Goal: Task Accomplishment & Management: Manage account settings

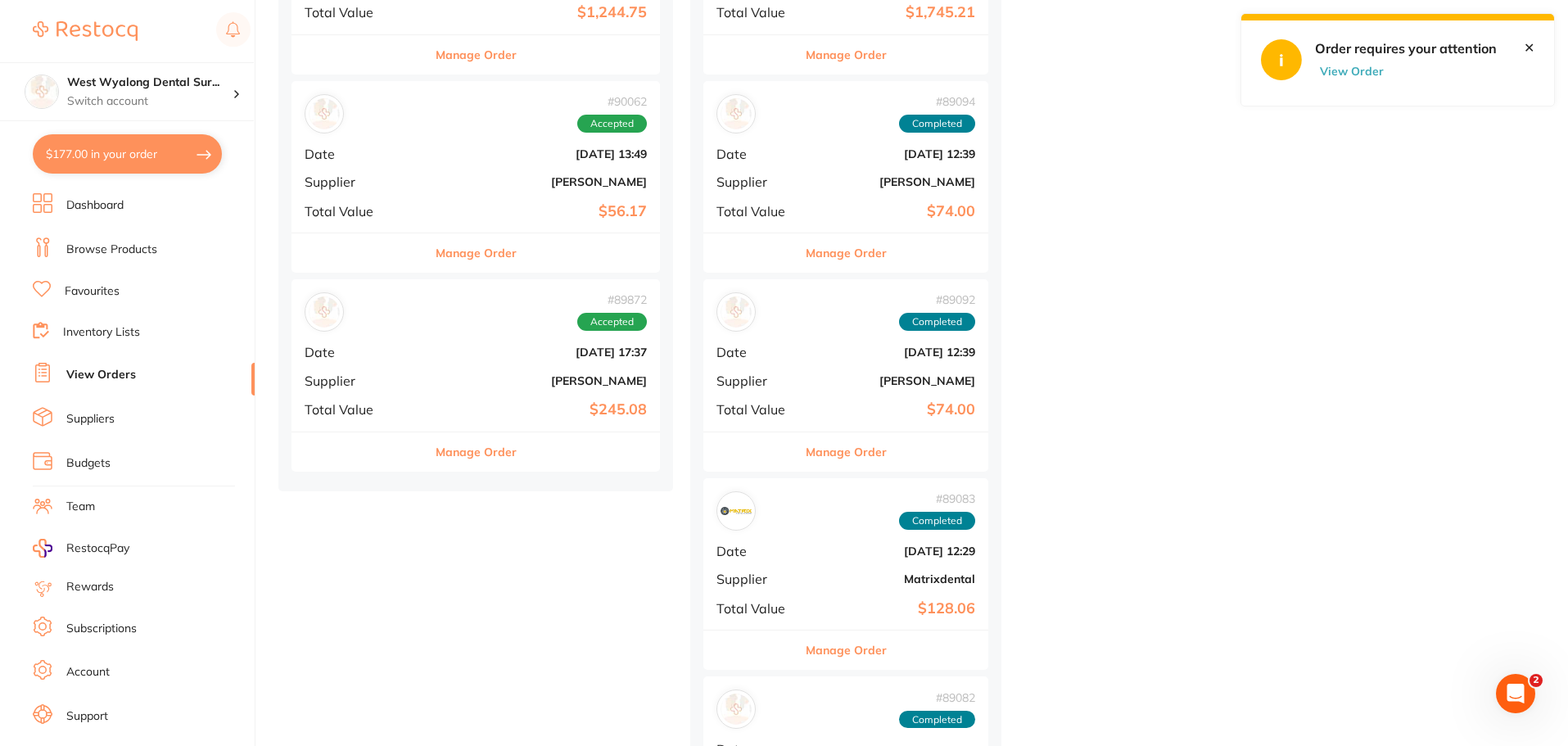
scroll to position [1310, 0]
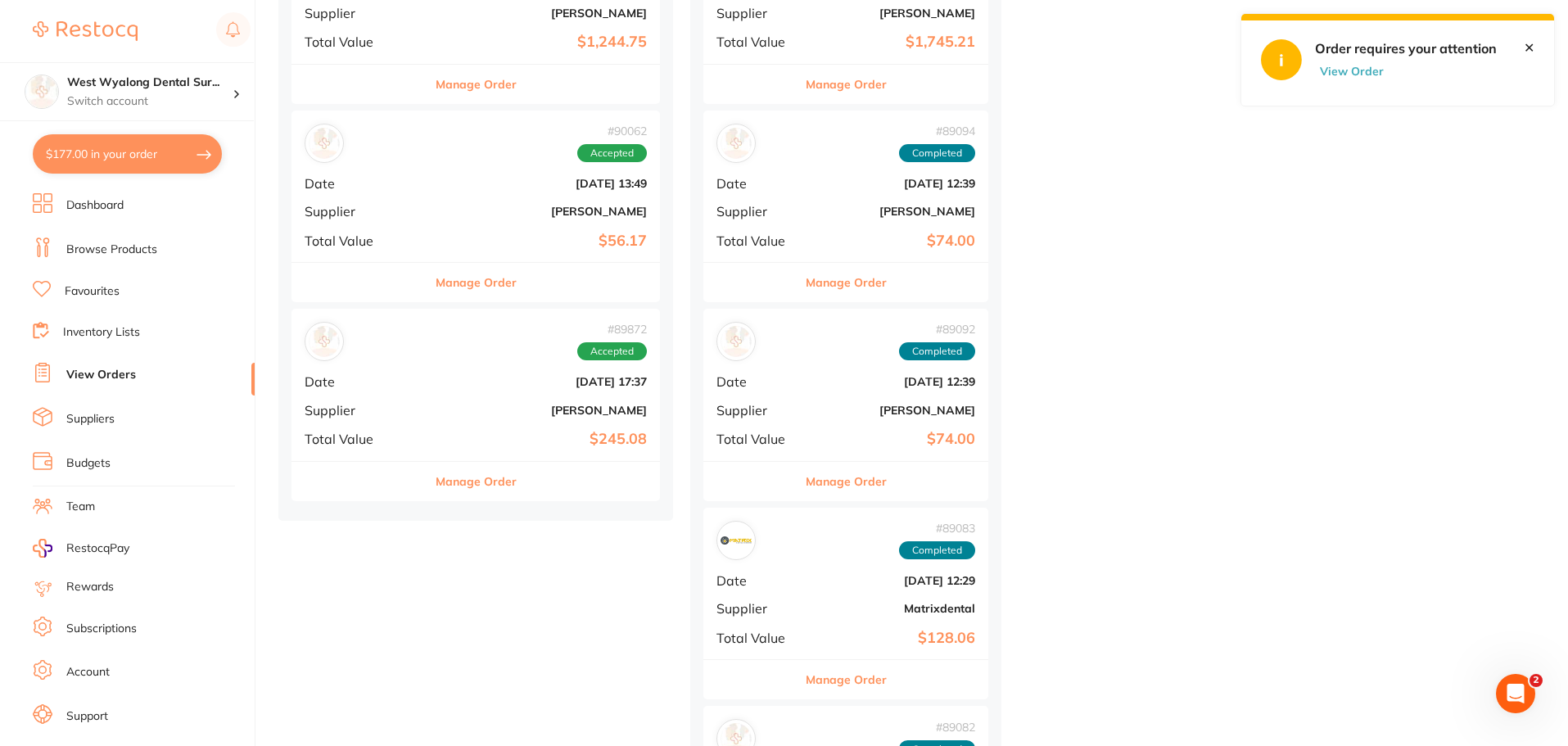
click at [454, 407] on b "[PERSON_NAME]" at bounding box center [538, 410] width 220 height 13
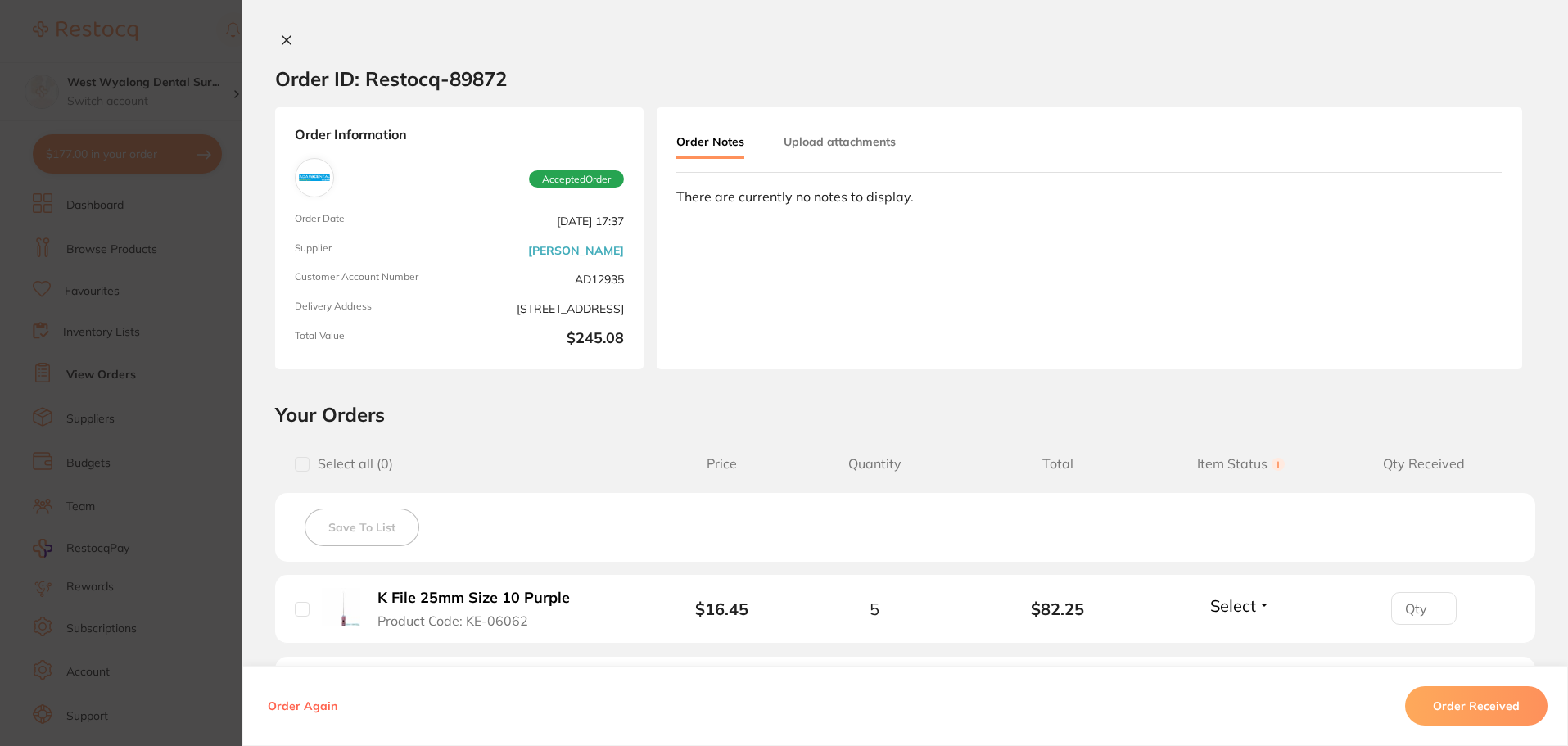
click at [285, 36] on icon at bounding box center [287, 40] width 13 height 13
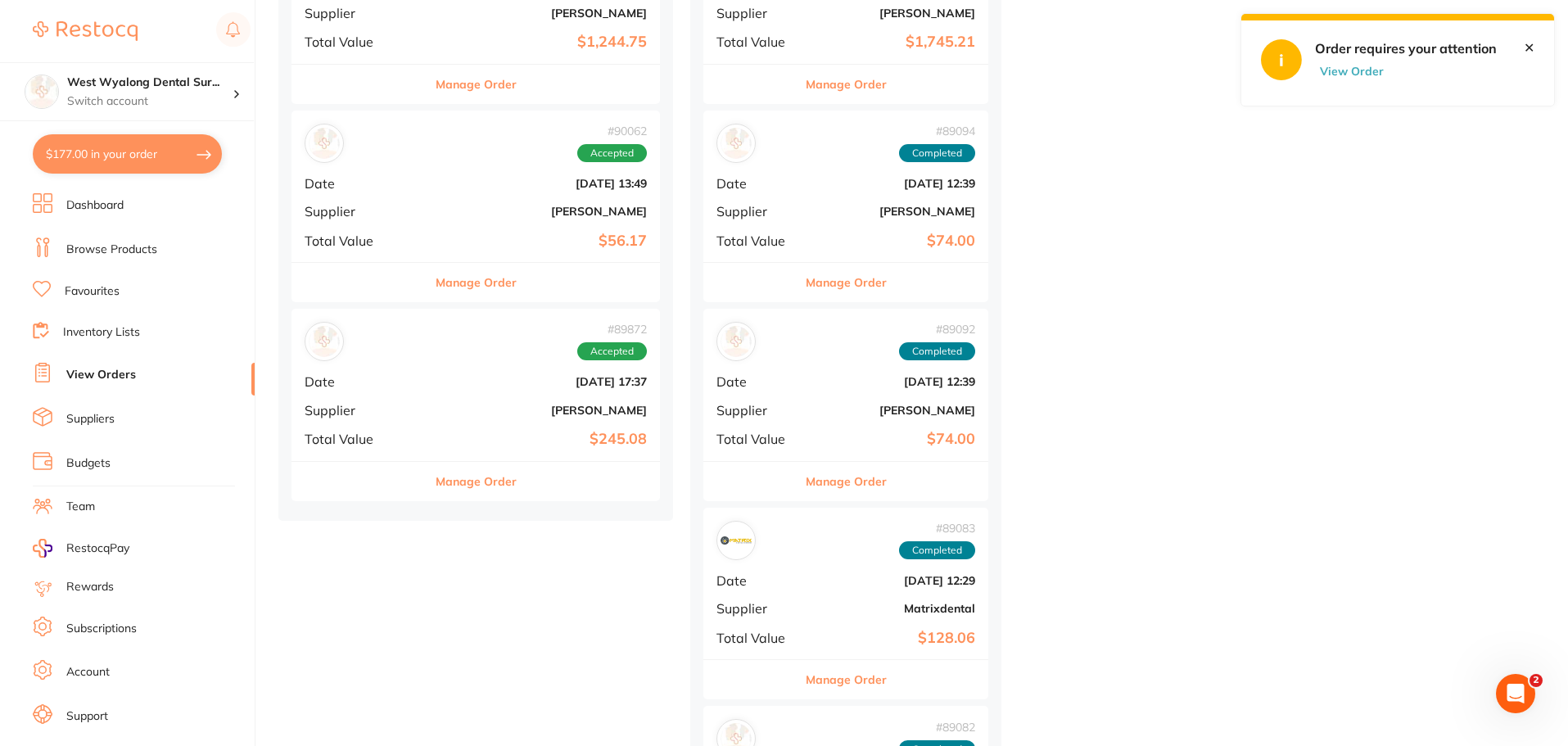
click at [401, 252] on div "# 90062 Accepted Date Aug 12 2025, 13:49 Supplier Henry Schein Halas Total Valu…" at bounding box center [475, 186] width 368 height 151
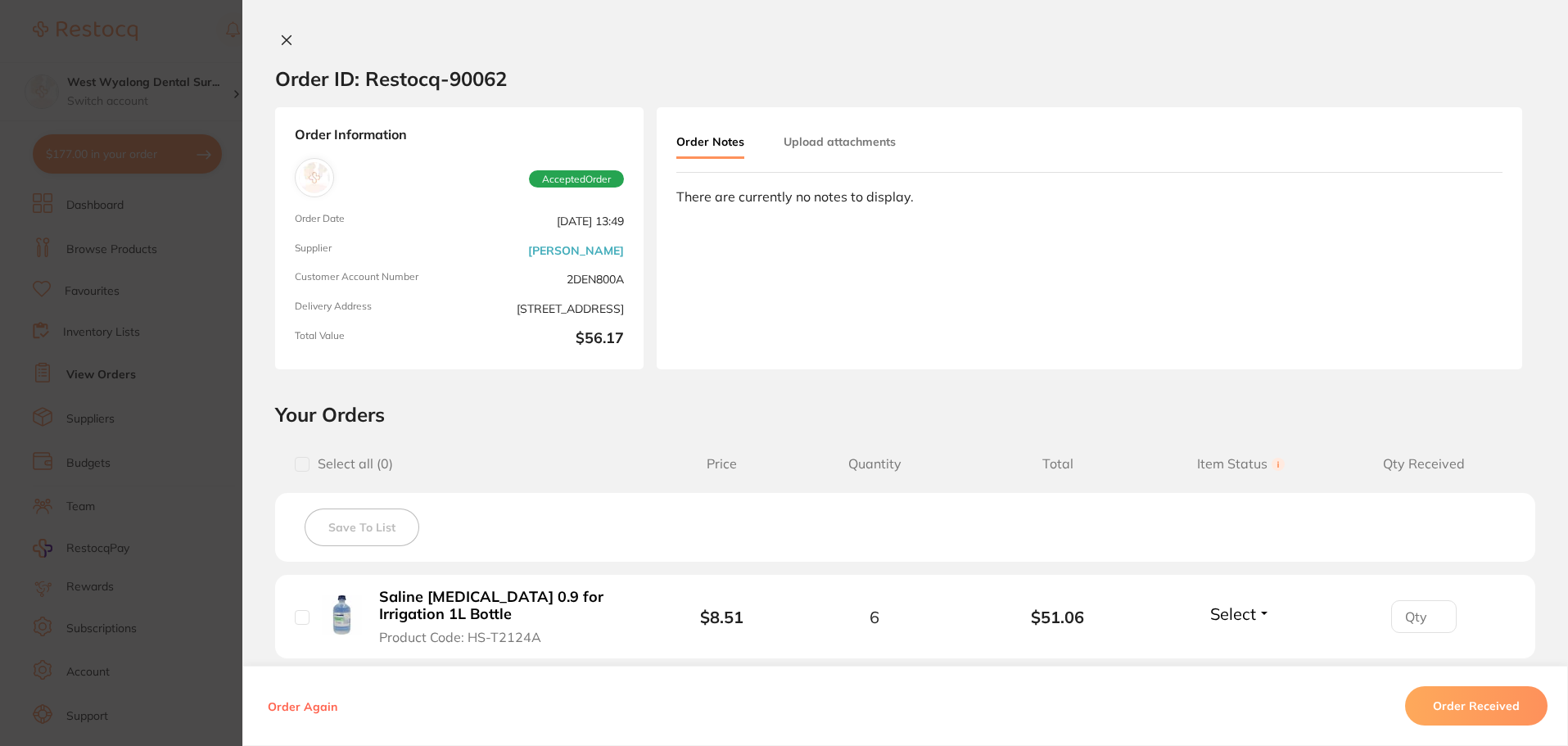
click at [280, 38] on icon at bounding box center [287, 40] width 13 height 13
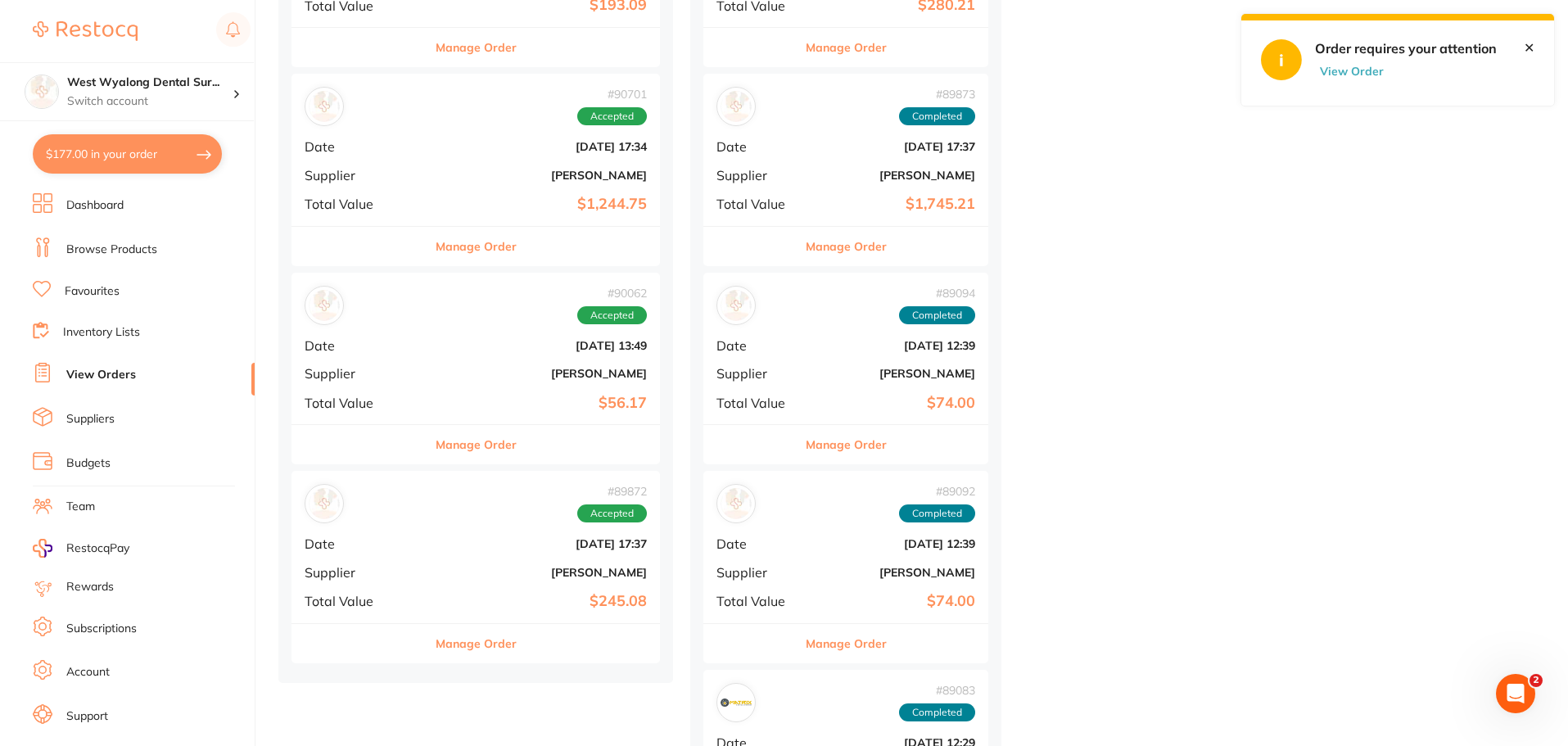
scroll to position [1146, 0]
click at [419, 187] on div "# 90701 Accepted Date Aug 19 2025, 17:34 Supplier Henry Schein Halas Total Valu…" at bounding box center [475, 150] width 368 height 151
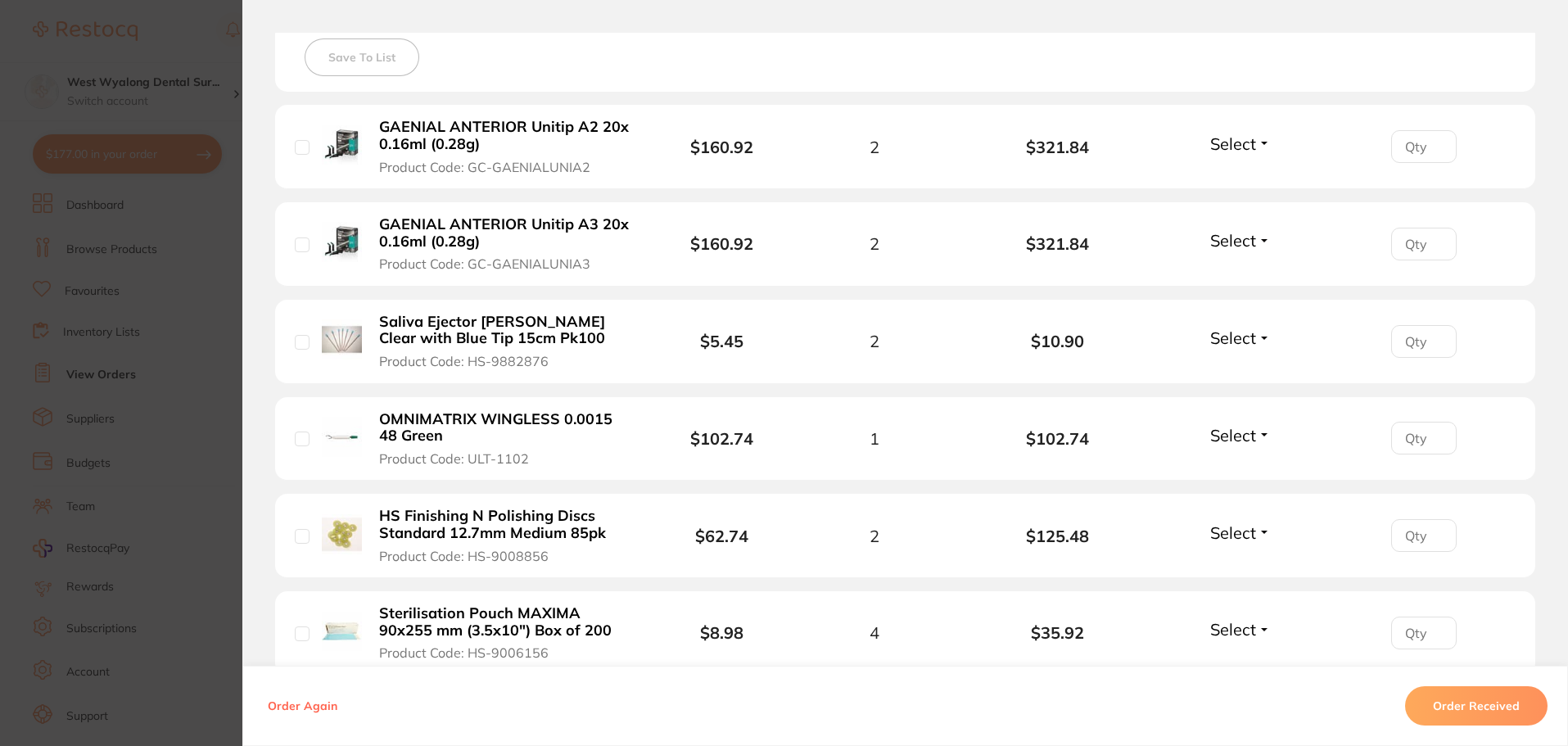
scroll to position [328, 0]
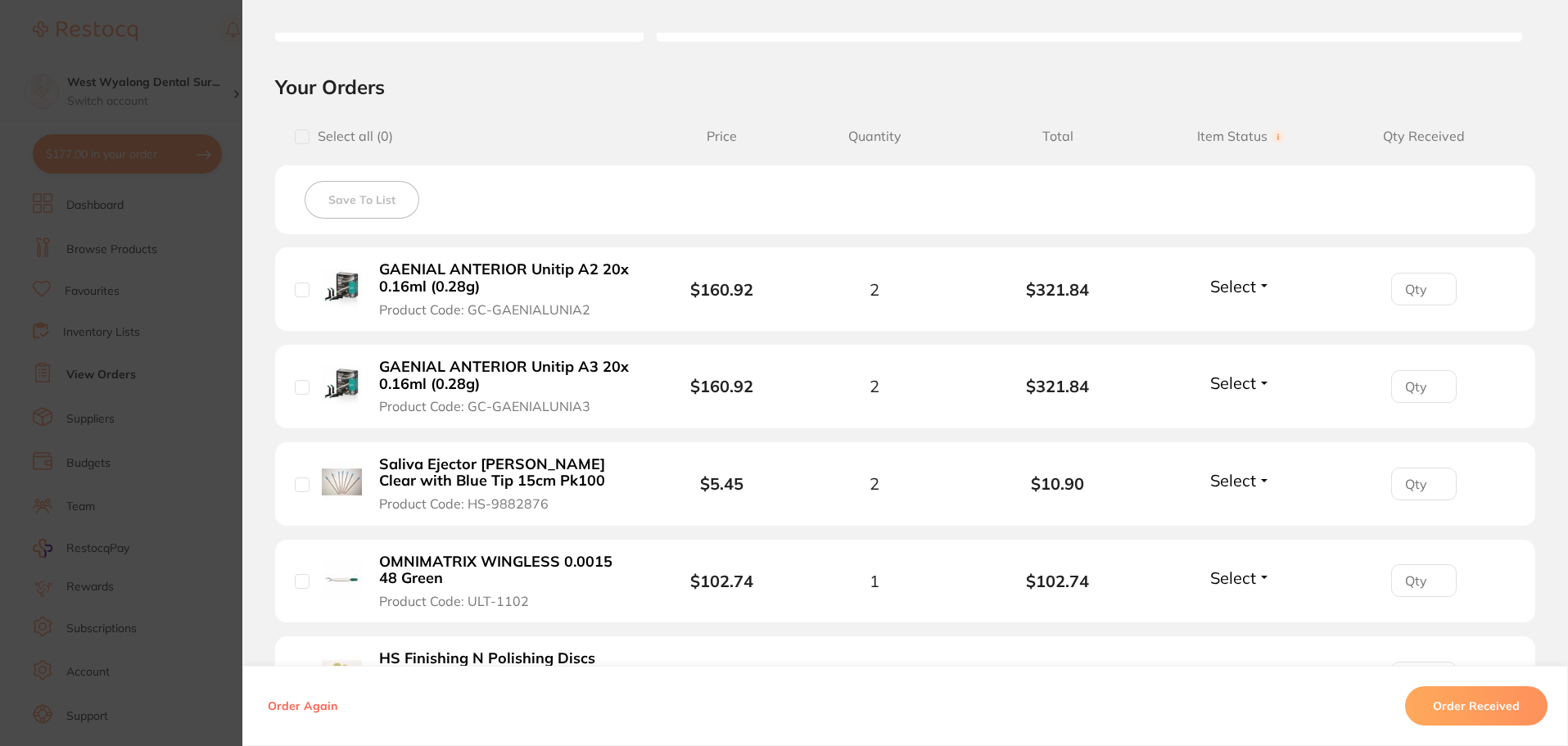
click at [340, 135] on span "Select all ( 0 )" at bounding box center [351, 135] width 83 height 16
click at [296, 137] on input "checkbox" at bounding box center [302, 136] width 15 height 15
checkbox input "true"
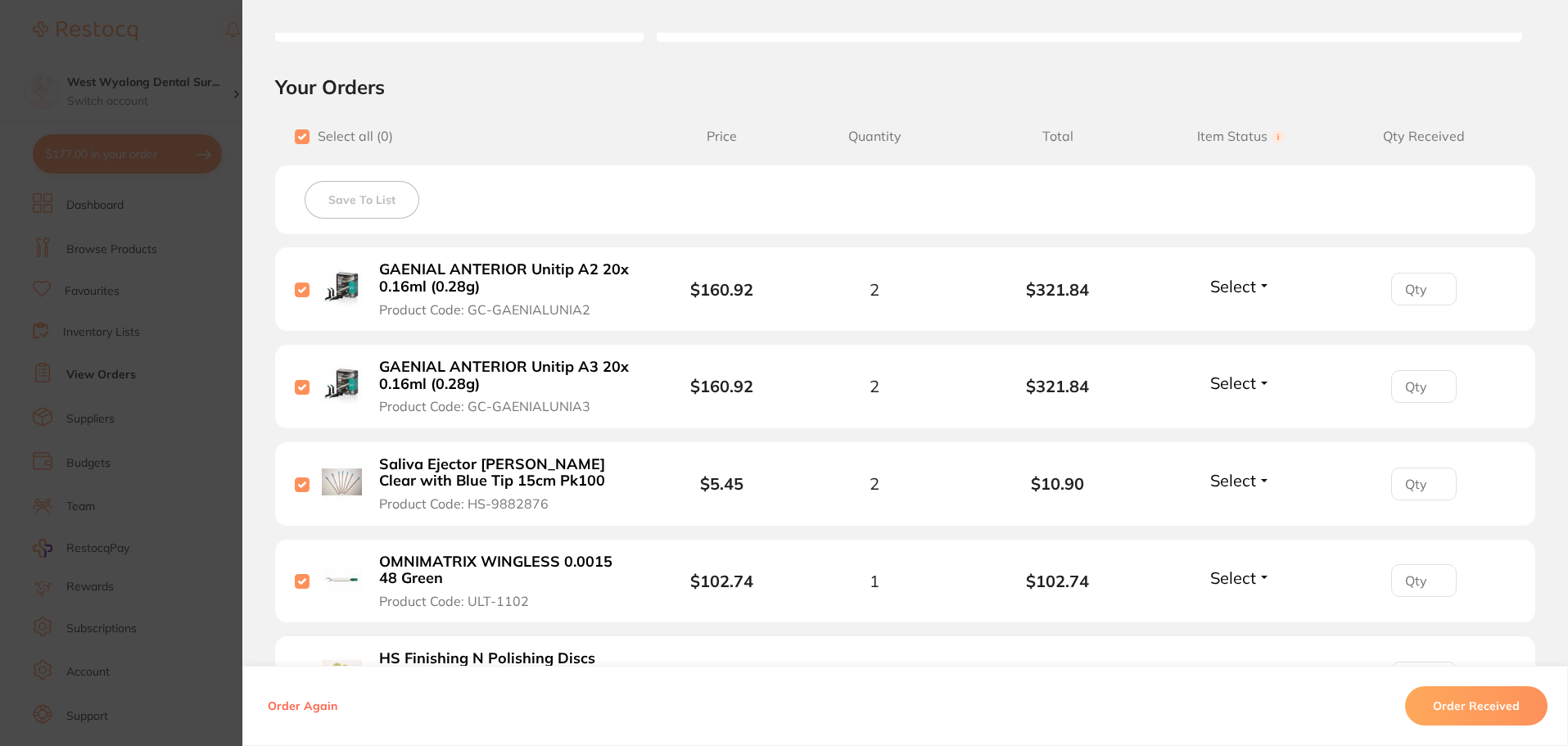
checkbox input "true"
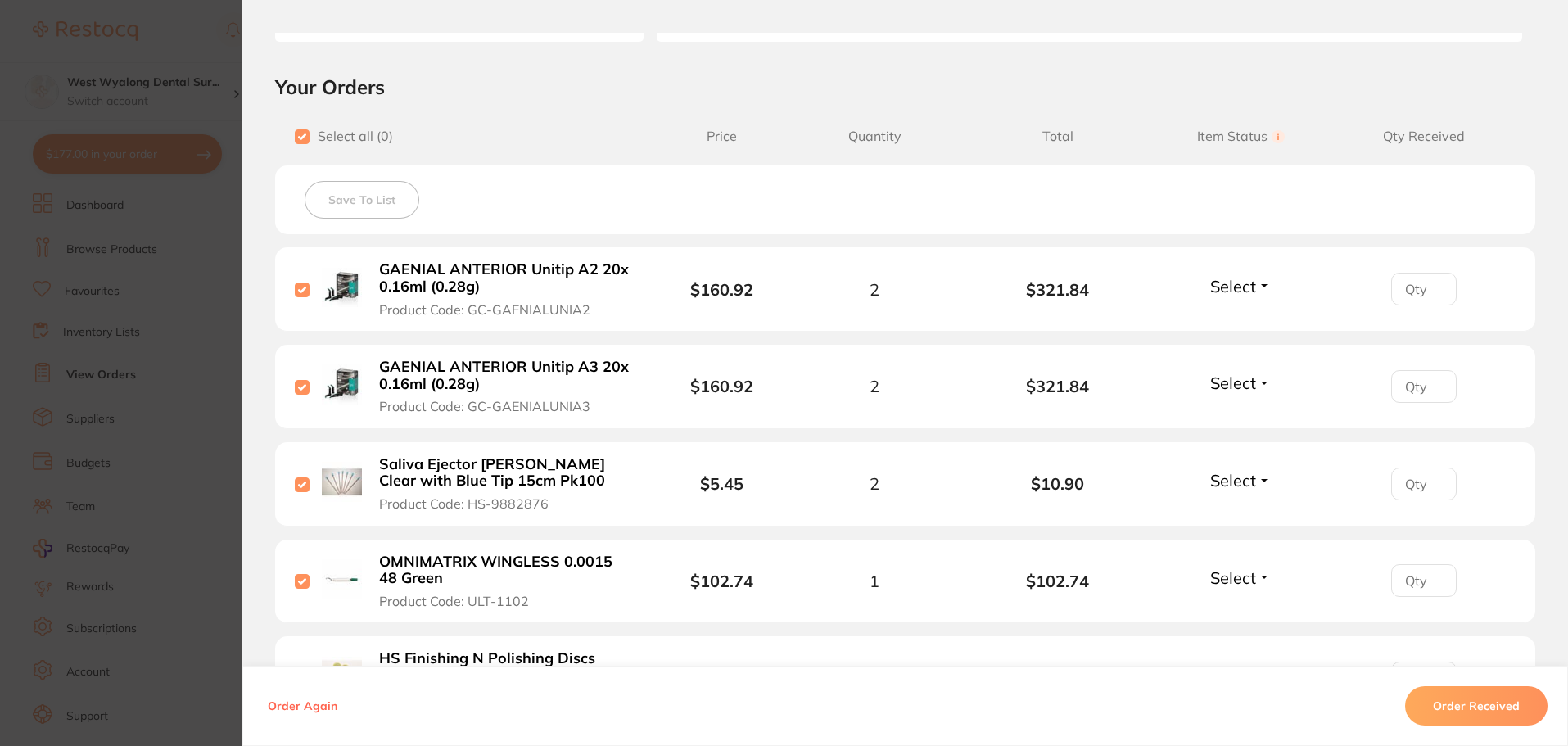
checkbox input "true"
click at [1473, 706] on button "Order Received" at bounding box center [1476, 705] width 143 height 39
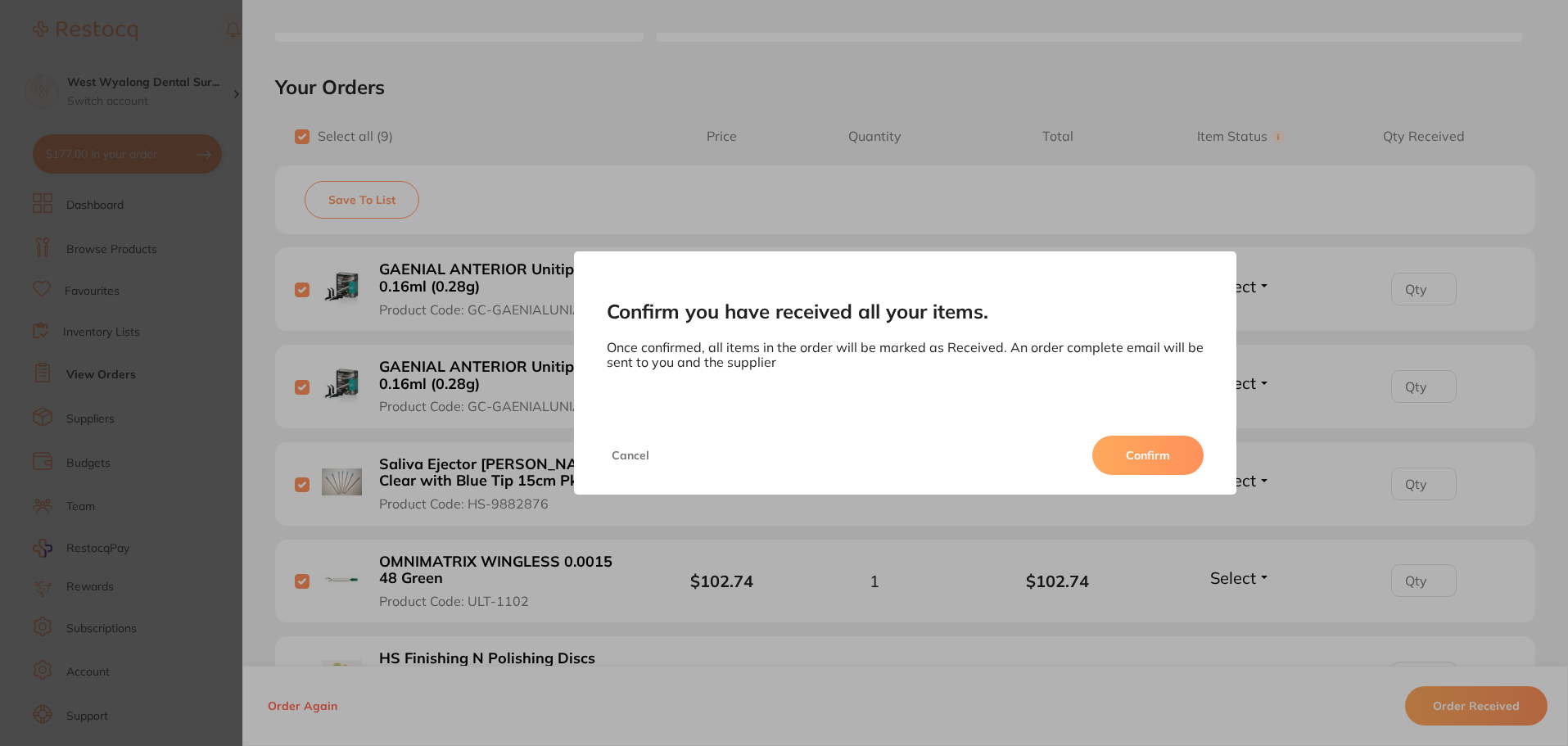
click at [1125, 453] on button "Confirm" at bounding box center [1149, 455] width 112 height 39
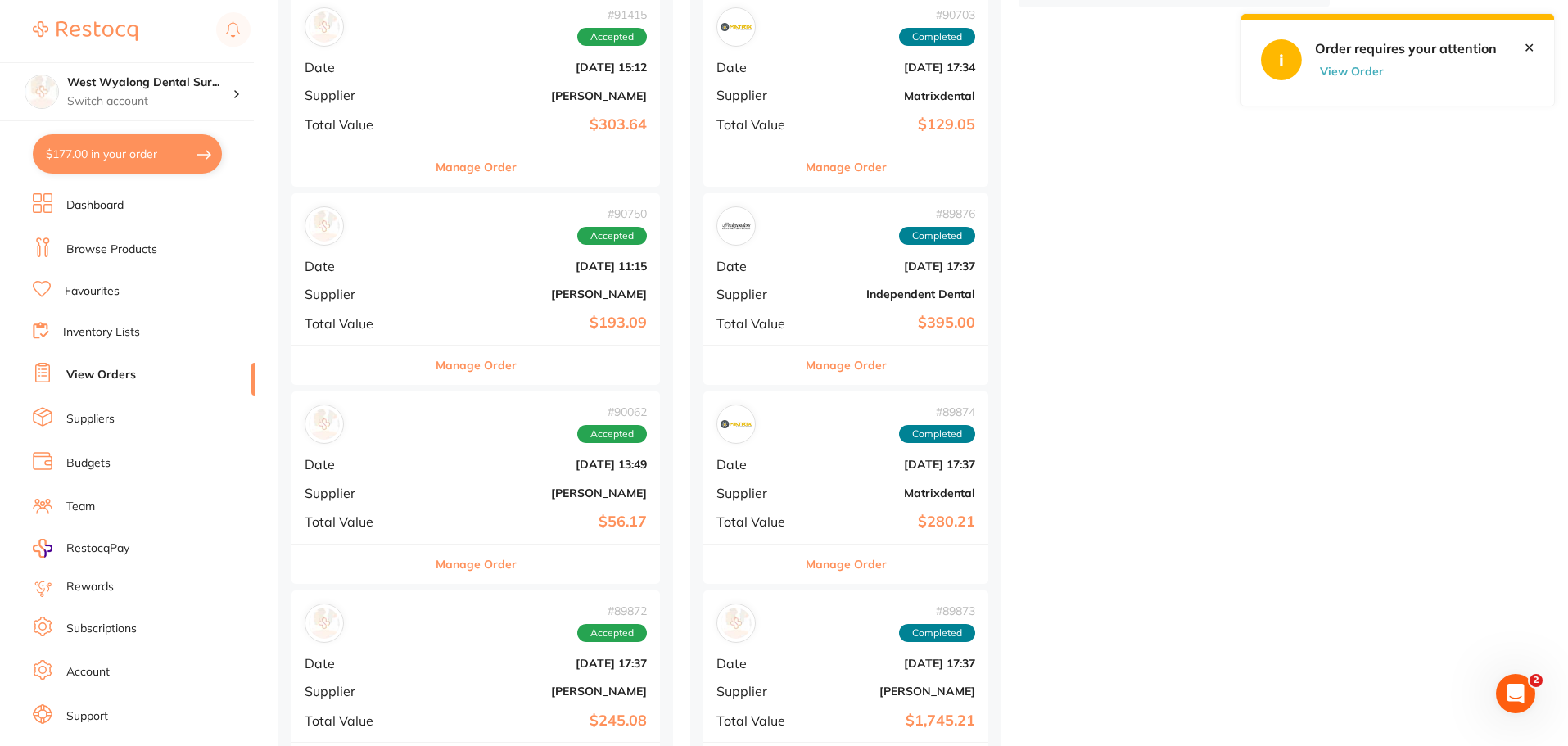
scroll to position [901, 0]
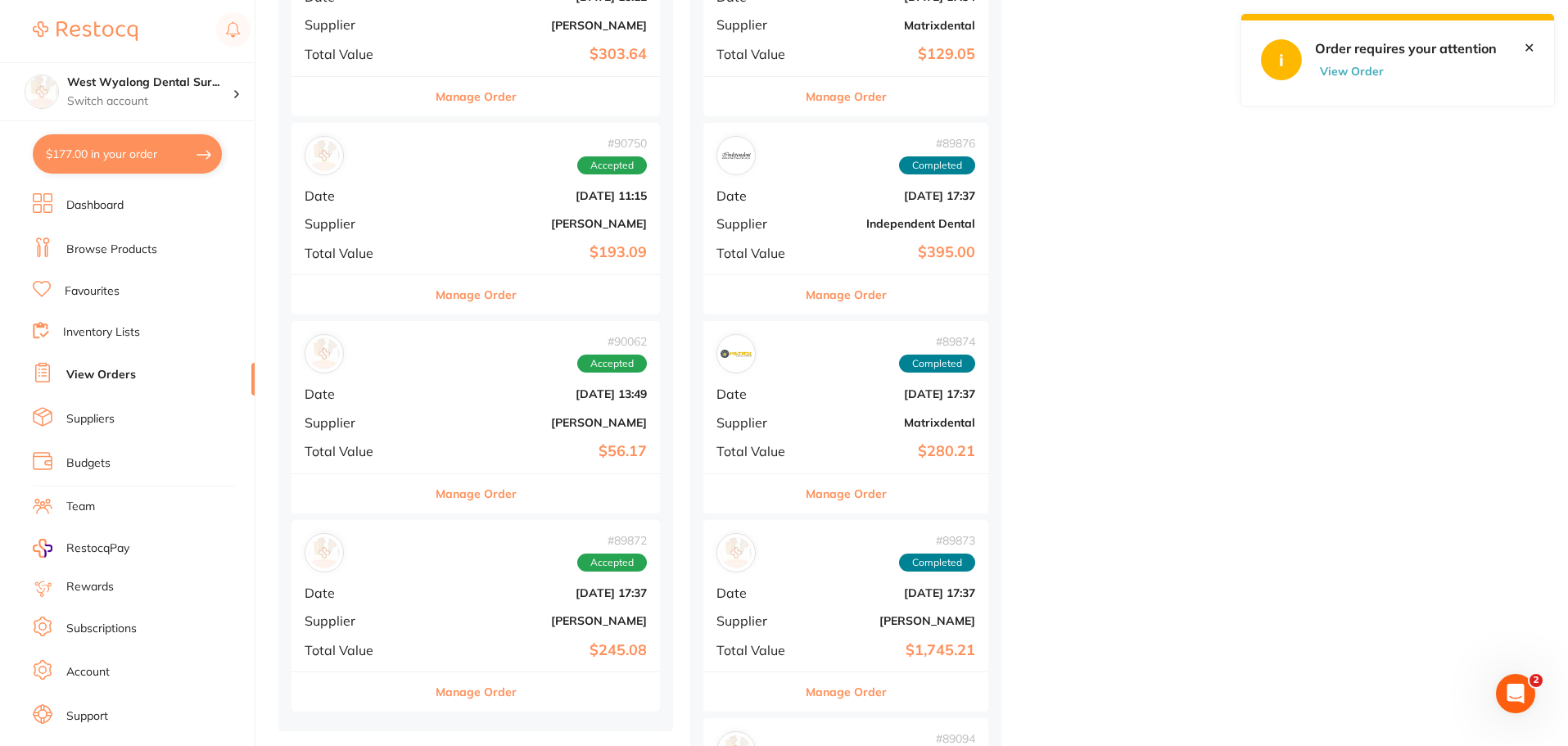
click at [394, 615] on div "# 89872 Accepted Date [DATE] 17:37 Supplier [PERSON_NAME] Total Value $245.08" at bounding box center [475, 595] width 368 height 151
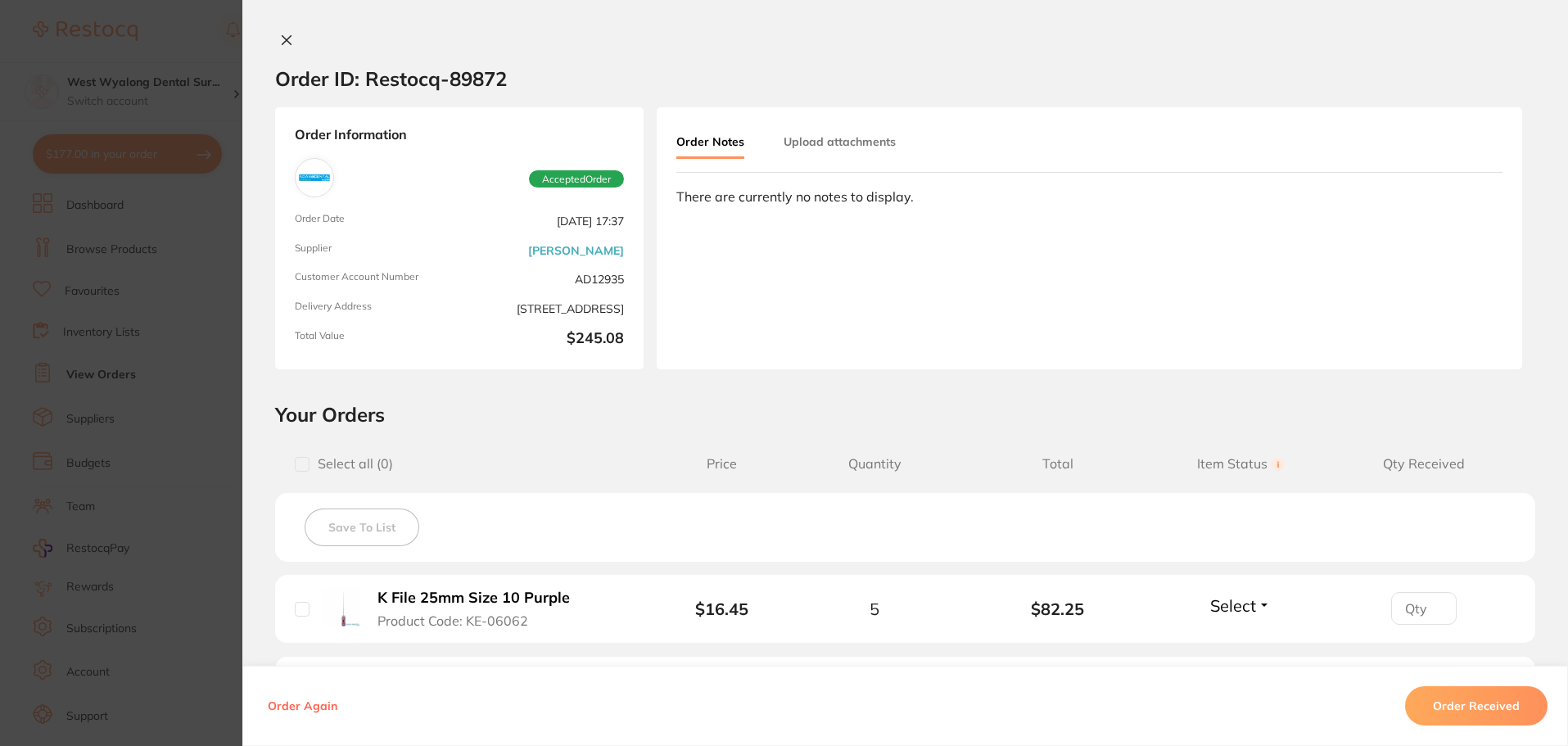
drag, startPoint x: 294, startPoint y: 35, endPoint x: 286, endPoint y: 38, distance: 8.5
click at [288, 38] on div at bounding box center [906, 41] width 1326 height 17
click at [286, 38] on icon at bounding box center [287, 40] width 13 height 13
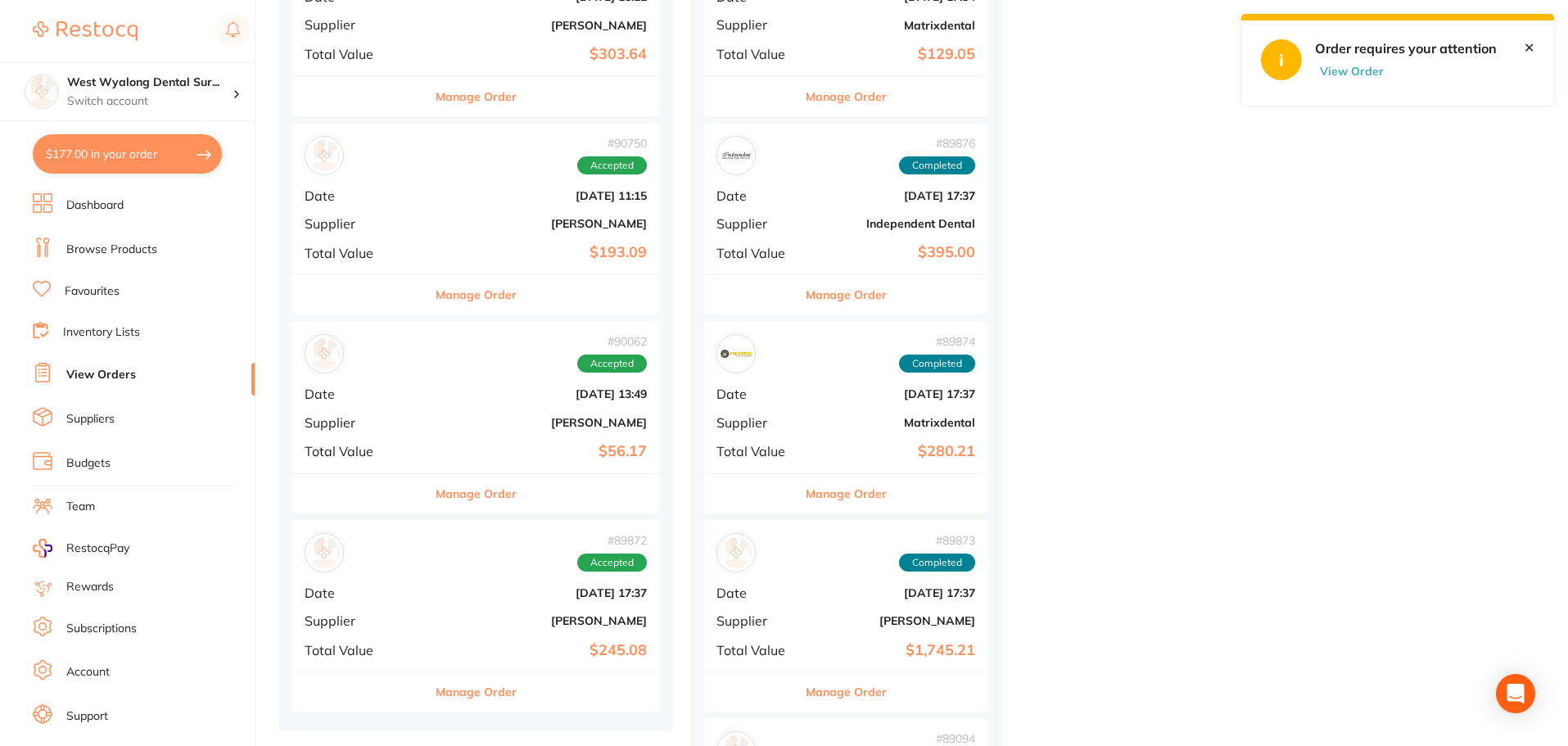
click at [376, 423] on span "Supplier" at bounding box center [360, 422] width 110 height 15
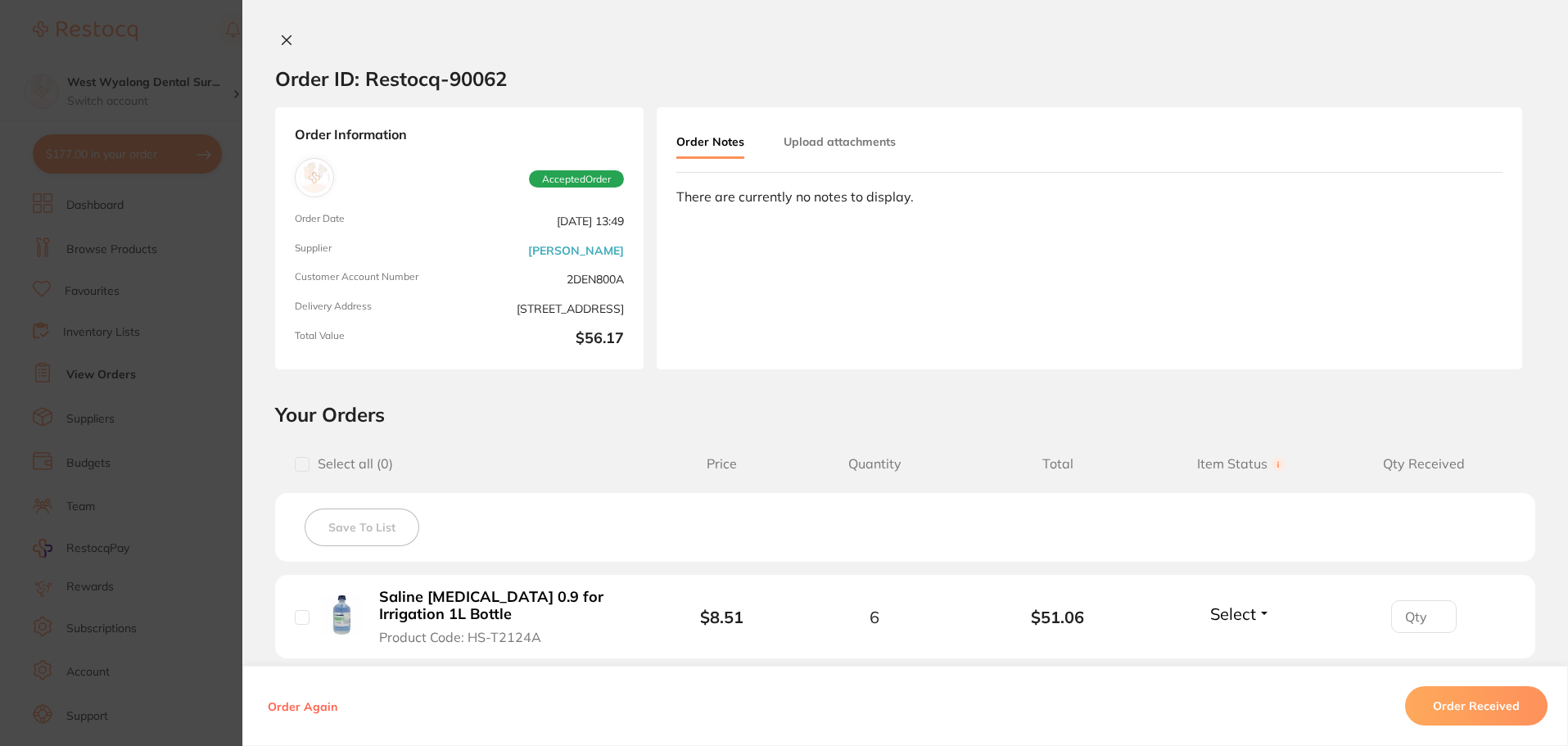
click at [289, 38] on button at bounding box center [286, 41] width 23 height 17
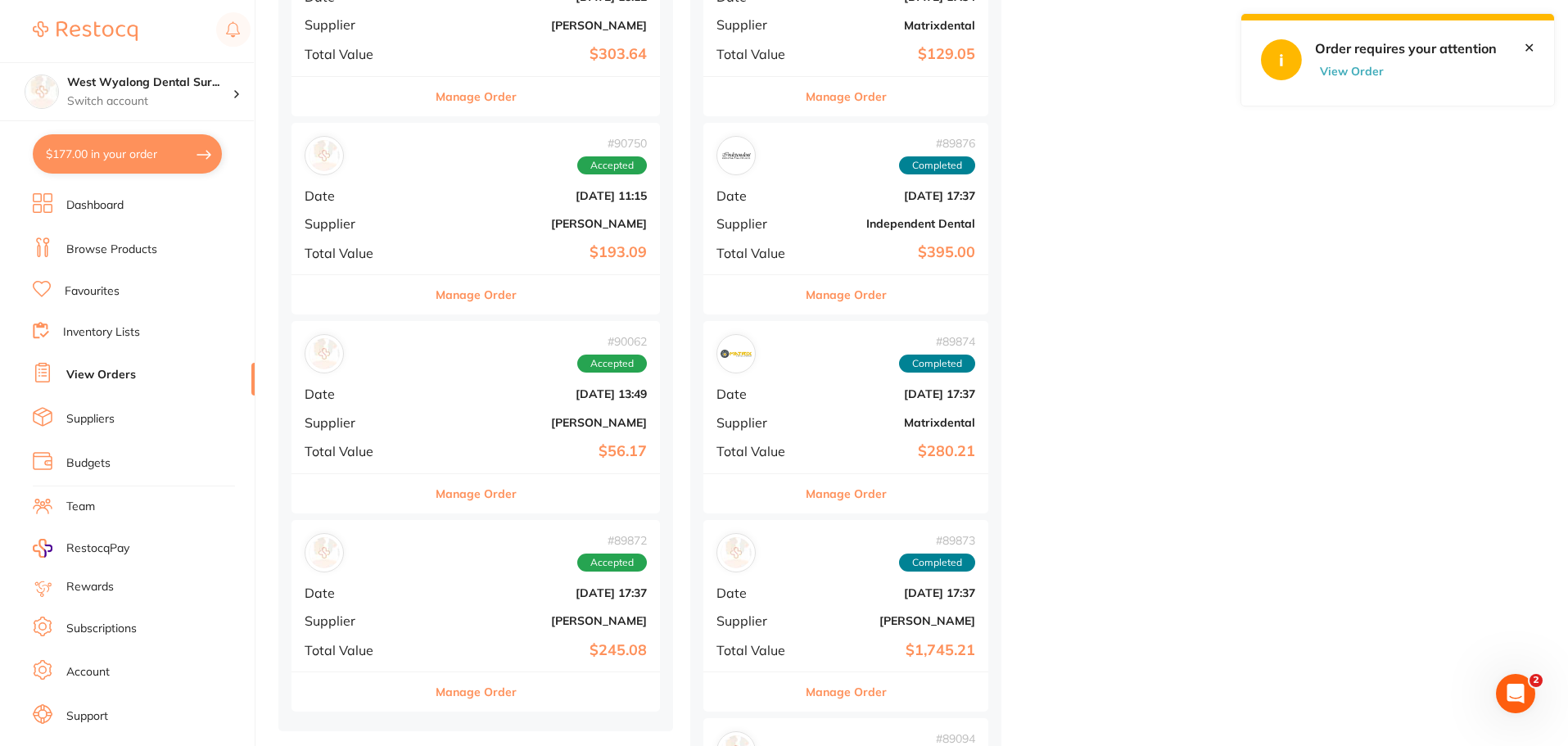
click at [367, 259] on span "Total Value" at bounding box center [360, 253] width 110 height 15
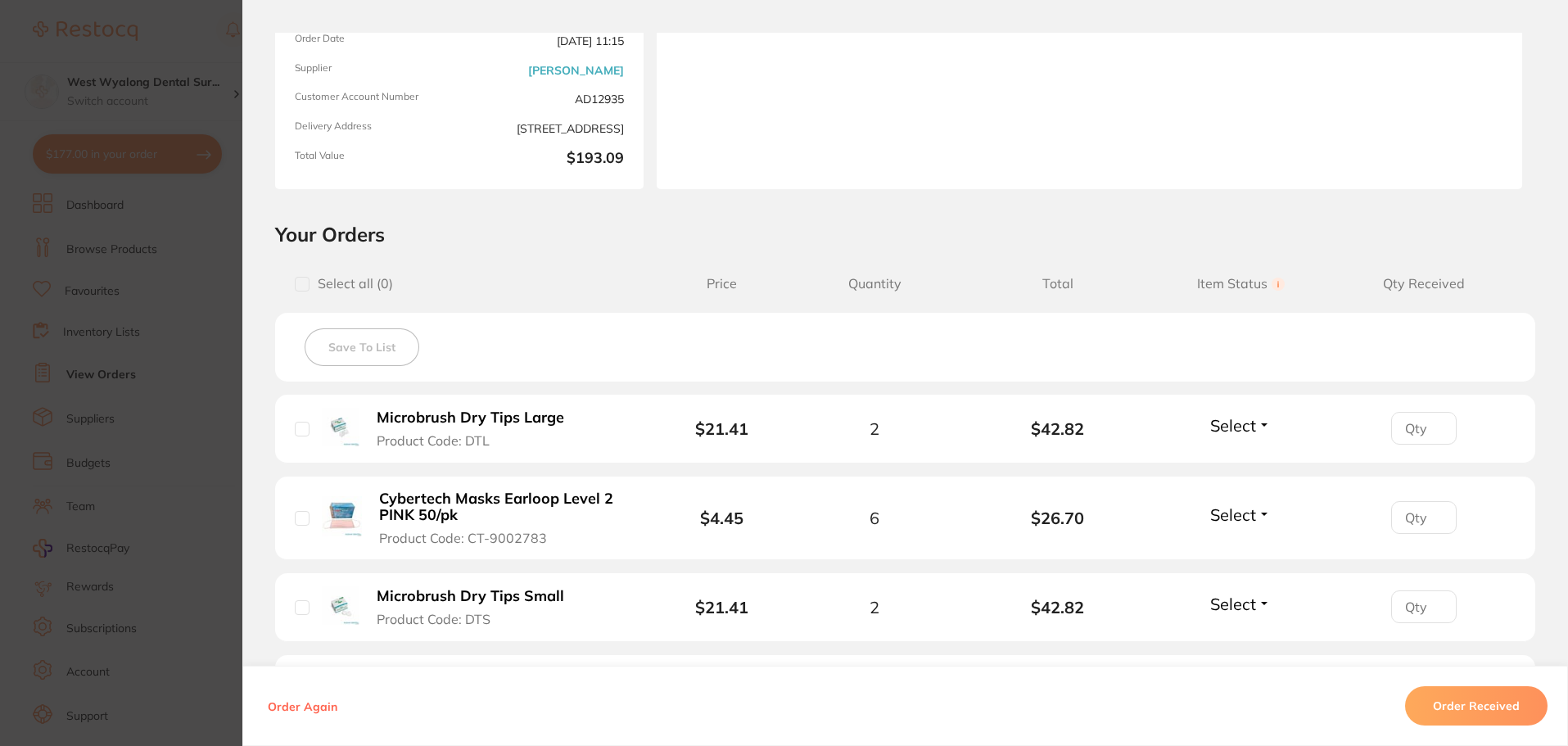
scroll to position [245, 0]
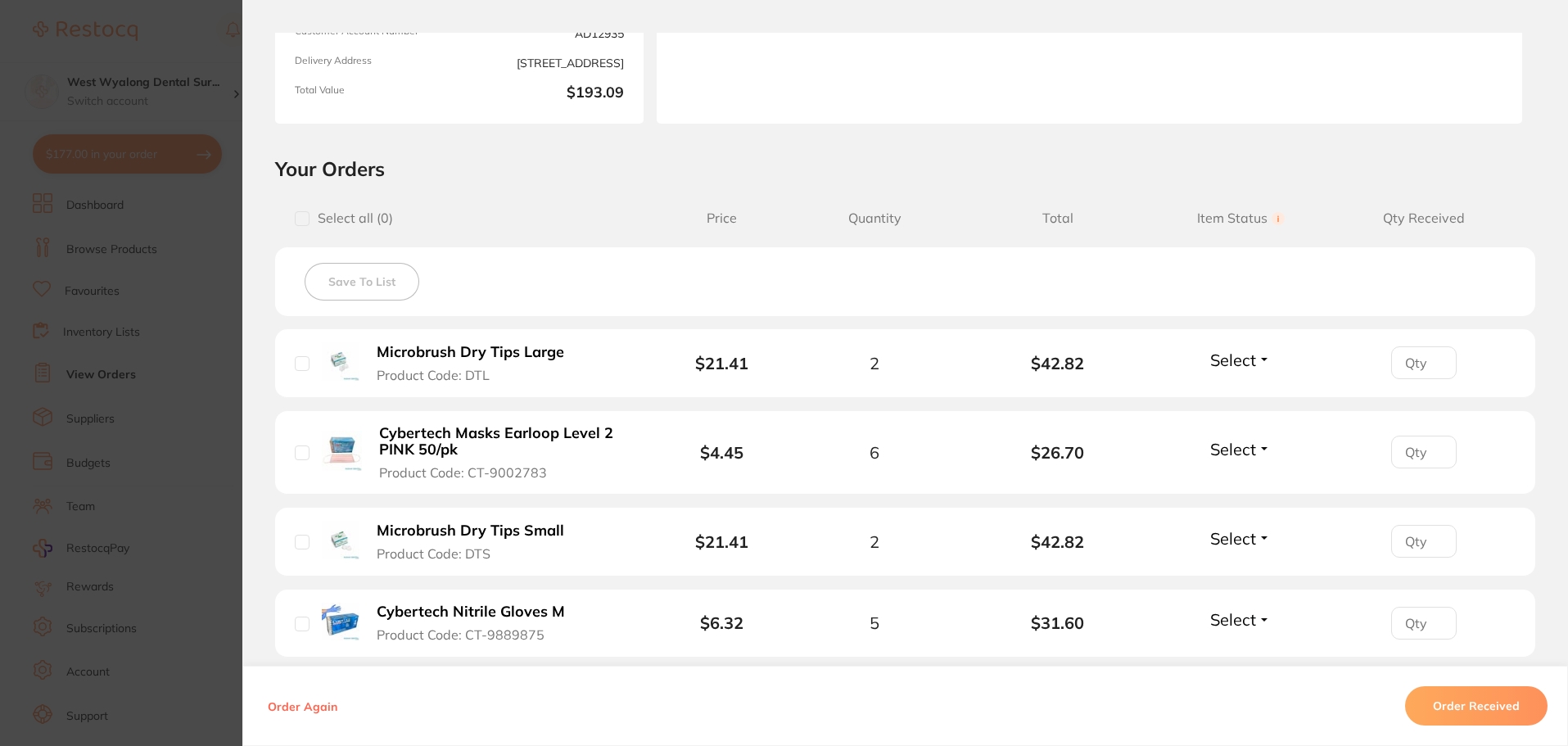
click at [301, 362] on input "checkbox" at bounding box center [302, 363] width 15 height 15
checkbox input "true"
click at [300, 454] on input "checkbox" at bounding box center [302, 452] width 15 height 15
checkbox input "true"
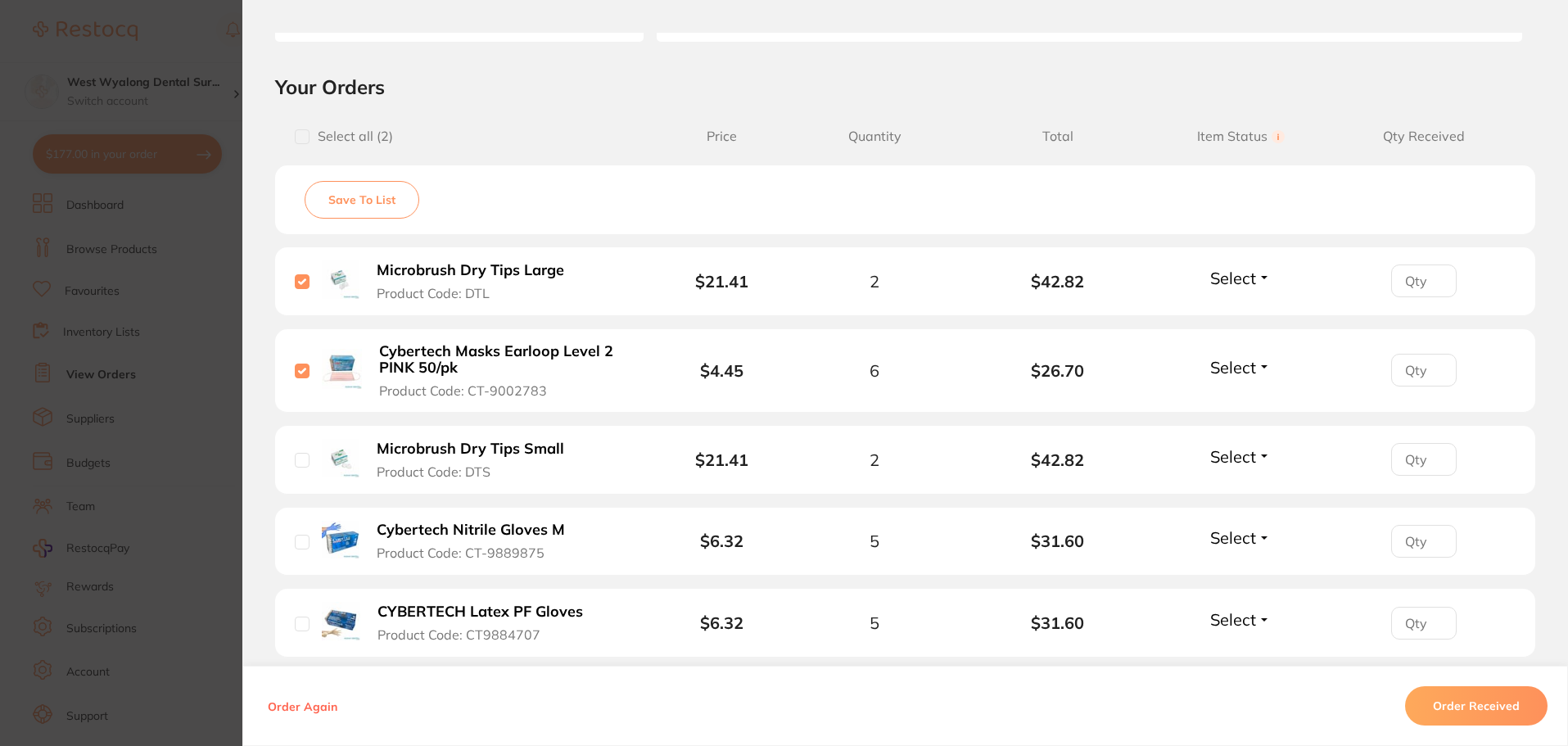
scroll to position [409, 0]
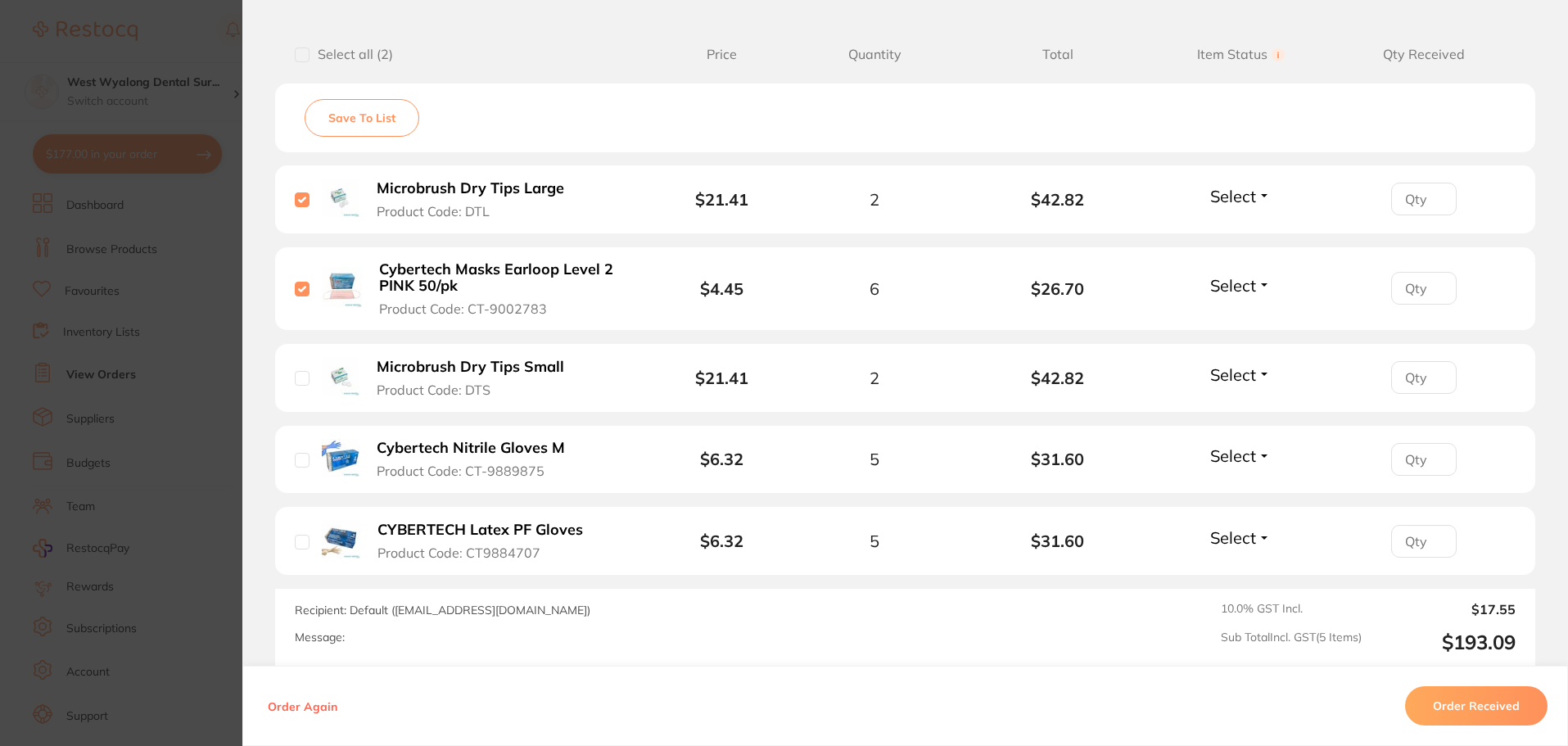
click at [295, 538] on input "checkbox" at bounding box center [302, 542] width 15 height 15
checkbox input "true"
click at [1458, 714] on button "Order Received" at bounding box center [1476, 705] width 143 height 39
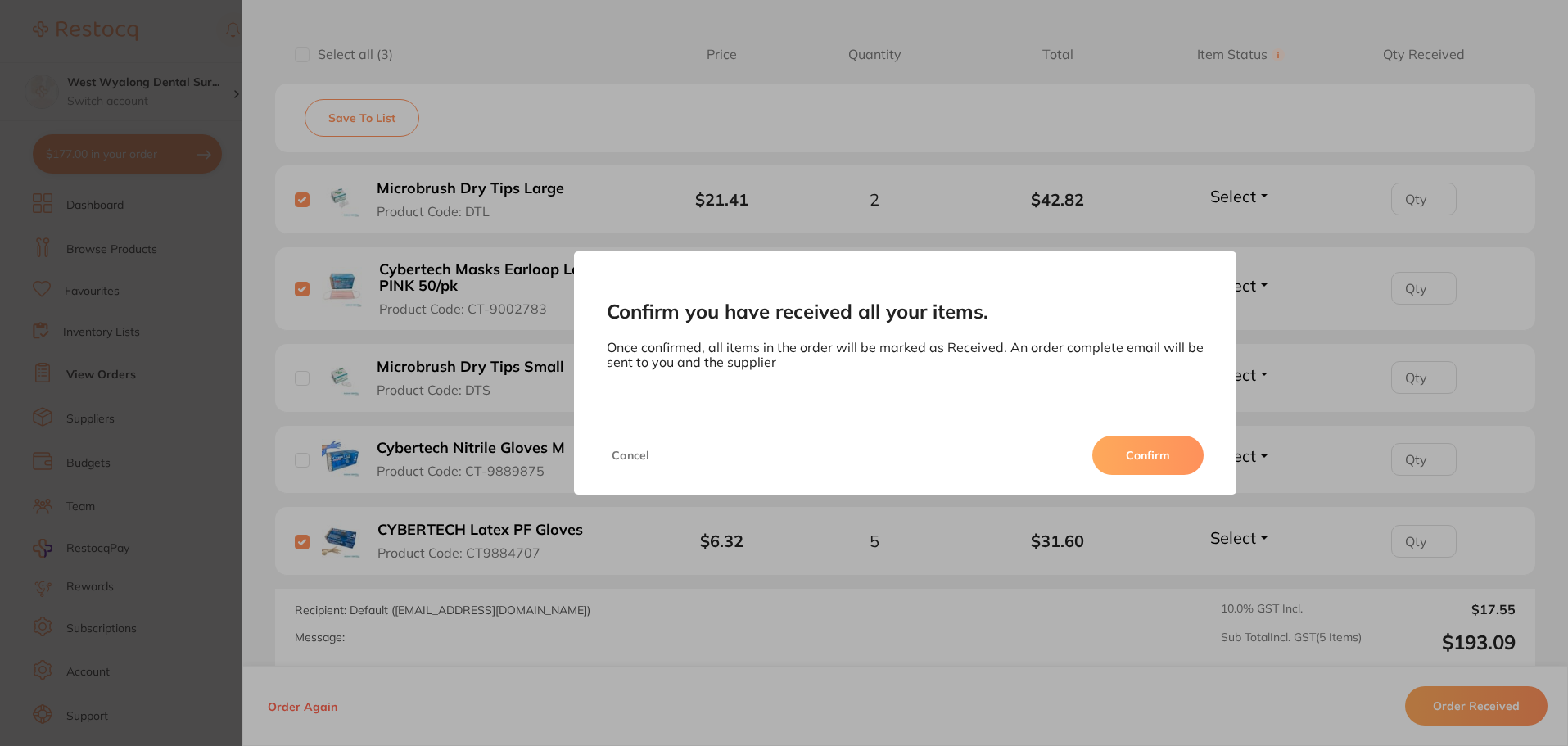
drag, startPoint x: 1160, startPoint y: 438, endPoint x: 1151, endPoint y: 441, distance: 9.5
click at [1160, 438] on button "Confirm" at bounding box center [1149, 455] width 112 height 39
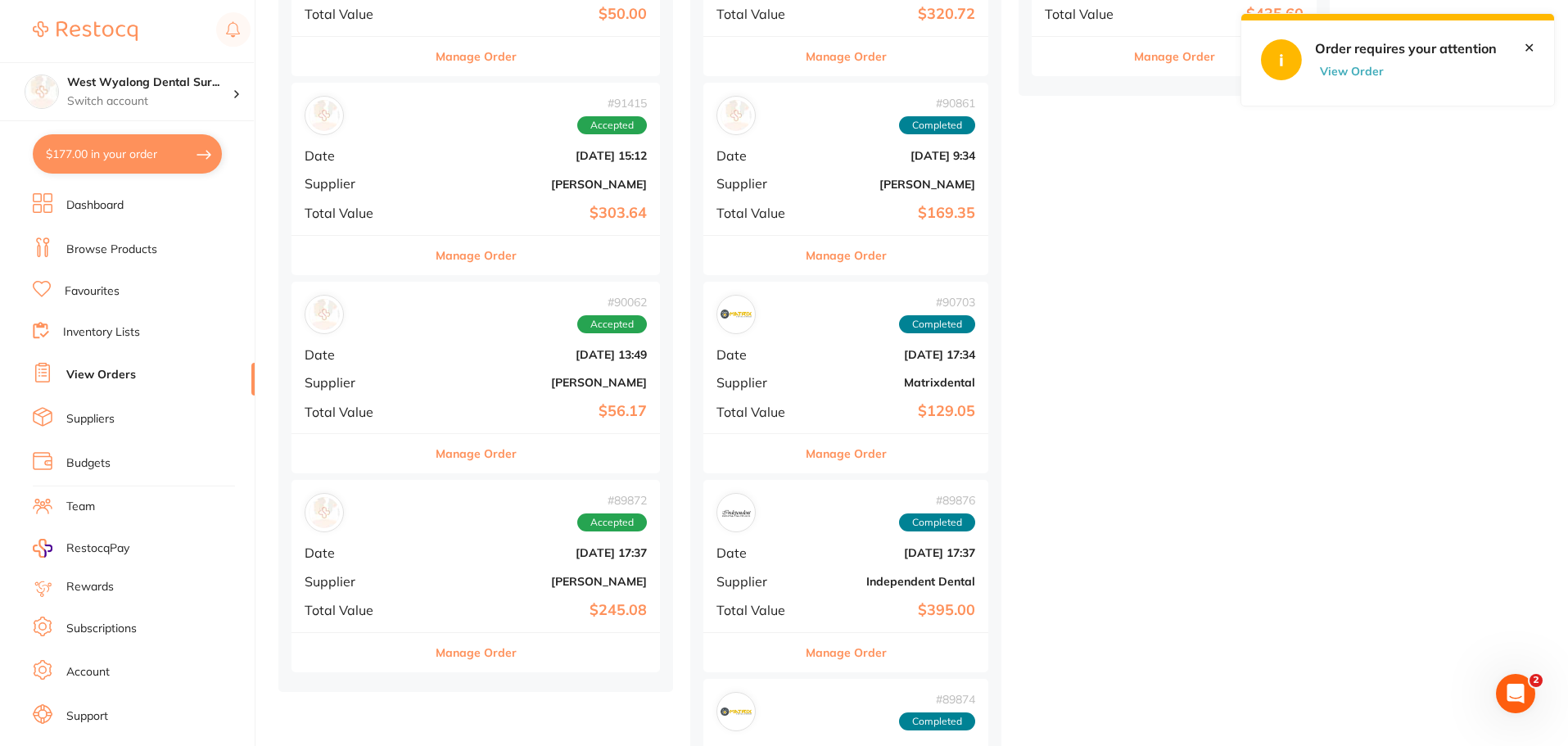
scroll to position [737, 0]
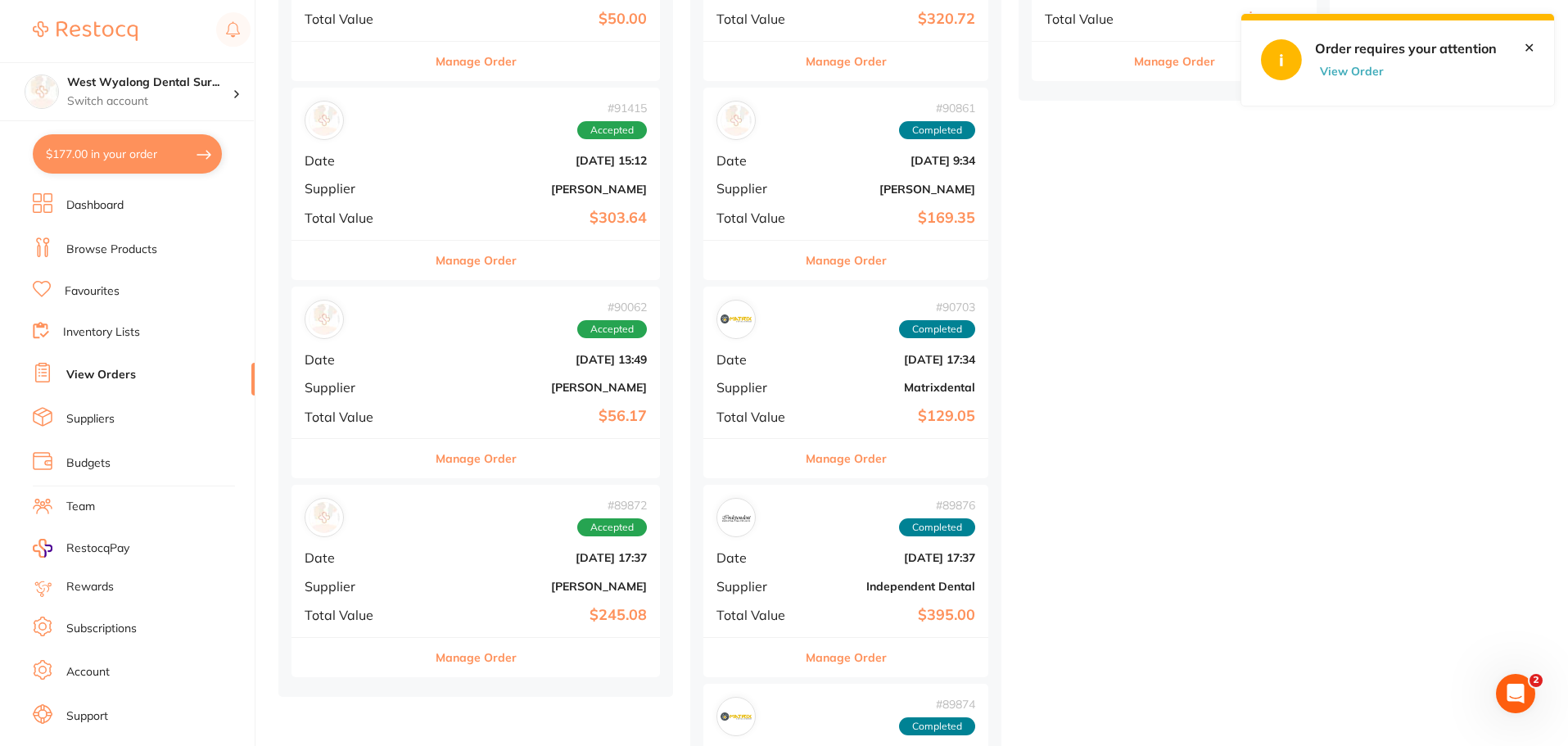
click at [428, 193] on b "[PERSON_NAME]" at bounding box center [538, 189] width 220 height 13
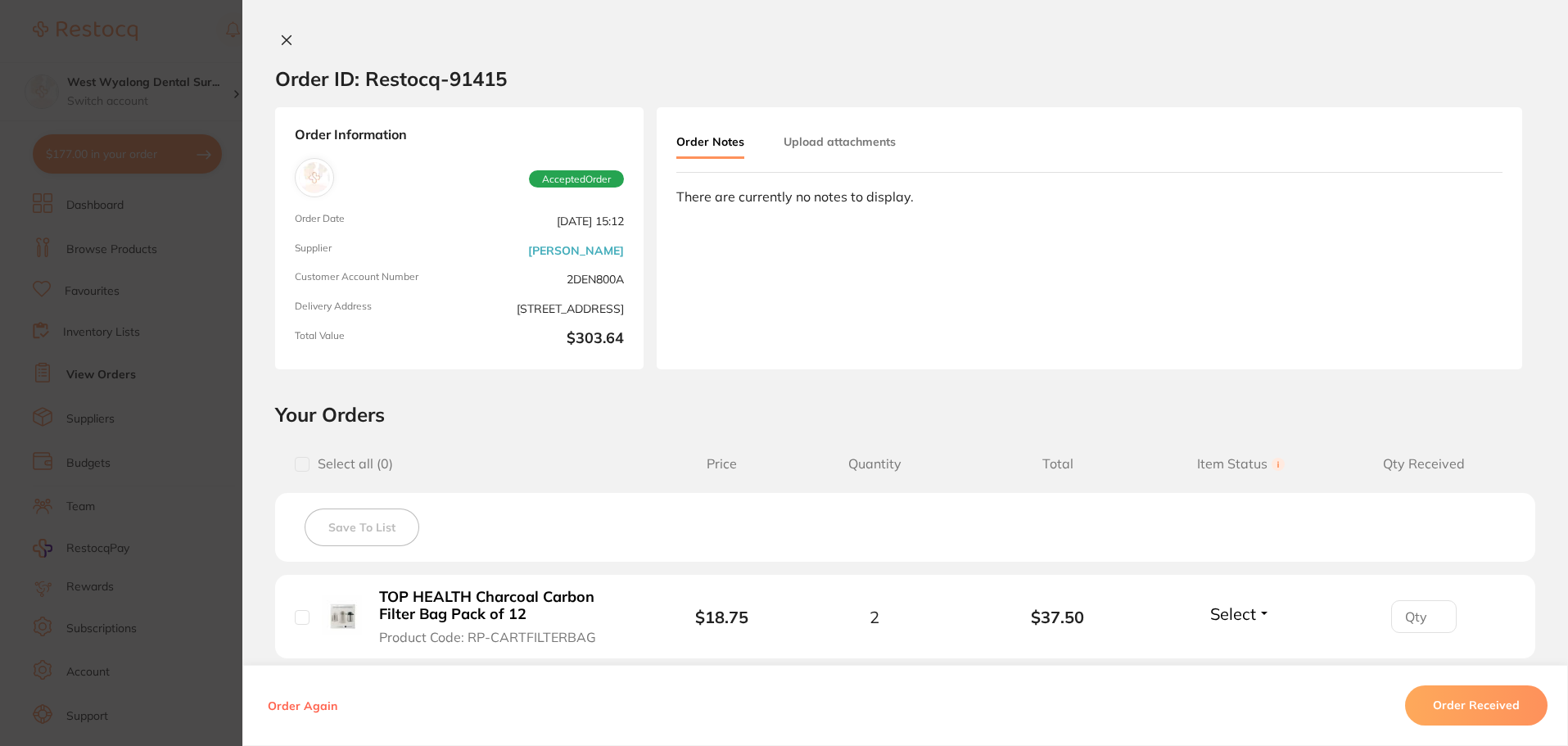
scroll to position [245, 0]
click at [282, 38] on icon at bounding box center [287, 40] width 9 height 9
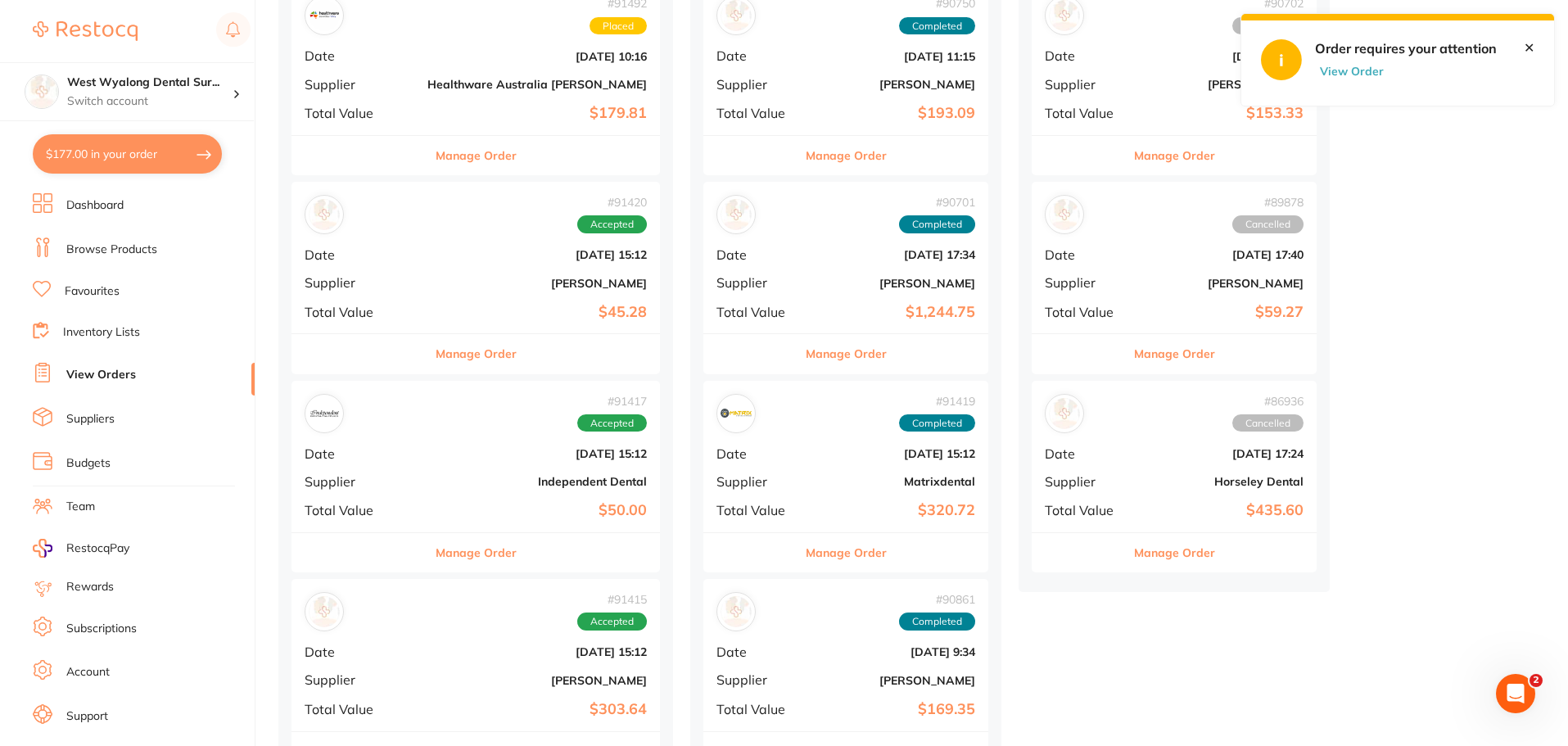
click at [452, 666] on div "# 91415 Accepted Date Aug 26 2025, 15:12 Supplier Henry Schein Halas Total Valu…" at bounding box center [475, 654] width 368 height 151
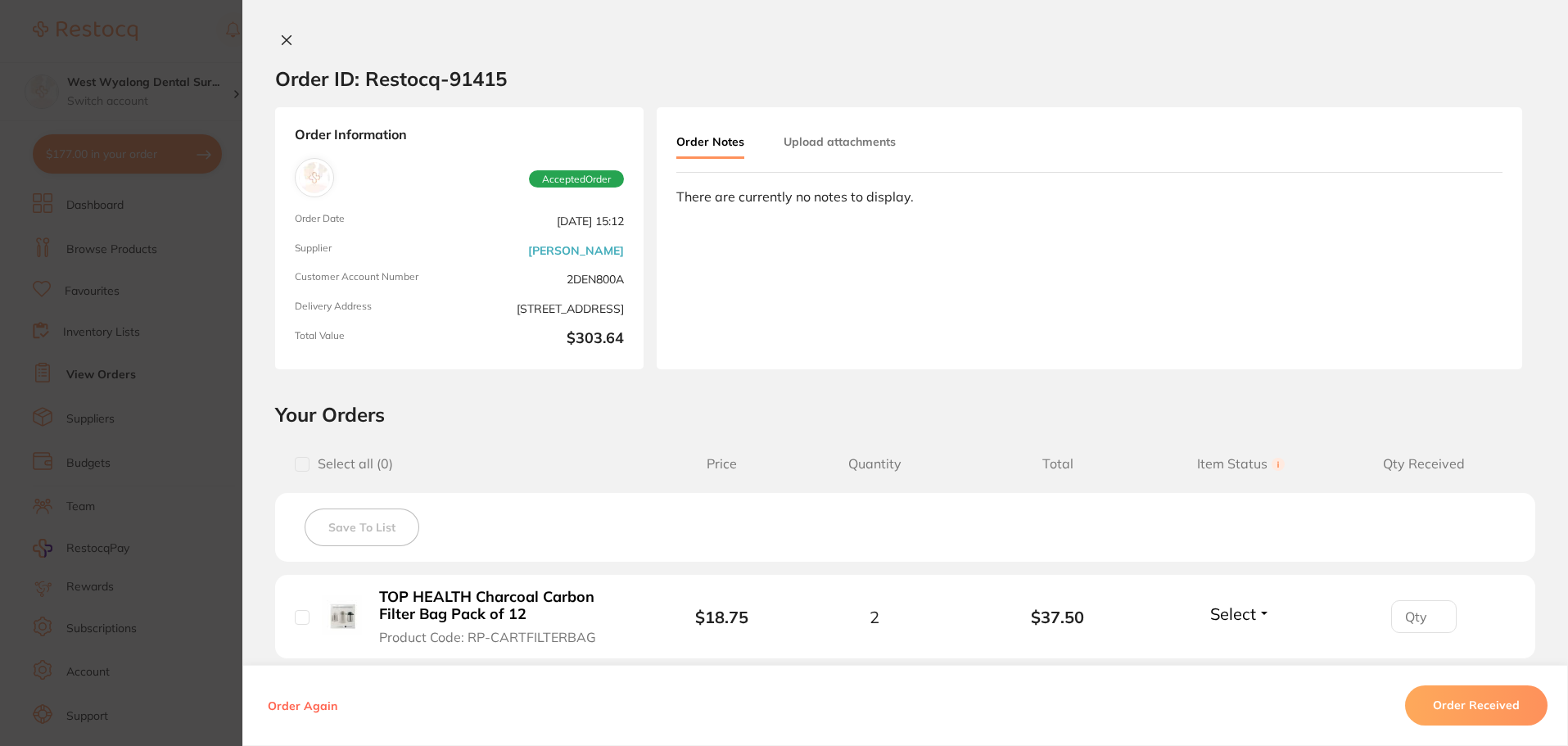
drag, startPoint x: 282, startPoint y: 34, endPoint x: 296, endPoint y: 158, distance: 124.8
click at [283, 35] on icon at bounding box center [287, 40] width 13 height 13
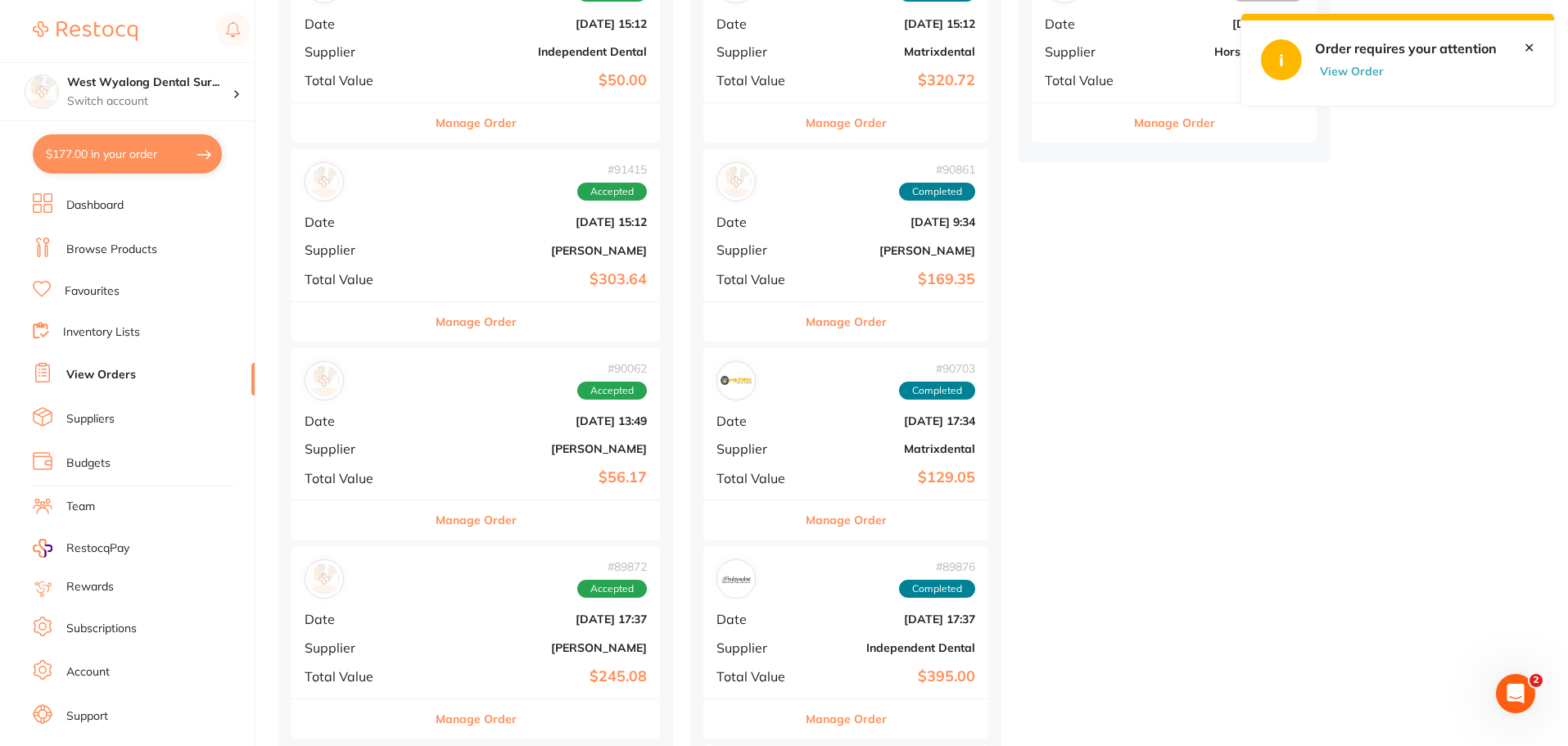
scroll to position [654, 0]
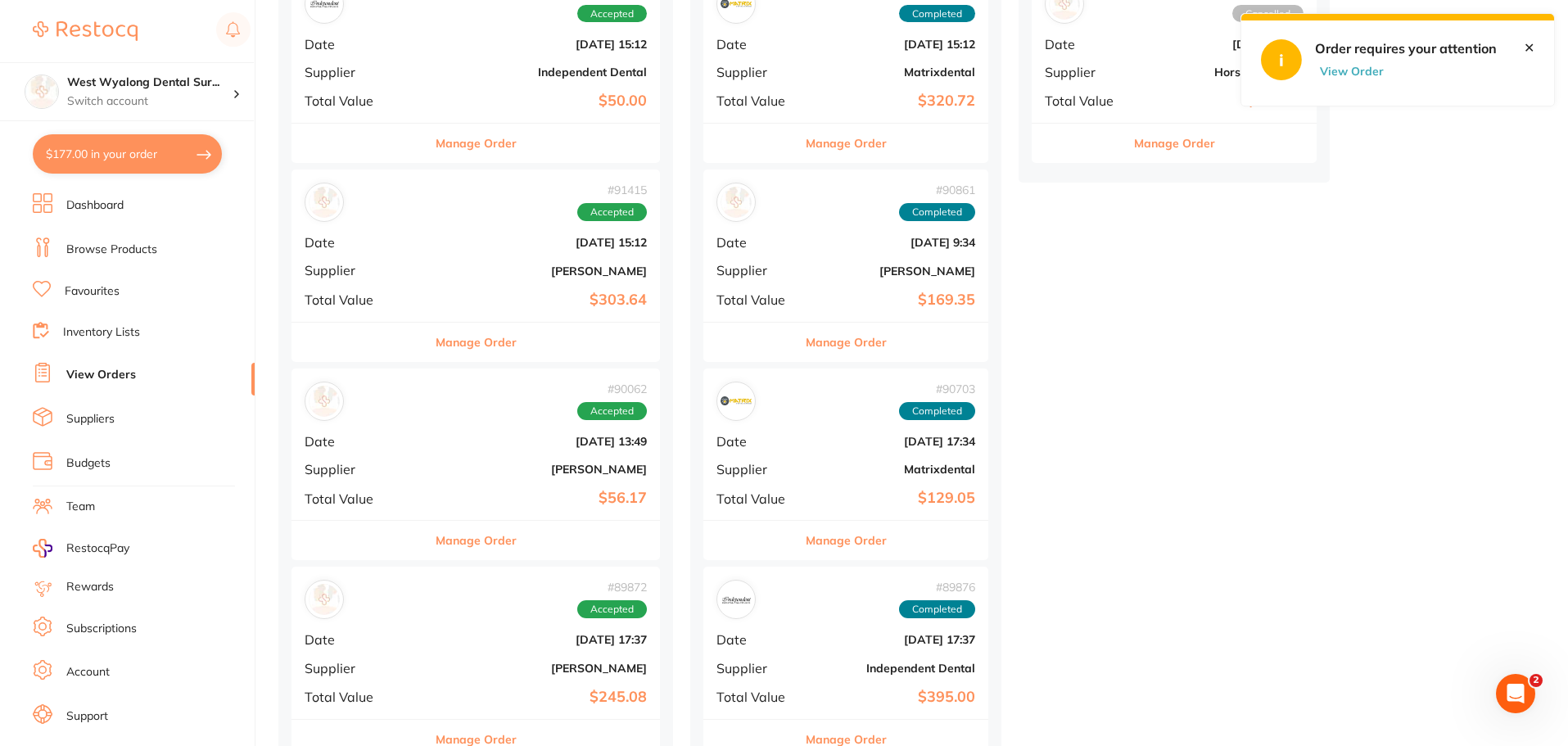
click at [440, 641] on b "[DATE] 17:37" at bounding box center [538, 639] width 220 height 13
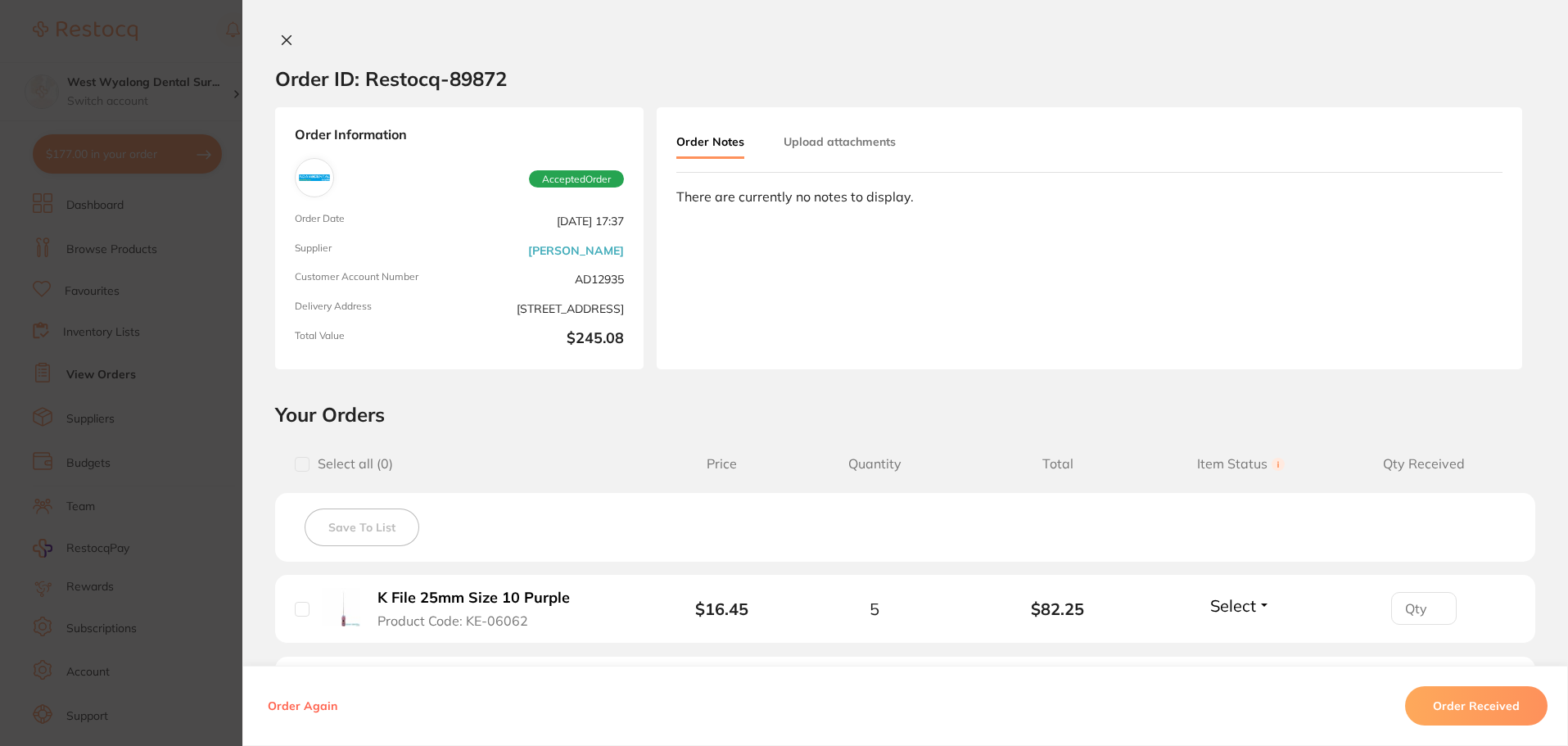
click at [287, 36] on icon at bounding box center [287, 40] width 9 height 9
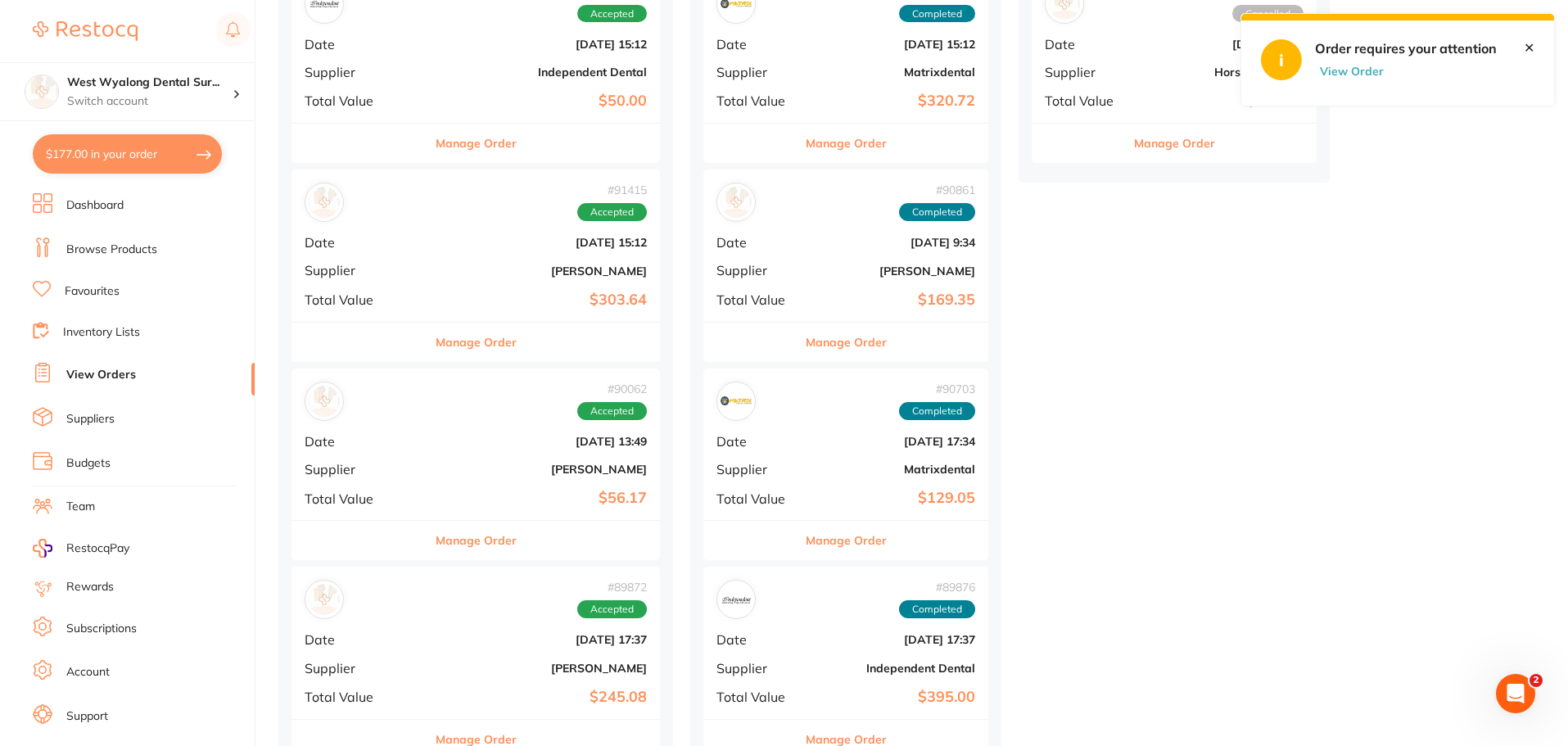
click at [428, 490] on b "$56.17" at bounding box center [538, 498] width 220 height 17
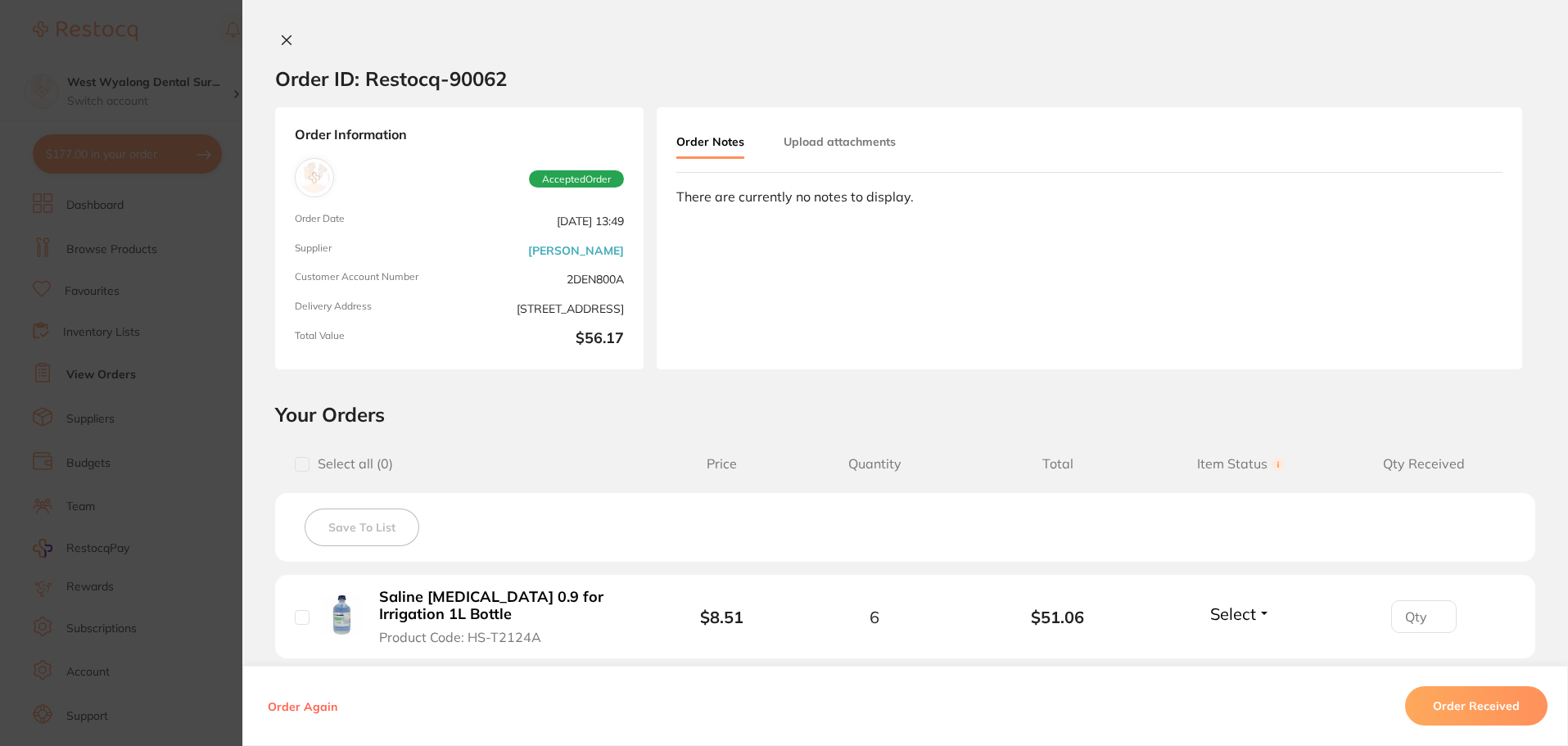
click at [284, 38] on icon at bounding box center [287, 40] width 9 height 9
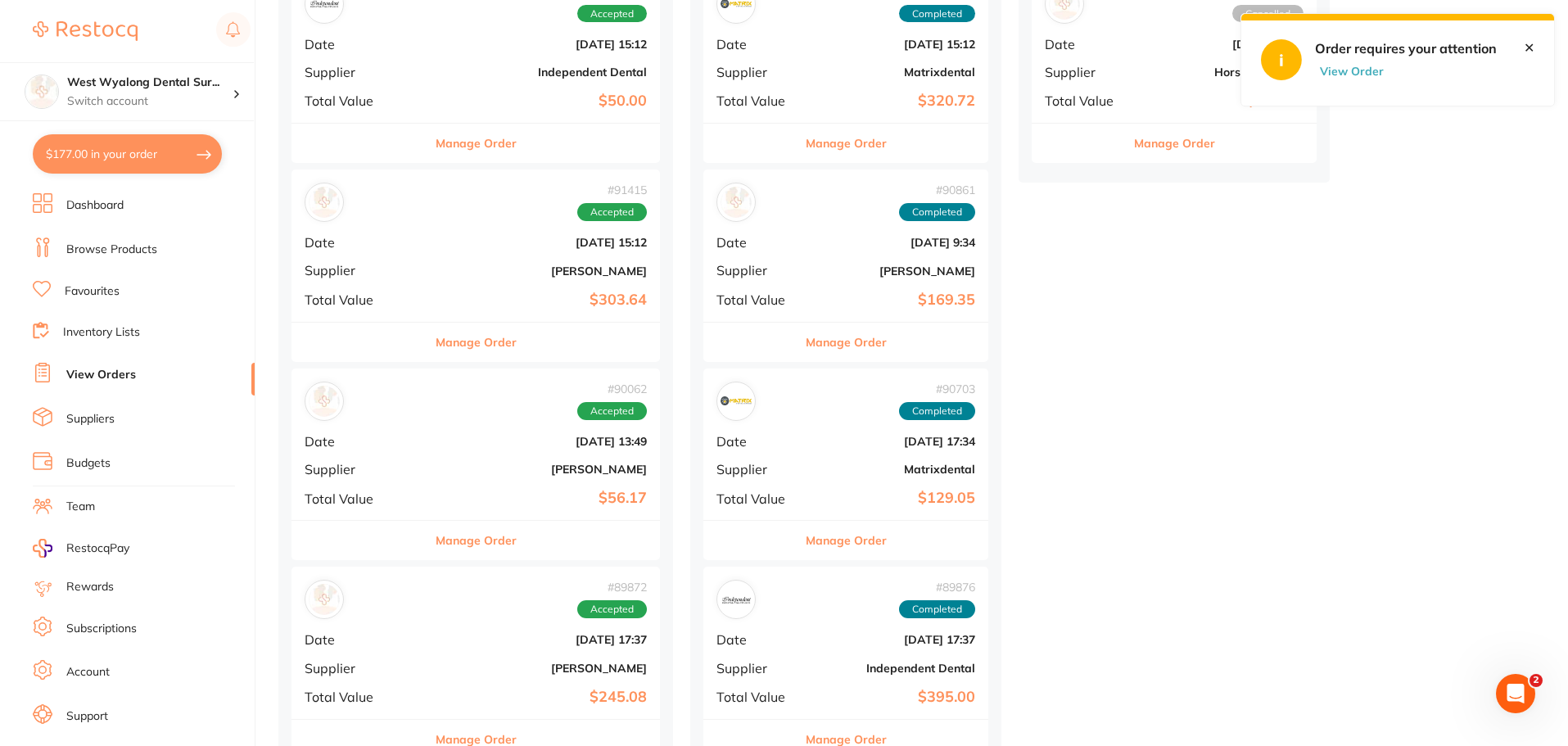
click at [391, 282] on div "# 91415 Accepted Date Aug 26 2025, 15:12 Supplier Henry Schein Halas Total Valu…" at bounding box center [475, 244] width 368 height 151
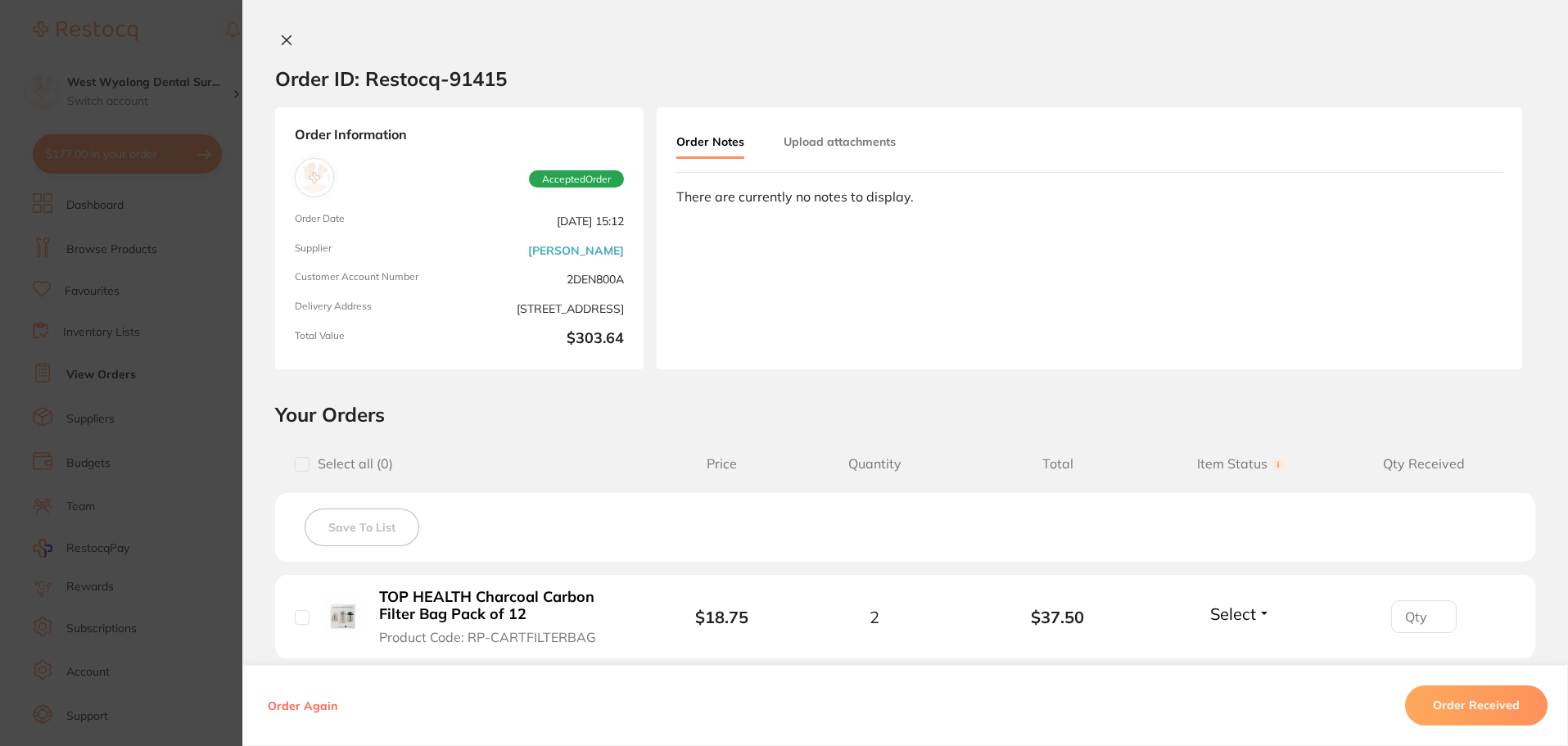
click at [283, 37] on icon at bounding box center [287, 40] width 13 height 13
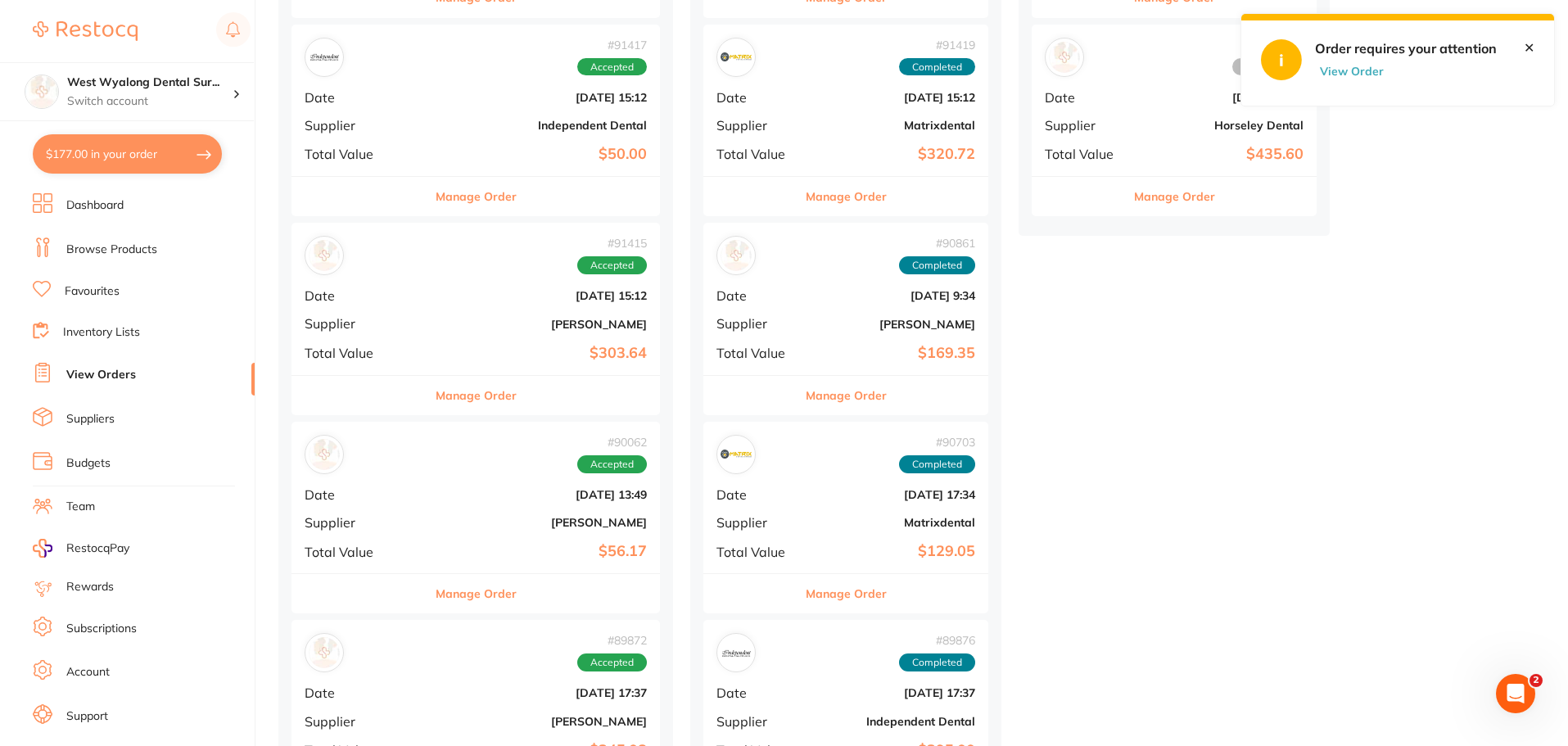
scroll to position [573, 0]
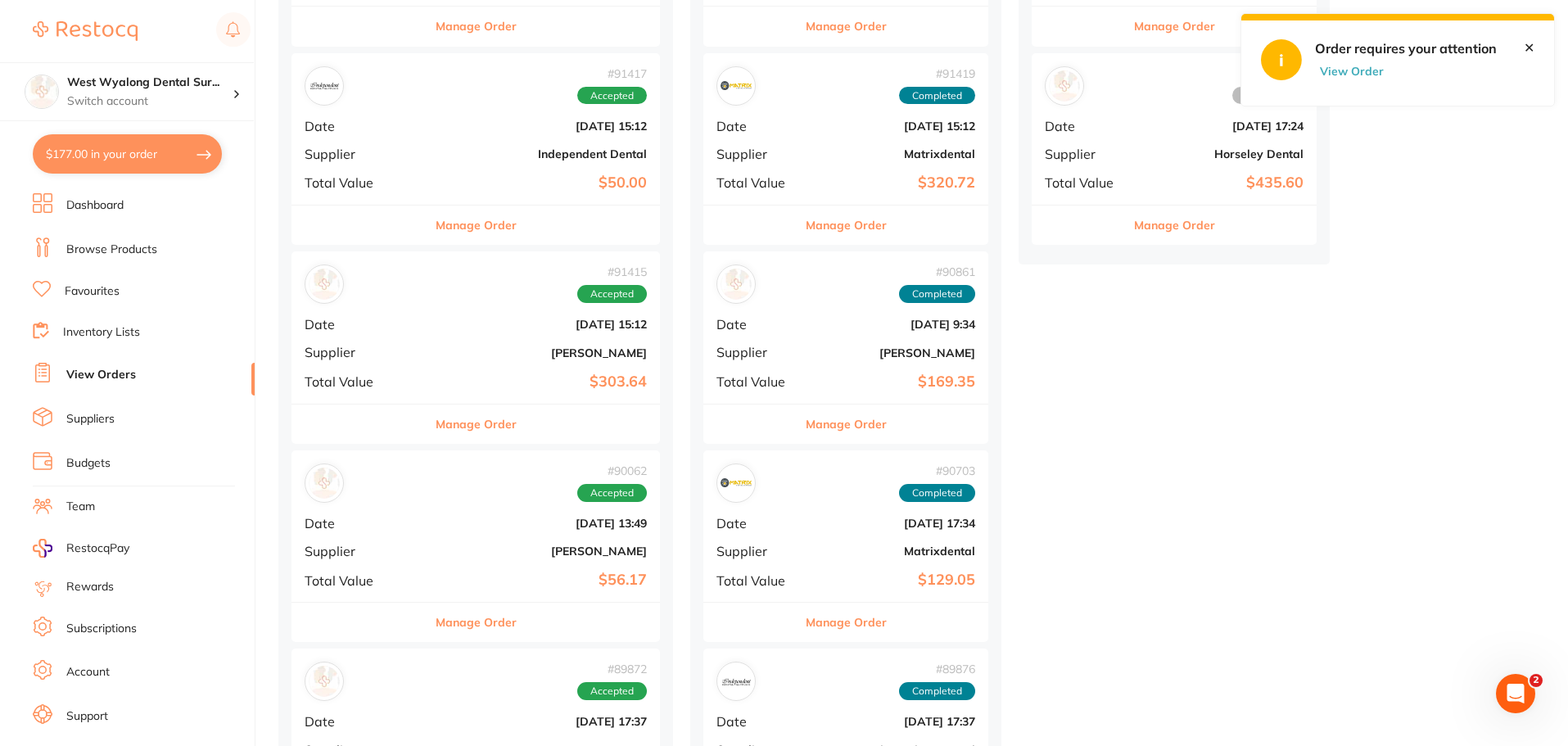
click at [395, 156] on div "# 91417 Accepted Date Aug 26 2025, 15:12 Supplier Independent Dental Total Valu…" at bounding box center [475, 128] width 368 height 151
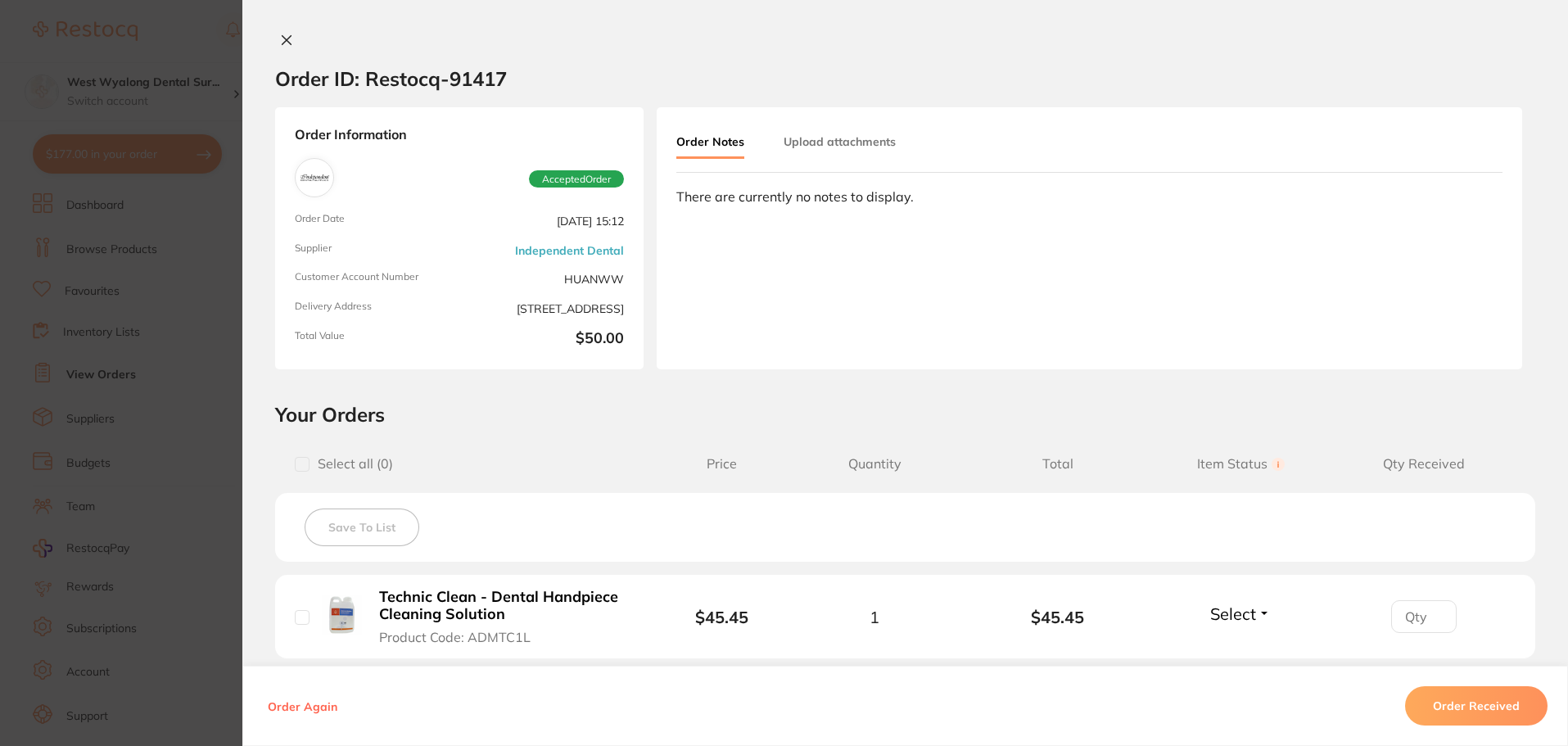
click at [282, 41] on icon at bounding box center [287, 40] width 9 height 9
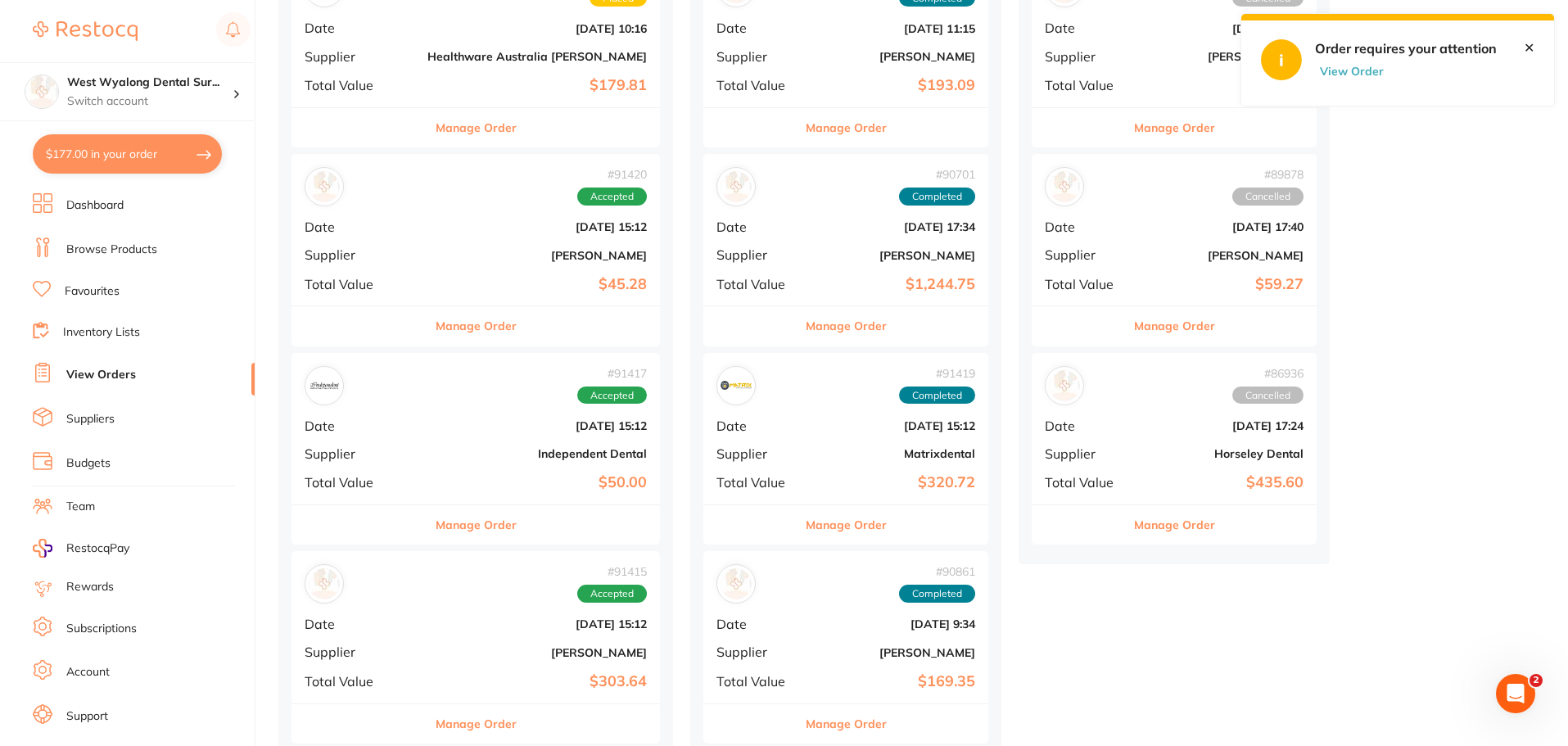
scroll to position [245, 0]
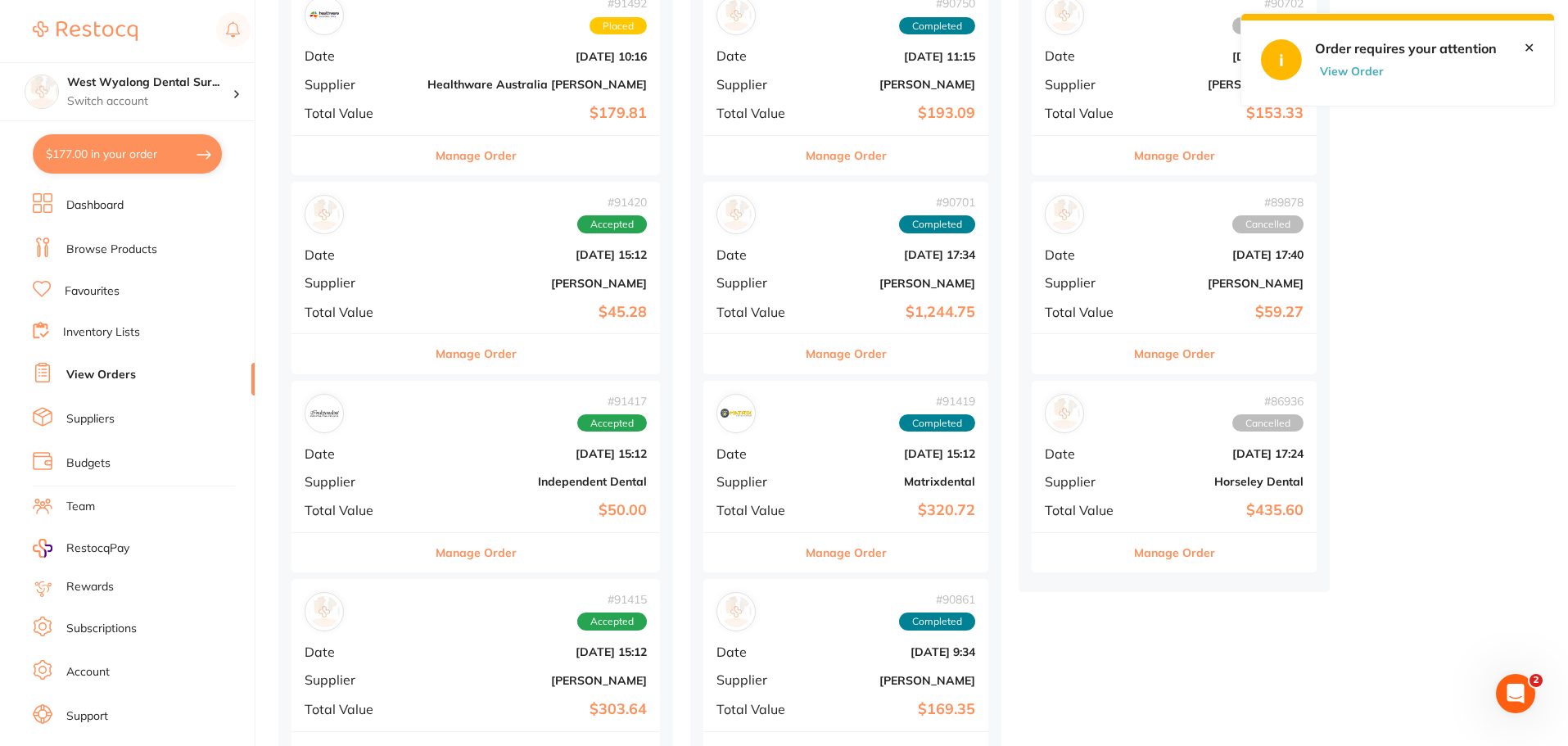
click at [428, 261] on b "[DATE] 15:12" at bounding box center [538, 254] width 220 height 13
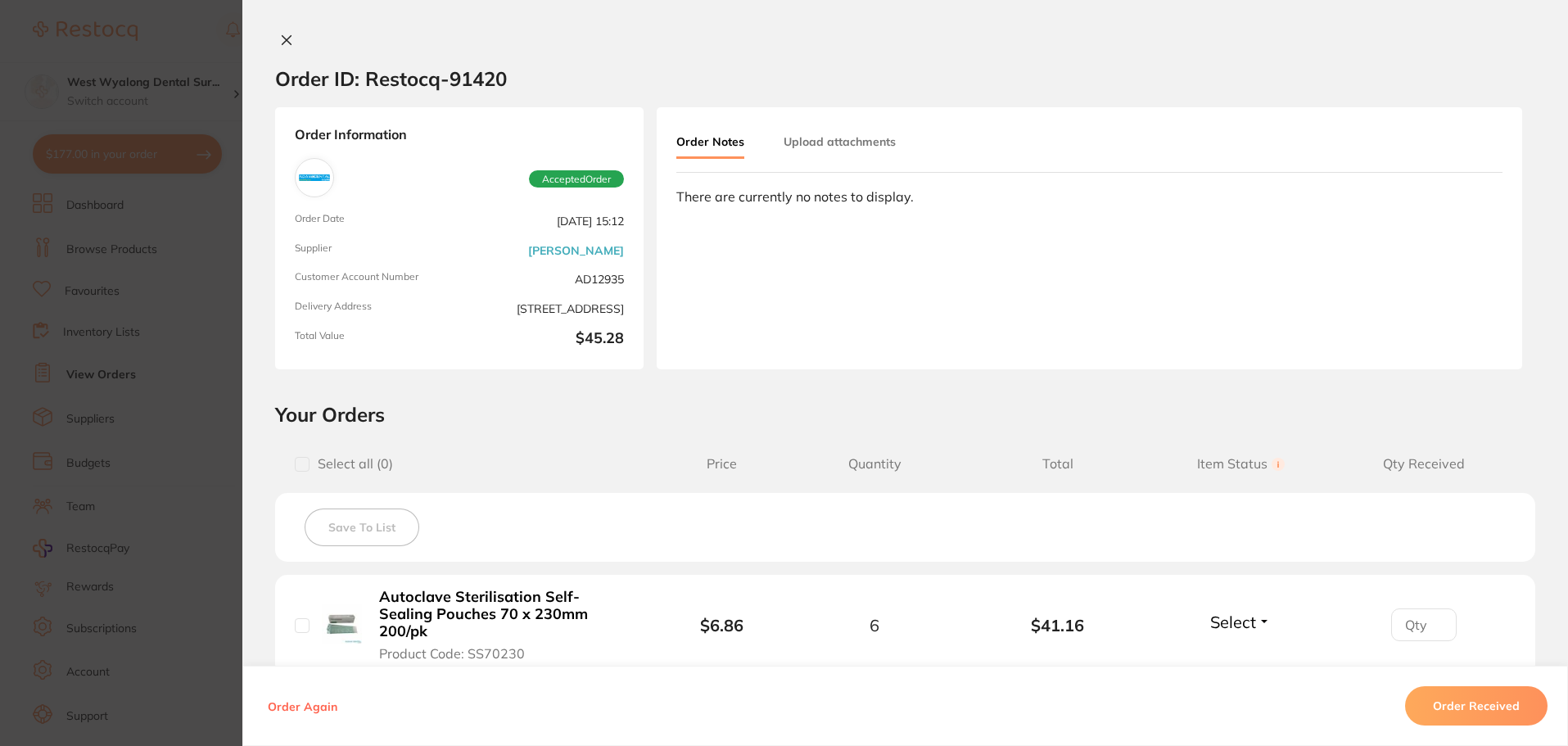
click at [285, 38] on icon at bounding box center [287, 40] width 9 height 9
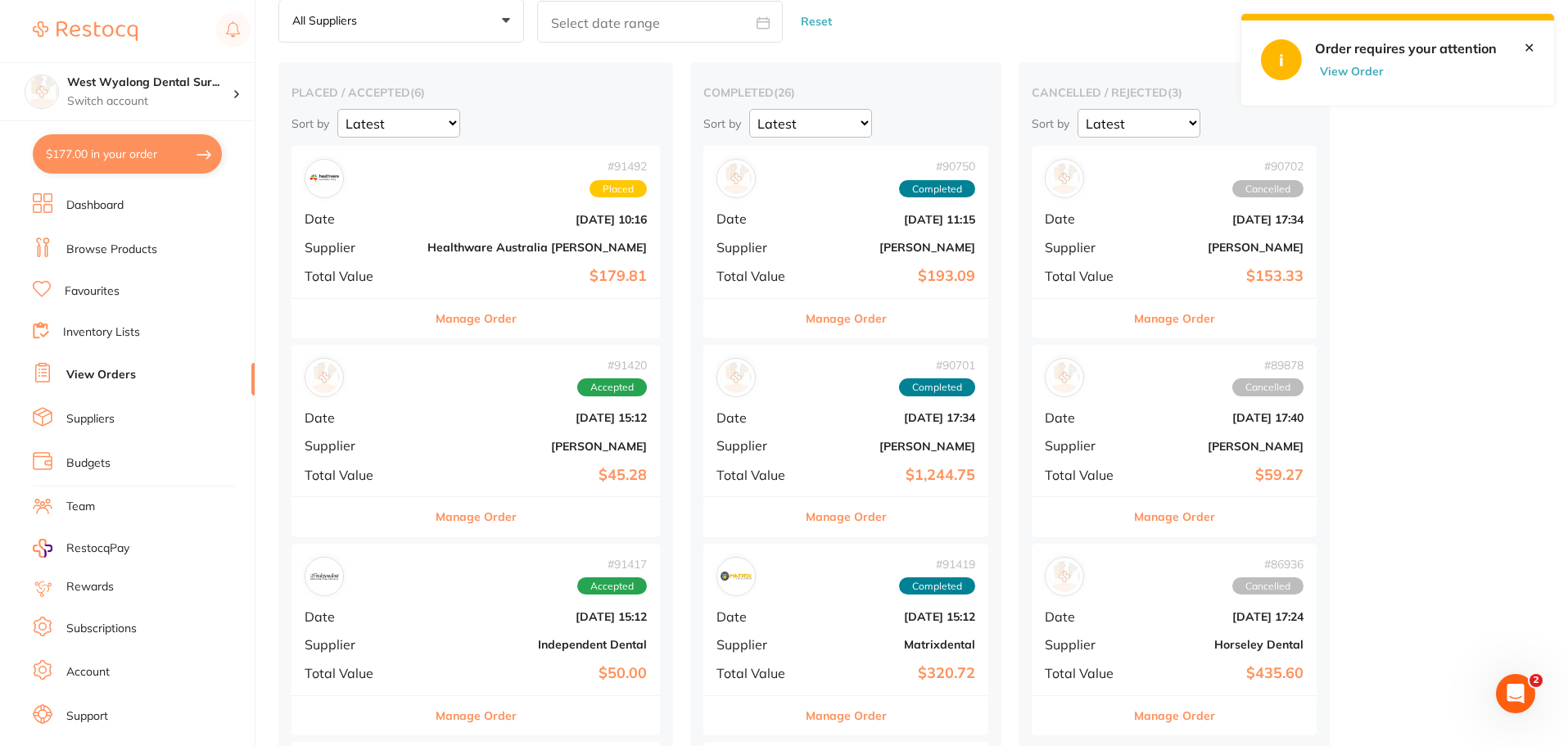
scroll to position [81, 0]
click at [421, 210] on div "# 91492 Placed Date Aug 27 2025, 10:16 Supplier Healthware Australia Ridley Tot…" at bounding box center [475, 222] width 368 height 151
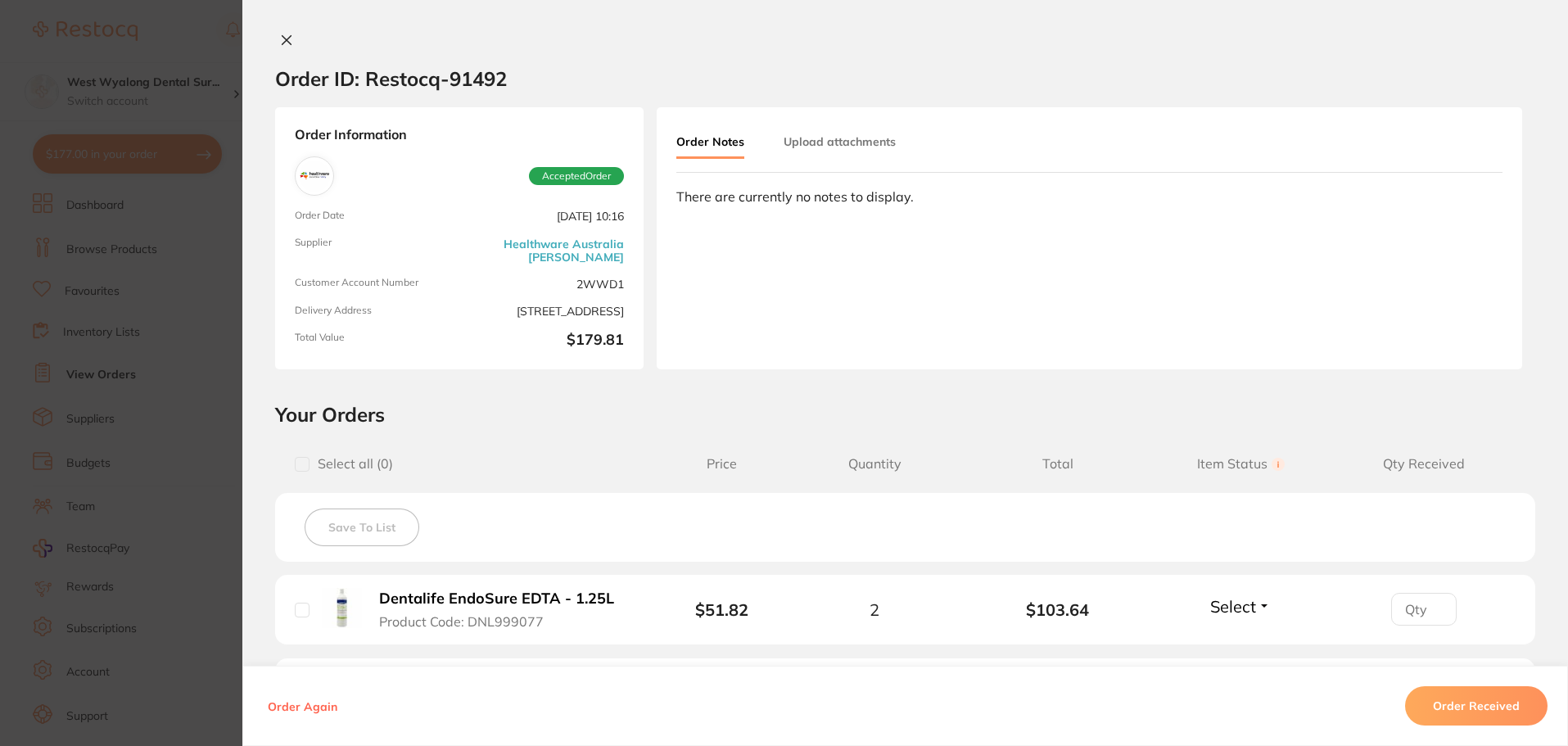
click at [284, 39] on icon at bounding box center [287, 40] width 9 height 9
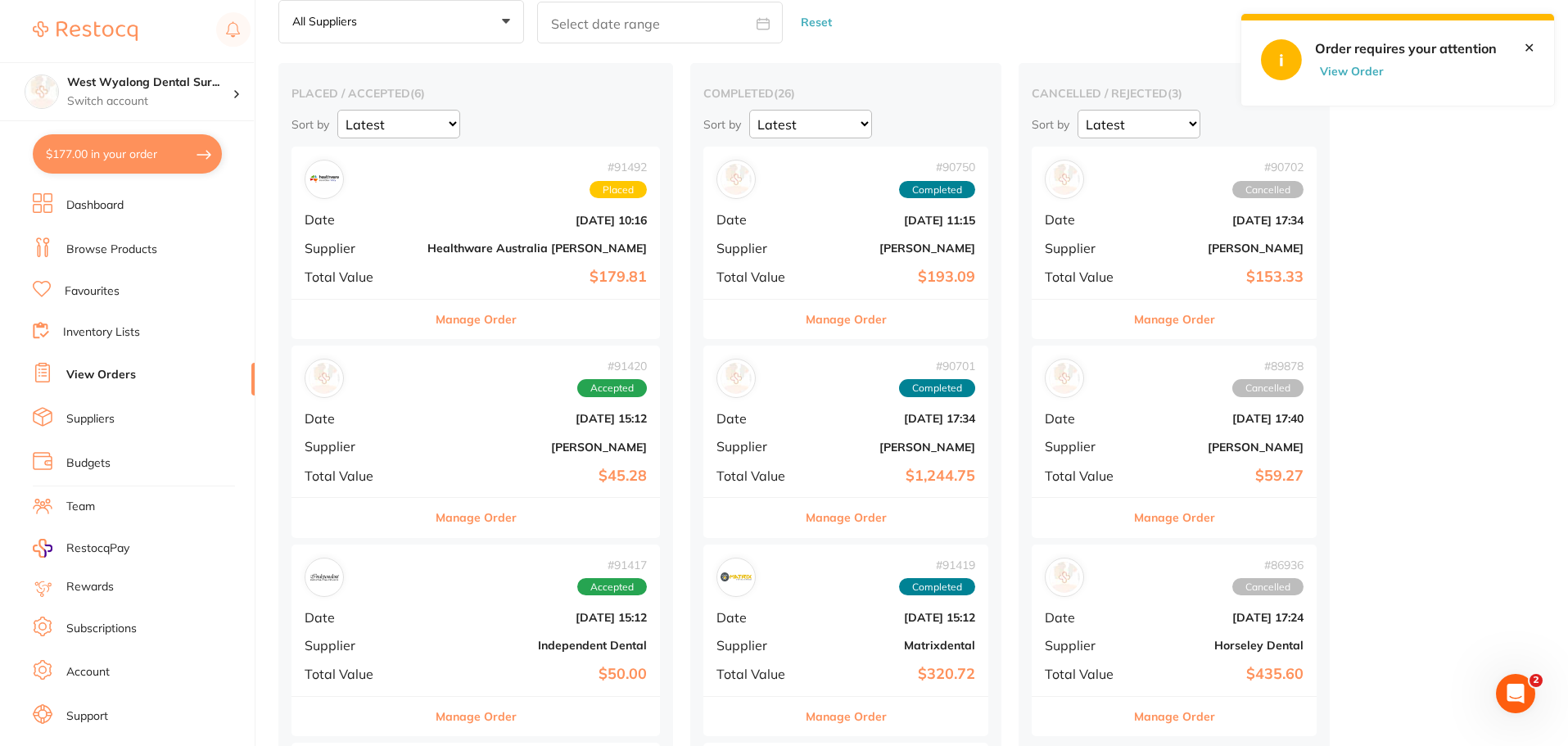
click at [452, 123] on select "Latest Notification" at bounding box center [398, 124] width 123 height 28
click at [1327, 77] on button "View Order" at bounding box center [1356, 71] width 82 height 15
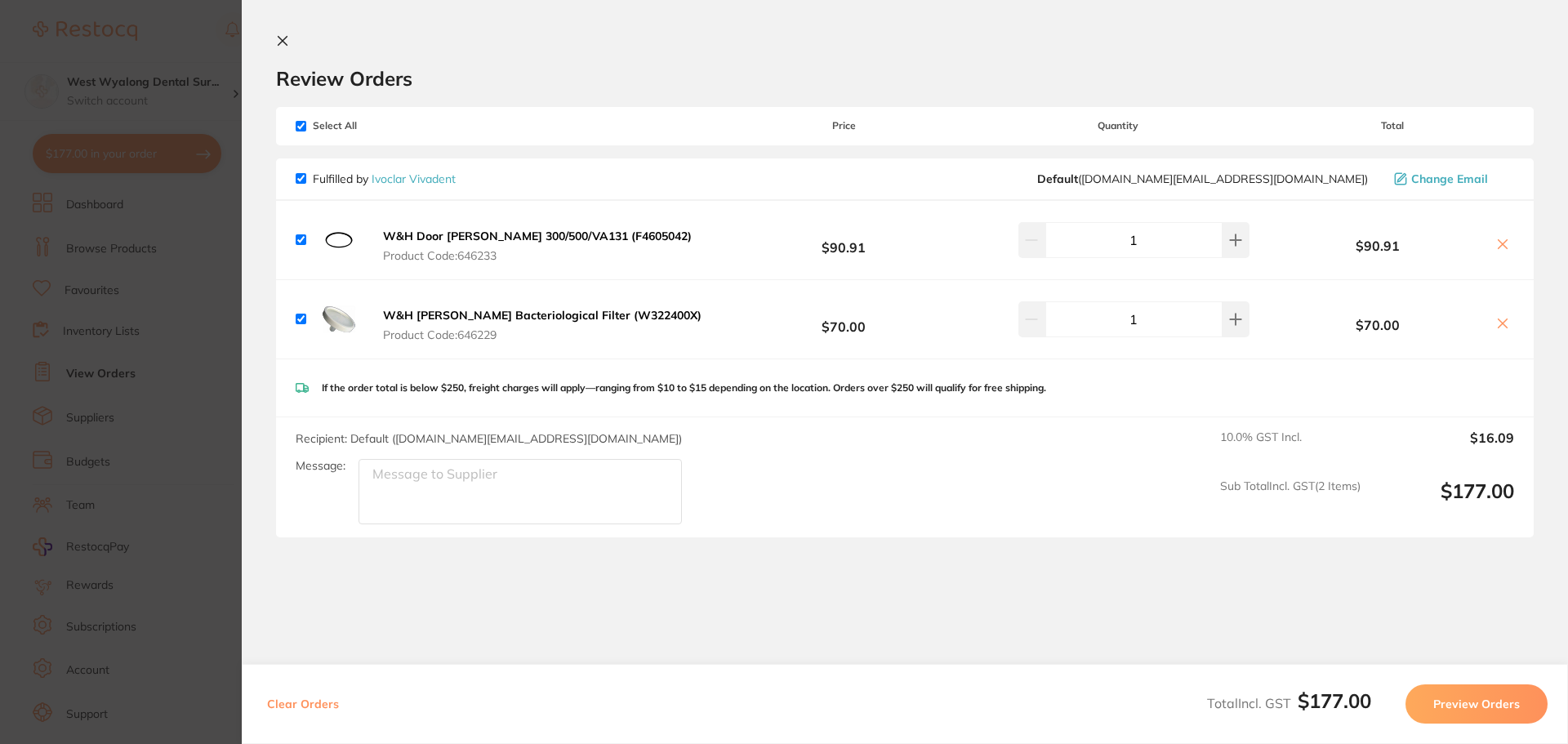
click at [284, 37] on icon at bounding box center [282, 41] width 13 height 13
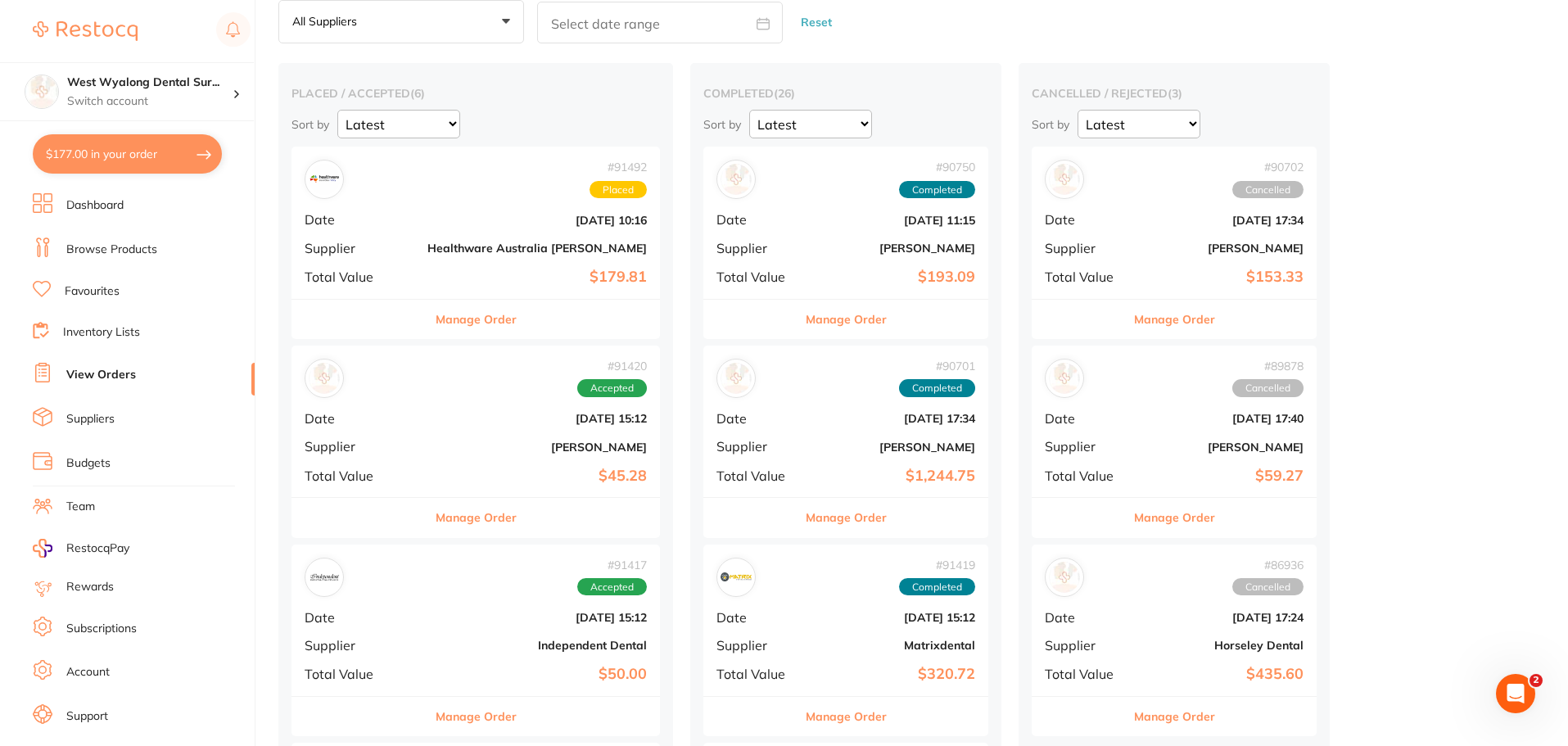
scroll to position [81, 0]
click at [367, 188] on div "# 91492 Placed" at bounding box center [476, 178] width 343 height 39
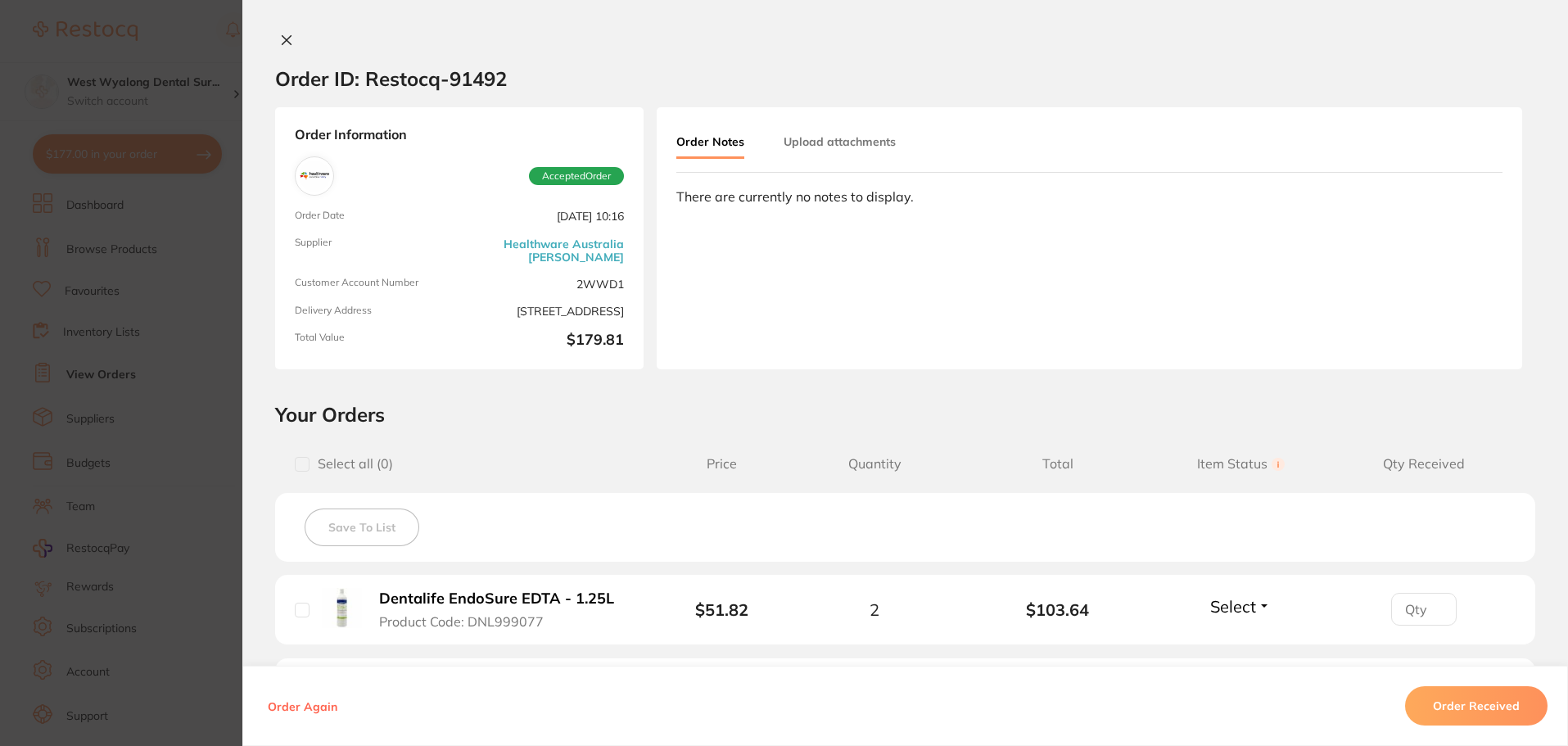
click at [284, 42] on icon at bounding box center [287, 40] width 9 height 9
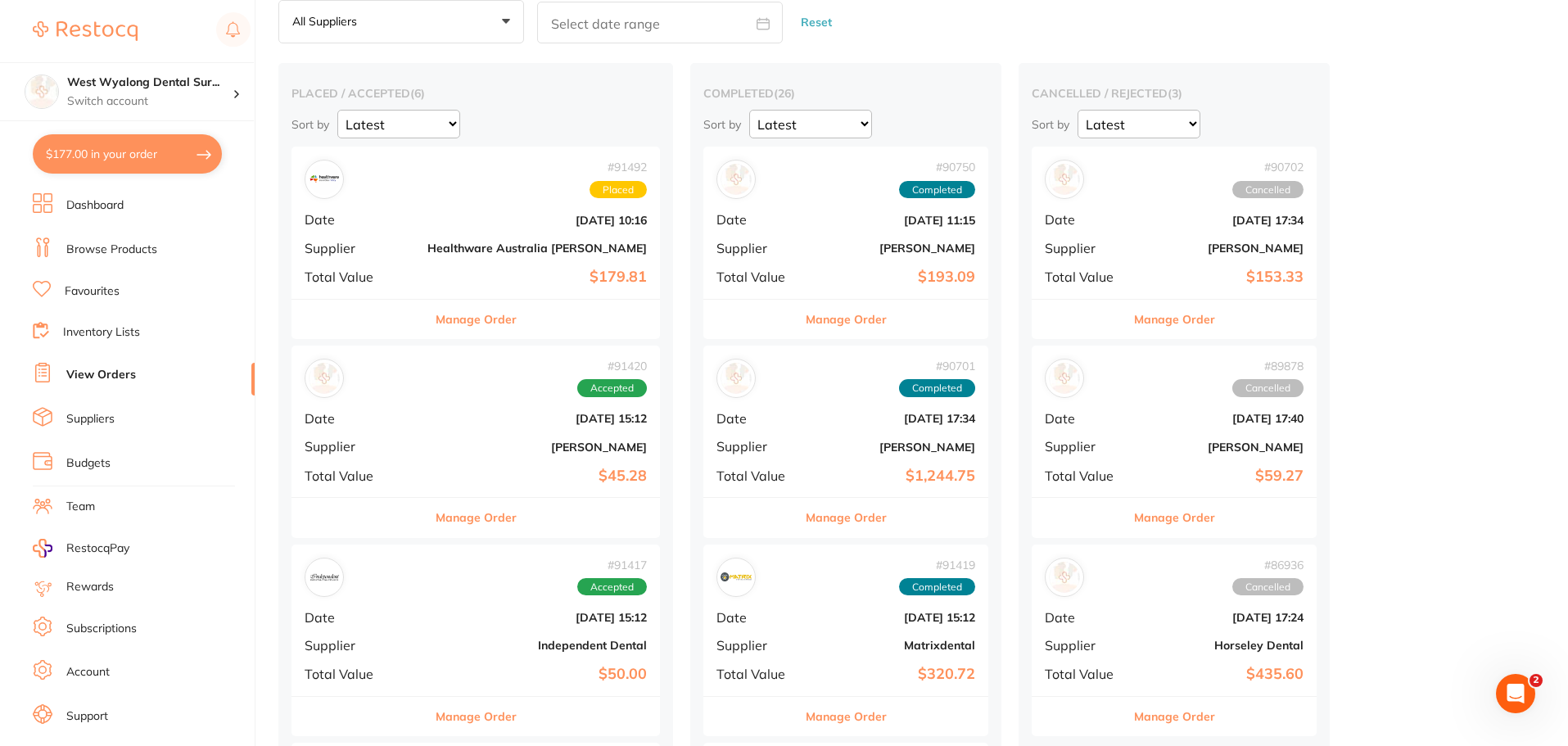
click at [141, 154] on button "$177.00 in your order" at bounding box center [127, 154] width 190 height 39
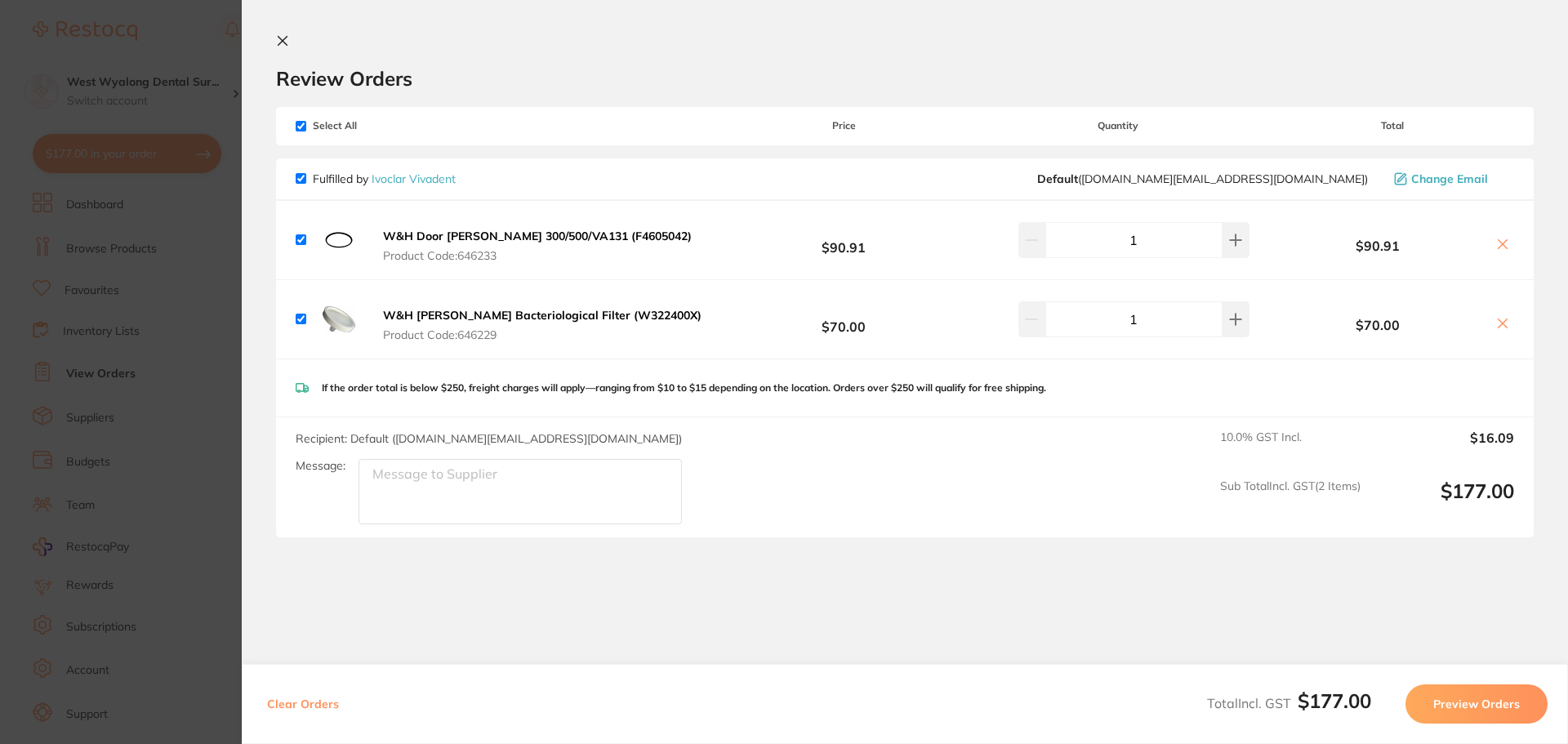
click at [281, 49] on button at bounding box center [285, 42] width 19 height 16
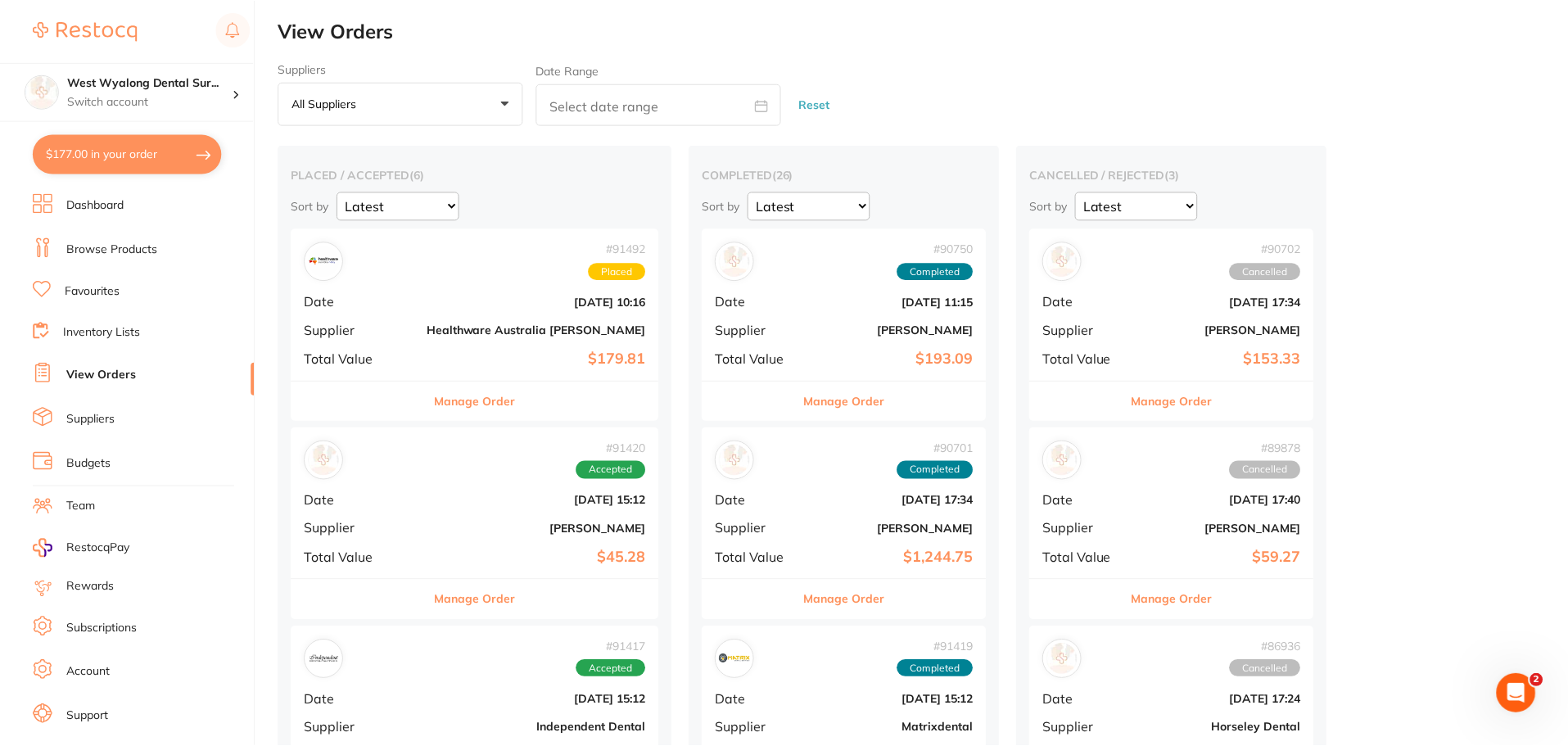
scroll to position [81, 0]
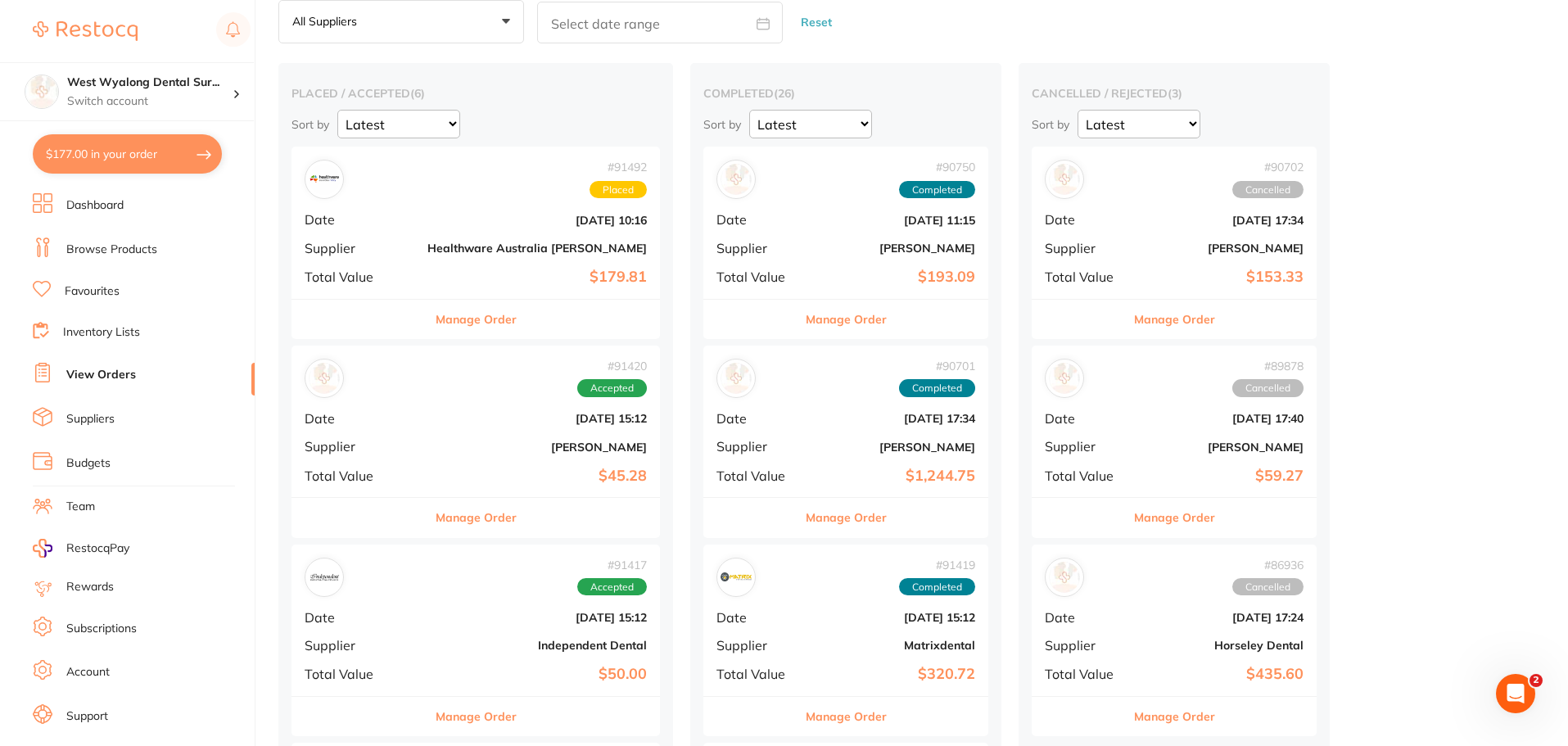
click at [428, 424] on b "[DATE] 15:12" at bounding box center [538, 418] width 220 height 13
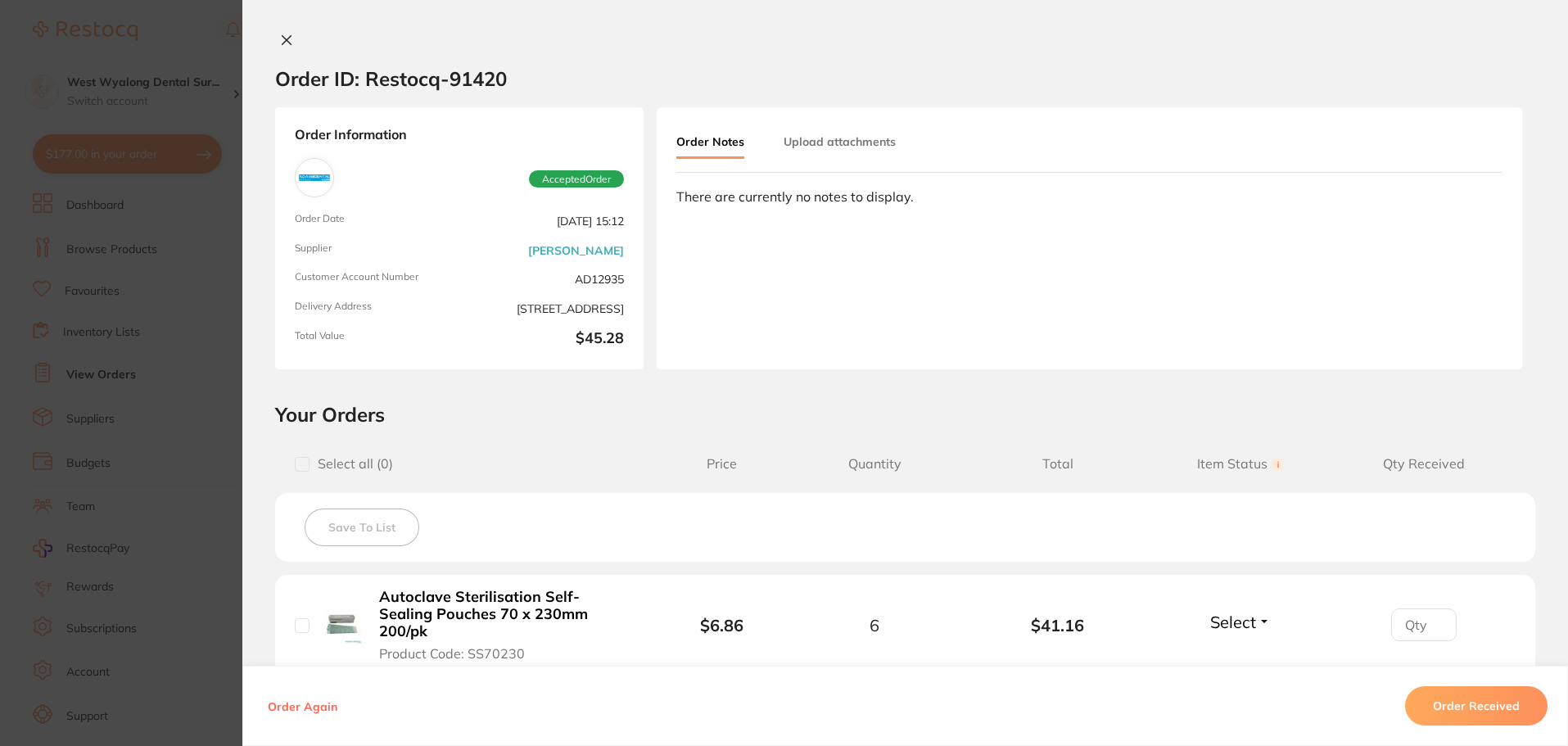
click at [289, 36] on icon at bounding box center [287, 40] width 13 height 13
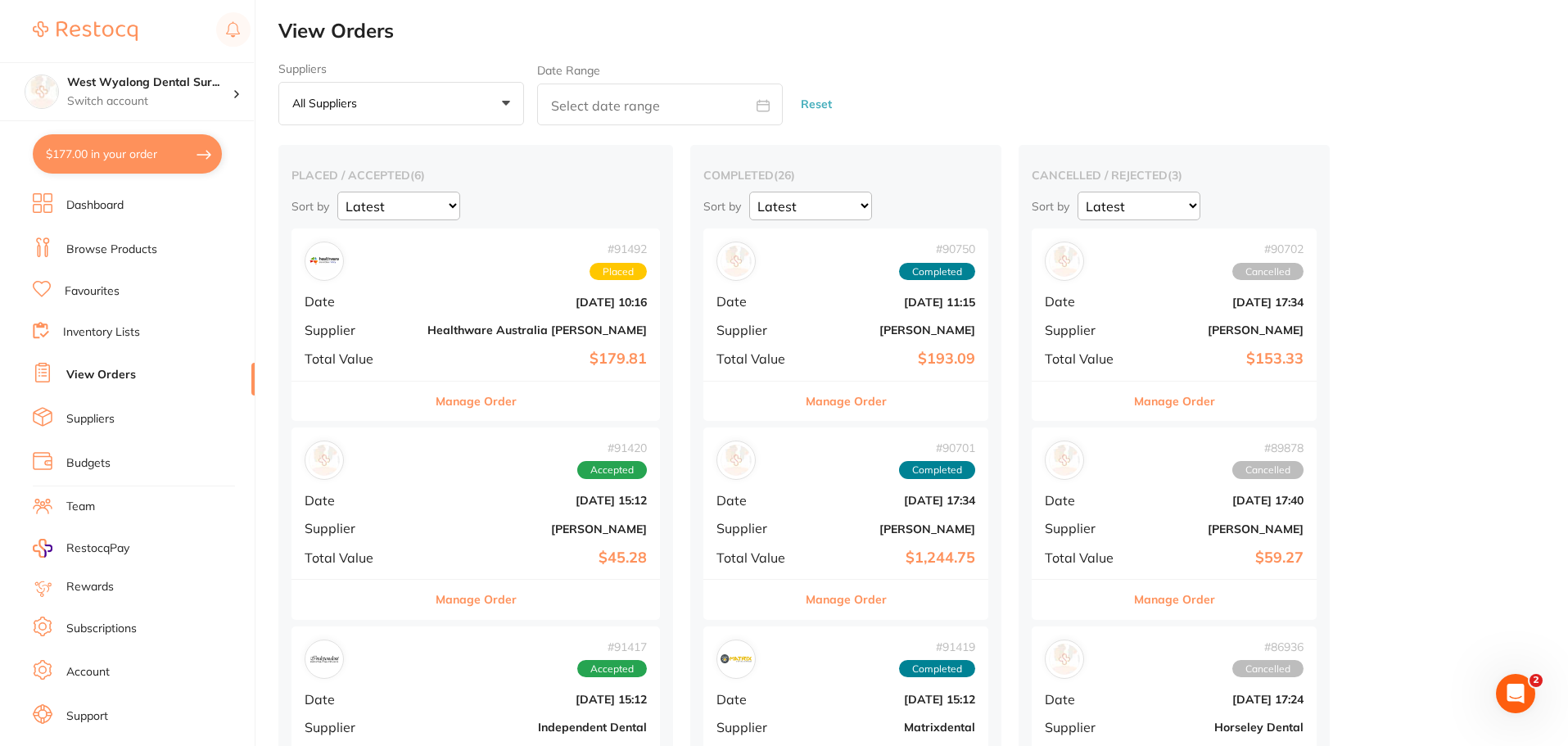
click at [128, 248] on link "Browse Products" at bounding box center [111, 250] width 91 height 16
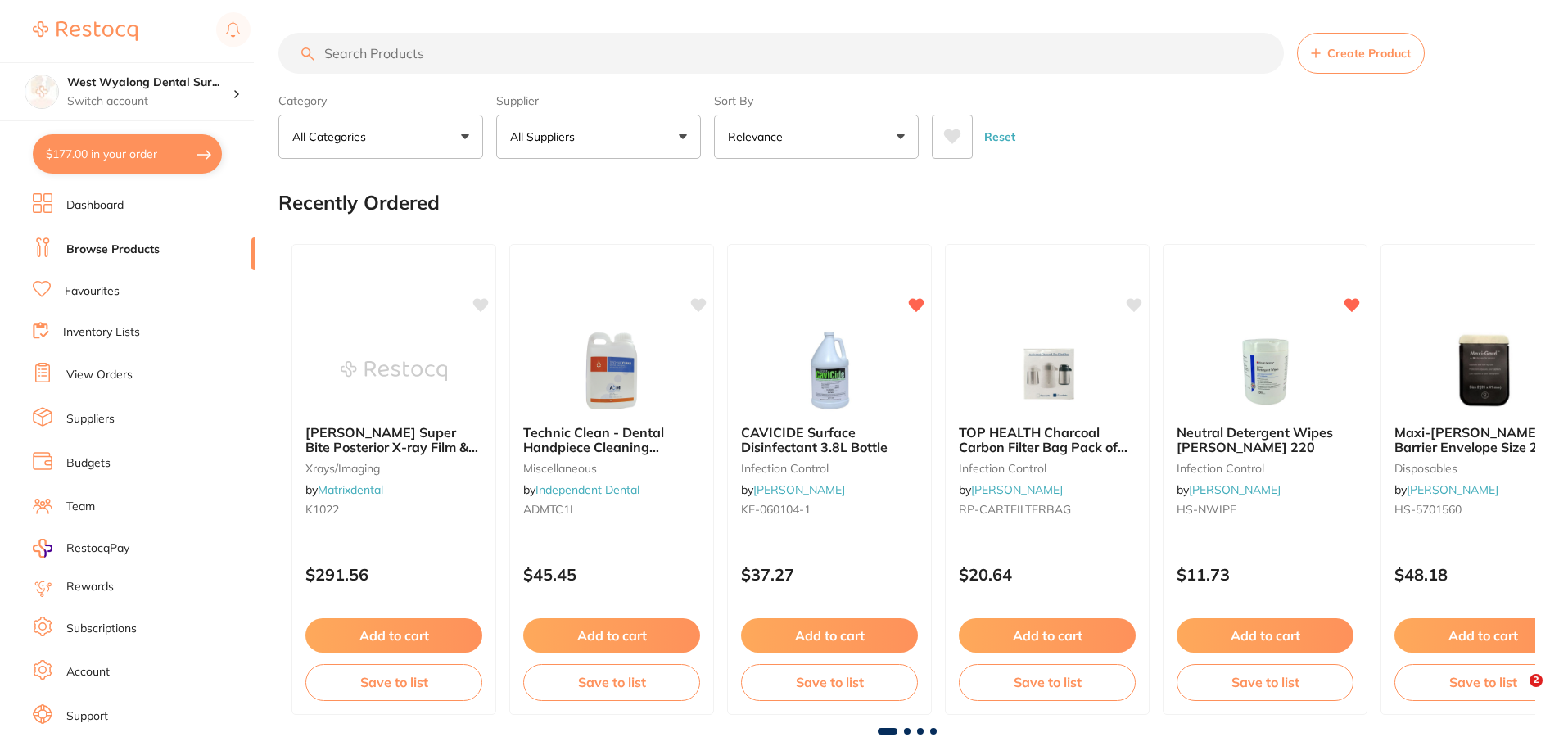
drag, startPoint x: 451, startPoint y: 54, endPoint x: 361, endPoint y: 51, distance: 90.0
click at [361, 51] on input "search" at bounding box center [781, 53] width 1006 height 41
type input "1"
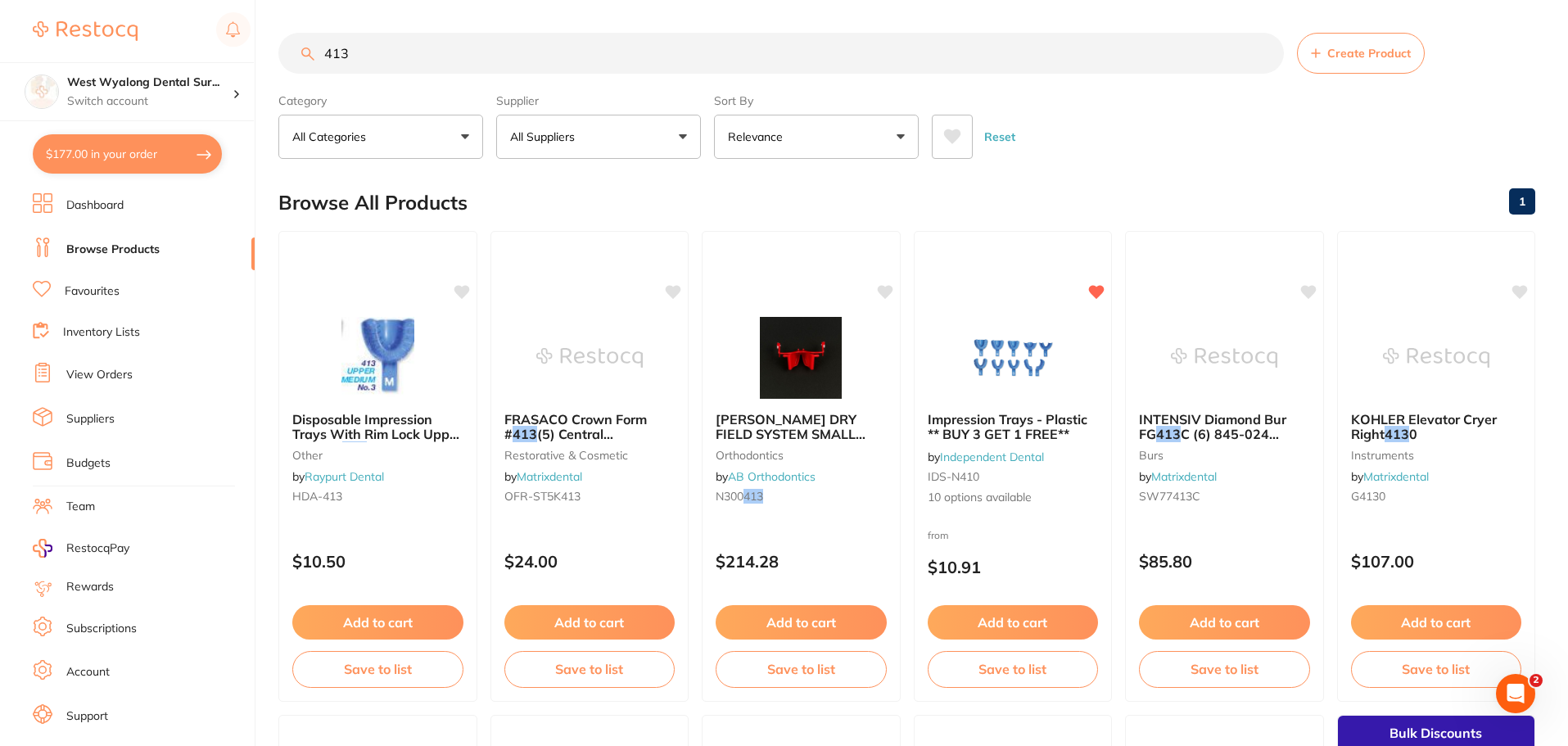
type input "413"
click at [79, 296] on link "Favourites" at bounding box center [93, 291] width 55 height 16
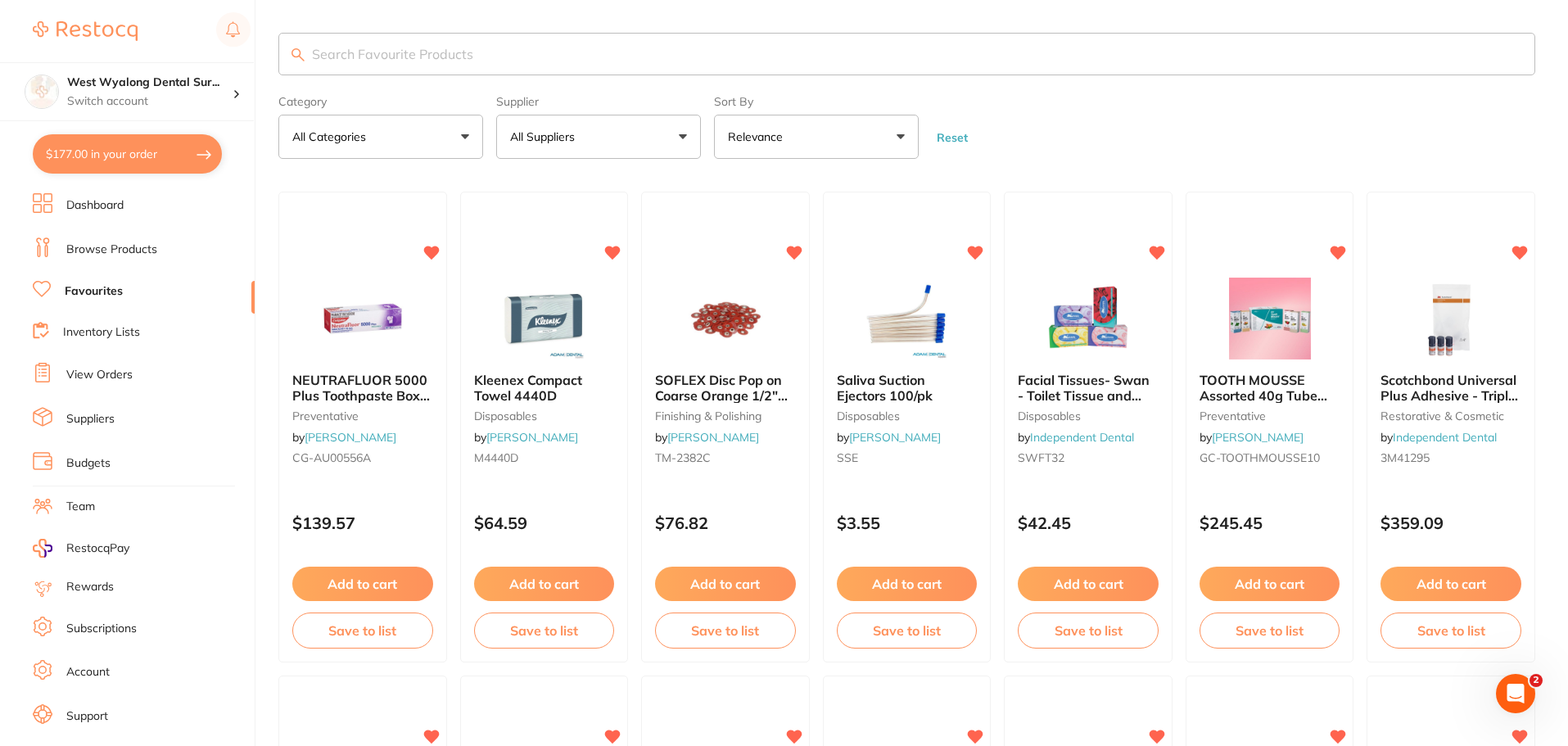
click at [355, 54] on input "search" at bounding box center [907, 54] width 1258 height 42
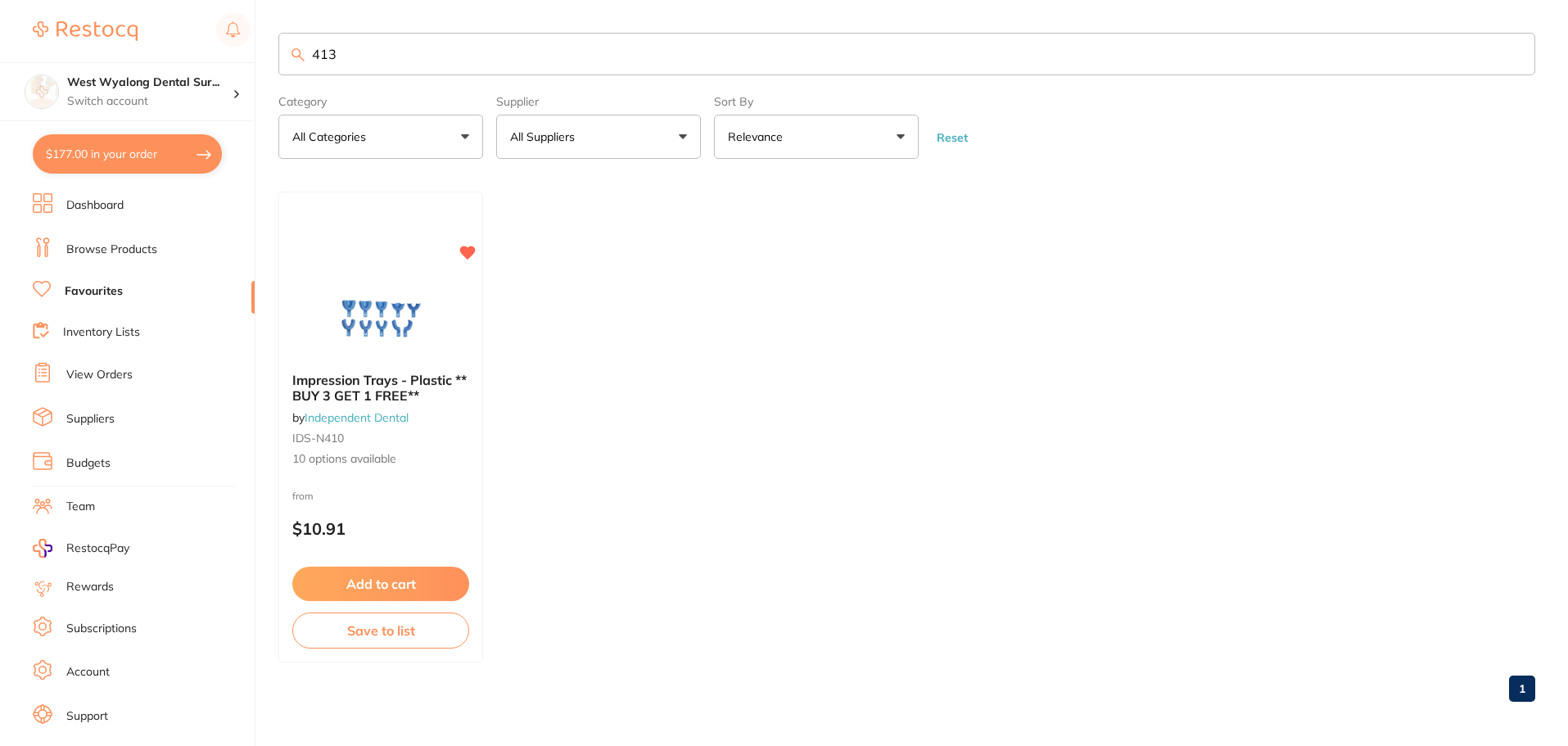
type input "413"
click at [360, 397] on span "Impression Trays - Plastic ** BUY 3 GET 1 FREE**" at bounding box center [379, 387] width 174 height 31
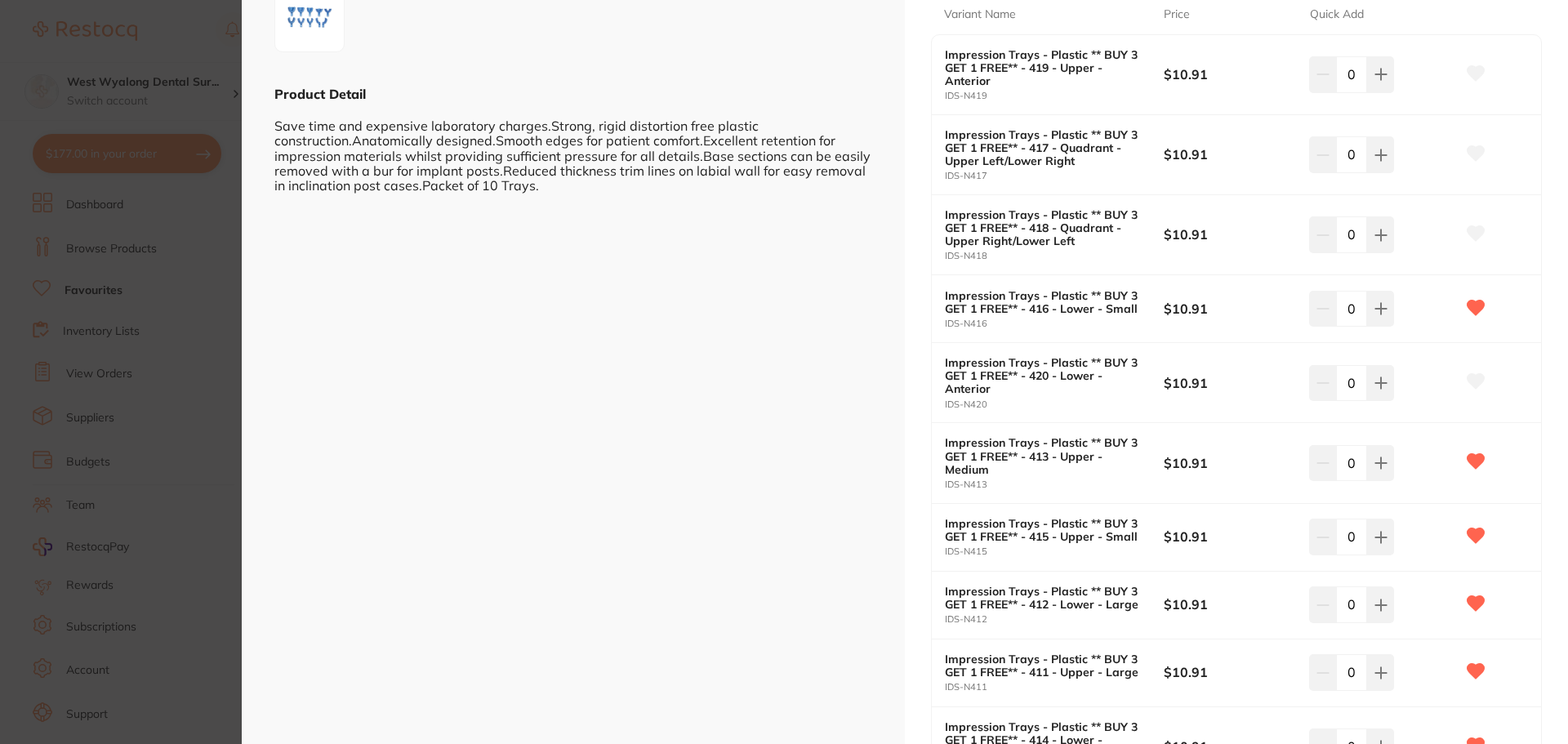
scroll to position [408, 0]
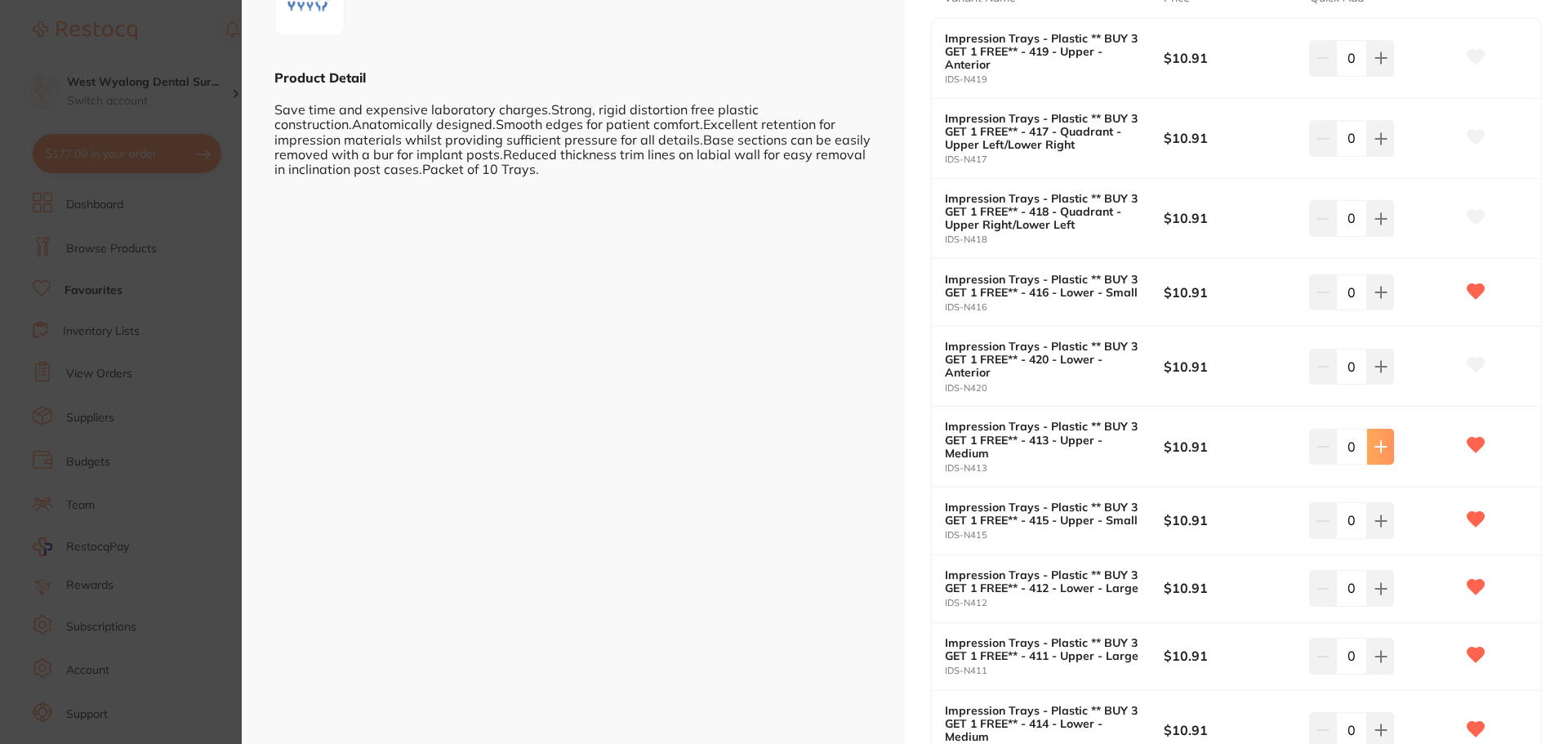
click at [1378, 456] on button at bounding box center [1381, 445] width 27 height 36
type input "3"
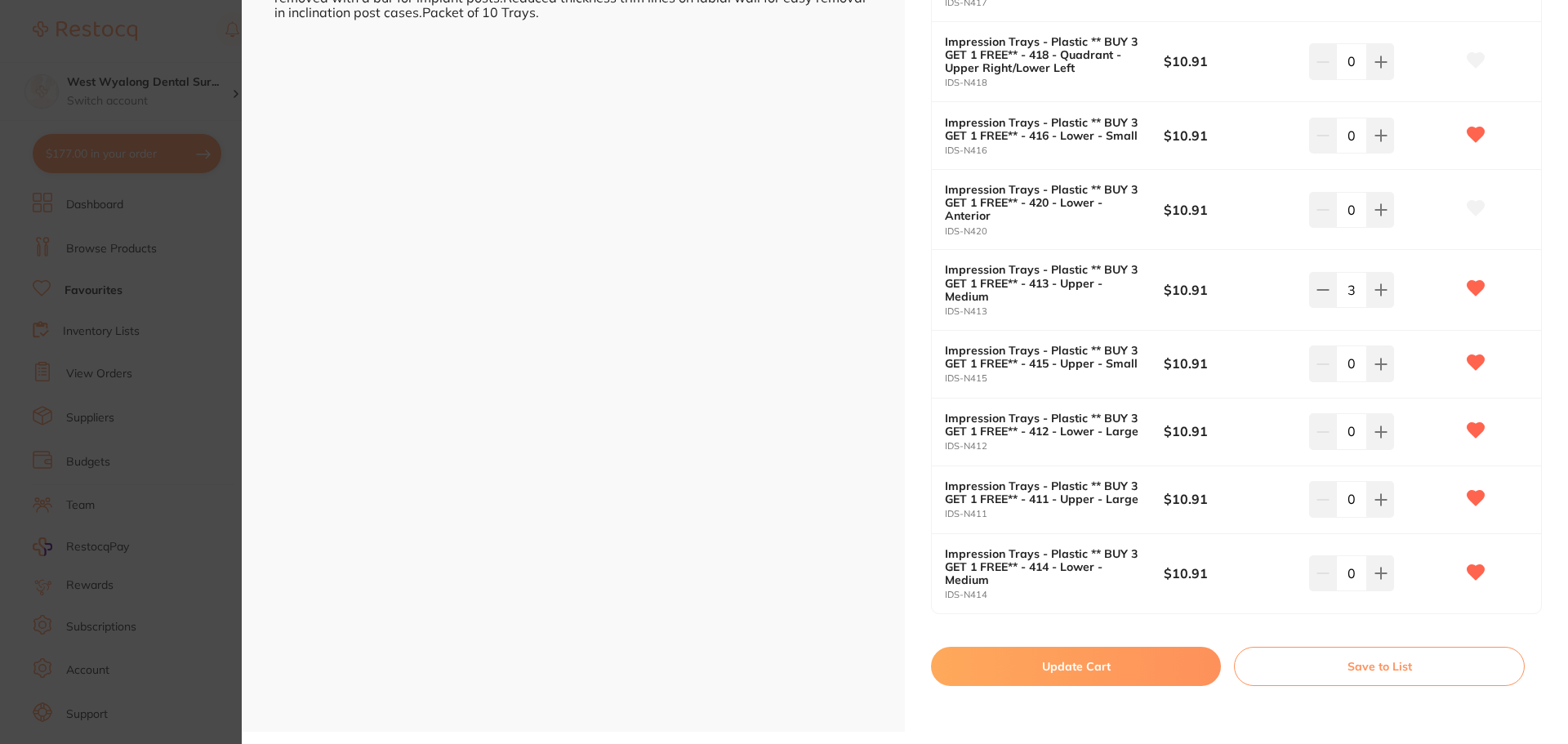
scroll to position [571, 0]
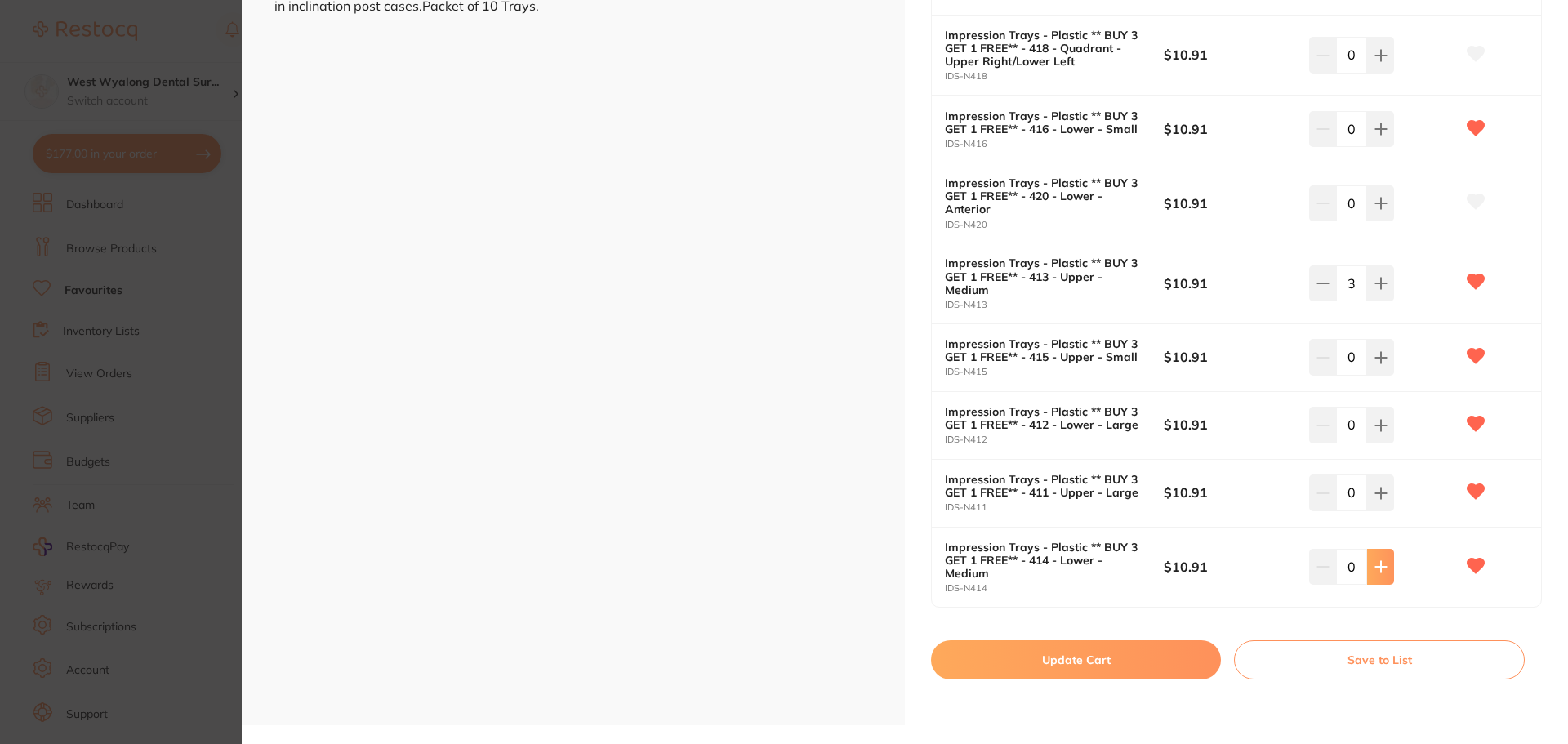
click at [1380, 572] on icon at bounding box center [1381, 566] width 13 height 13
click at [1323, 568] on icon at bounding box center [1322, 566] width 13 height 13
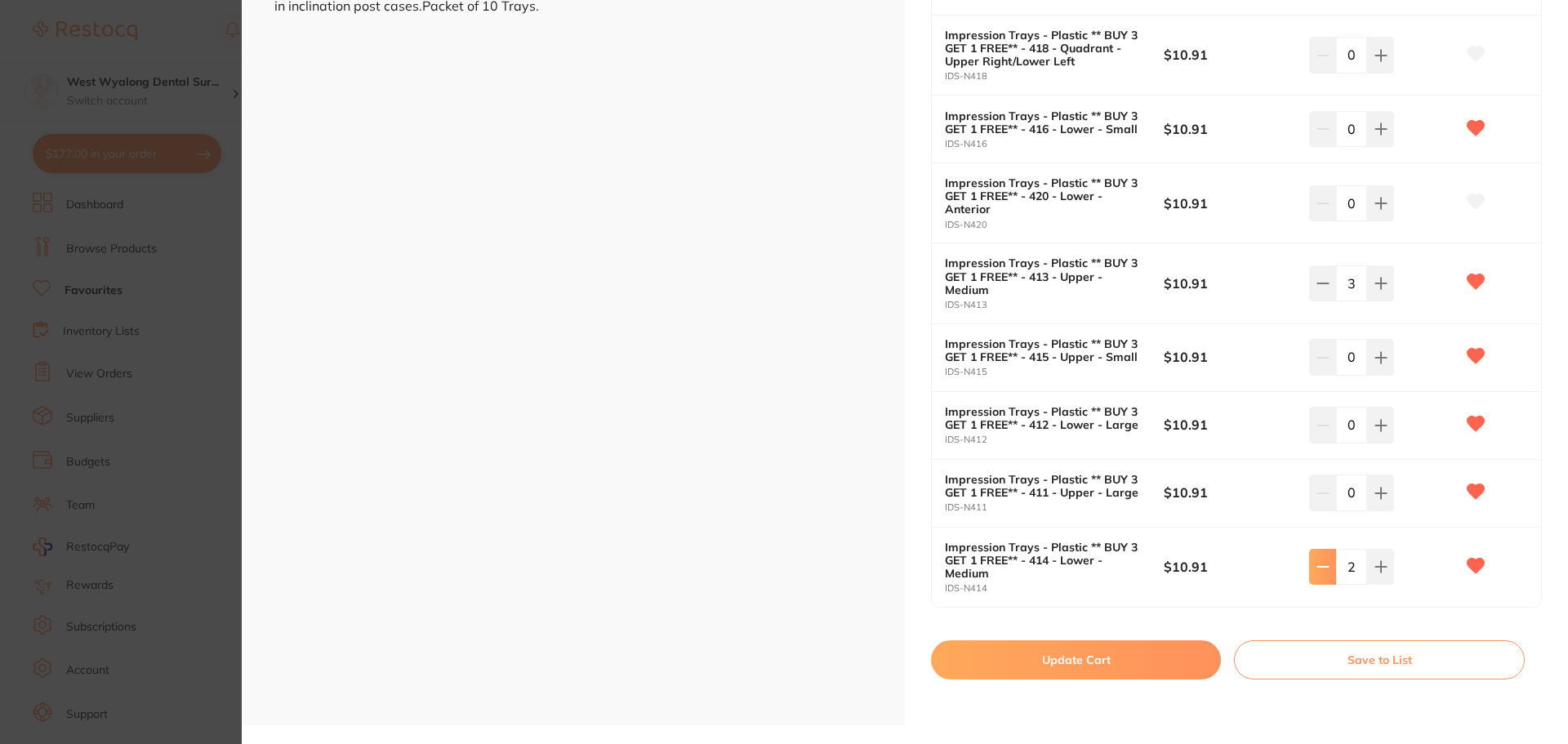
click at [1323, 568] on icon at bounding box center [1322, 566] width 13 height 13
type input "0"
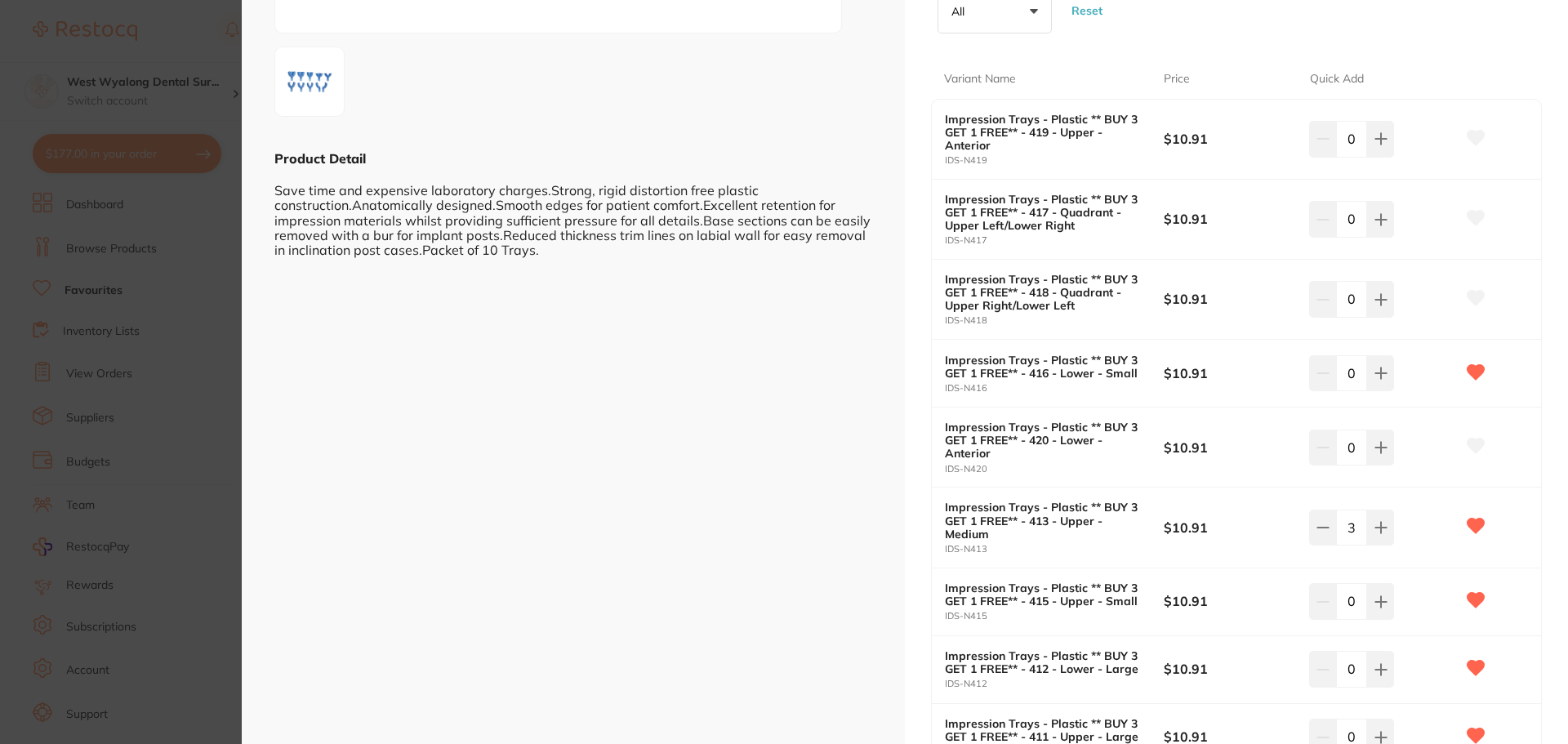
scroll to position [327, 0]
click at [1316, 534] on icon at bounding box center [1322, 528] width 13 height 13
type input "0"
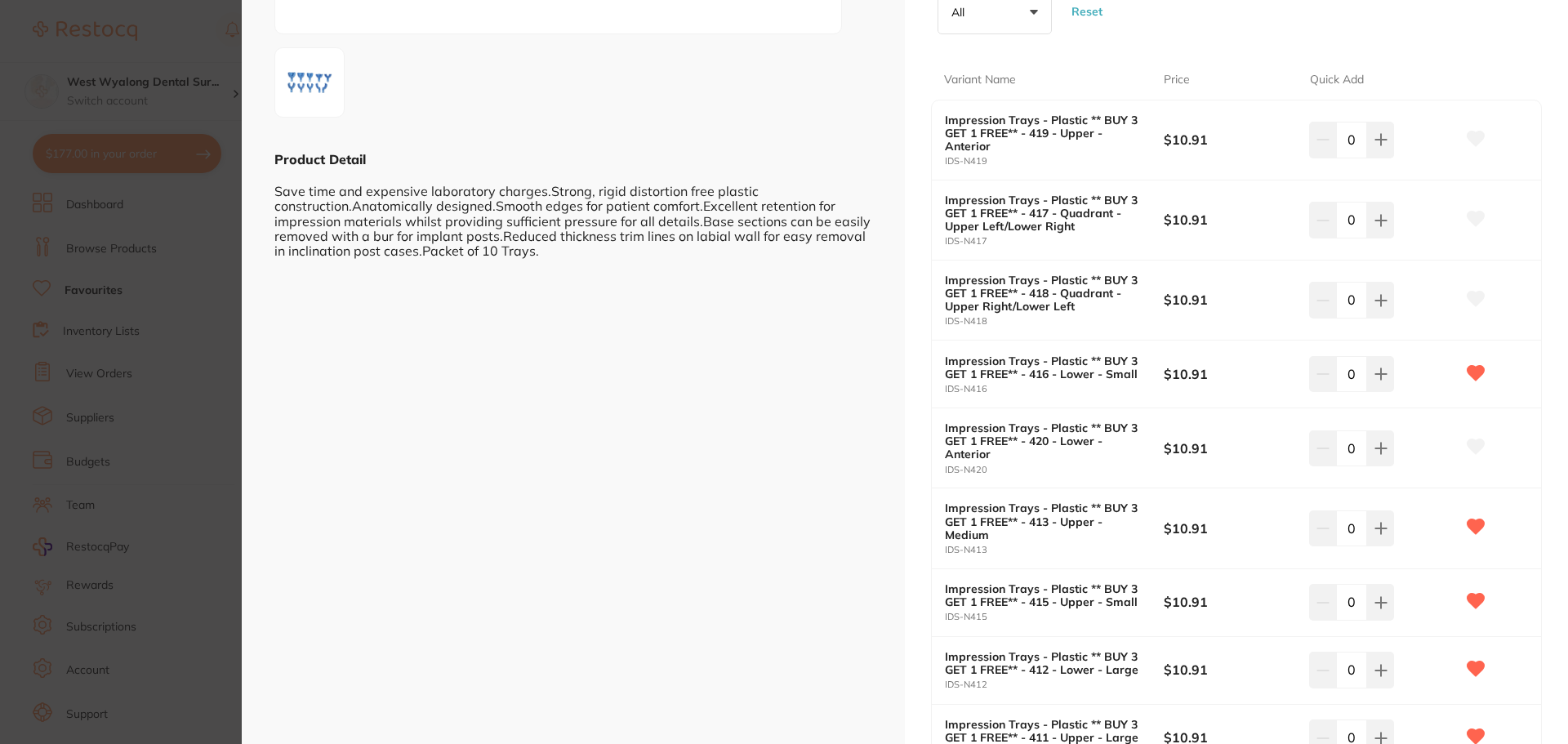
scroll to position [0, 0]
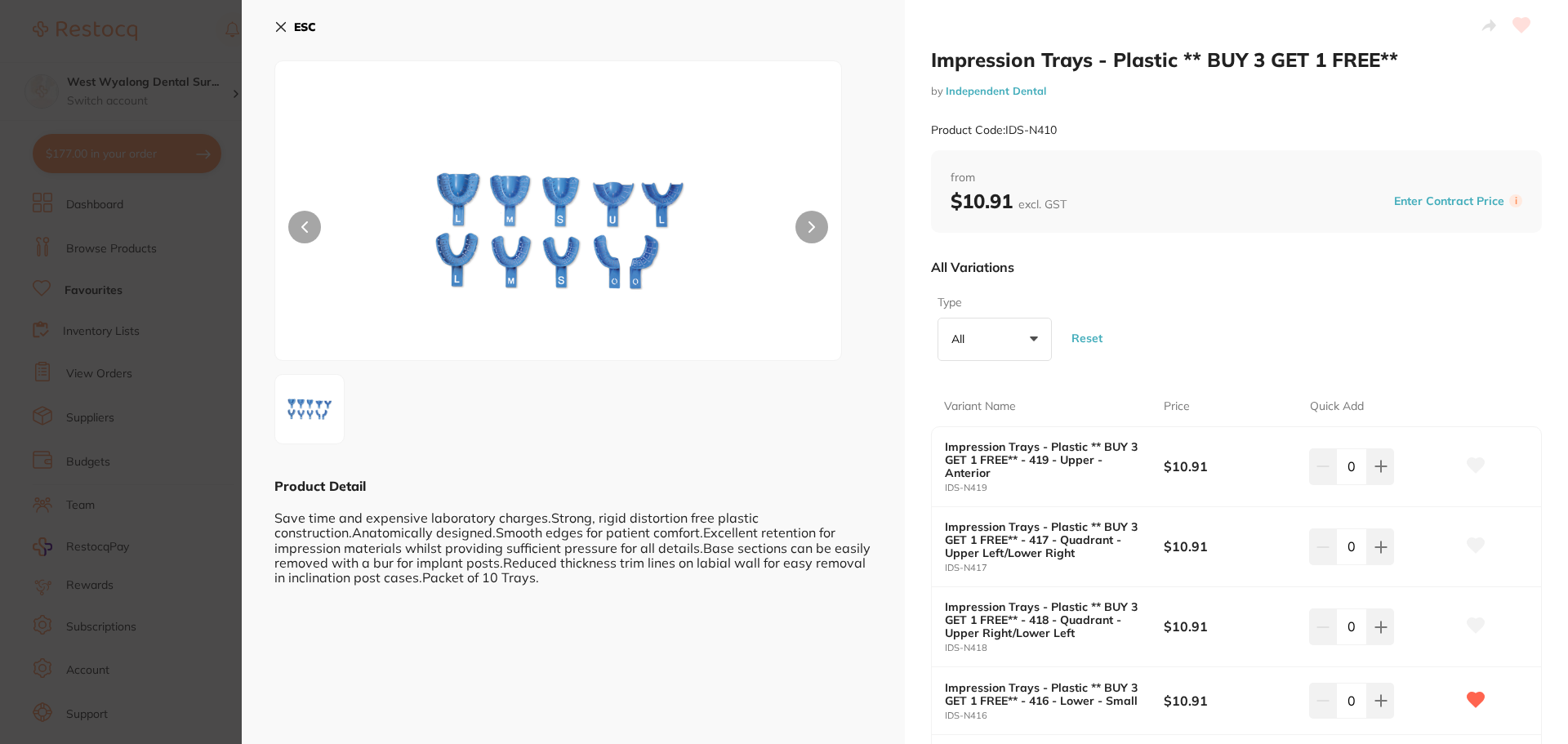
click at [288, 25] on button "ESC" at bounding box center [295, 26] width 42 height 27
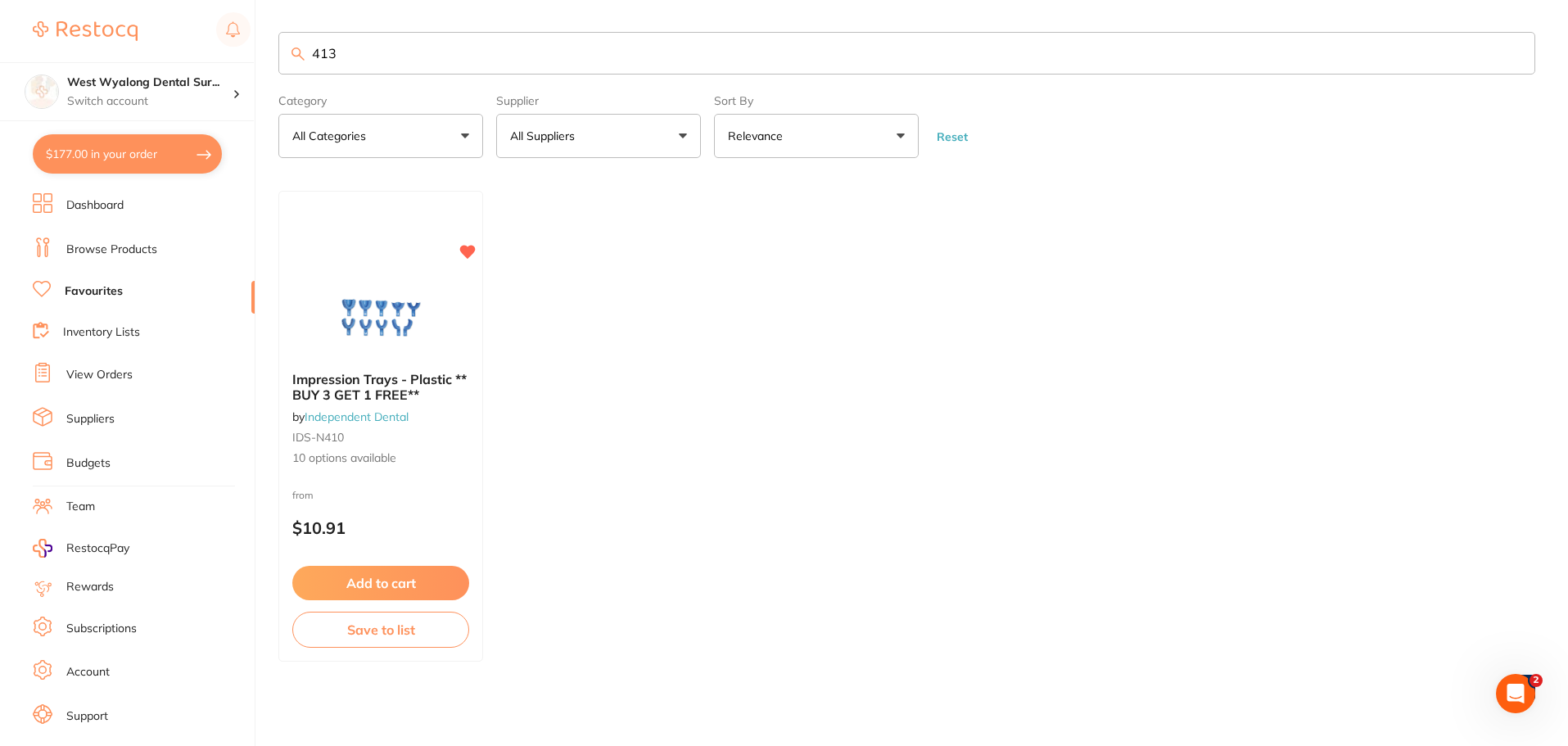
drag, startPoint x: 388, startPoint y: 464, endPoint x: 424, endPoint y: 481, distance: 39.8
click at [389, 464] on span "10 options available" at bounding box center [380, 459] width 177 height 16
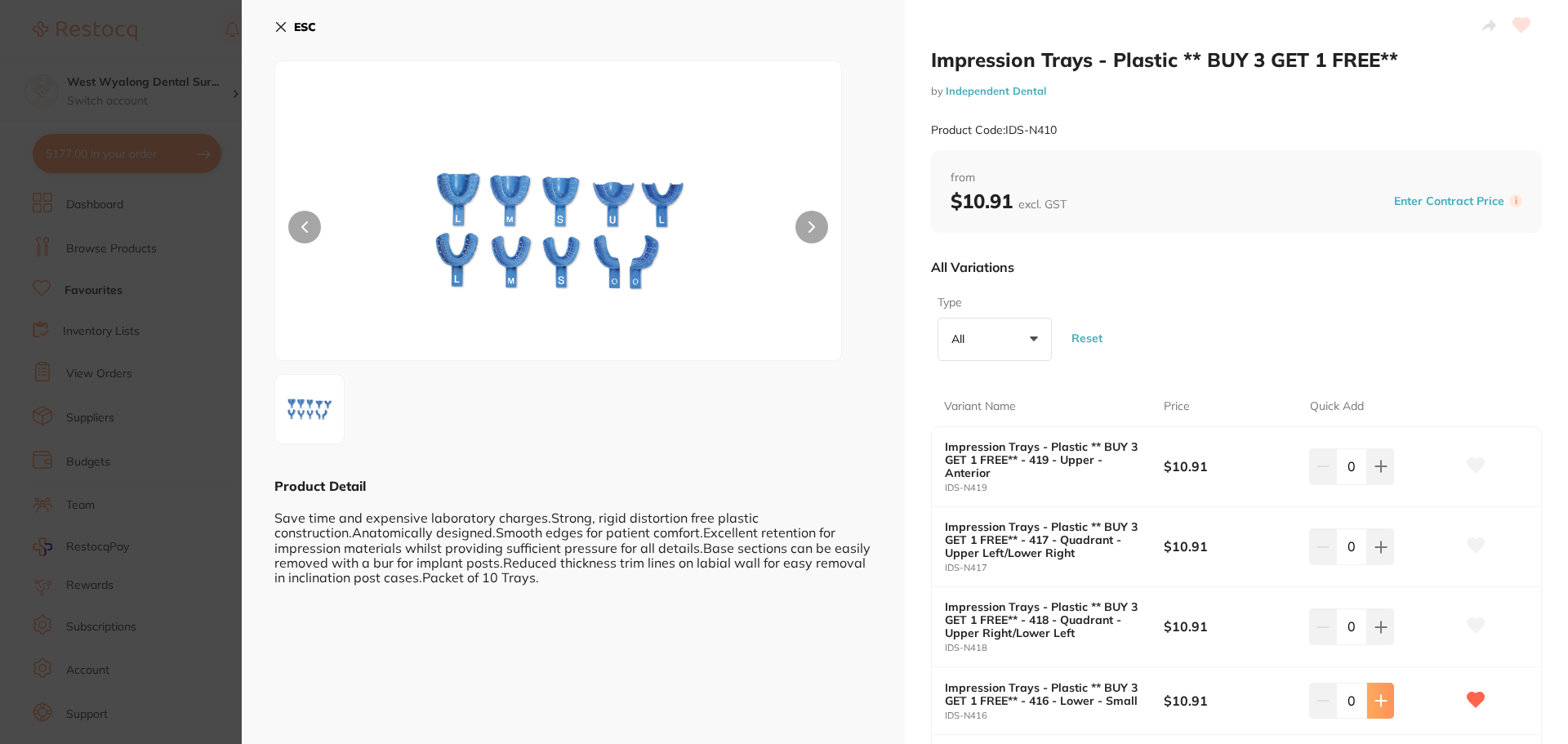
click at [1378, 699] on icon at bounding box center [1381, 700] width 13 height 13
type input "3"
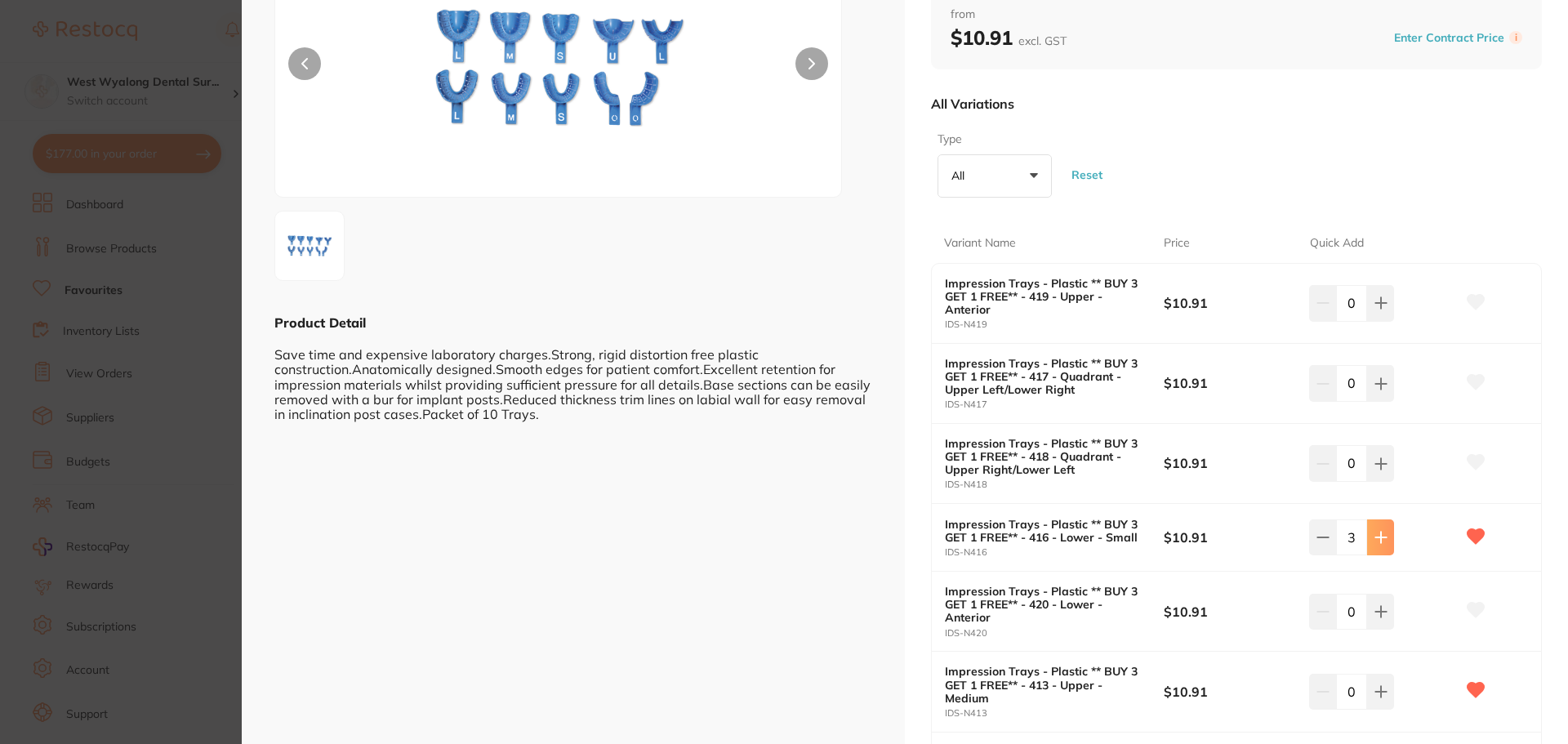
scroll to position [245, 0]
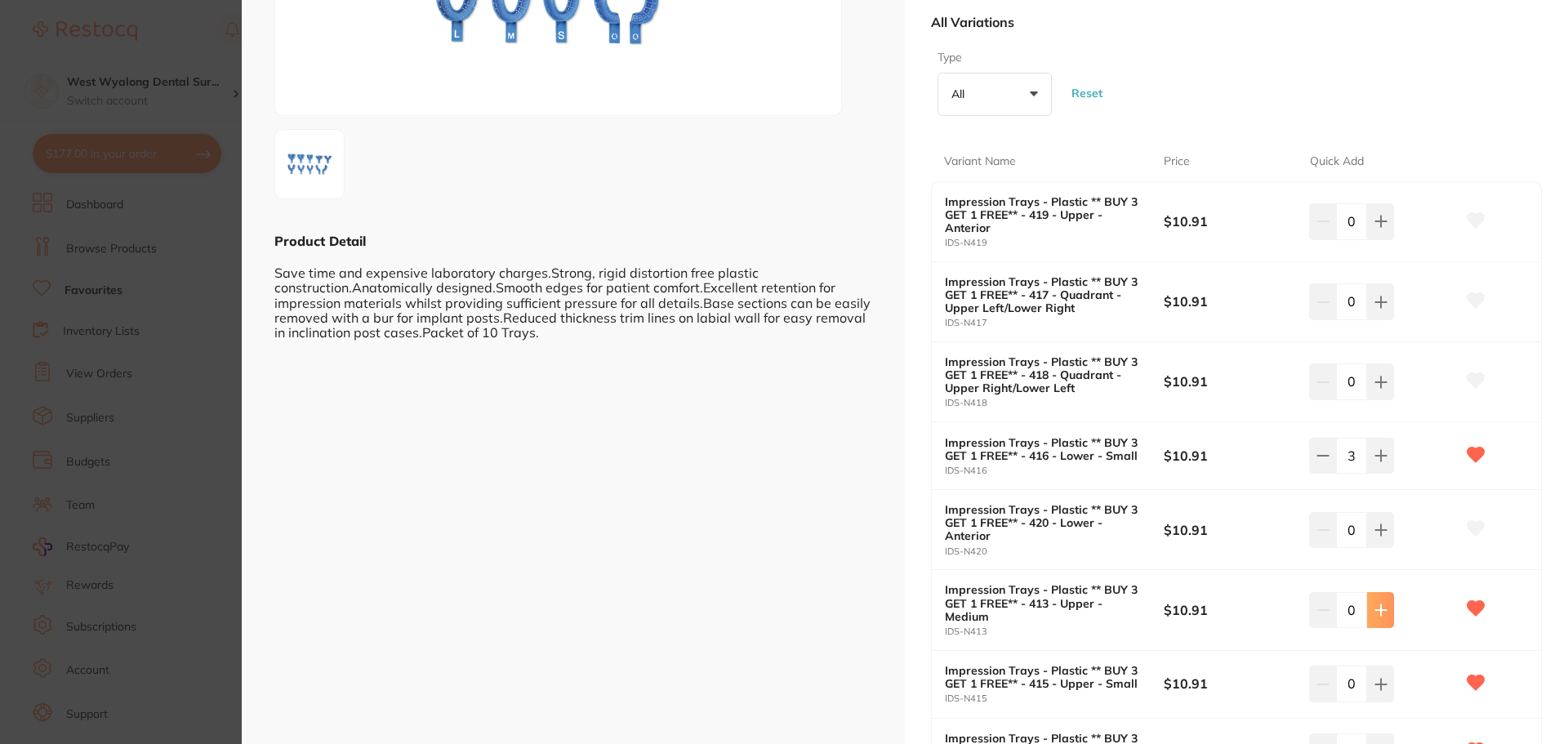
click at [1377, 611] on icon at bounding box center [1381, 610] width 11 height 11
type input "3"
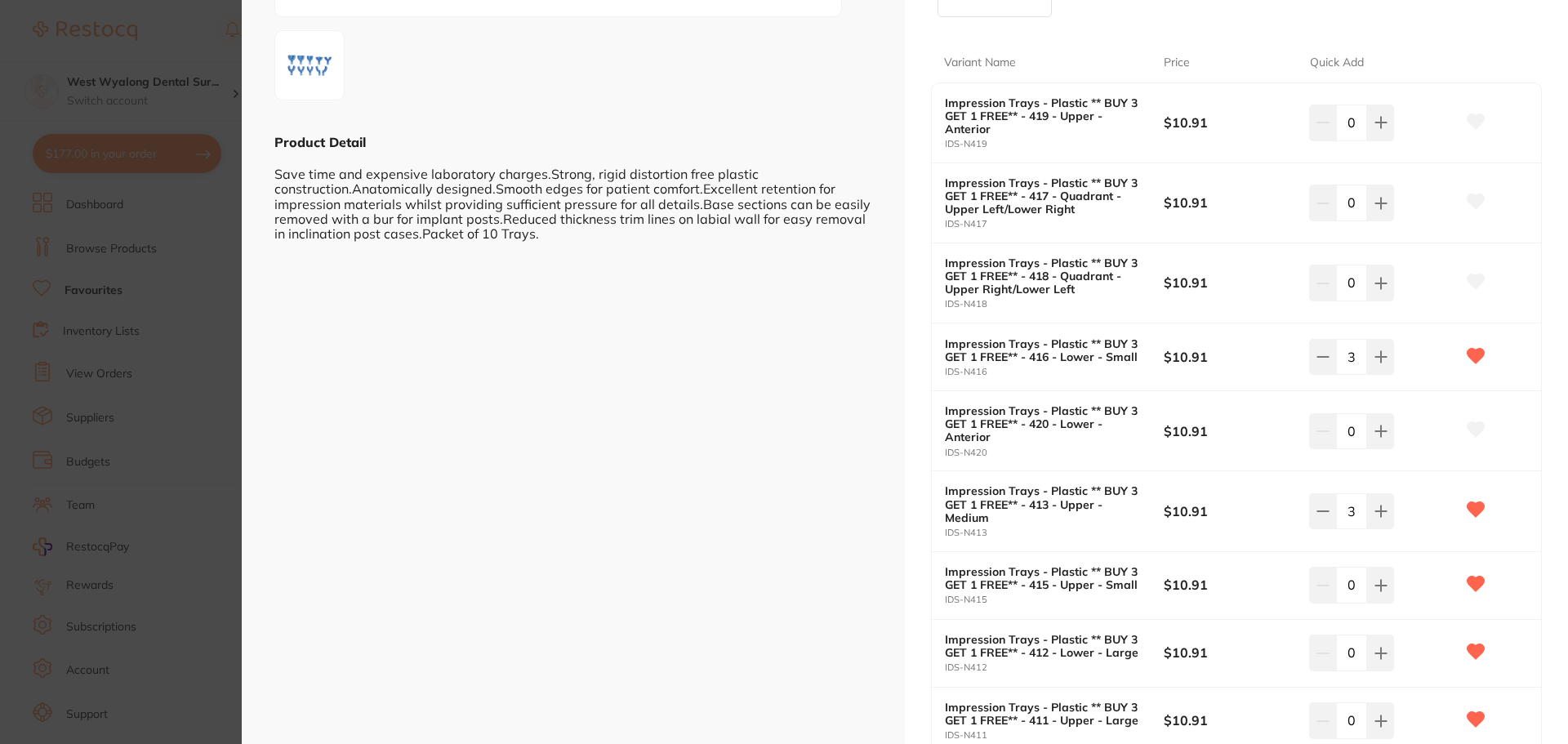
scroll to position [327, 0]
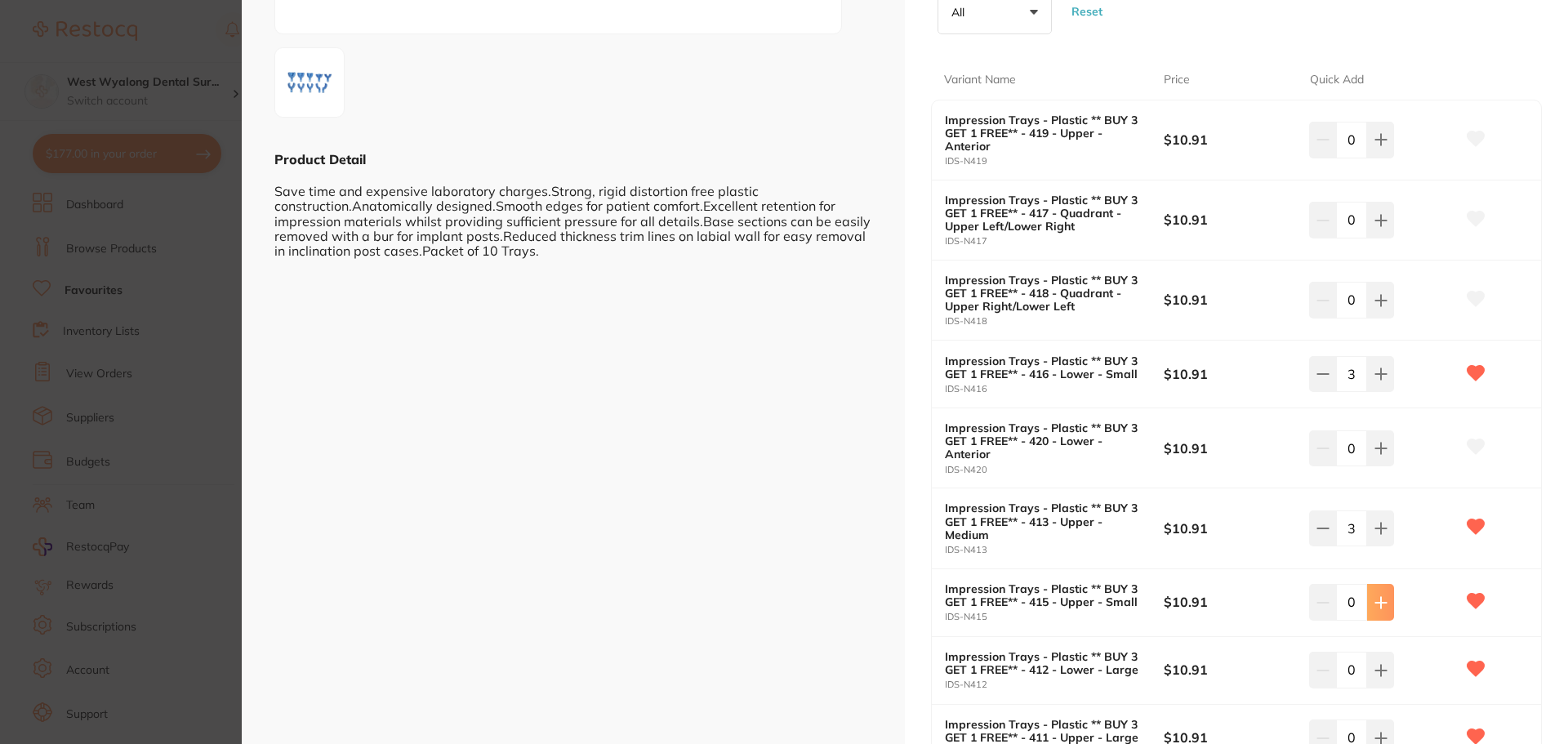
click at [1385, 602] on button at bounding box center [1381, 601] width 27 height 36
type input "3"
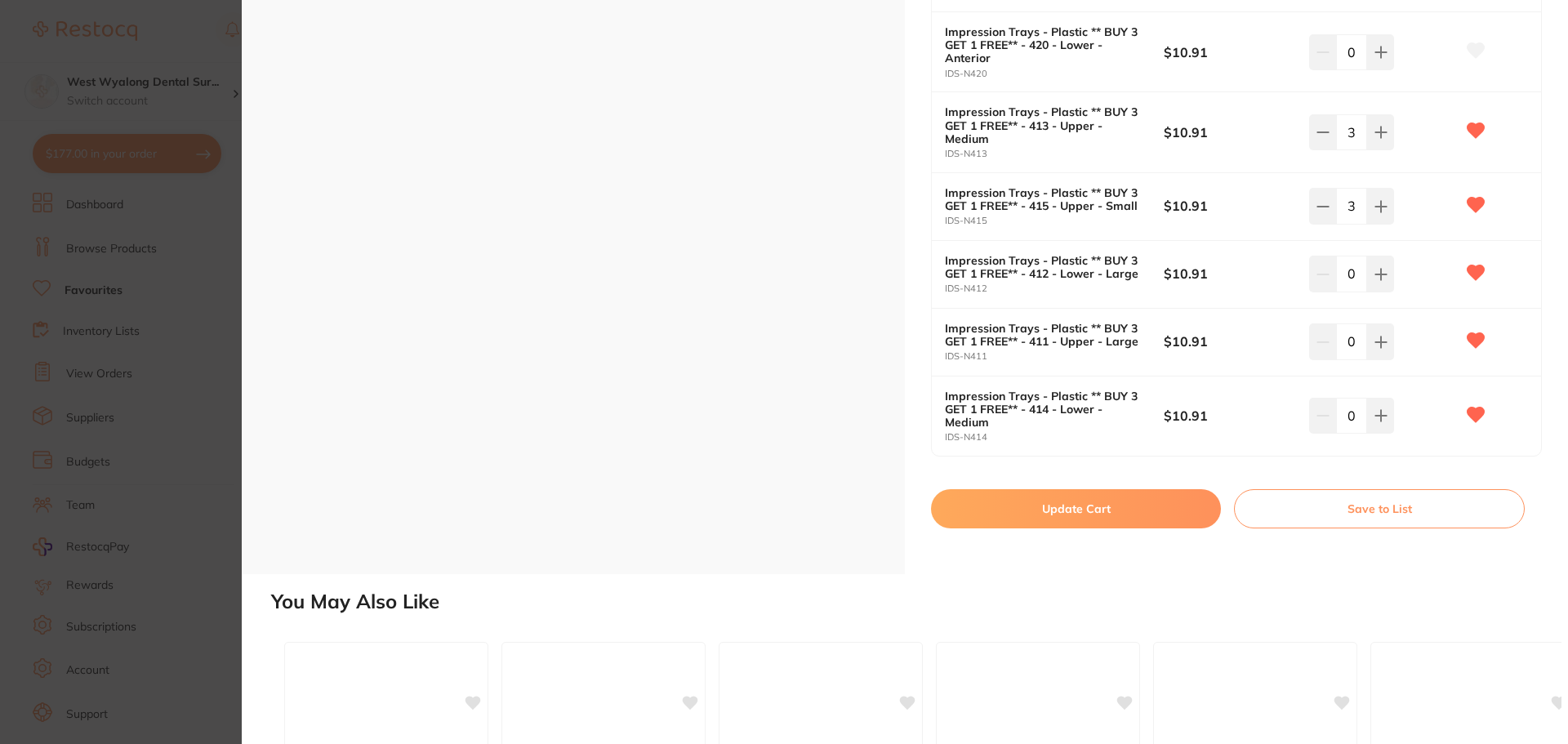
scroll to position [898, 0]
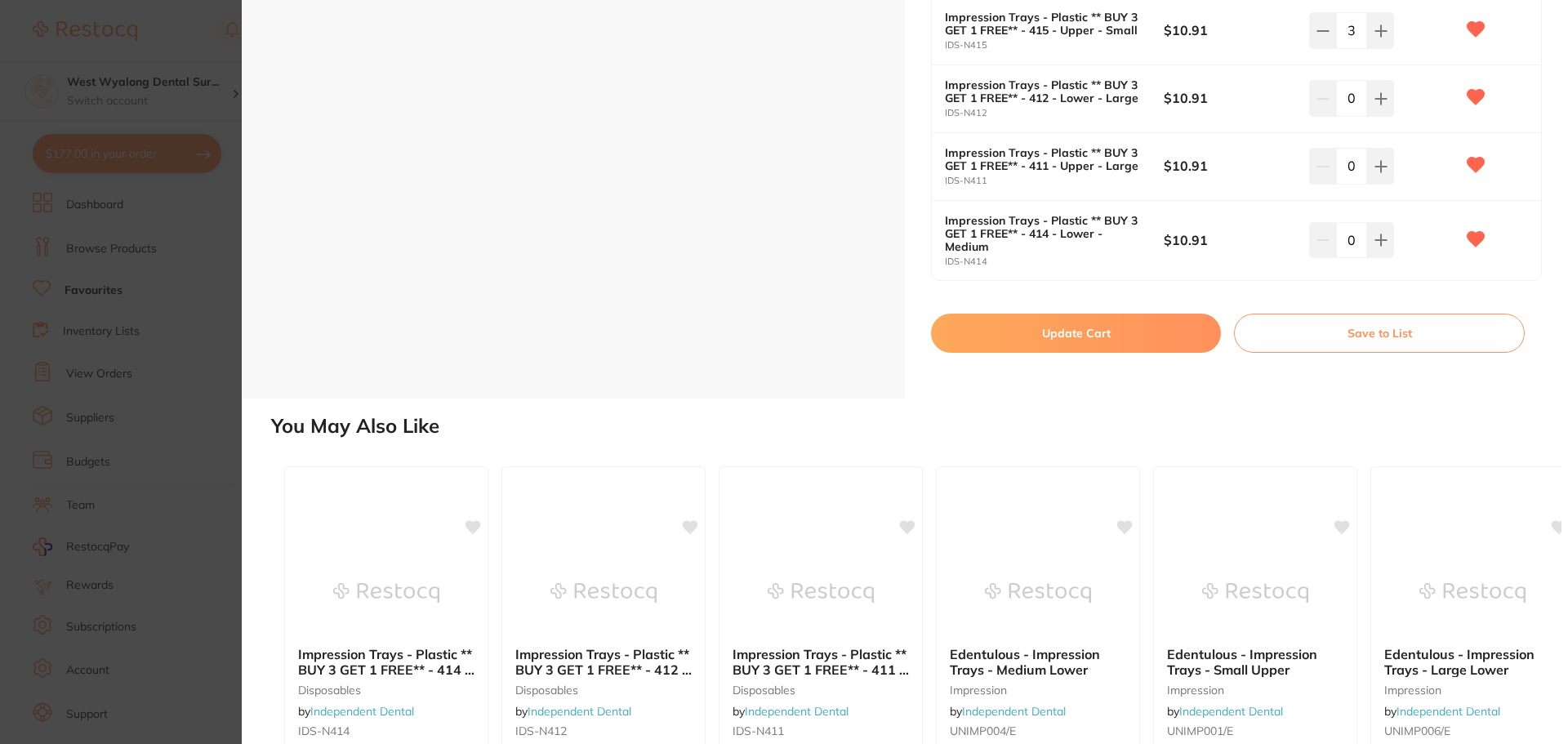
click at [1110, 351] on button "Update Cart" at bounding box center [1075, 332] width 289 height 39
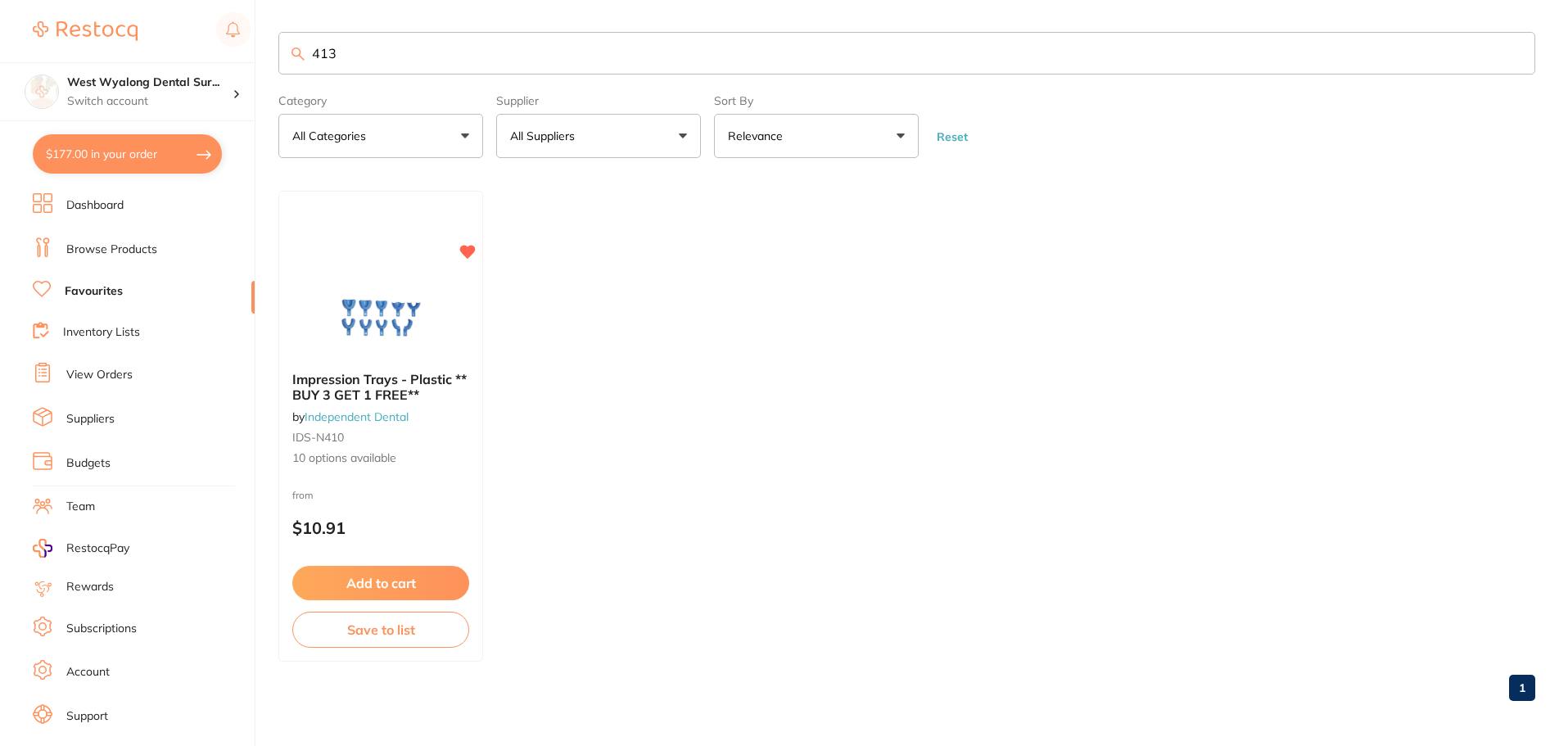
click at [73, 157] on button "$177.00 in your order" at bounding box center [127, 154] width 190 height 39
checkbox input "true"
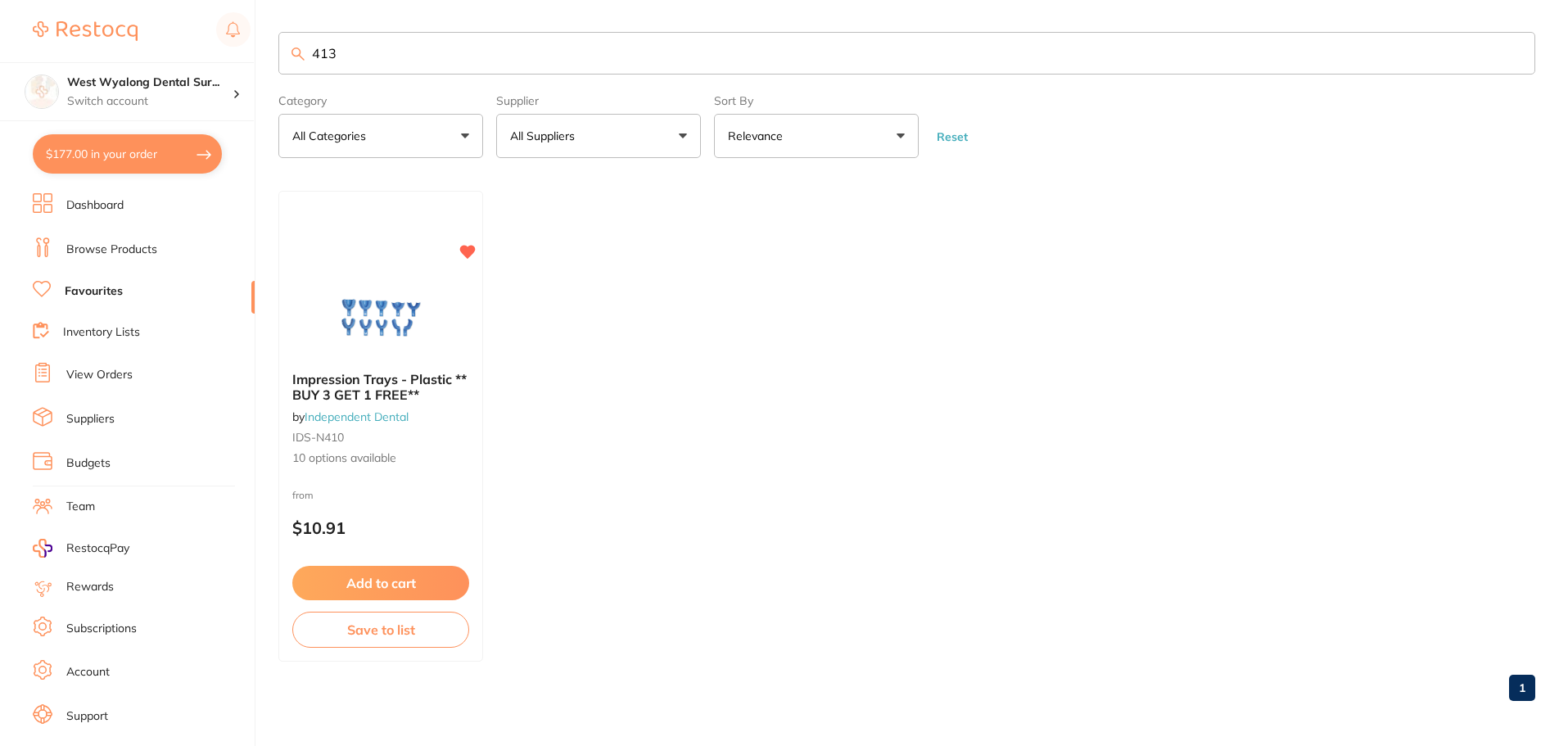
checkbox input "true"
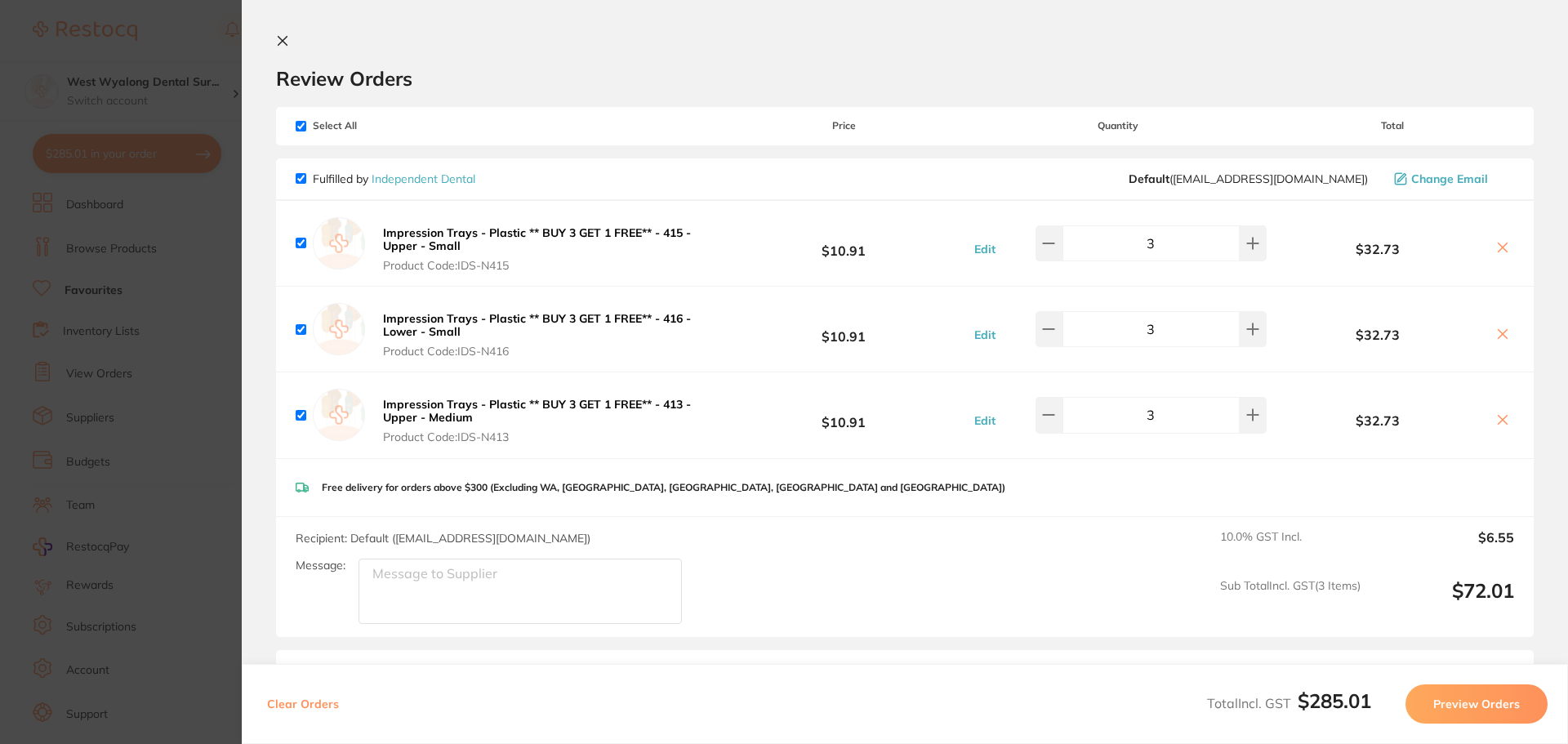
click at [276, 39] on icon at bounding box center [282, 41] width 13 height 13
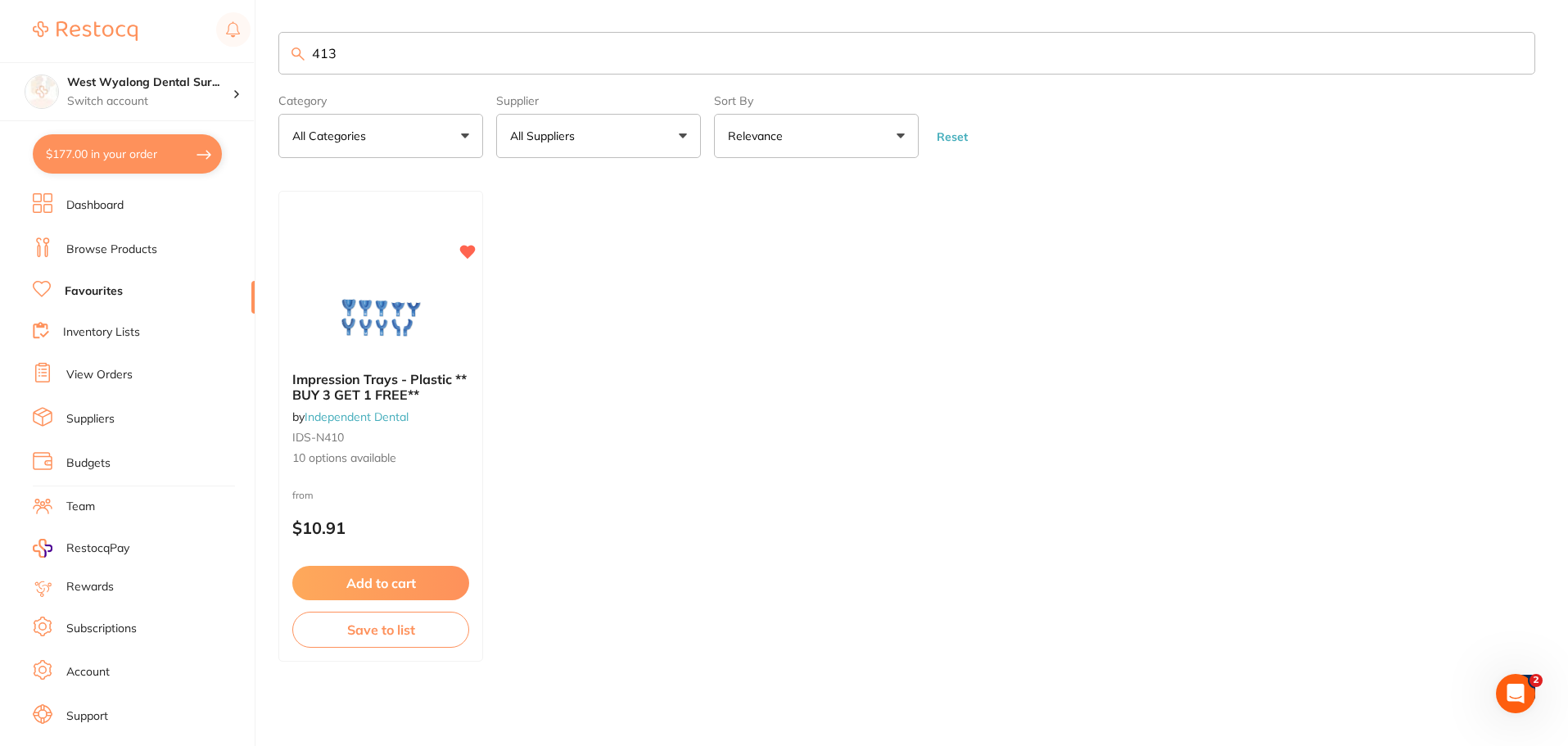
drag, startPoint x: 374, startPoint y: 63, endPoint x: 306, endPoint y: 45, distance: 70.3
click at [306, 45] on input "413" at bounding box center [907, 53] width 1258 height 42
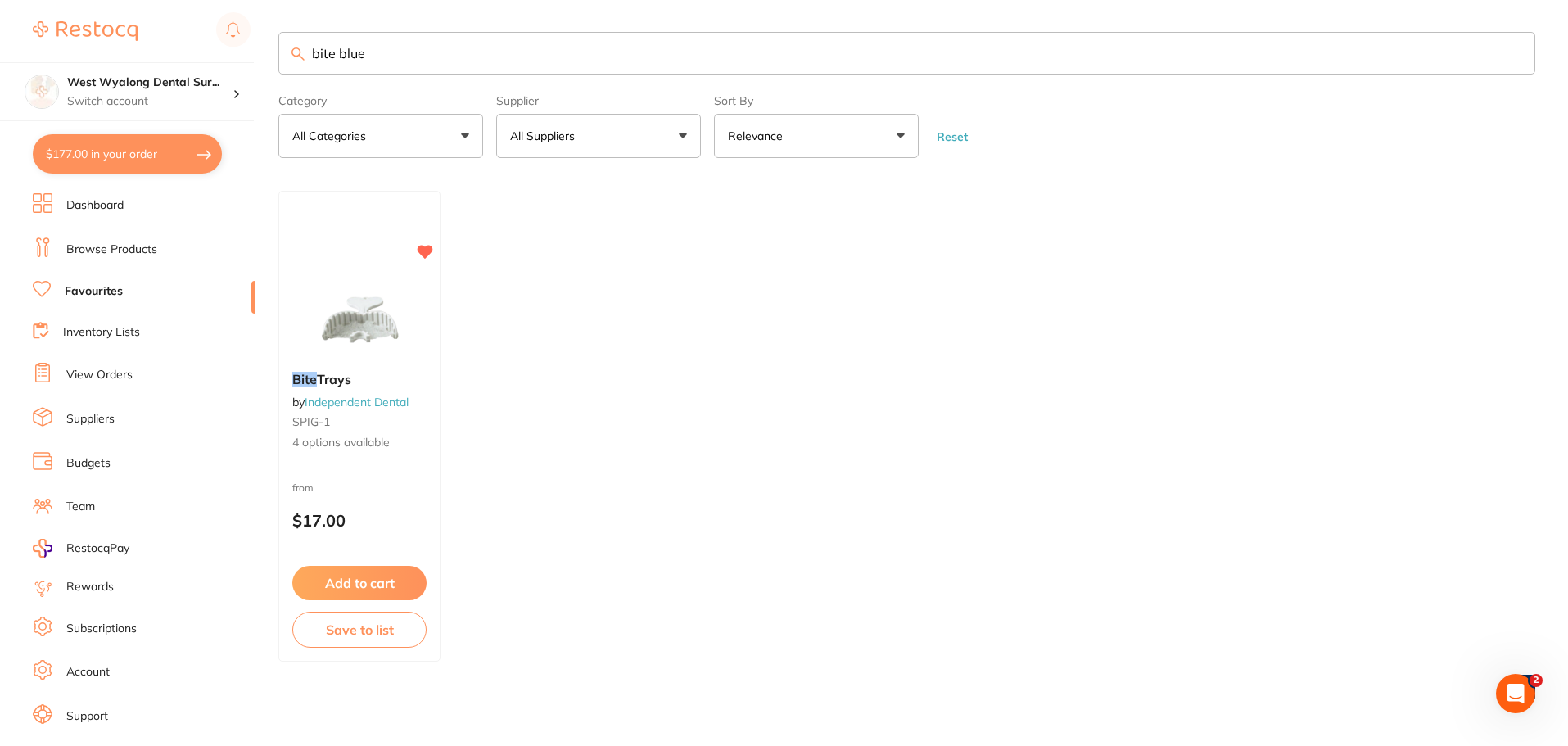
scroll to position [1, 0]
drag, startPoint x: 434, startPoint y: 56, endPoint x: 290, endPoint y: 66, distance: 144.3
click at [290, 66] on input "bite blue" at bounding box center [907, 53] width 1258 height 42
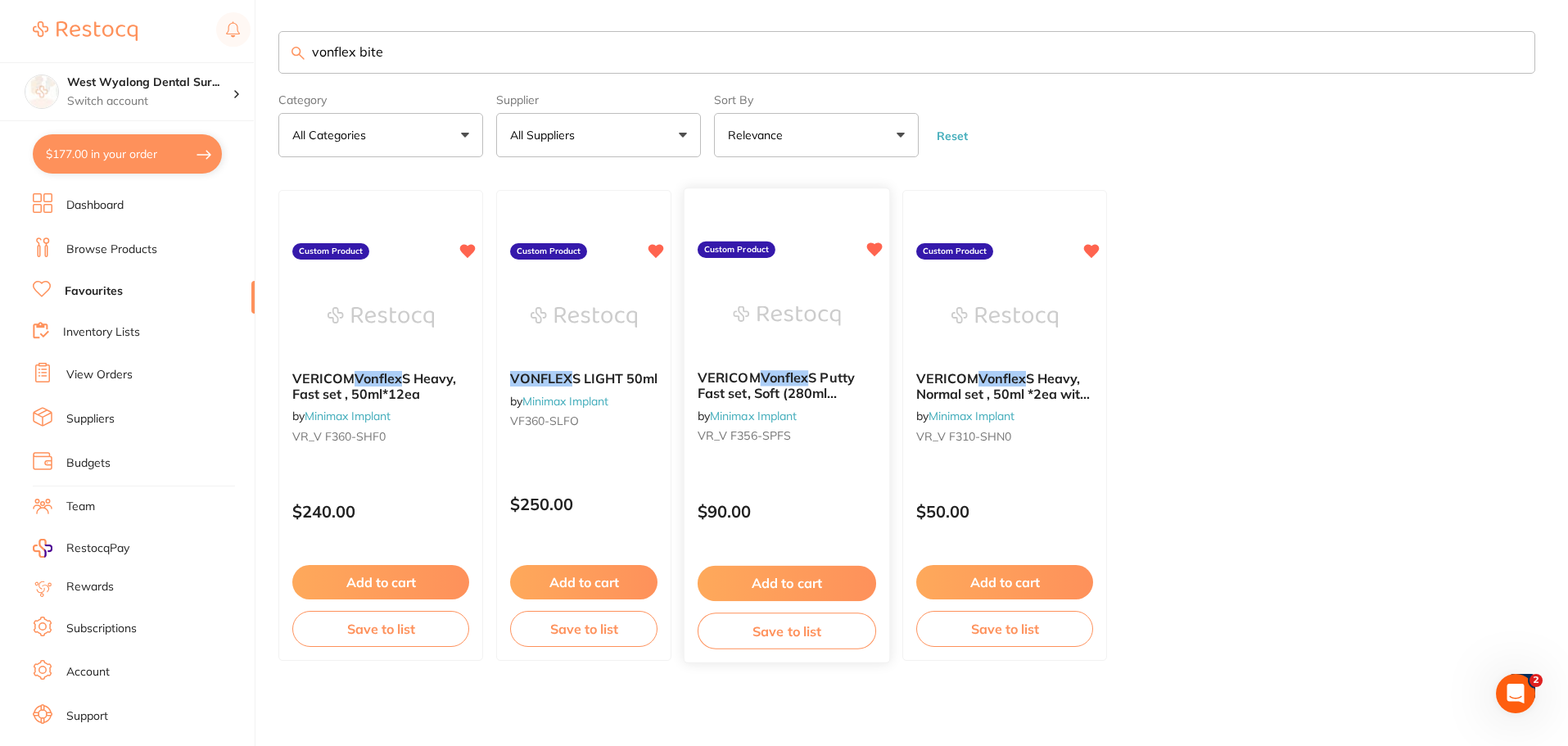
scroll to position [0, 0]
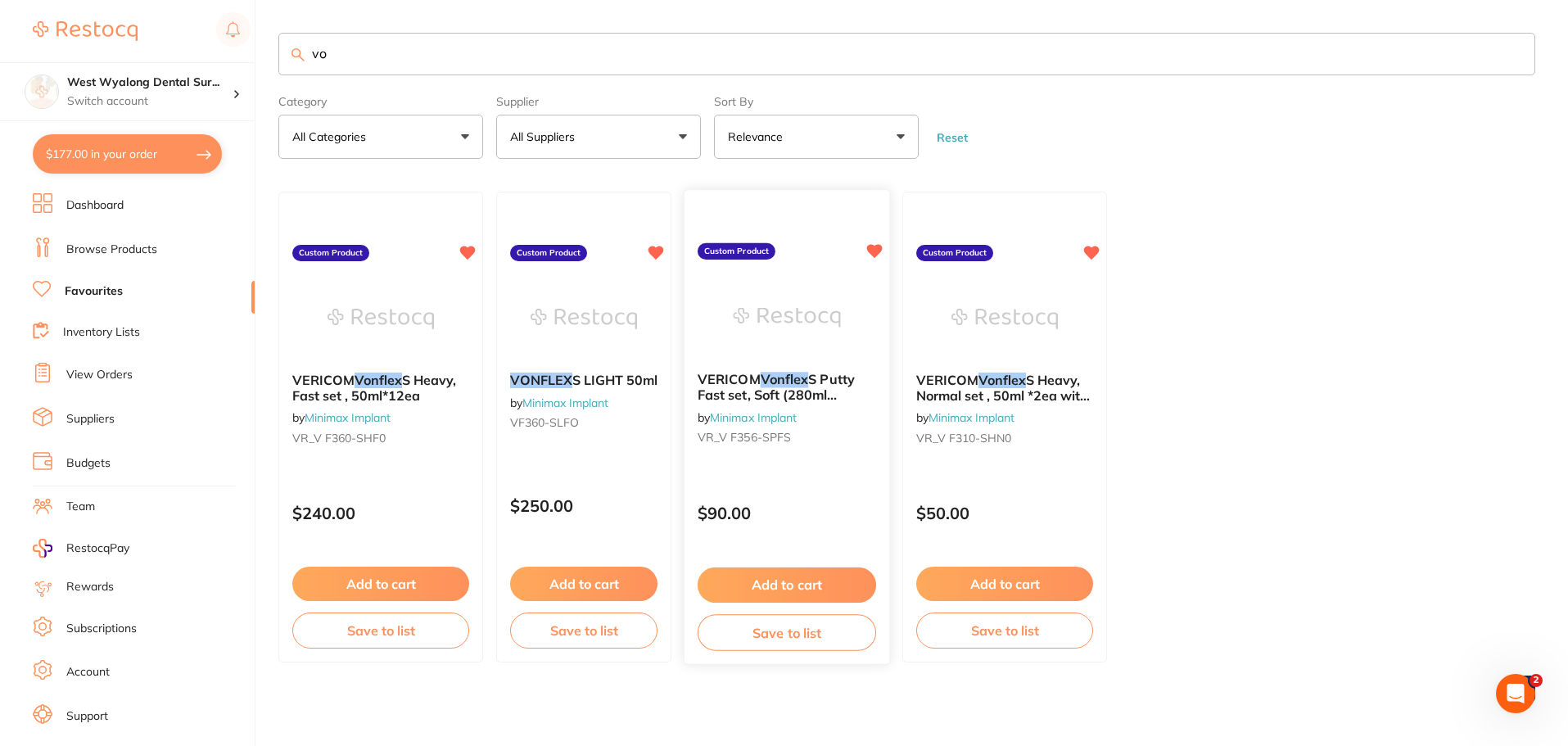
type input "v"
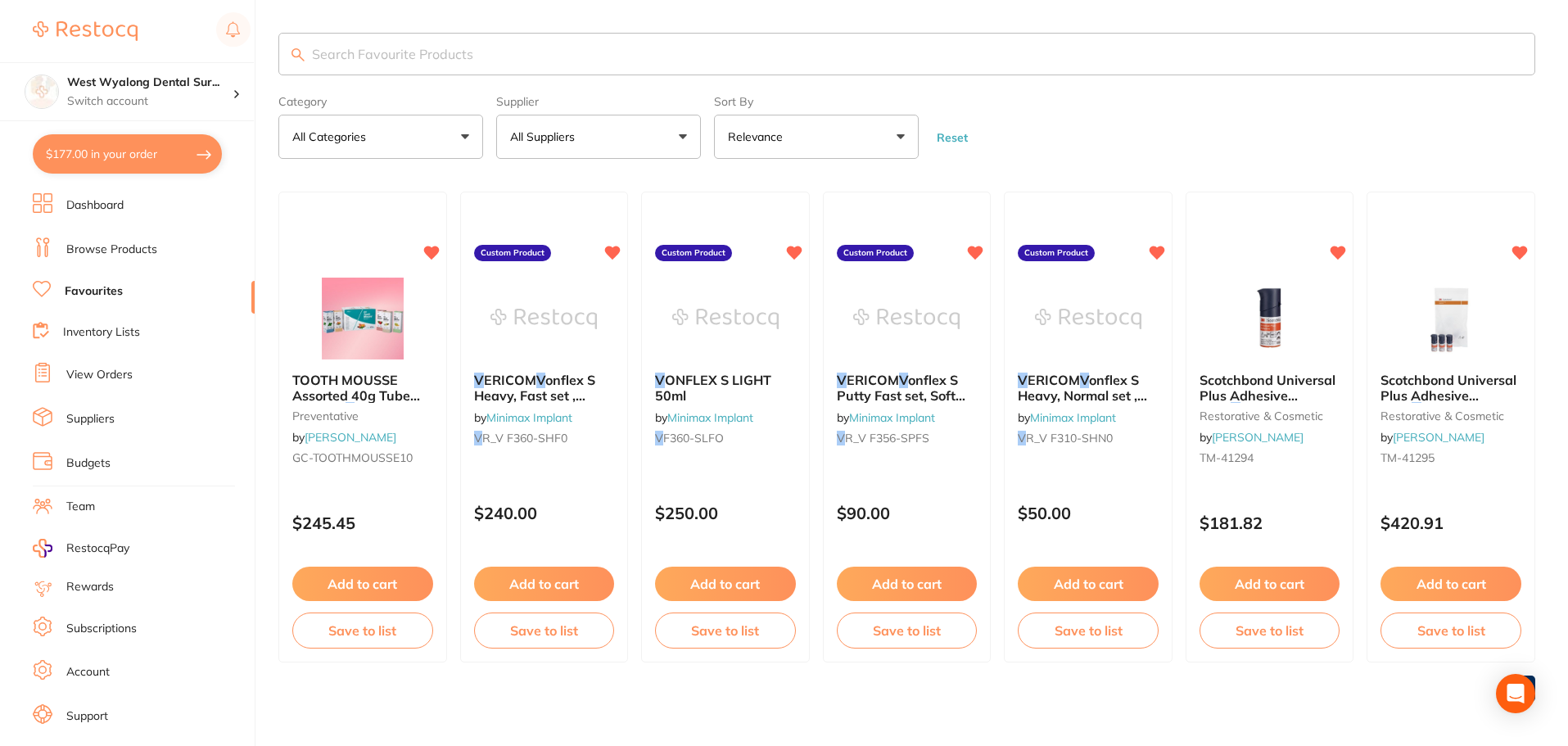
click at [129, 254] on link "Browse Products" at bounding box center [111, 250] width 91 height 16
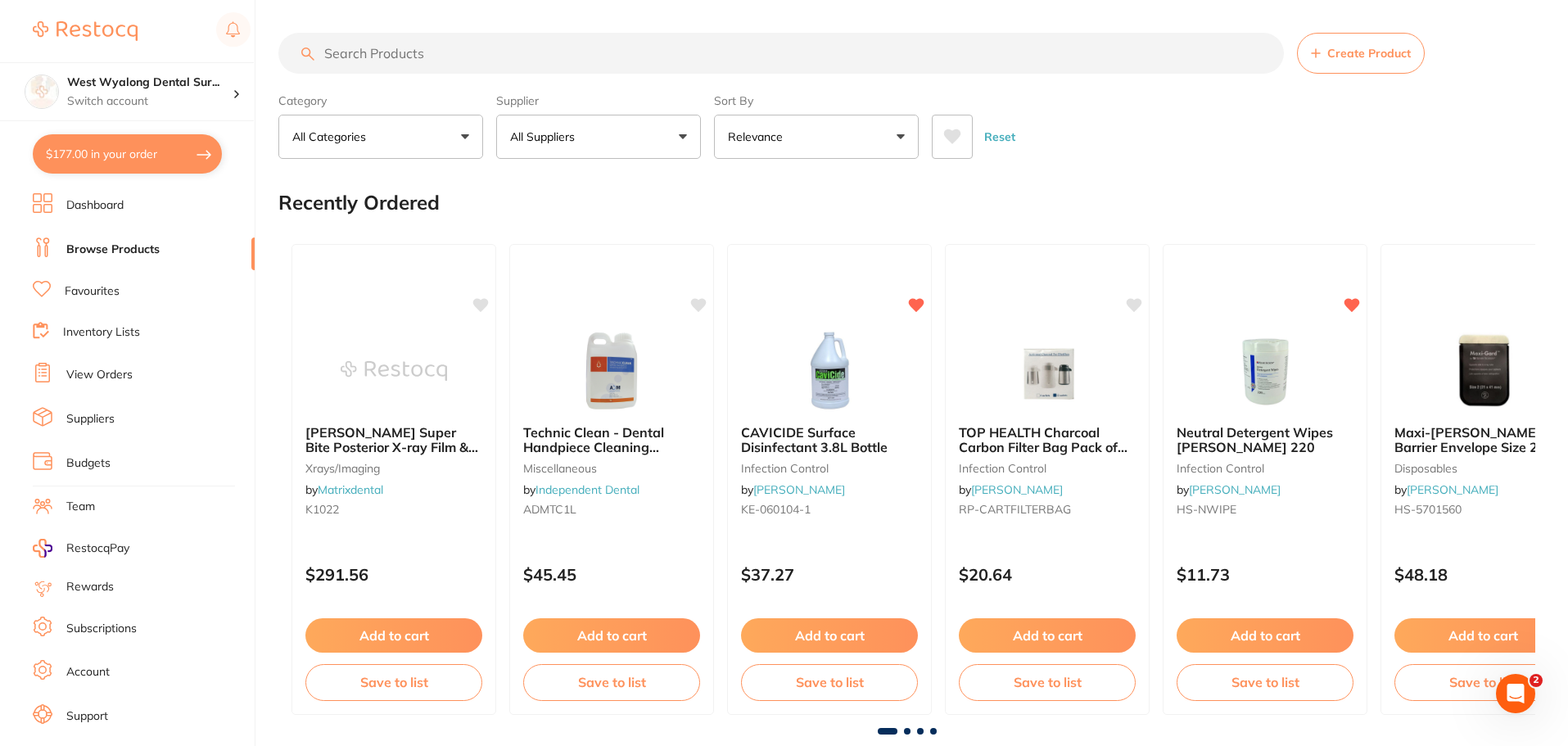
click at [391, 59] on input "search" at bounding box center [781, 53] width 1006 height 41
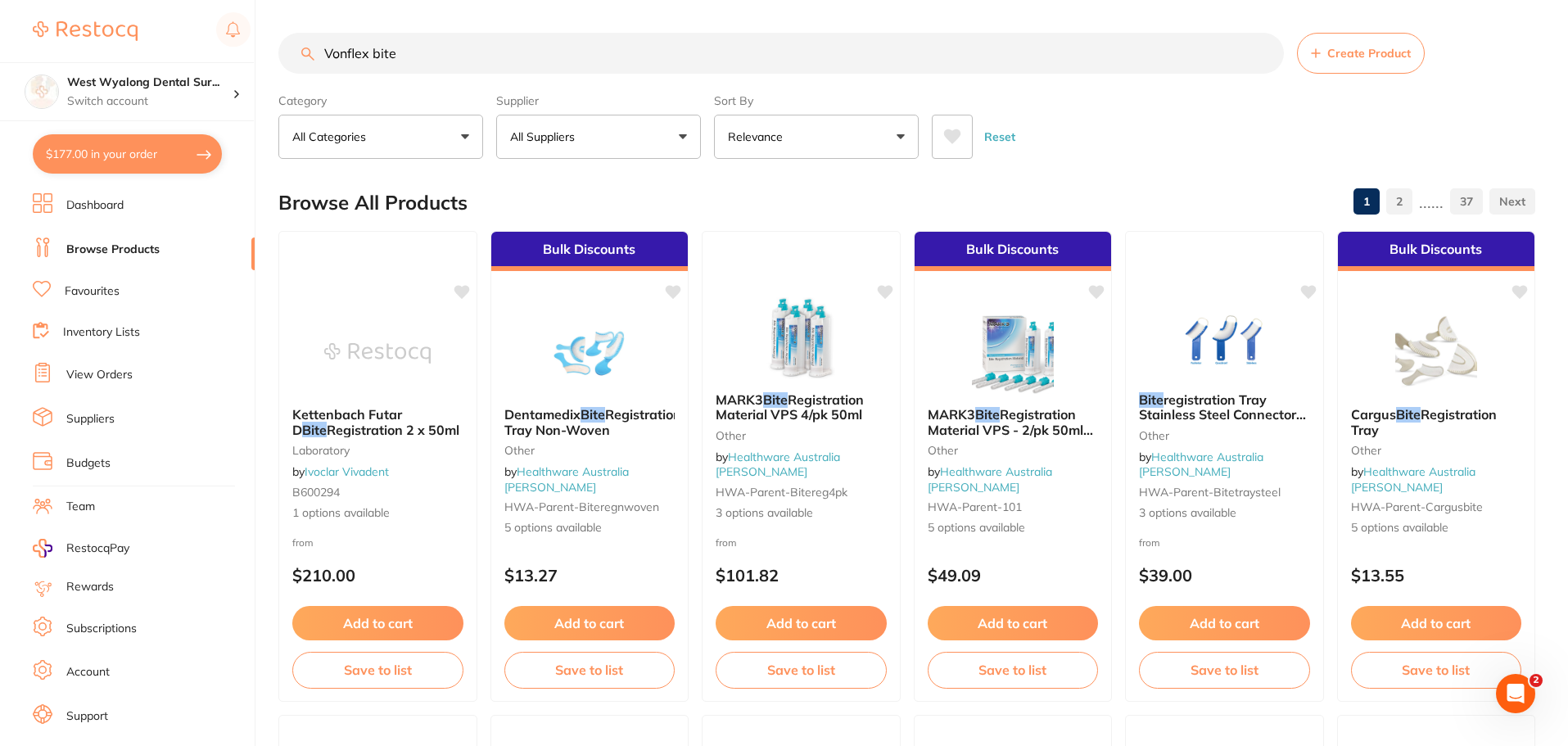
drag, startPoint x: 436, startPoint y: 51, endPoint x: 280, endPoint y: 52, distance: 156.0
click at [280, 52] on input "Vonflex bite" at bounding box center [781, 53] width 1006 height 41
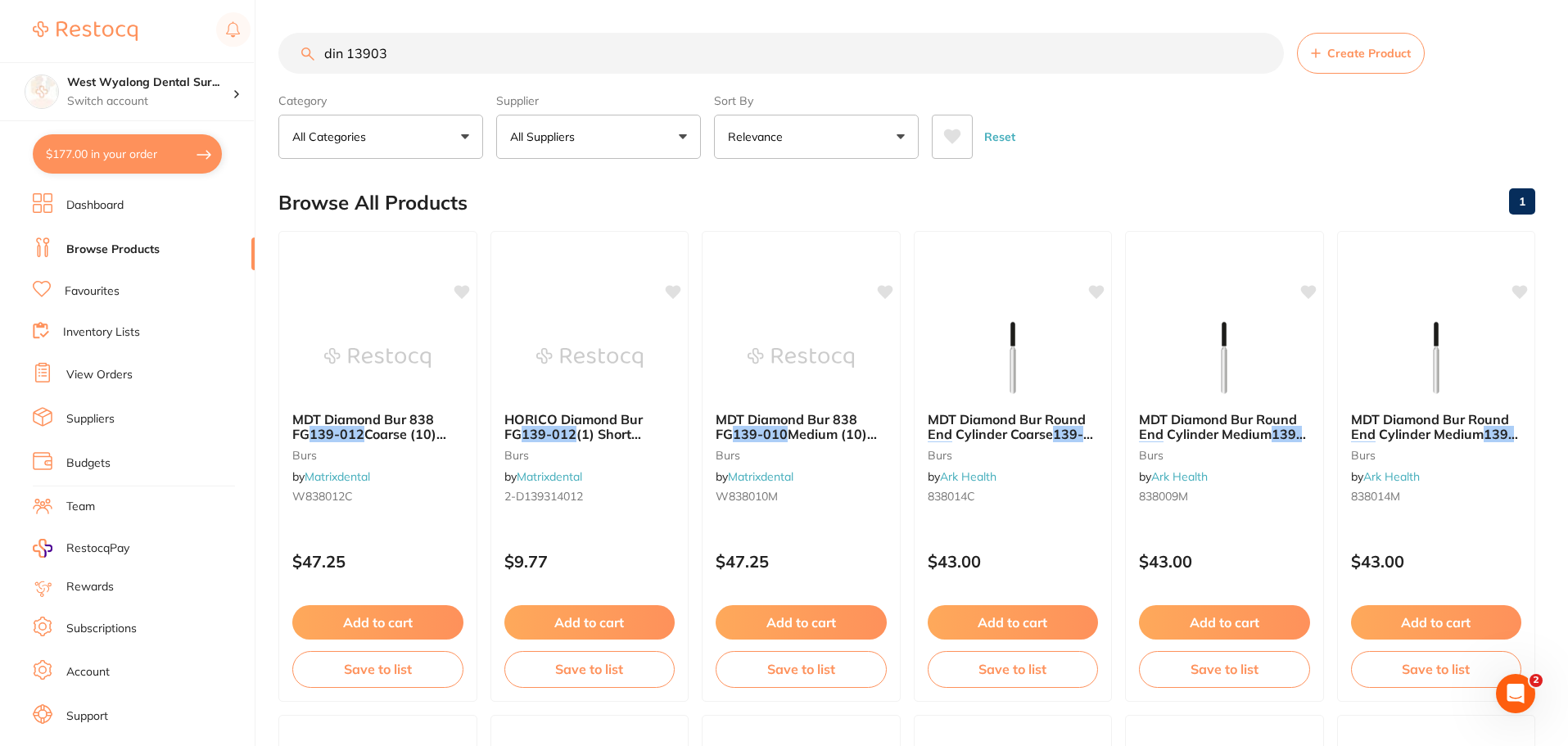
drag, startPoint x: 343, startPoint y: 56, endPoint x: 309, endPoint y: 60, distance: 34.2
click at [309, 60] on input "din 13903" at bounding box center [781, 53] width 1006 height 41
drag, startPoint x: 396, startPoint y: 64, endPoint x: 313, endPoint y: 76, distance: 83.9
click at [313, 76] on section "13903 Create Product Category All Categories All Categories burs Clear Category…" at bounding box center [907, 96] width 1258 height 126
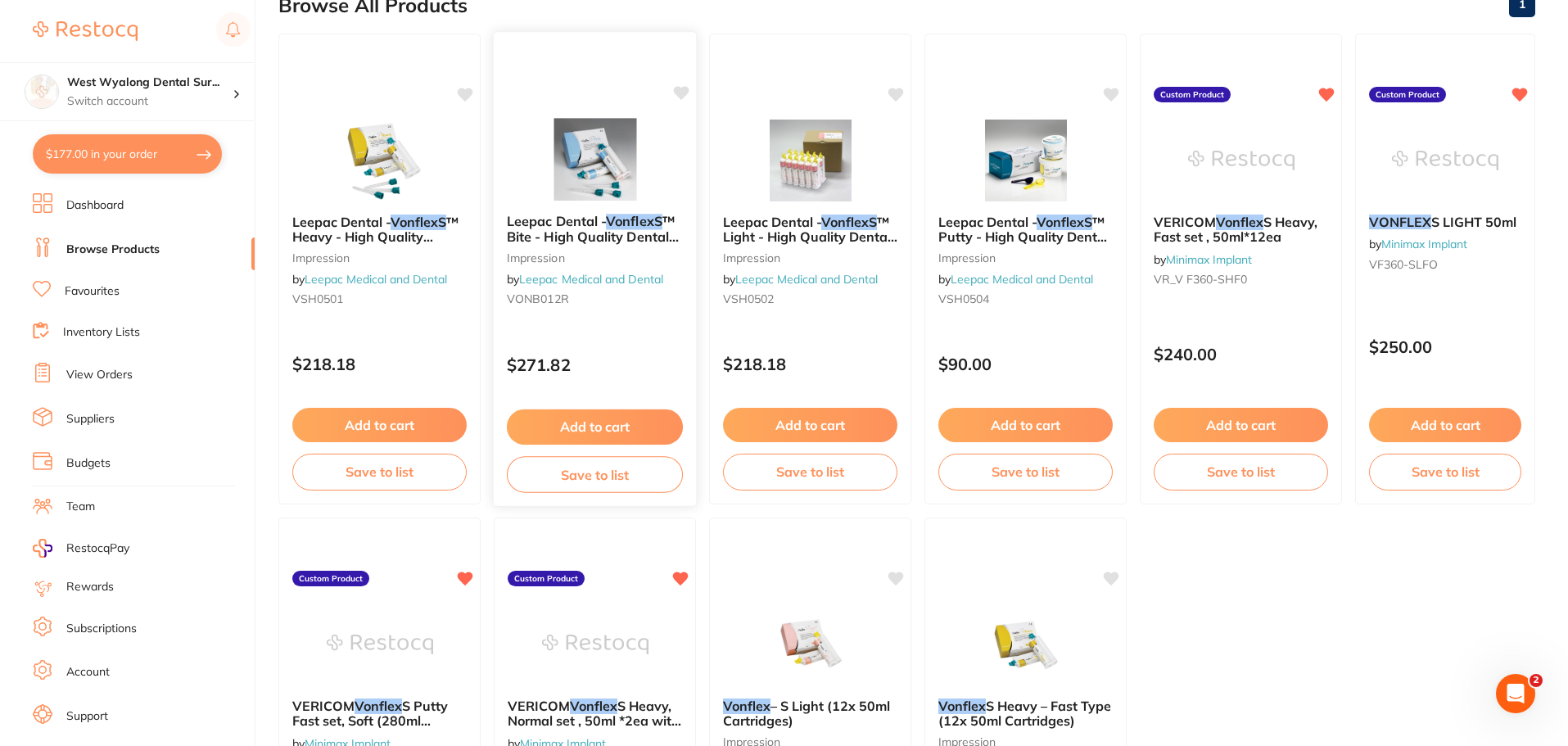
scroll to position [115, 0]
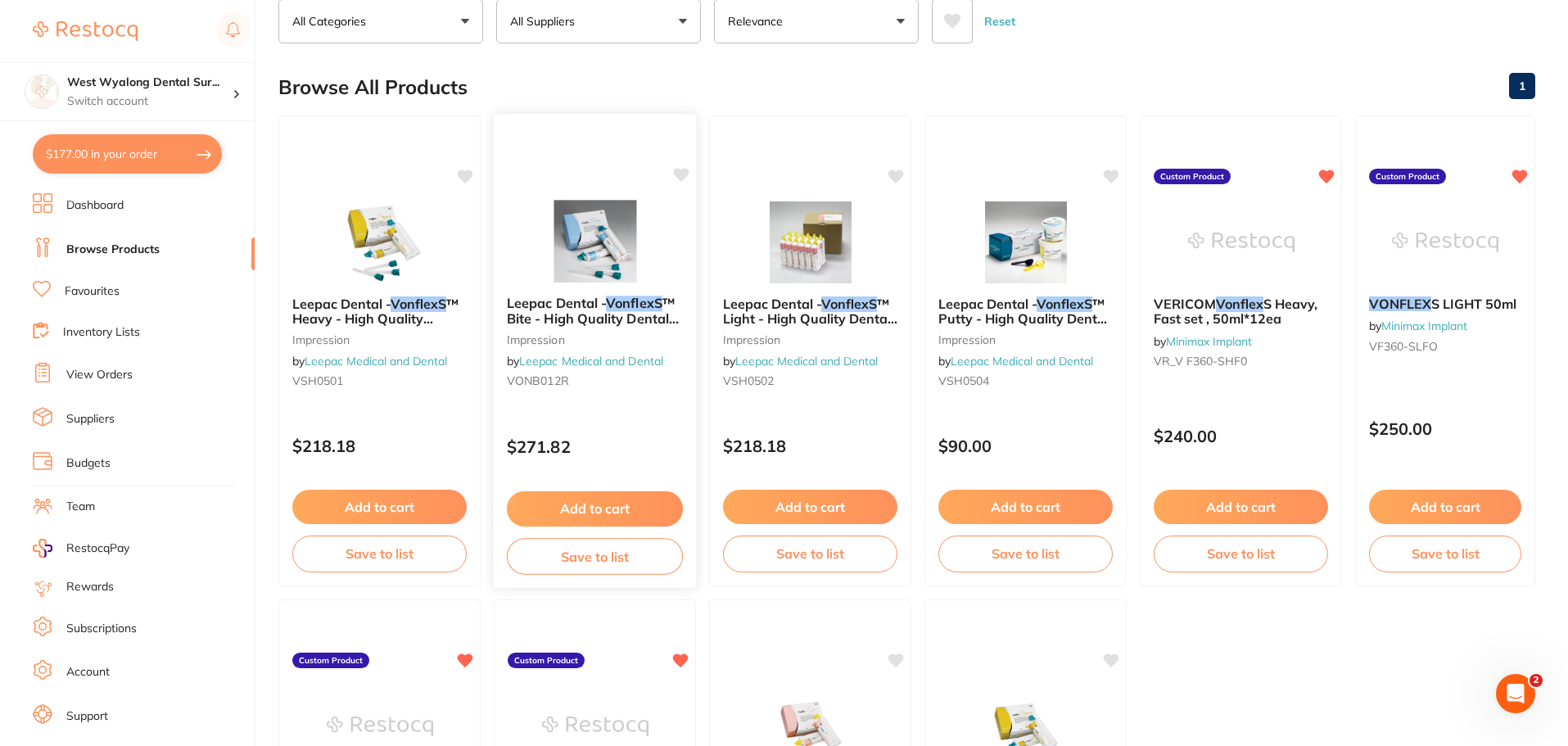
type input "vonflexs"
drag, startPoint x: 551, startPoint y: 306, endPoint x: 546, endPoint y: 364, distance: 58.2
click at [551, 306] on span "Leepac Dental -" at bounding box center [556, 304] width 98 height 16
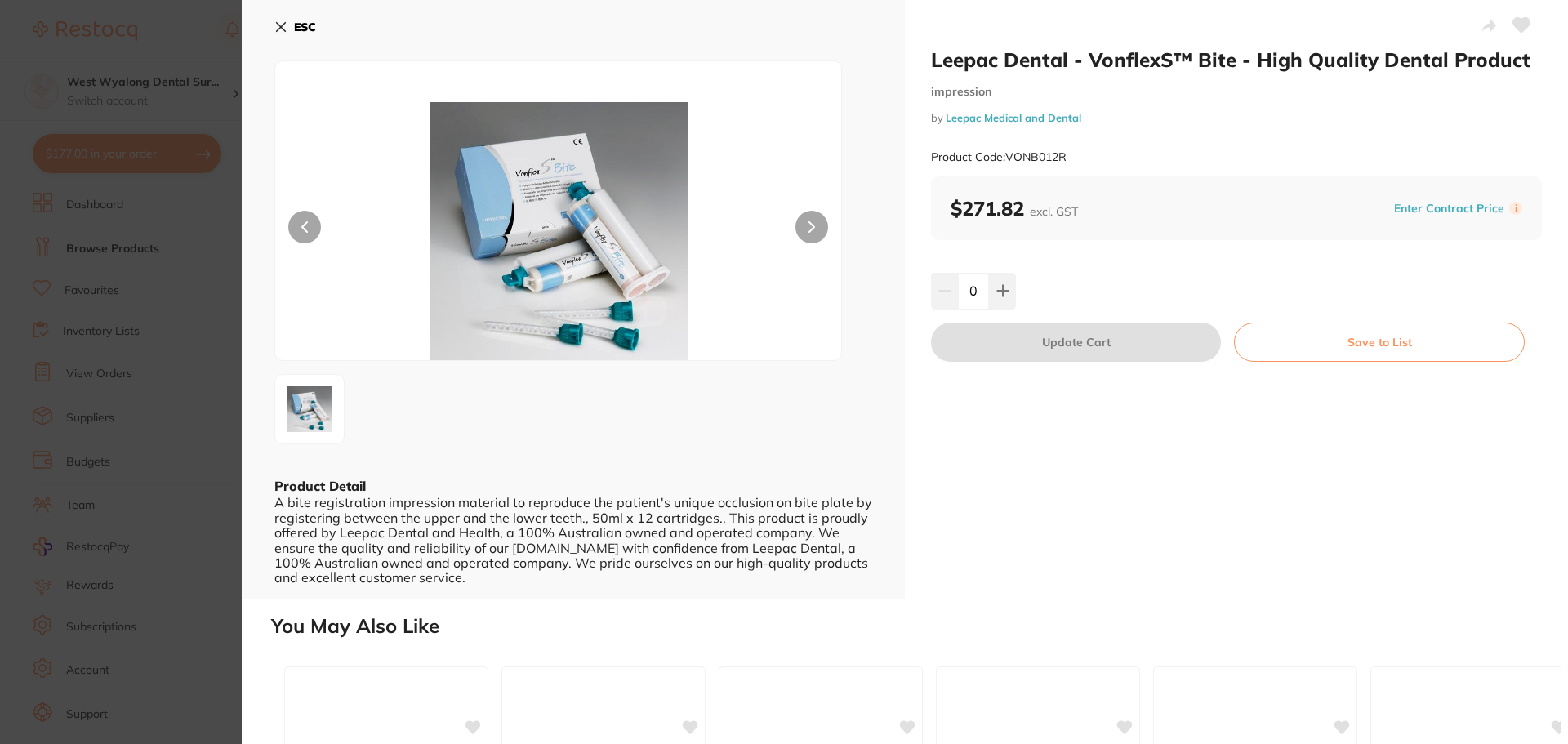
click at [285, 16] on button "ESC" at bounding box center [295, 26] width 42 height 27
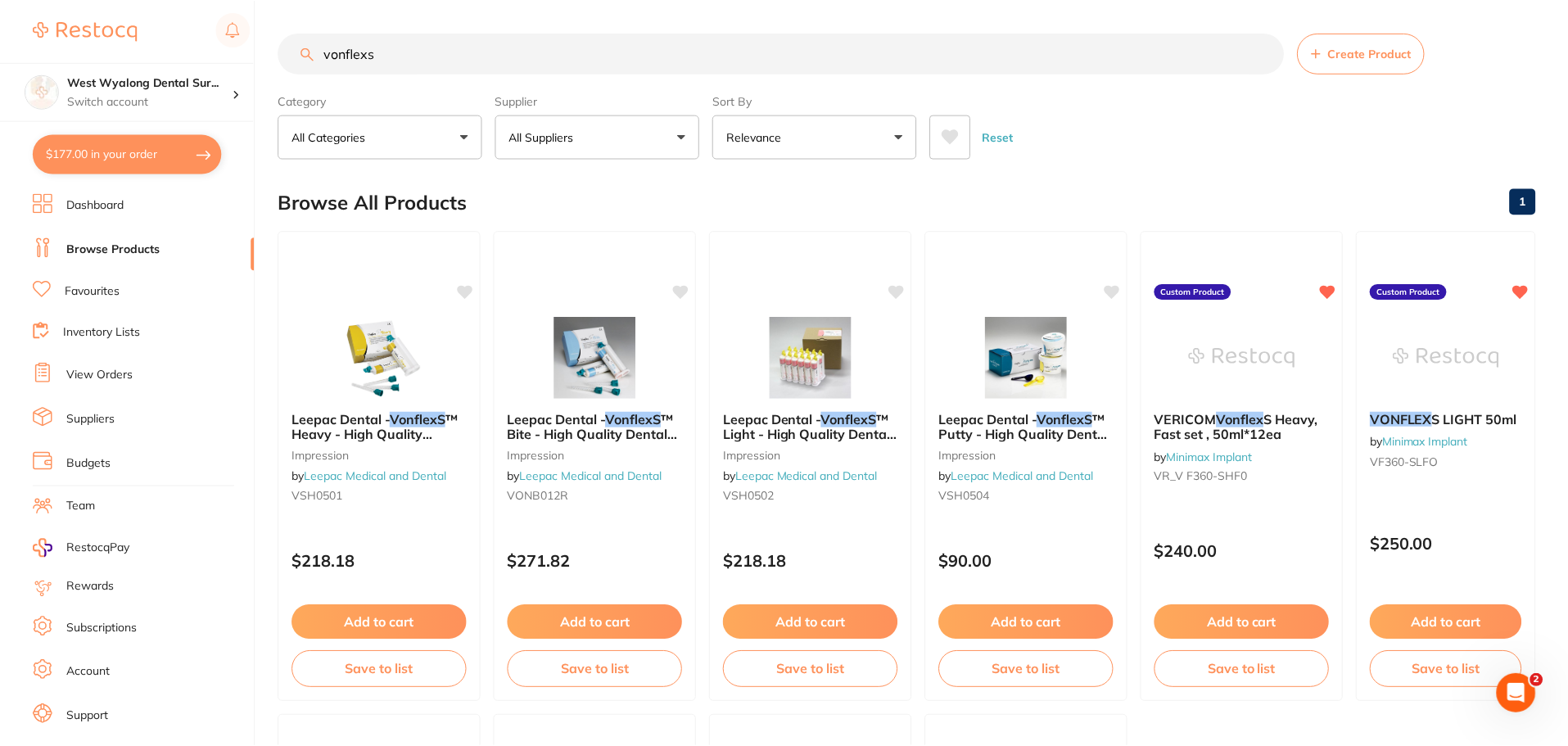
scroll to position [115, 0]
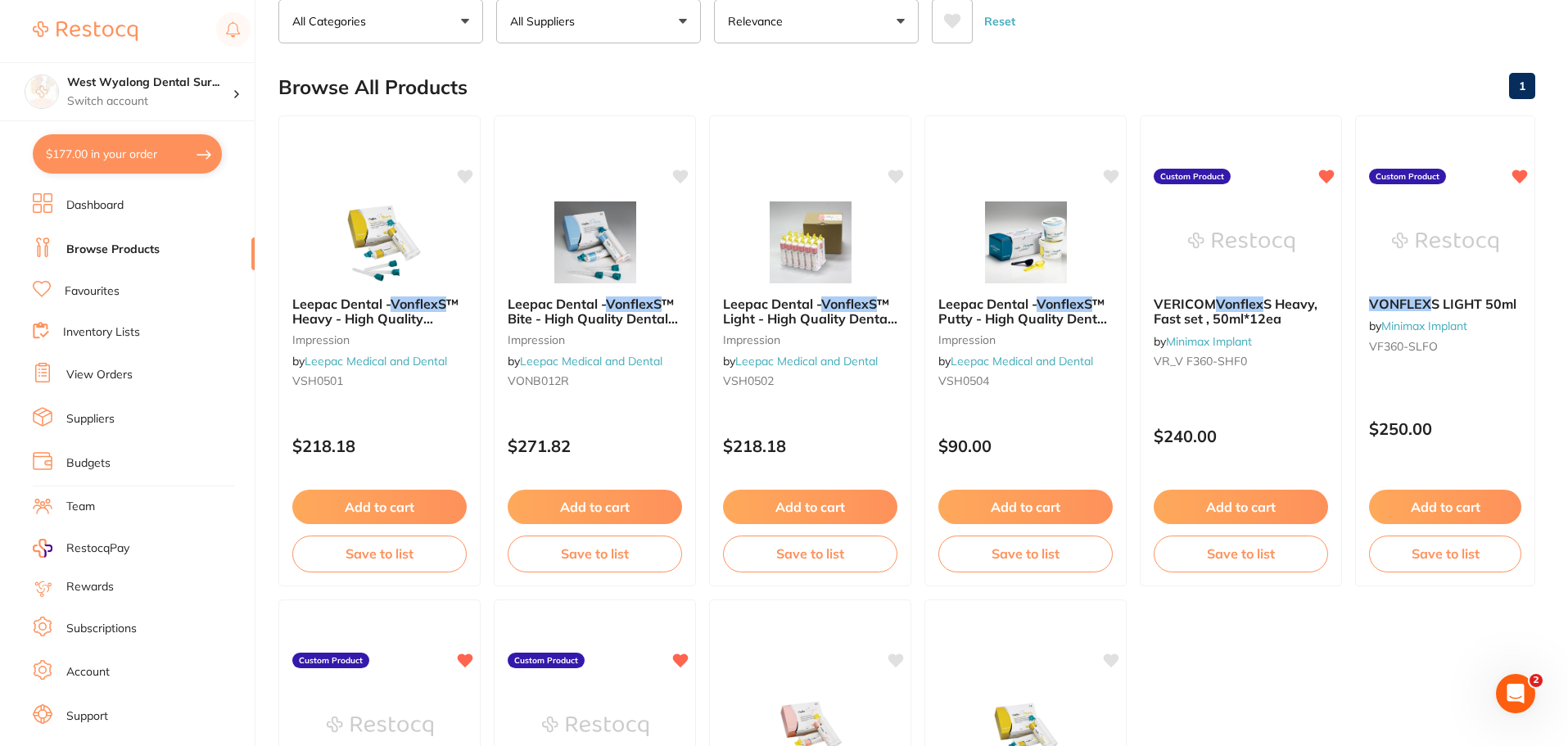
click at [54, 416] on li "Suppliers" at bounding box center [144, 418] width 222 height 25
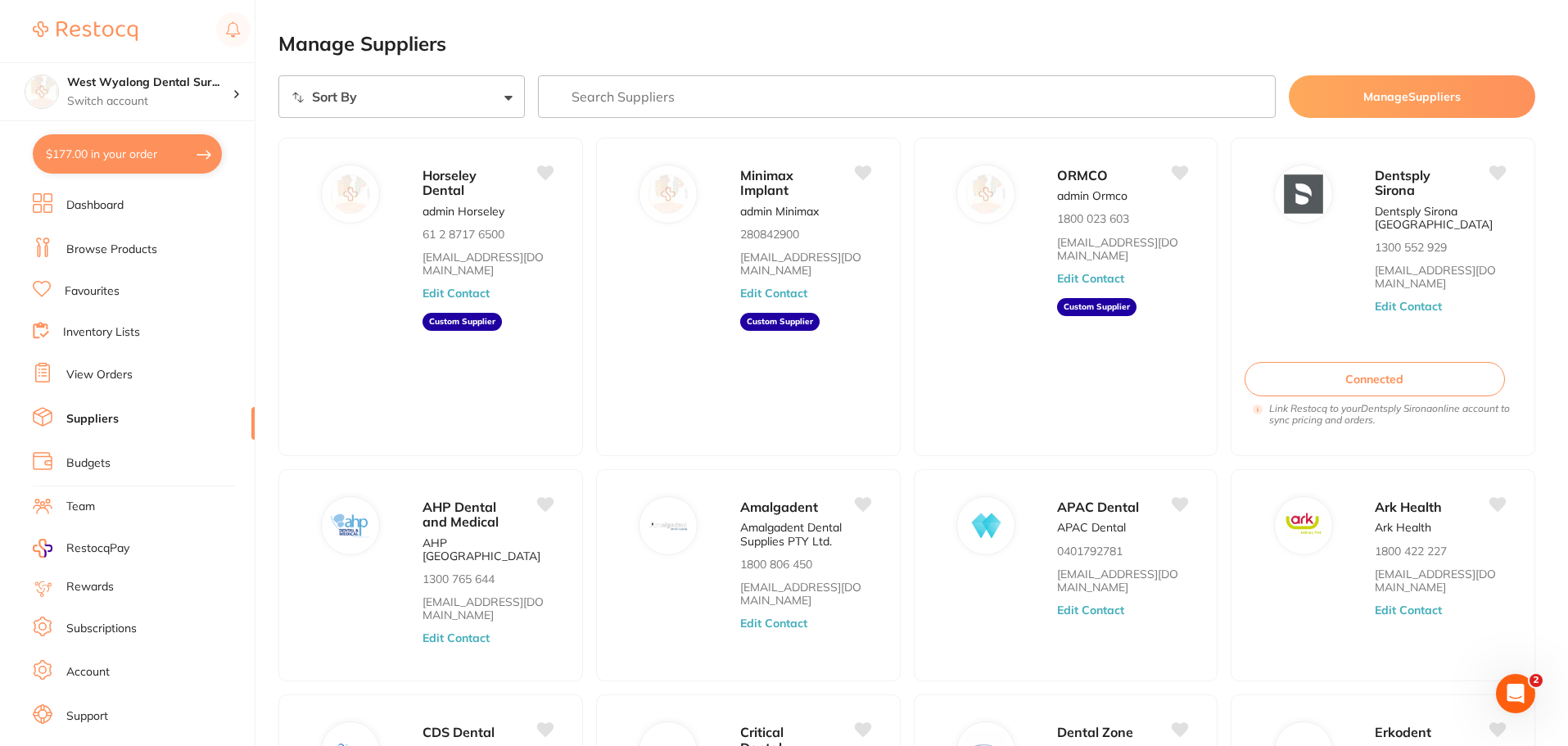
click at [95, 294] on link "Favourites" at bounding box center [93, 291] width 55 height 16
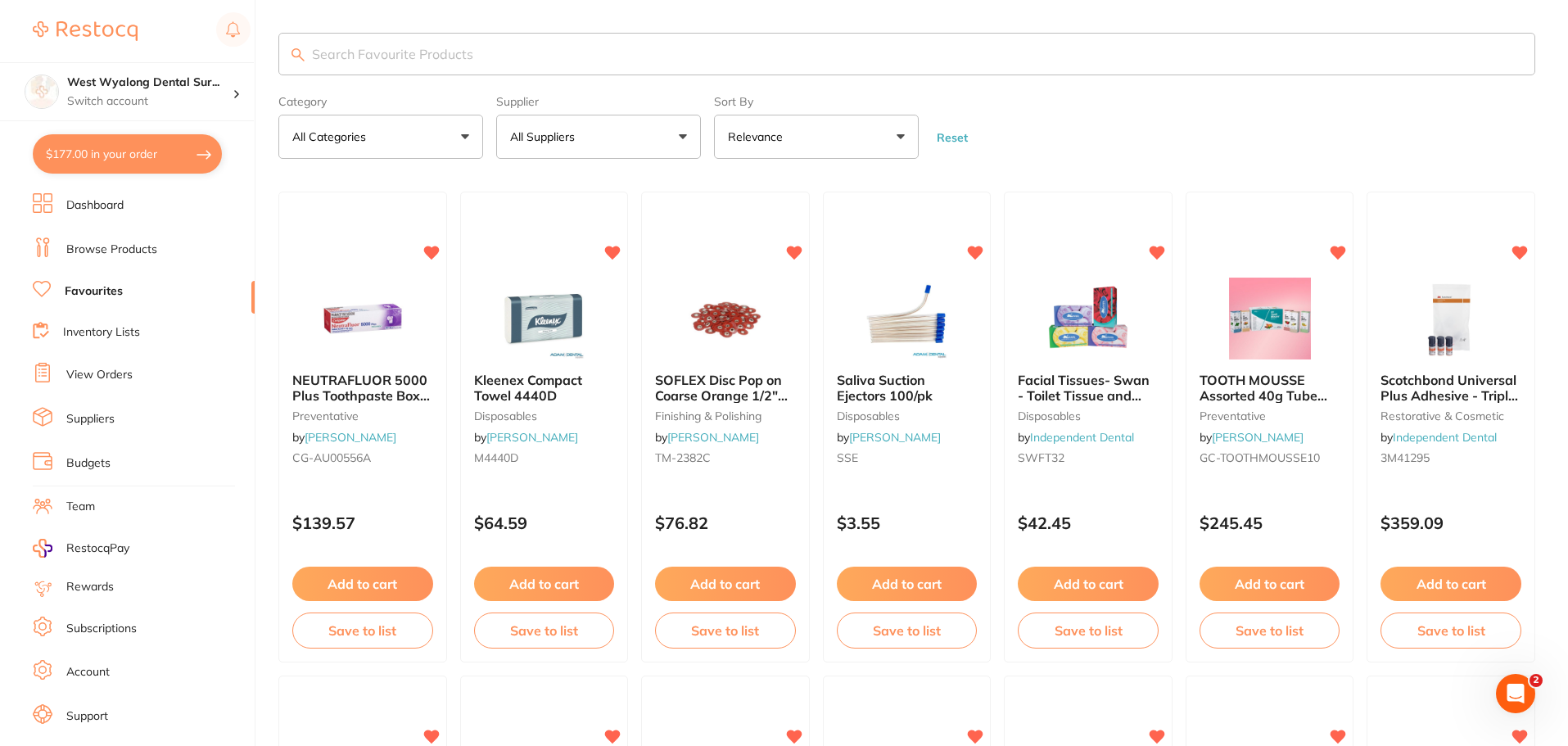
click at [94, 249] on link "Browse Products" at bounding box center [111, 250] width 91 height 16
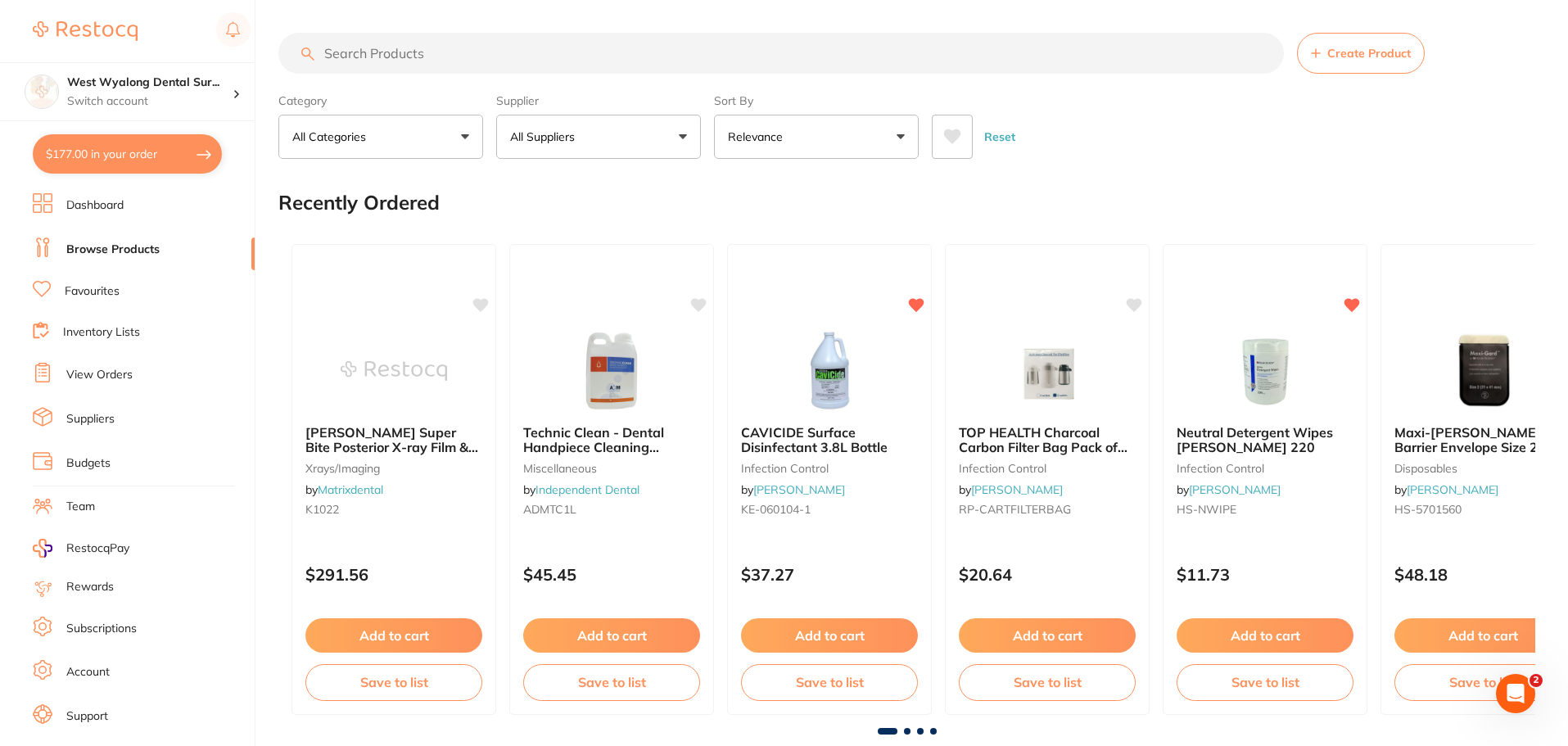
click at [359, 53] on input "search" at bounding box center [781, 53] width 1006 height 41
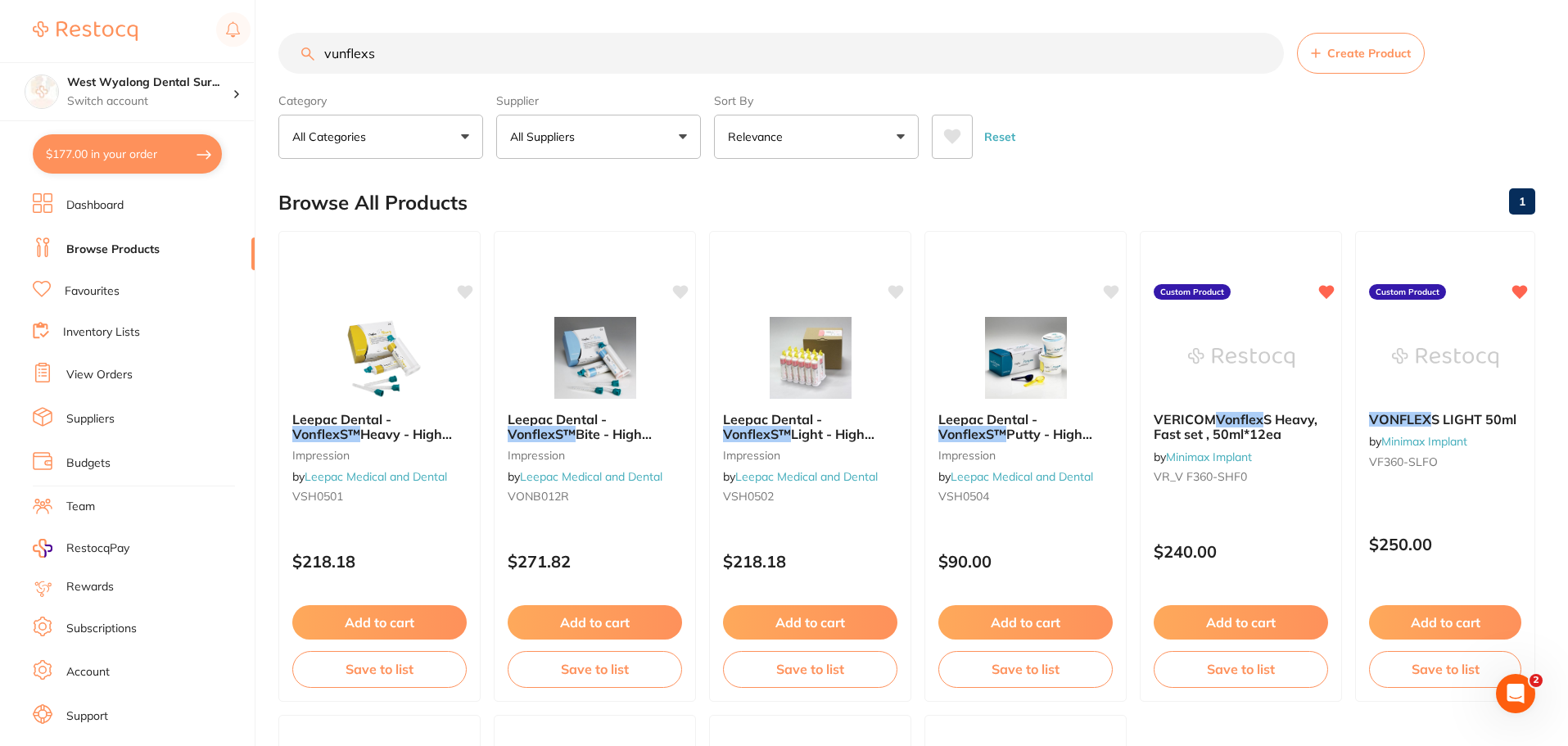
type input "vunflexs"
click at [90, 421] on link "Suppliers" at bounding box center [90, 419] width 49 height 16
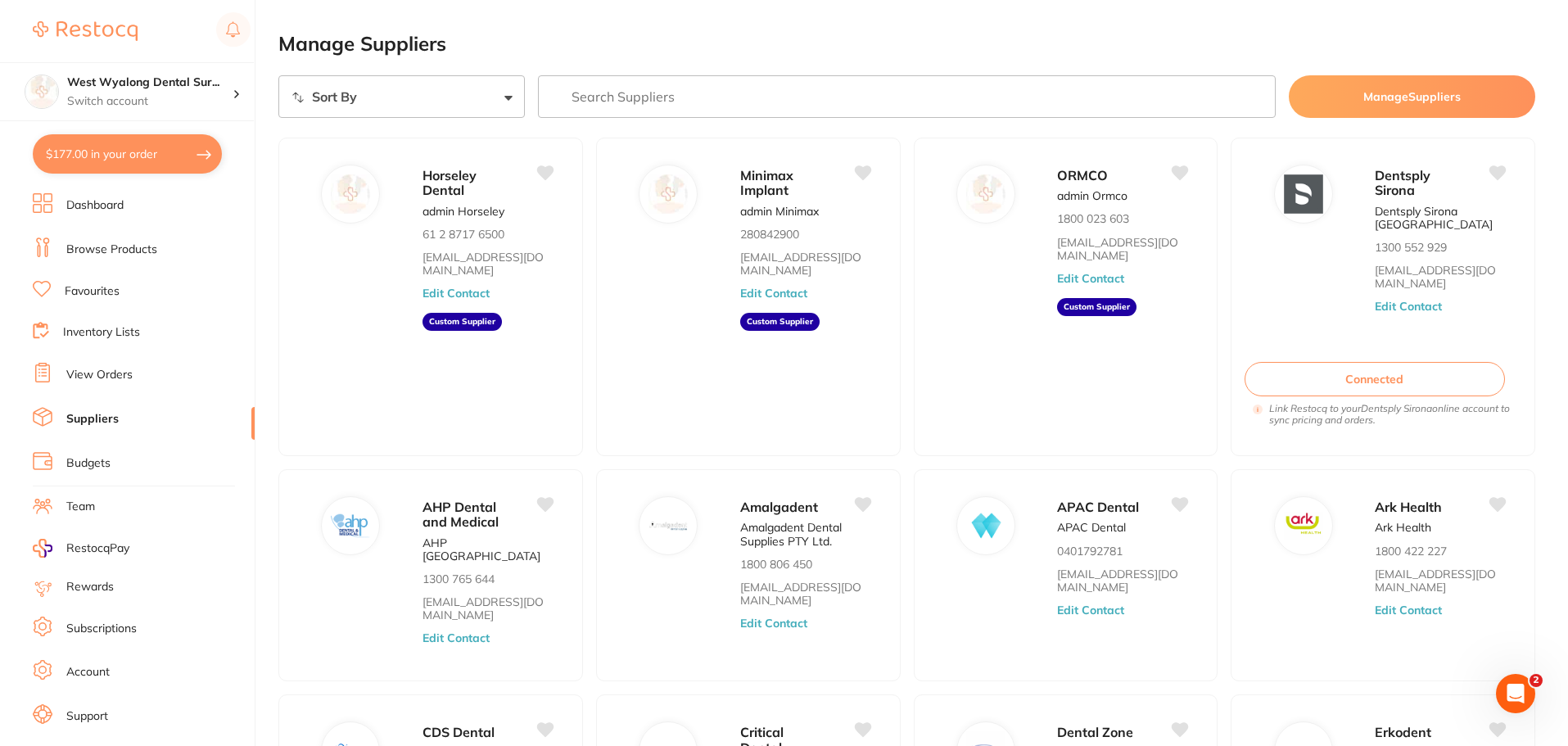
click at [645, 111] on input "search" at bounding box center [907, 96] width 739 height 42
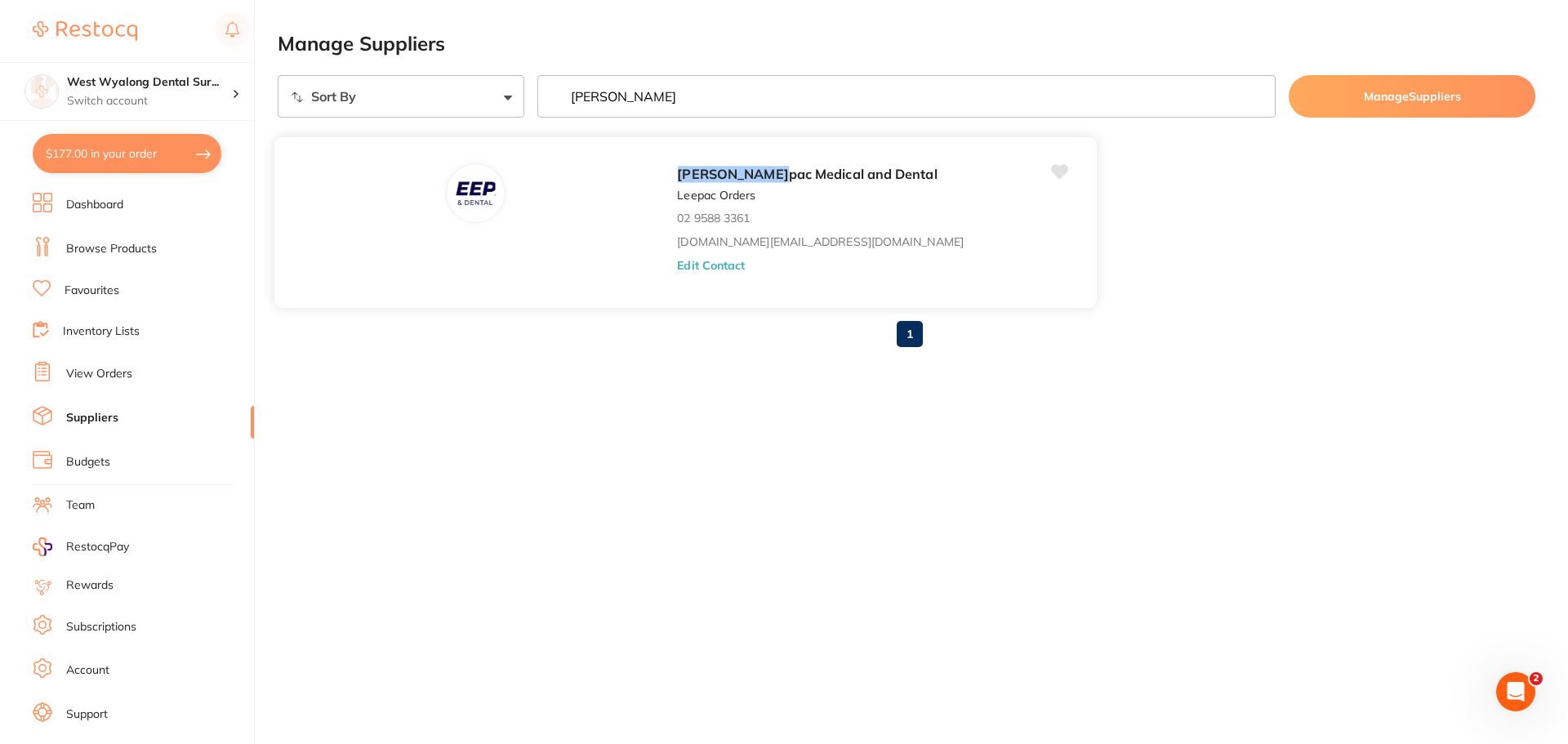
type input "lee"
click at [677, 266] on button "Edit Contact" at bounding box center [710, 265] width 68 height 13
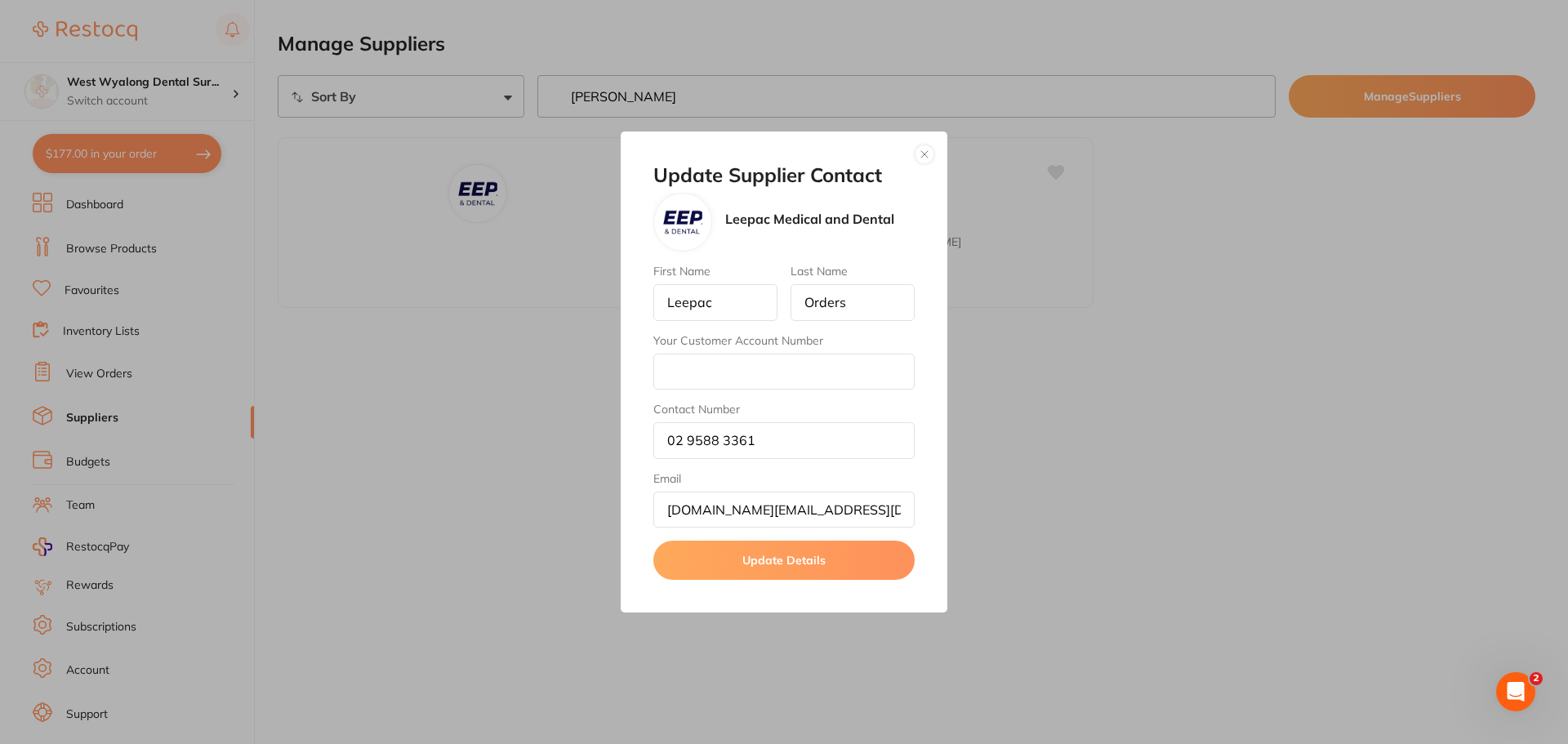
click at [925, 157] on button "button" at bounding box center [923, 153] width 19 height 19
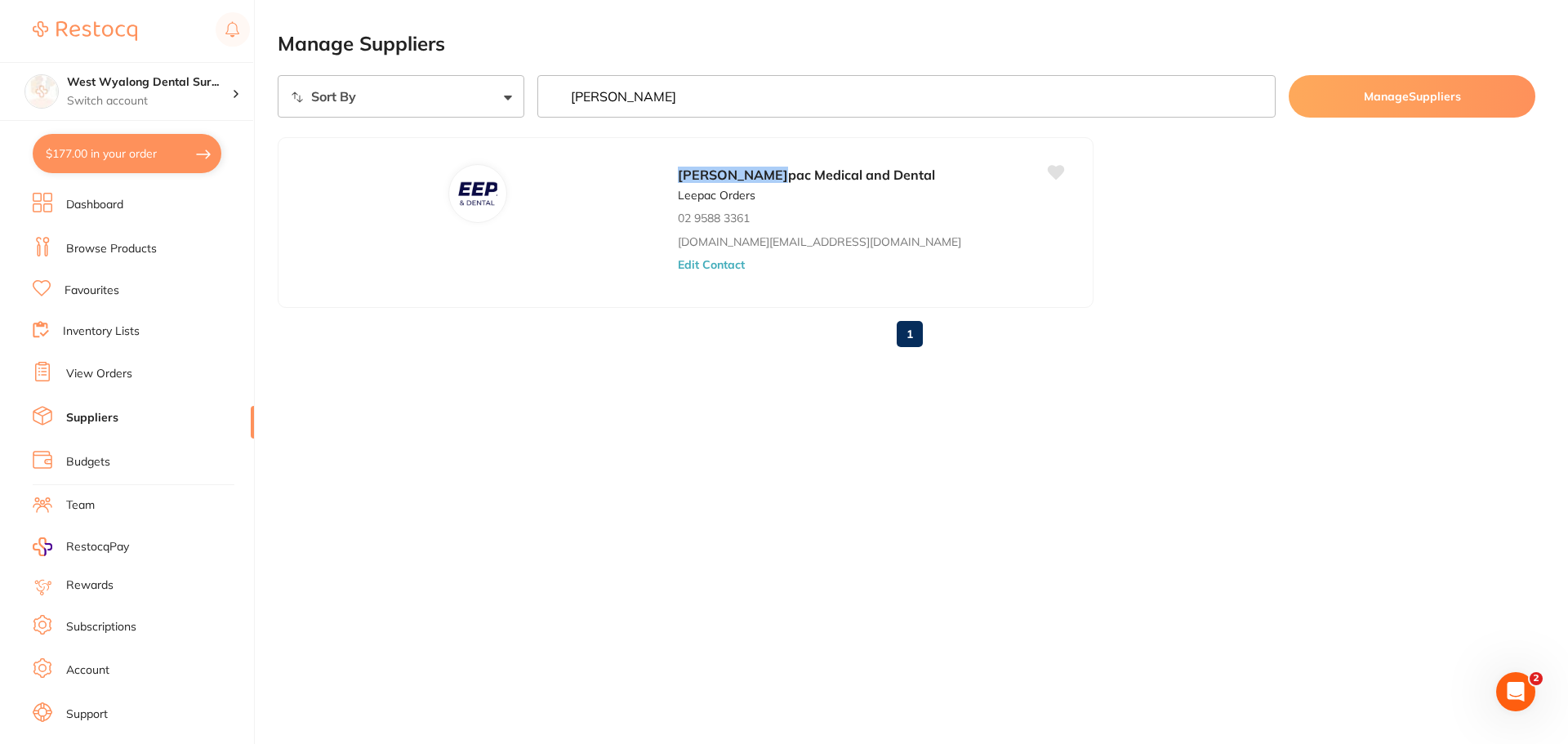
click at [101, 293] on link "Favourites" at bounding box center [92, 290] width 55 height 16
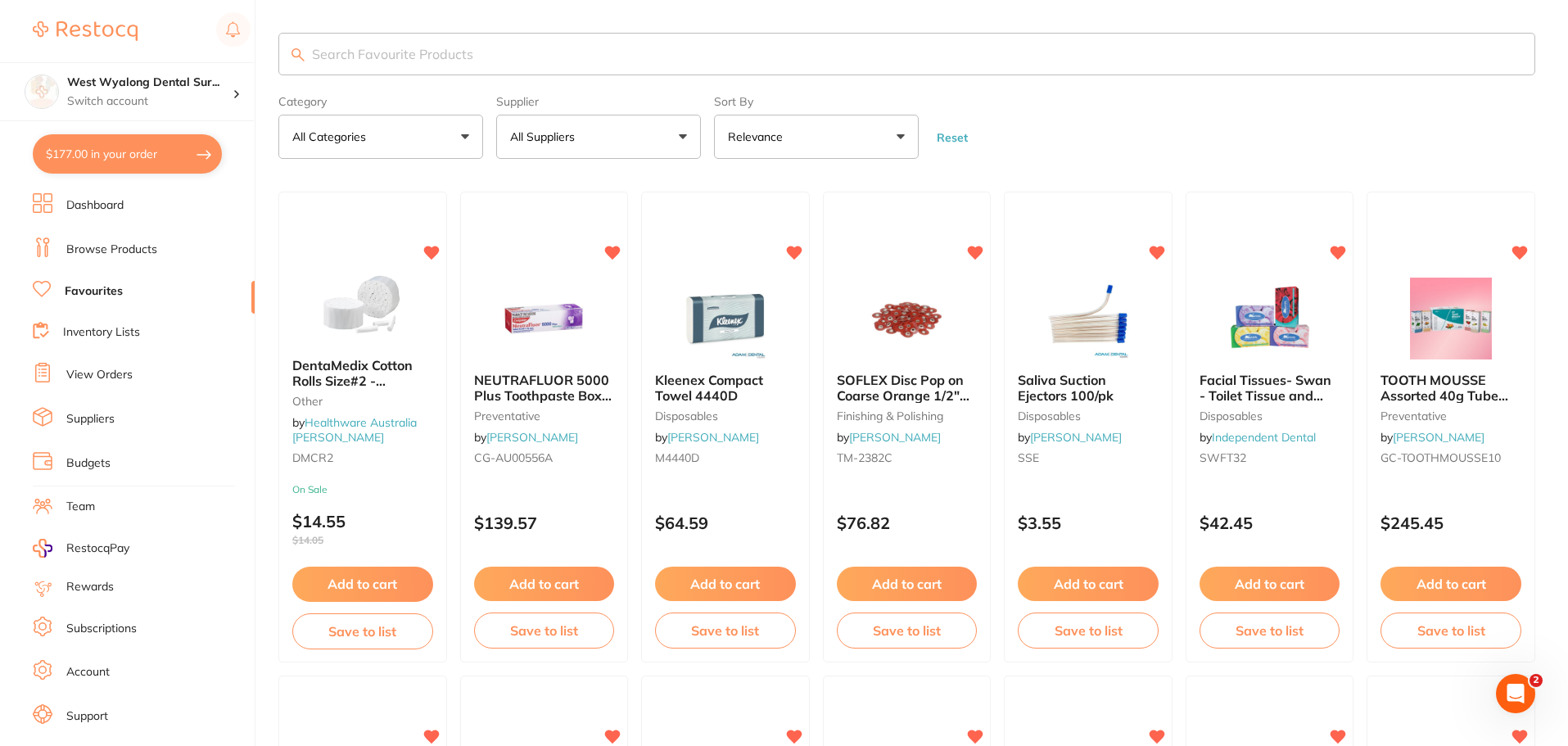
click at [125, 252] on link "Browse Products" at bounding box center [111, 250] width 91 height 16
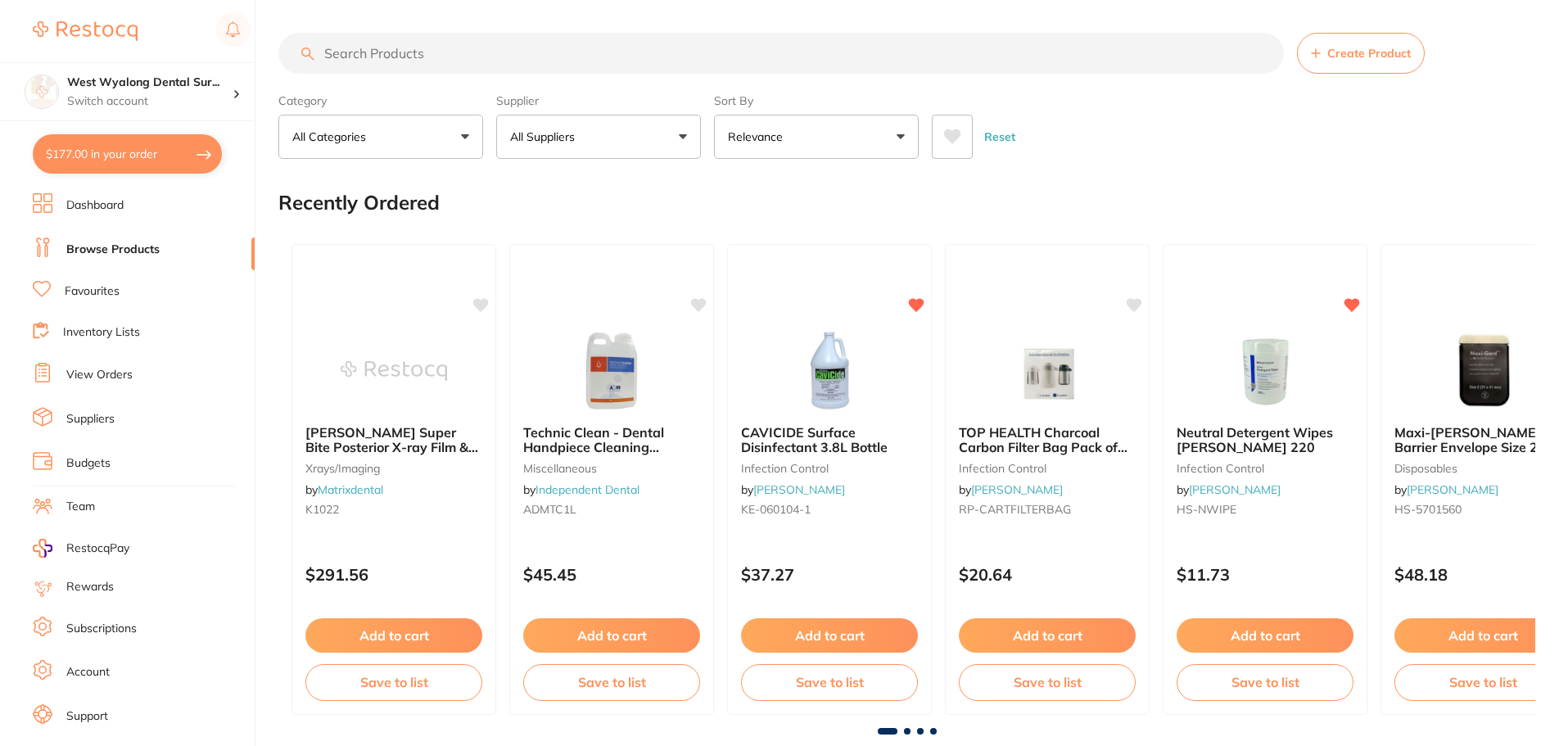
click at [684, 136] on button "All Suppliers" at bounding box center [599, 136] width 205 height 44
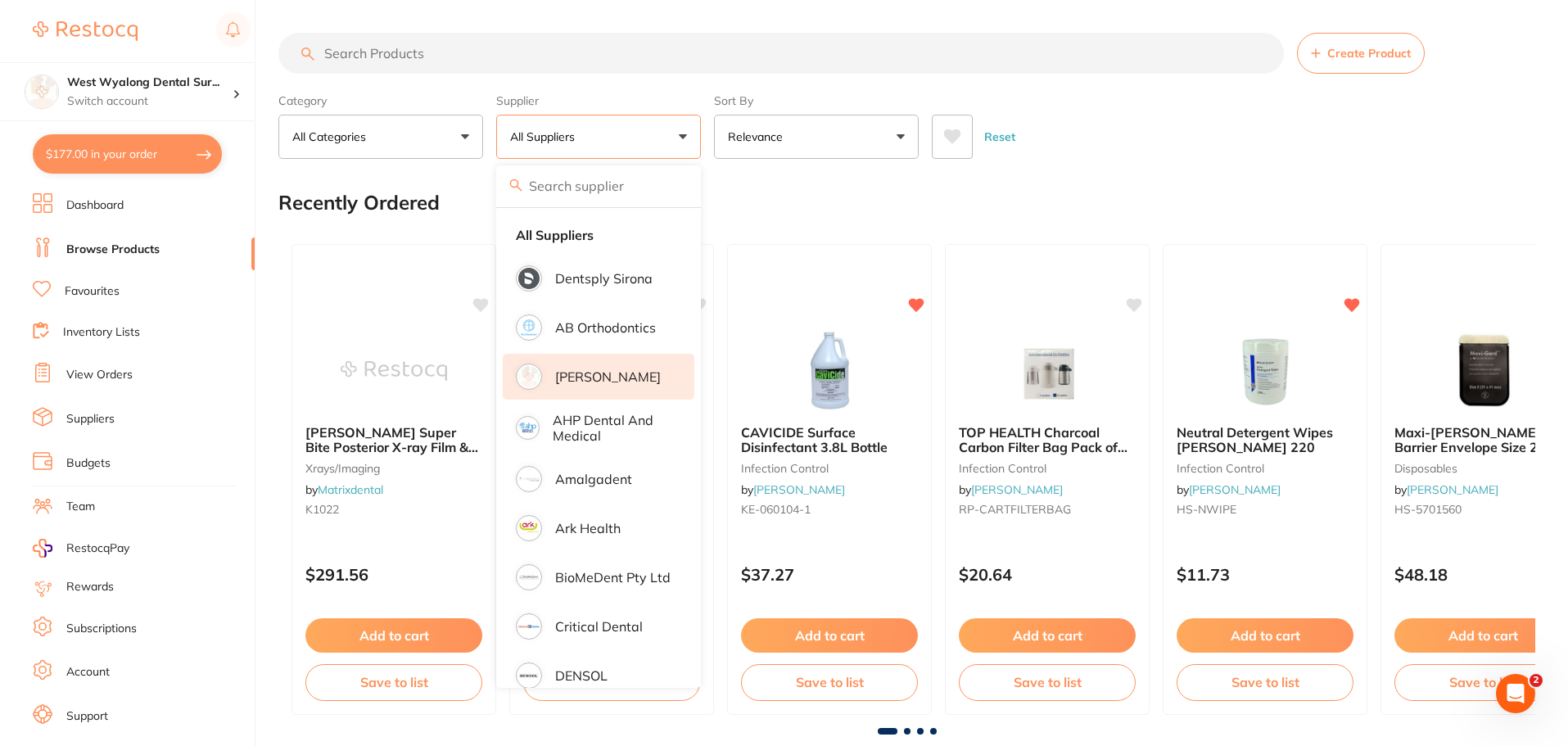
click at [597, 377] on p "[PERSON_NAME]" at bounding box center [607, 376] width 105 height 15
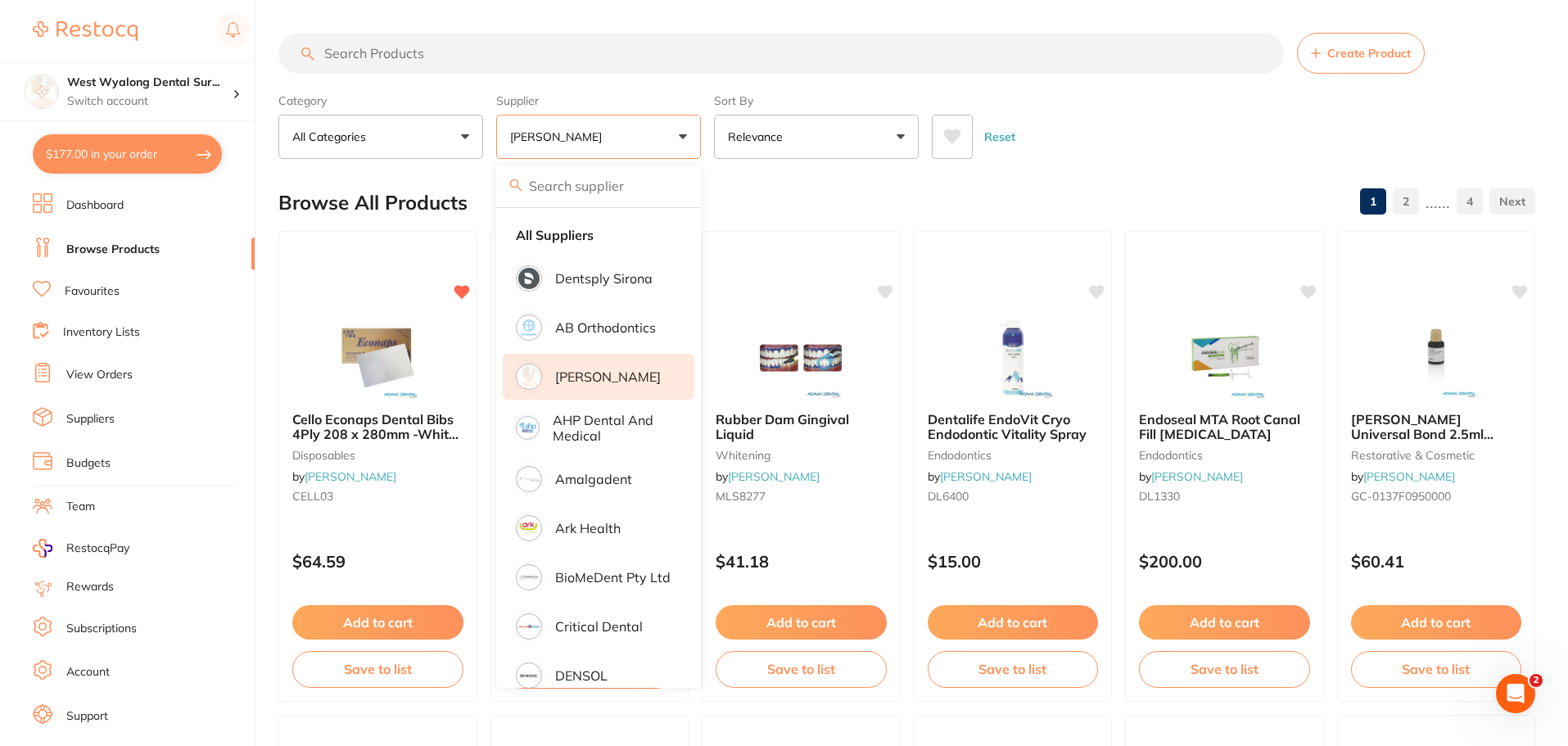
click at [494, 56] on input "search" at bounding box center [781, 53] width 1006 height 41
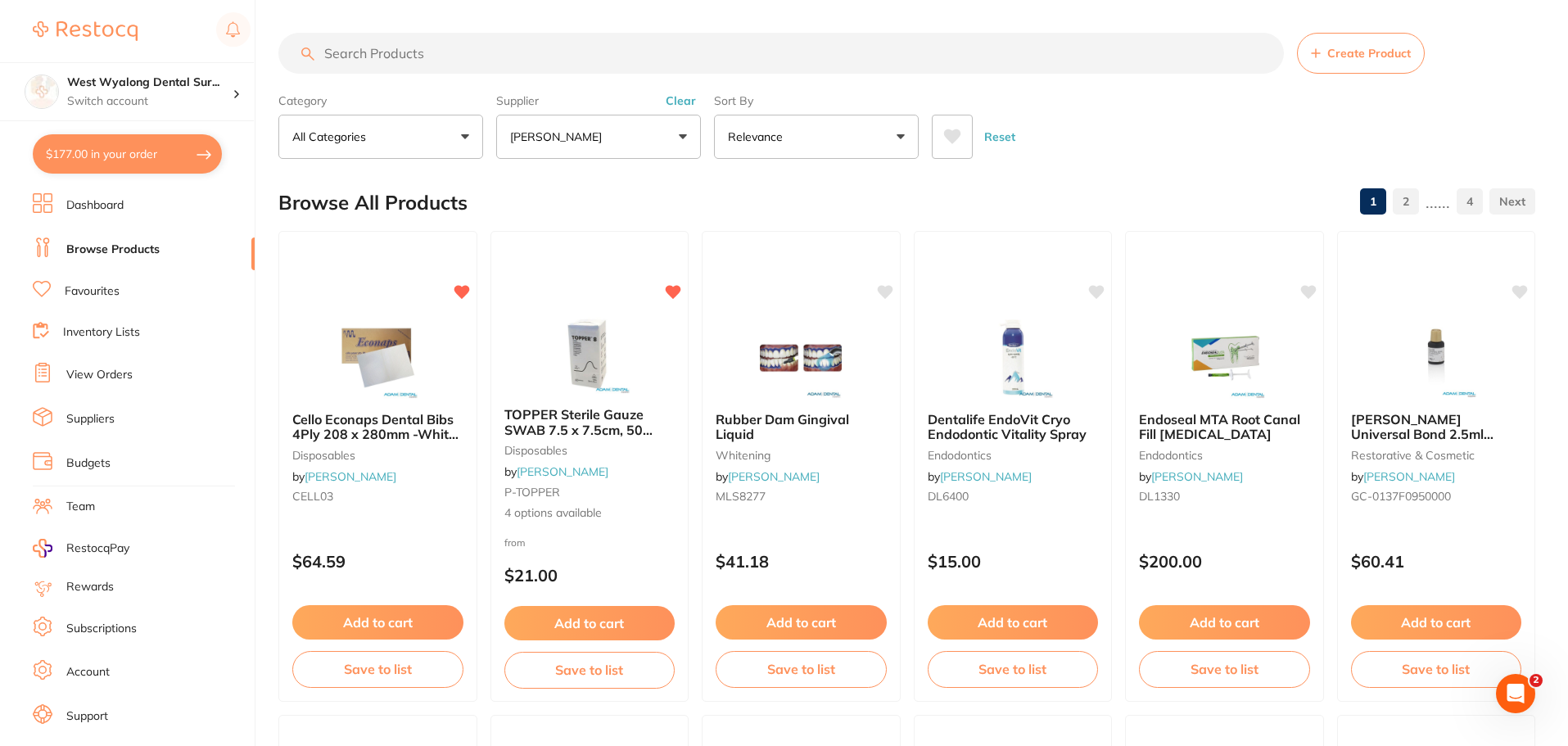
type input "v"
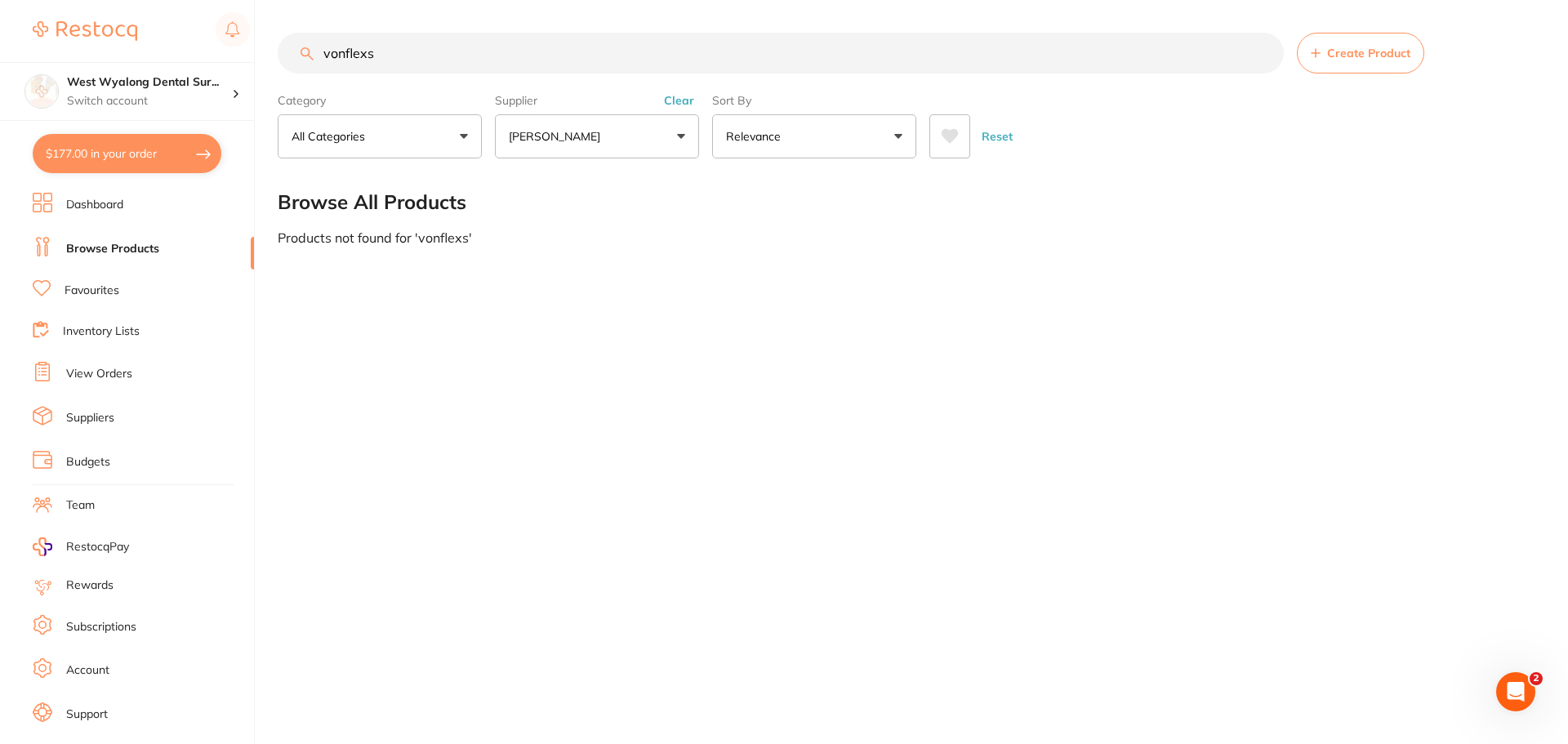
type input "vonflexs"
click at [679, 140] on button "[PERSON_NAME]" at bounding box center [597, 136] width 205 height 44
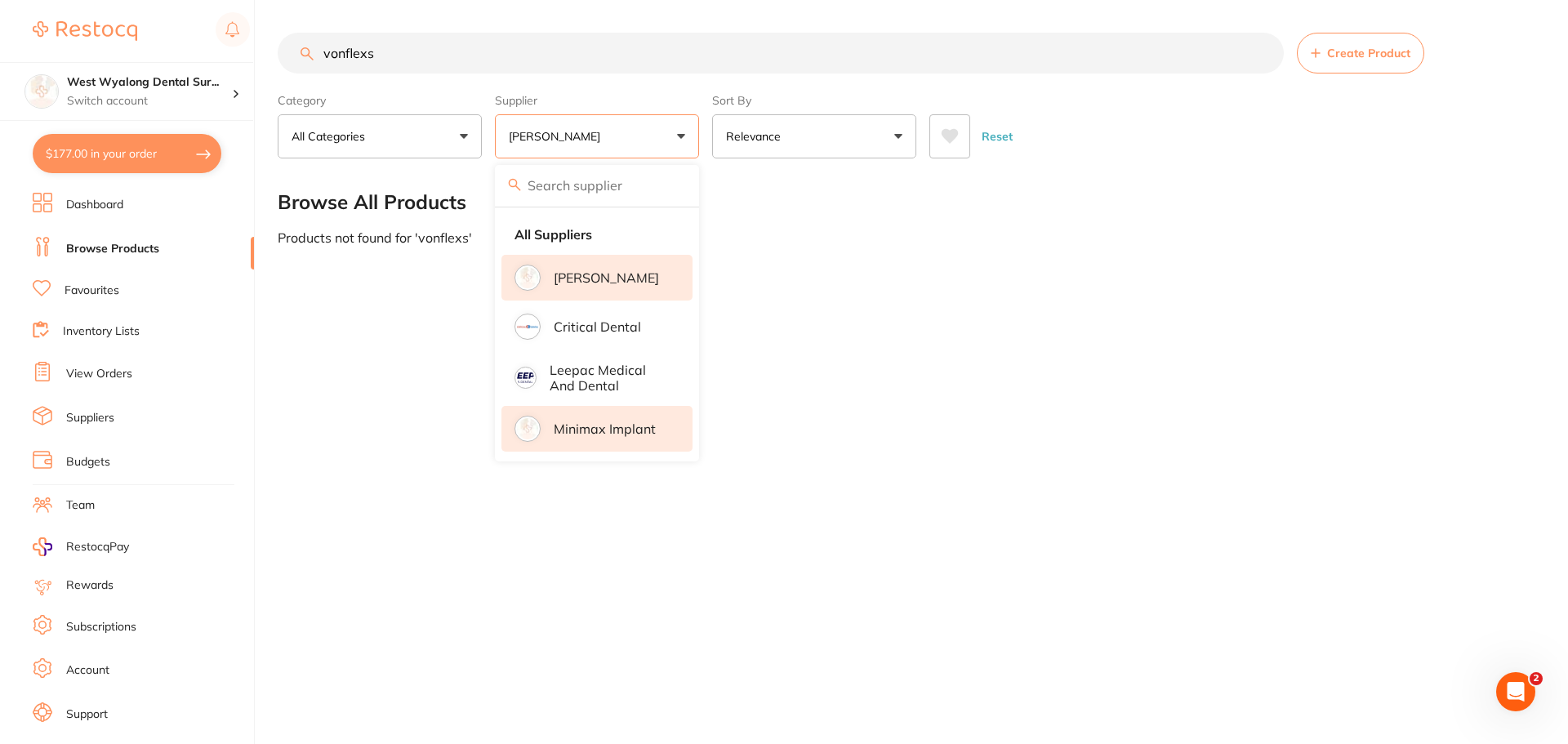
click at [609, 435] on p "Minimax Implant" at bounding box center [605, 428] width 102 height 15
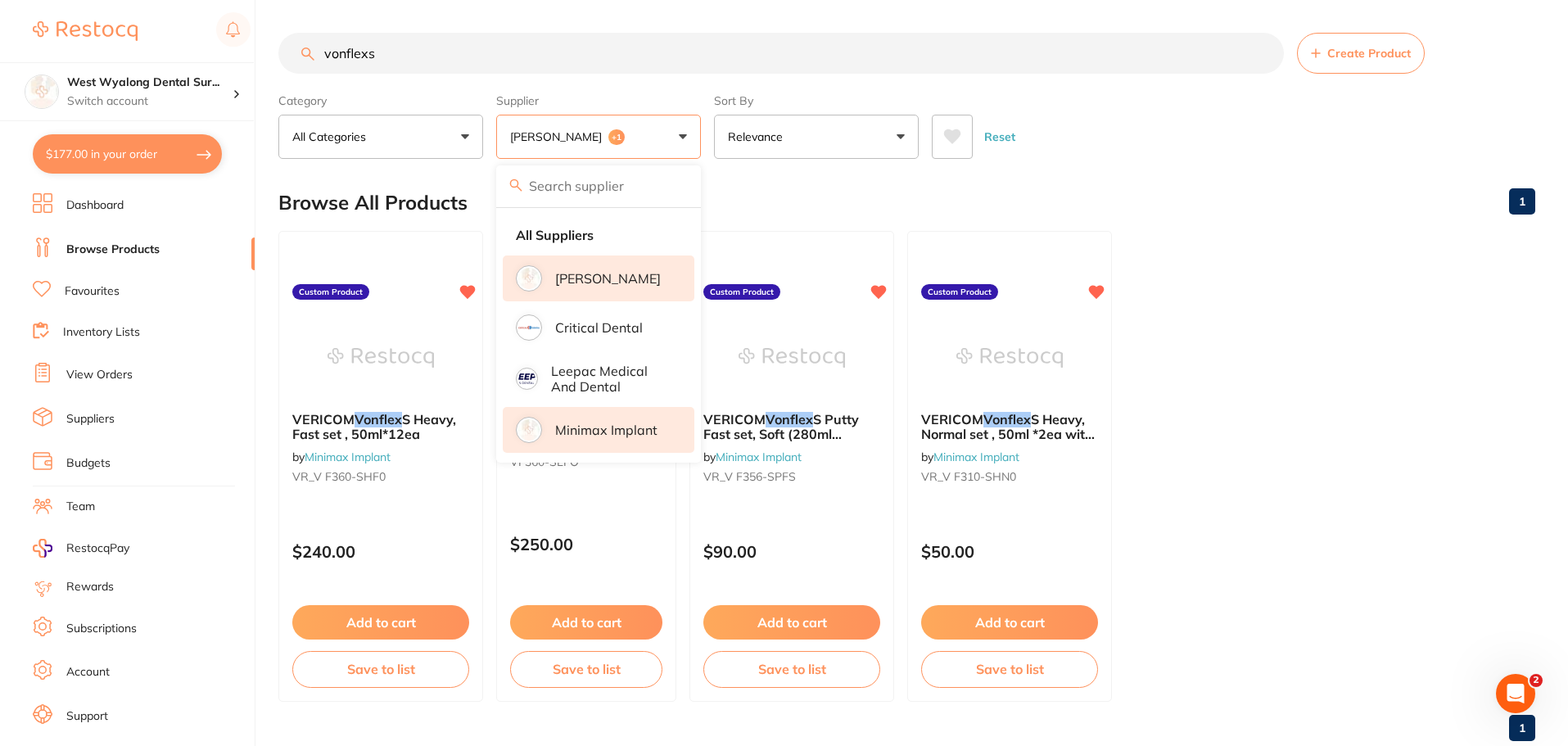
click at [684, 130] on button "[PERSON_NAME] +1" at bounding box center [599, 136] width 205 height 44
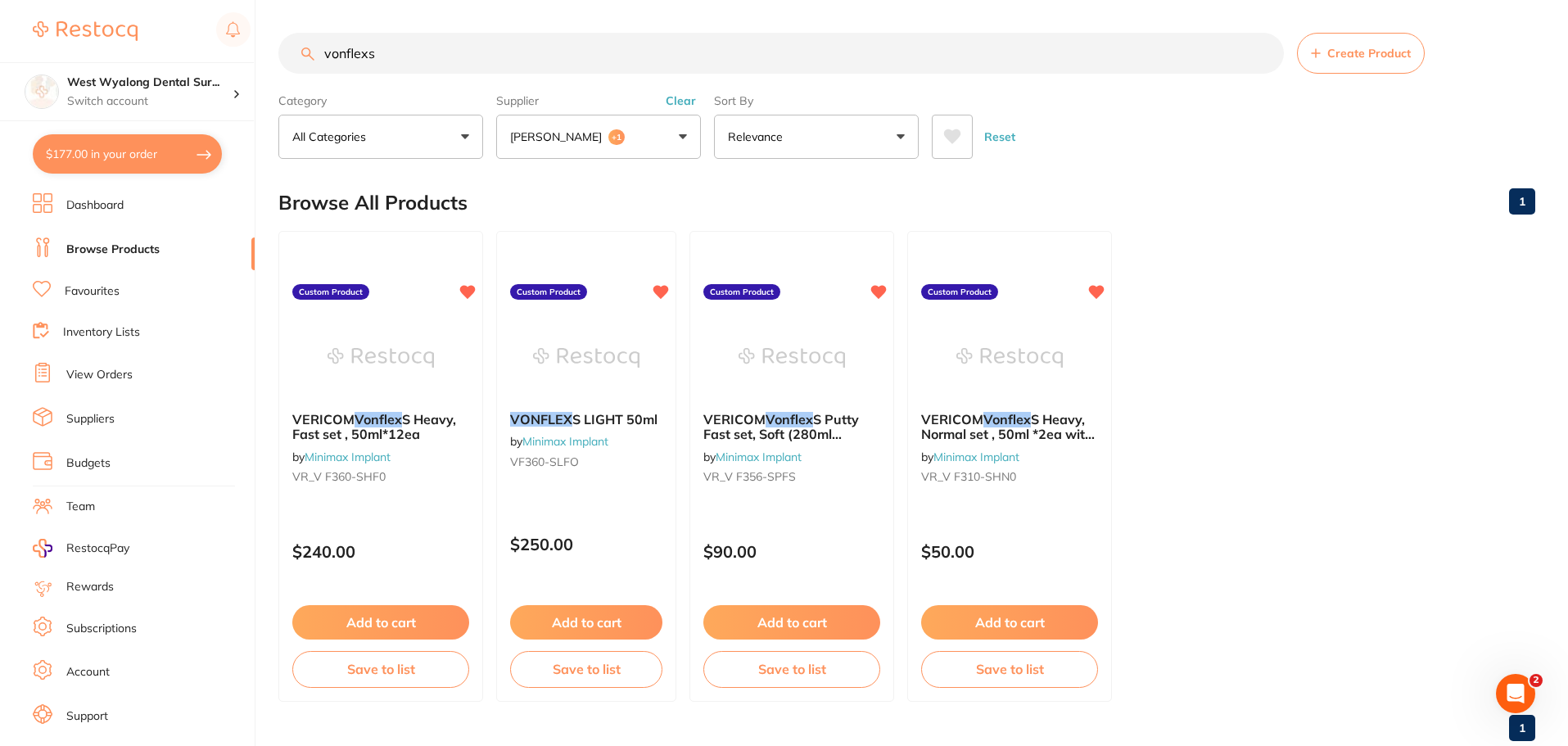
click at [683, 137] on button "[PERSON_NAME] +1" at bounding box center [599, 136] width 205 height 44
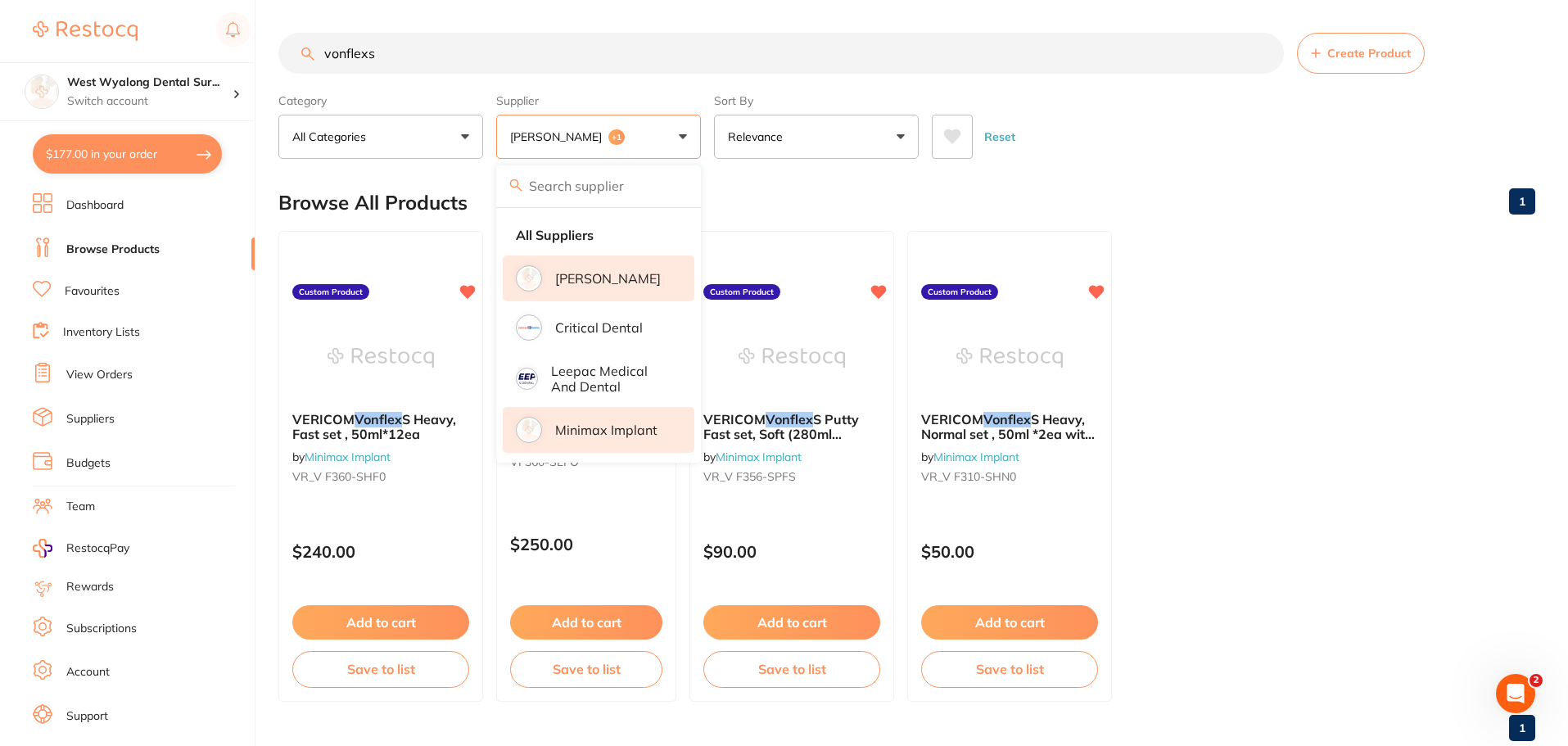
click at [599, 282] on p "[PERSON_NAME]" at bounding box center [607, 278] width 105 height 15
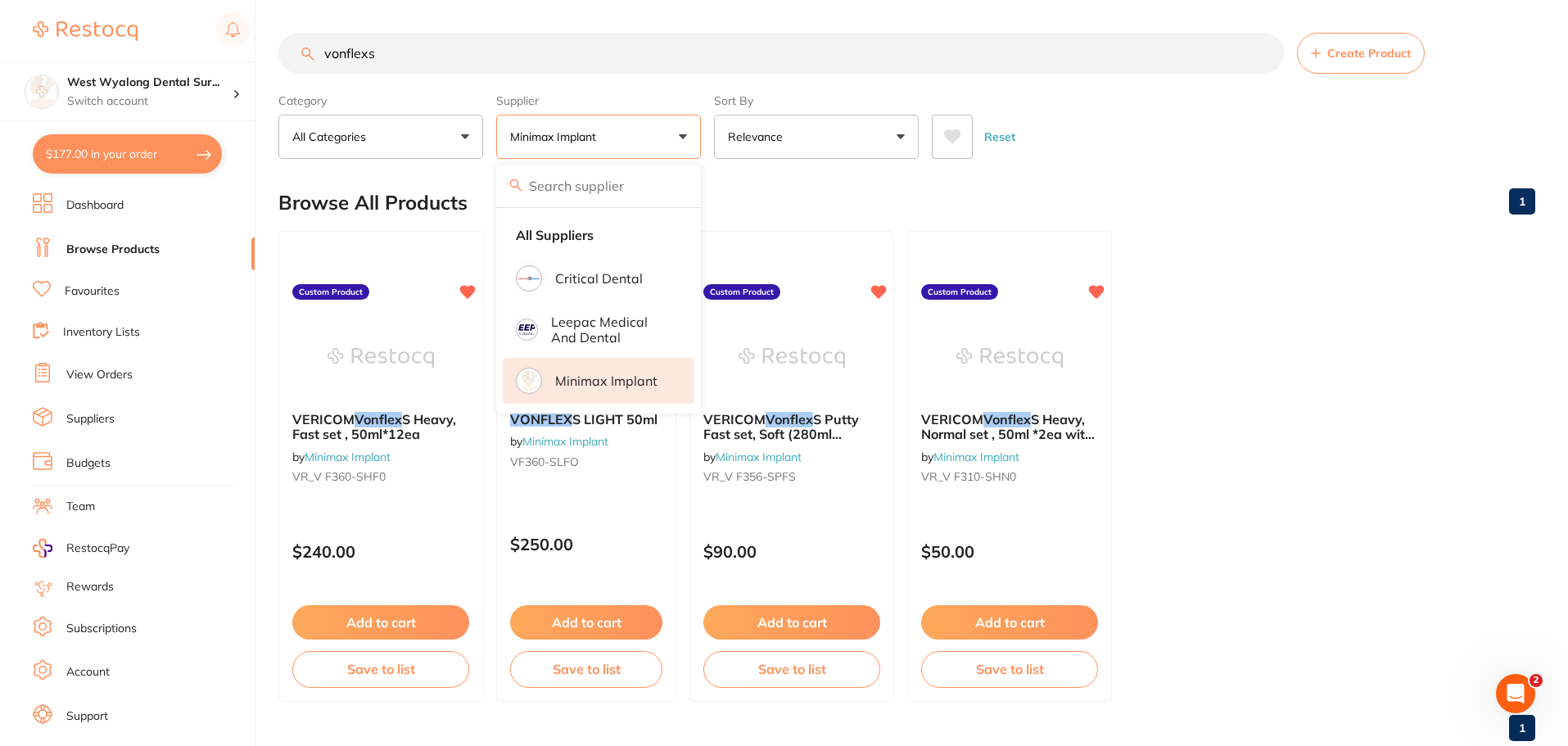
click at [602, 382] on p "Minimax Implant" at bounding box center [606, 381] width 103 height 15
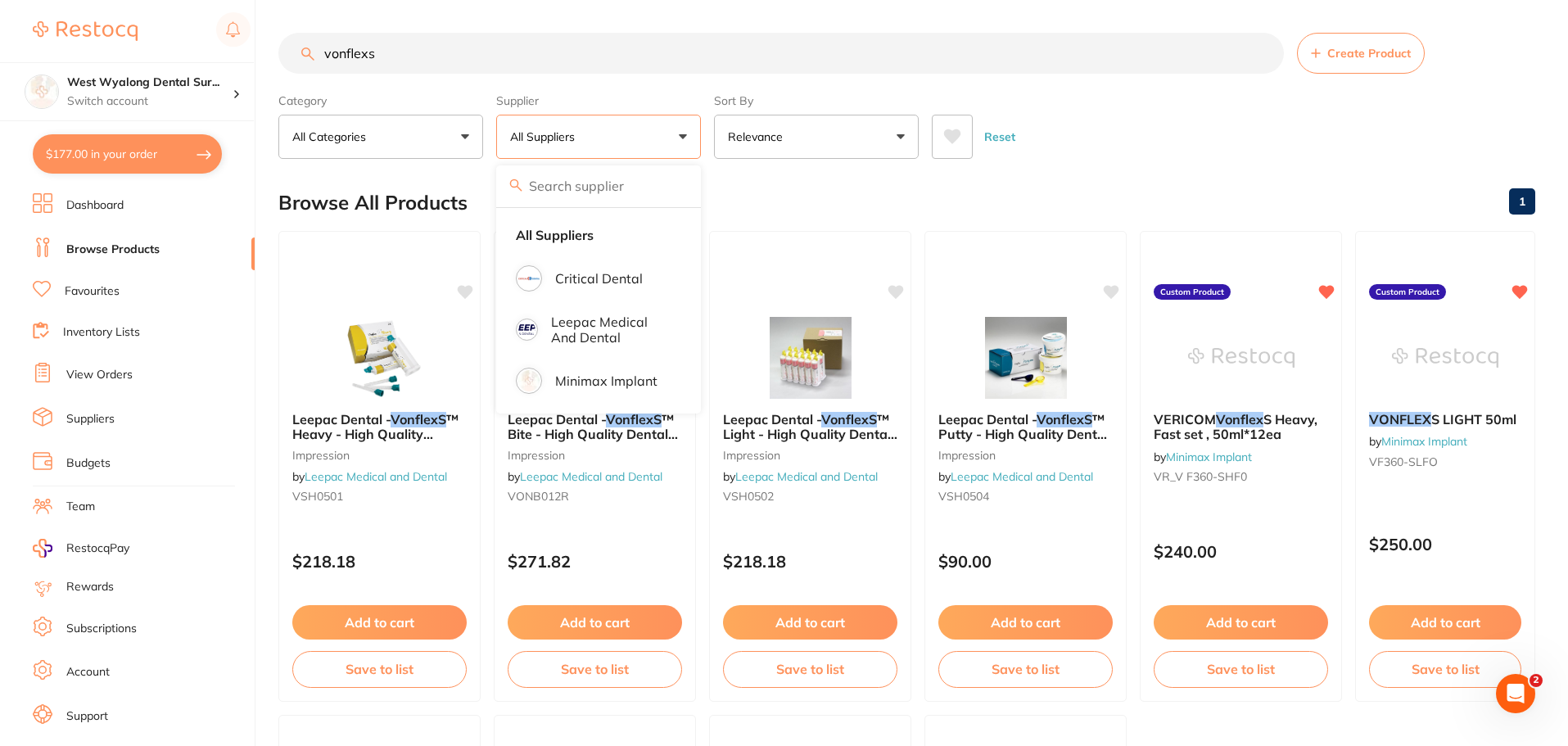
click at [679, 131] on button "All Suppliers" at bounding box center [599, 136] width 205 height 44
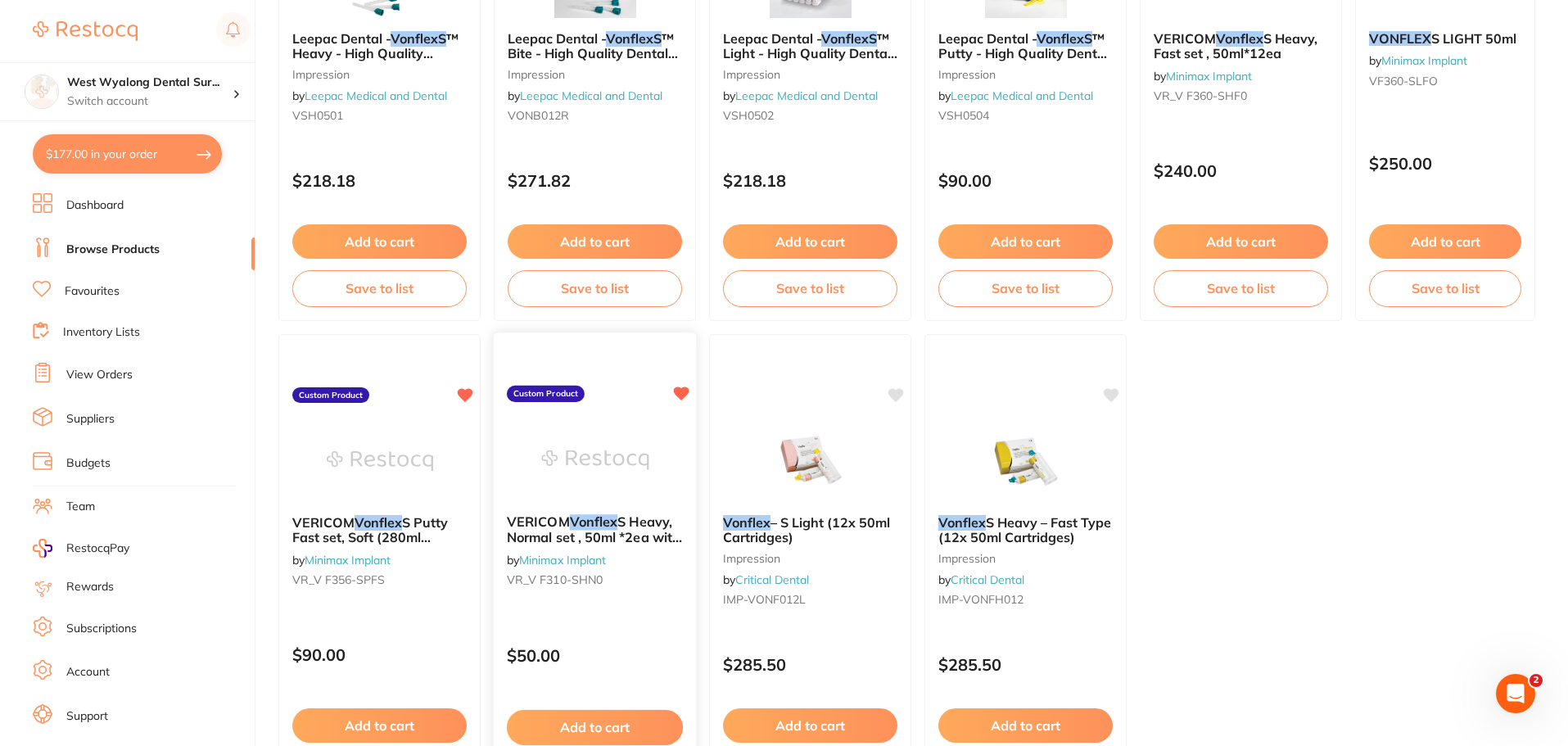
scroll to position [409, 0]
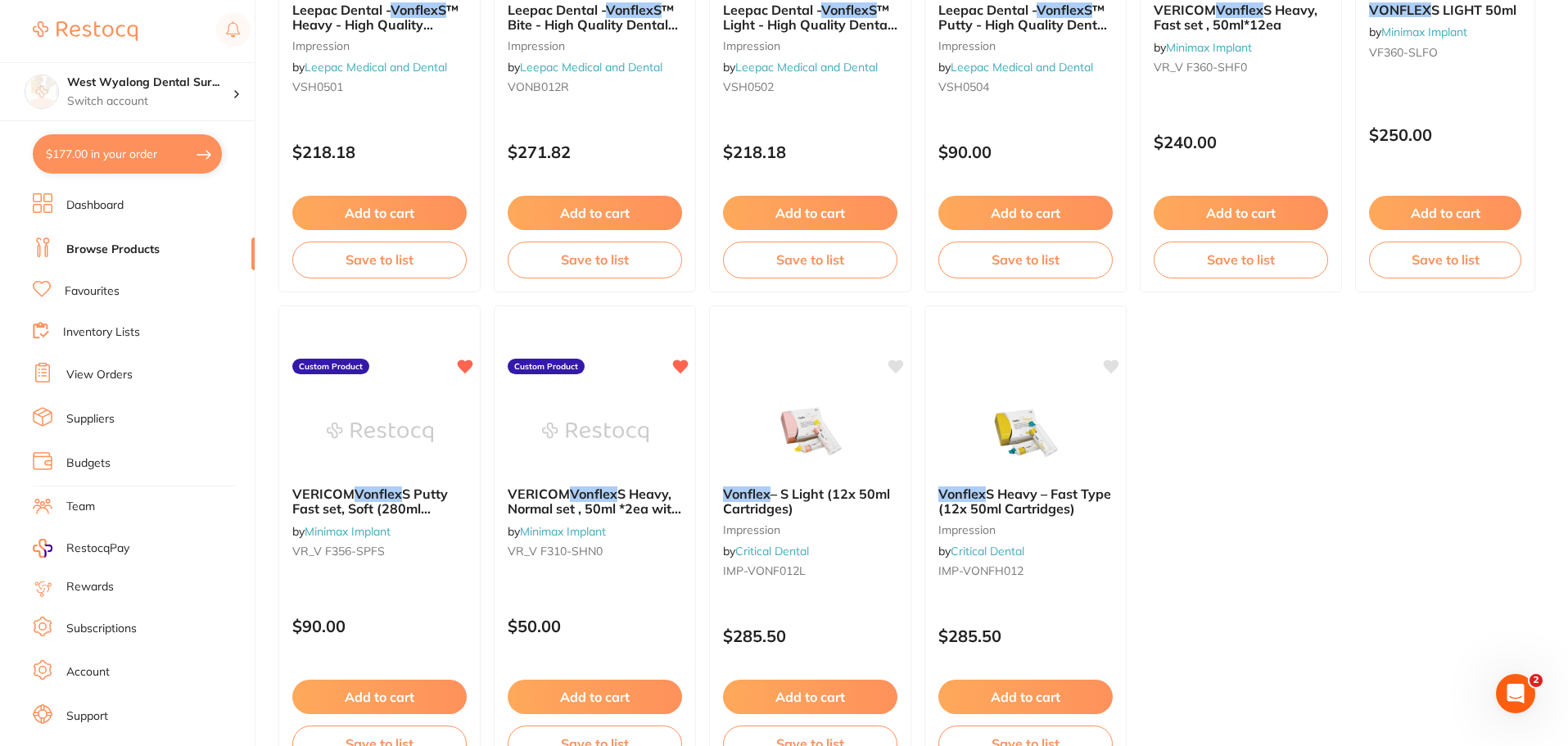
click at [96, 375] on link "View Orders" at bounding box center [99, 375] width 66 height 16
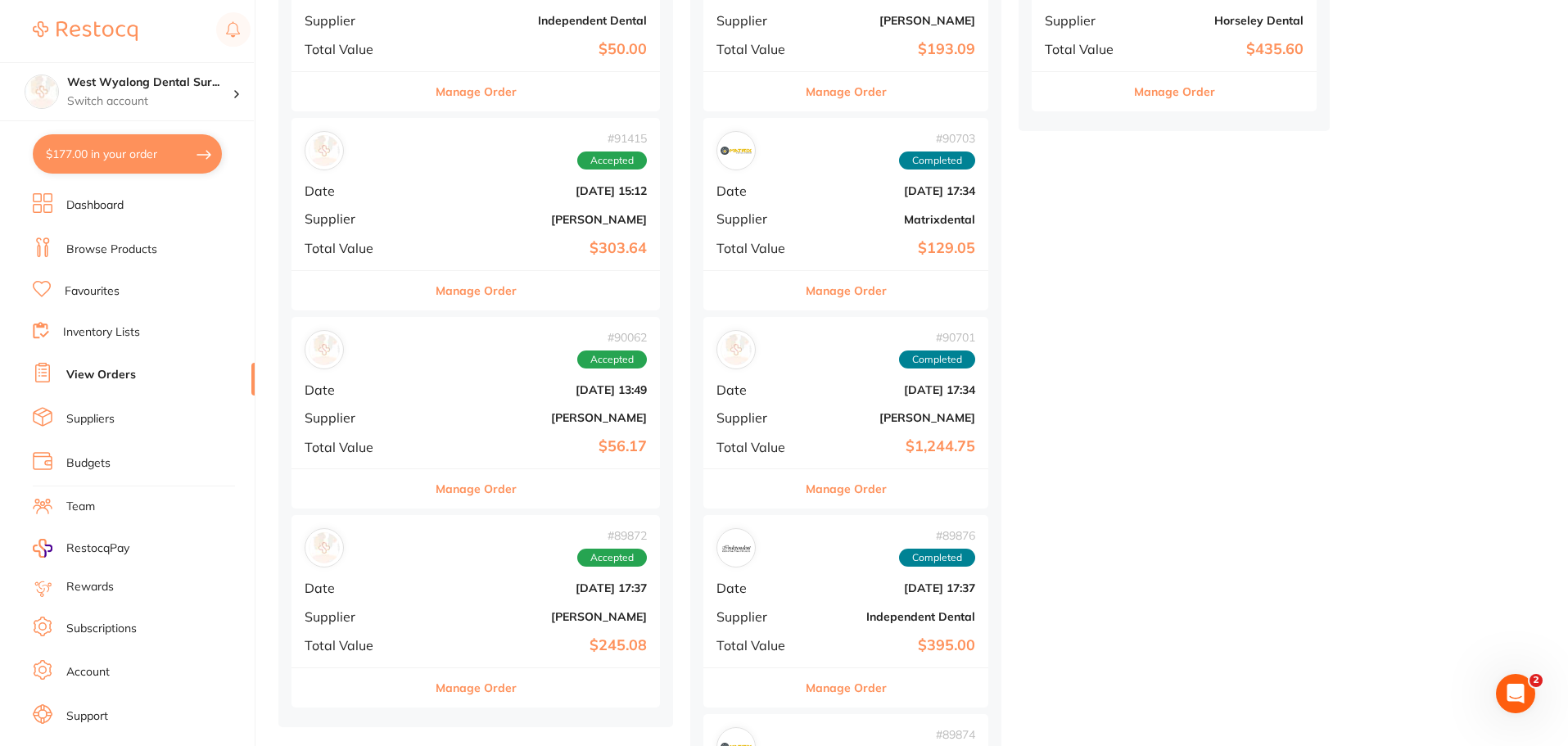
scroll to position [737, 0]
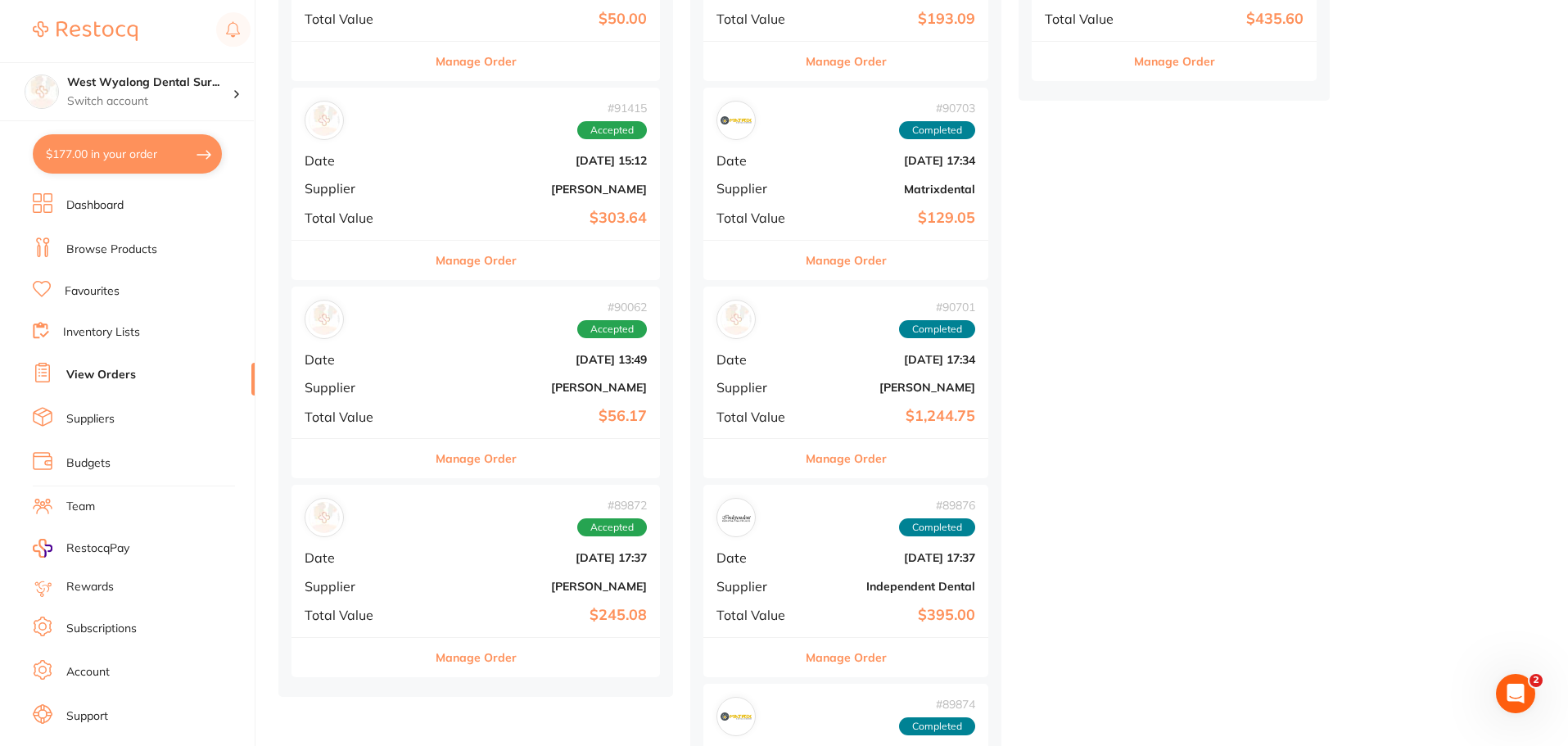
click at [547, 539] on div "# 89872 Accepted Date [DATE] 17:37 Supplier [PERSON_NAME] Total Value $245.08" at bounding box center [475, 559] width 368 height 151
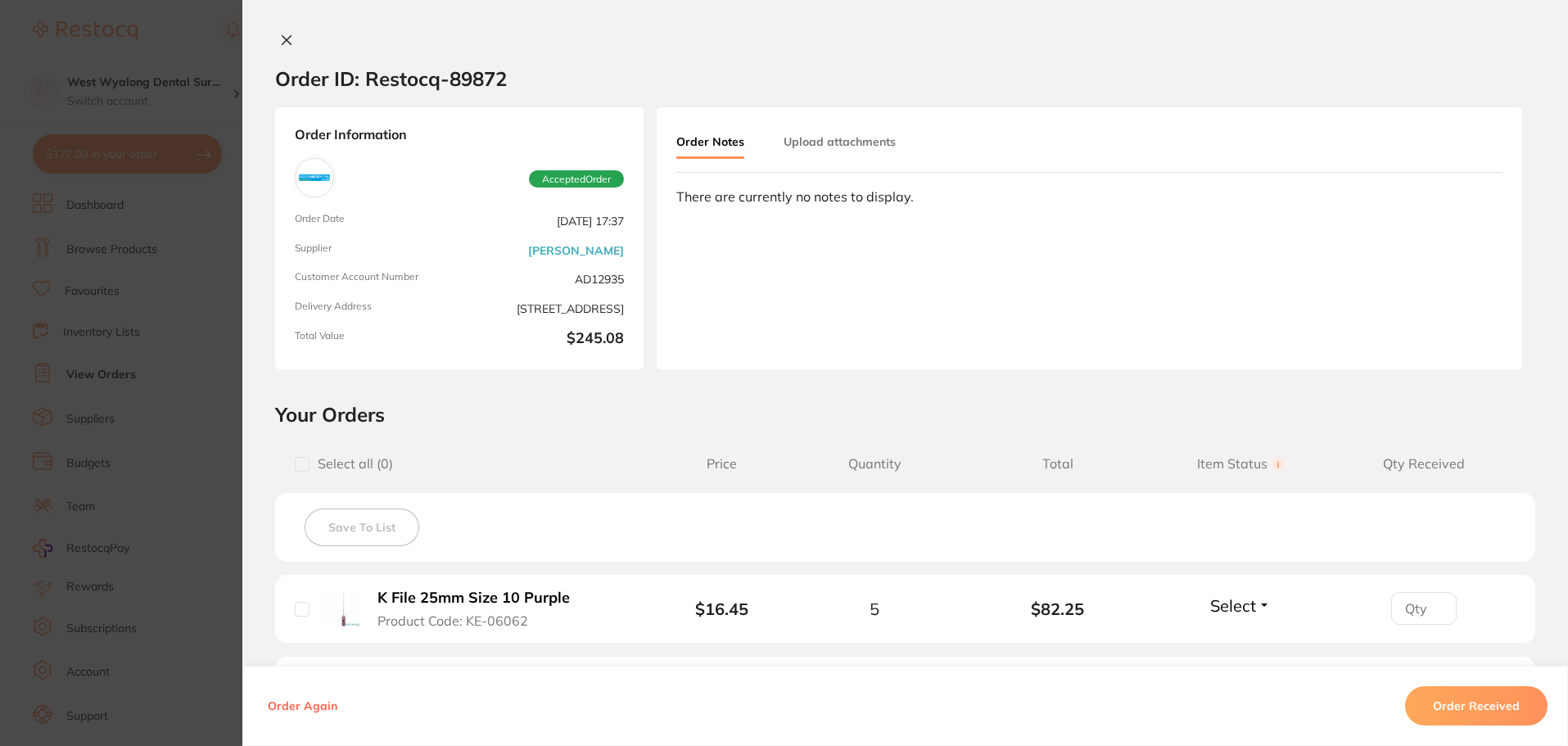
click at [282, 43] on icon at bounding box center [287, 40] width 13 height 13
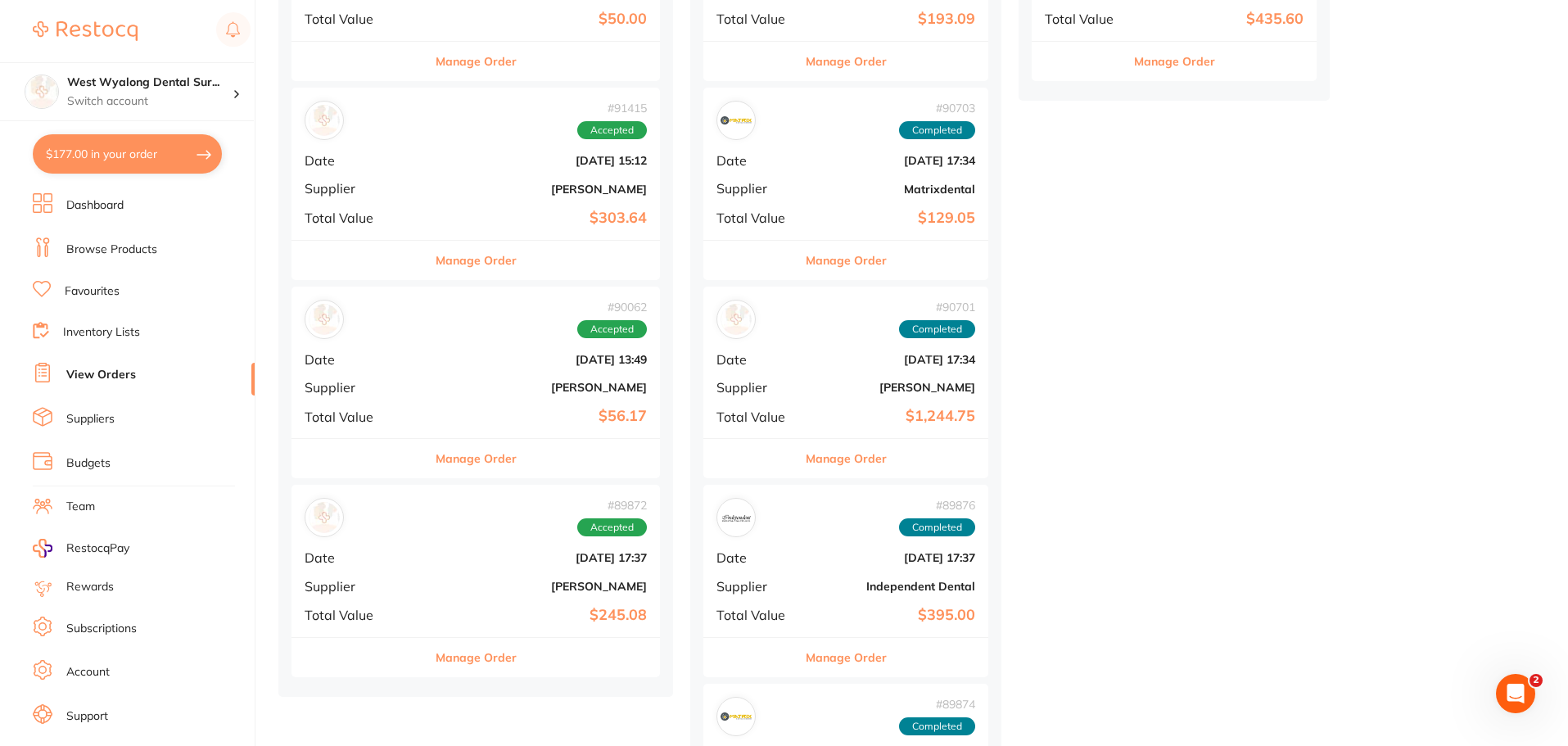
click at [577, 334] on span "Accepted" at bounding box center [612, 330] width 70 height 18
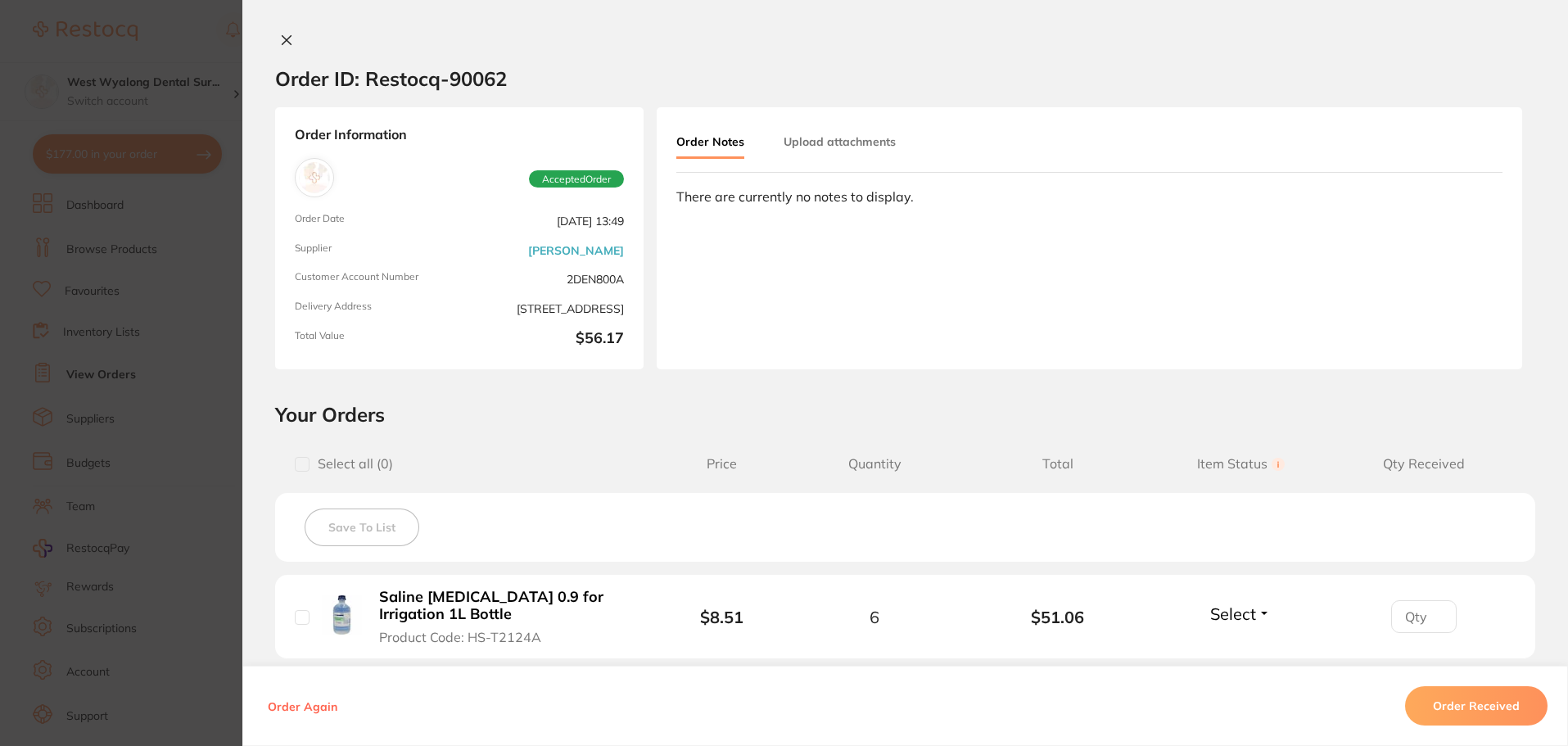
click at [300, 622] on input "checkbox" at bounding box center [302, 617] width 15 height 15
checkbox input "true"
click at [1442, 700] on button "Order Received" at bounding box center [1476, 705] width 143 height 39
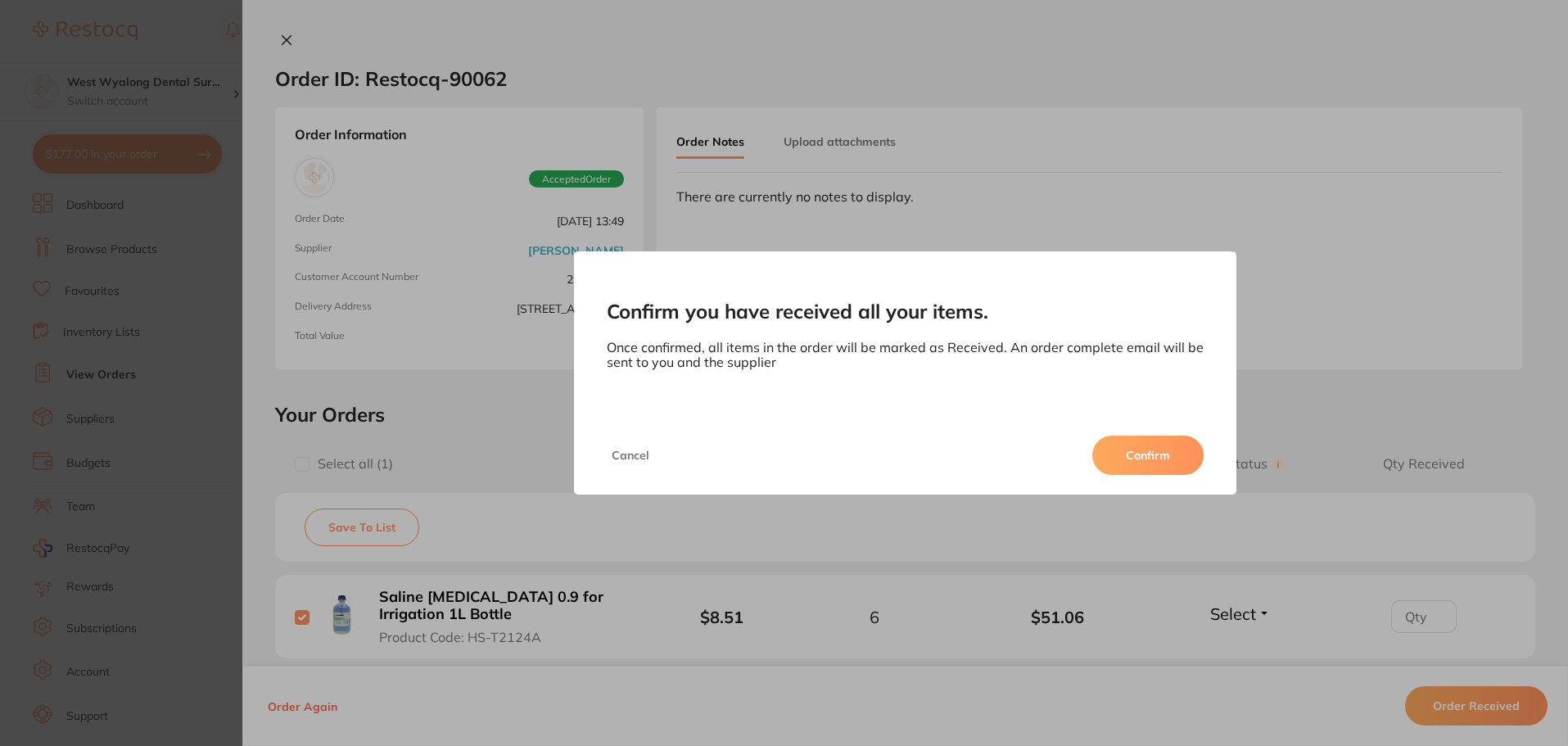
click at [1166, 443] on button "Confirm" at bounding box center [1149, 455] width 112 height 39
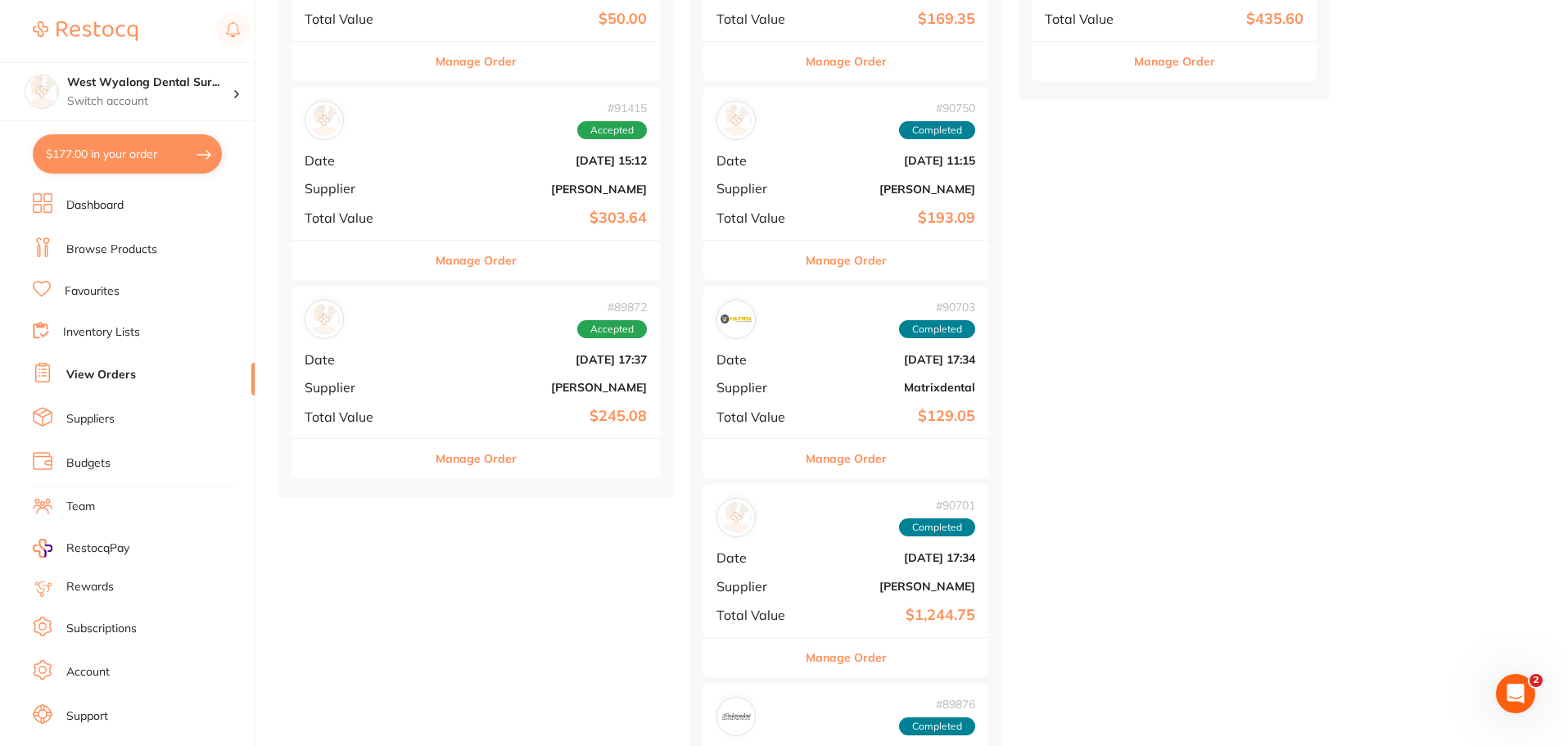
scroll to position [573, 0]
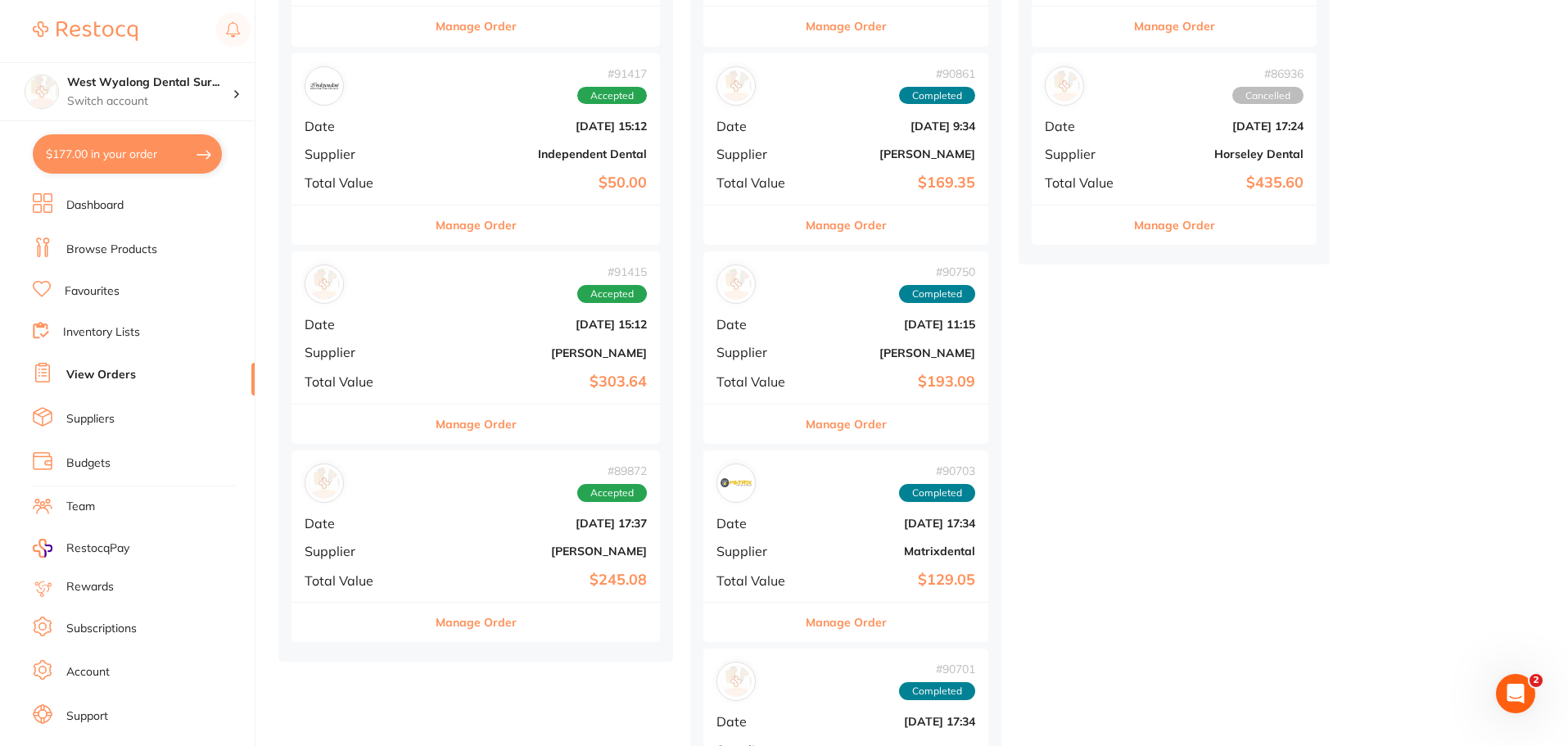
click at [428, 321] on b "[DATE] 15:12" at bounding box center [538, 324] width 220 height 13
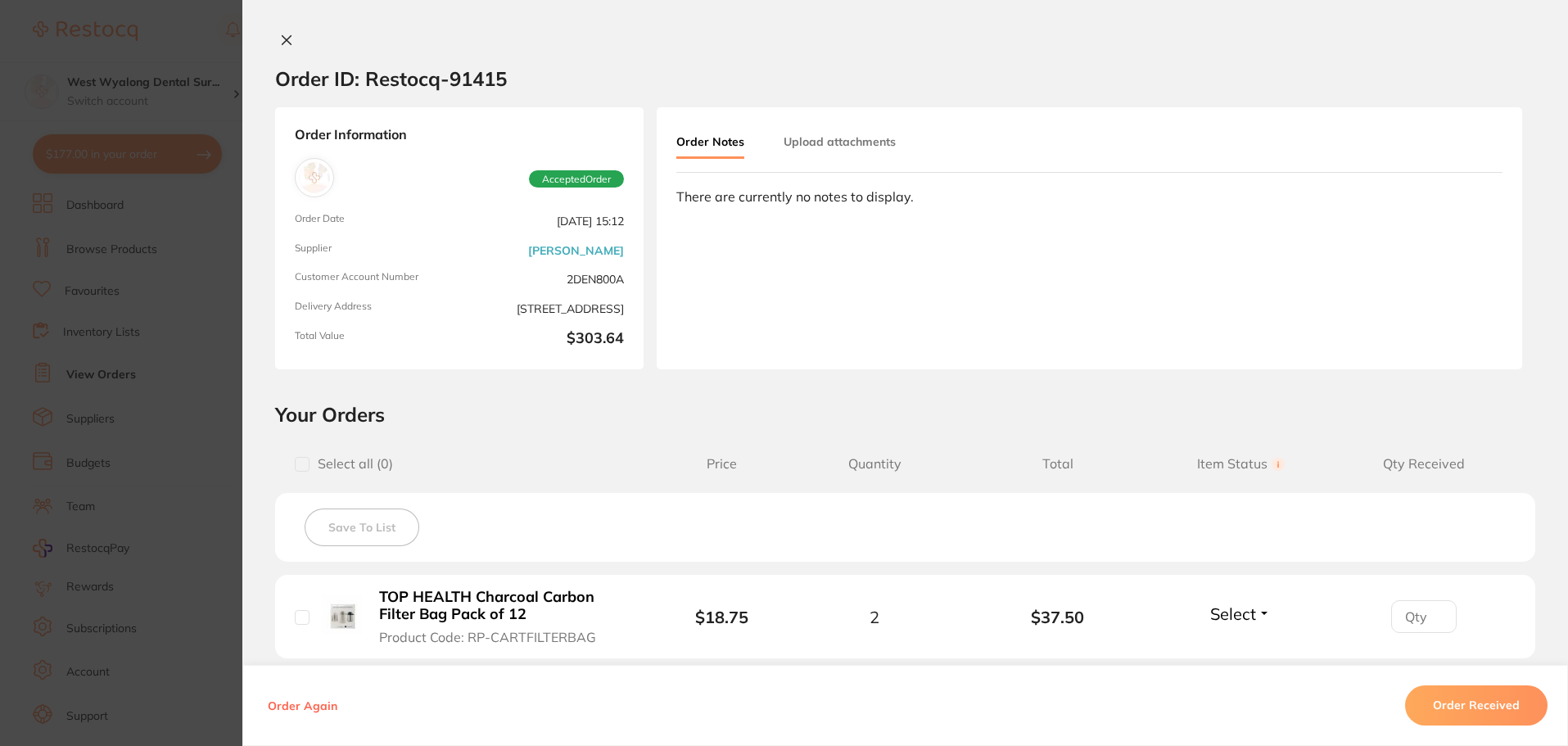
click at [288, 41] on icon at bounding box center [287, 40] width 13 height 13
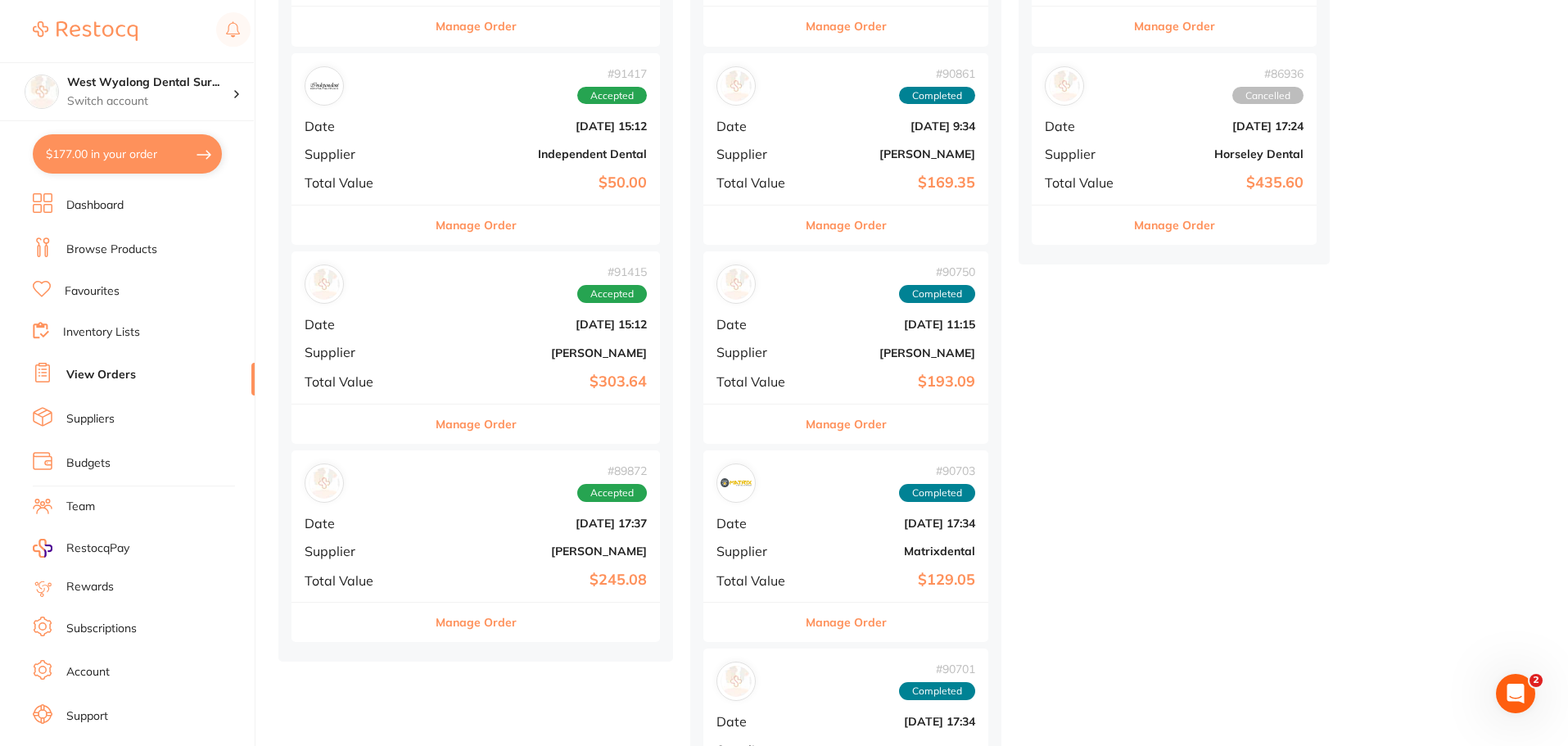
click at [429, 562] on div "# 89872 Accepted Date [DATE] 17:37 Supplier [PERSON_NAME] Total Value $245.08" at bounding box center [475, 525] width 368 height 151
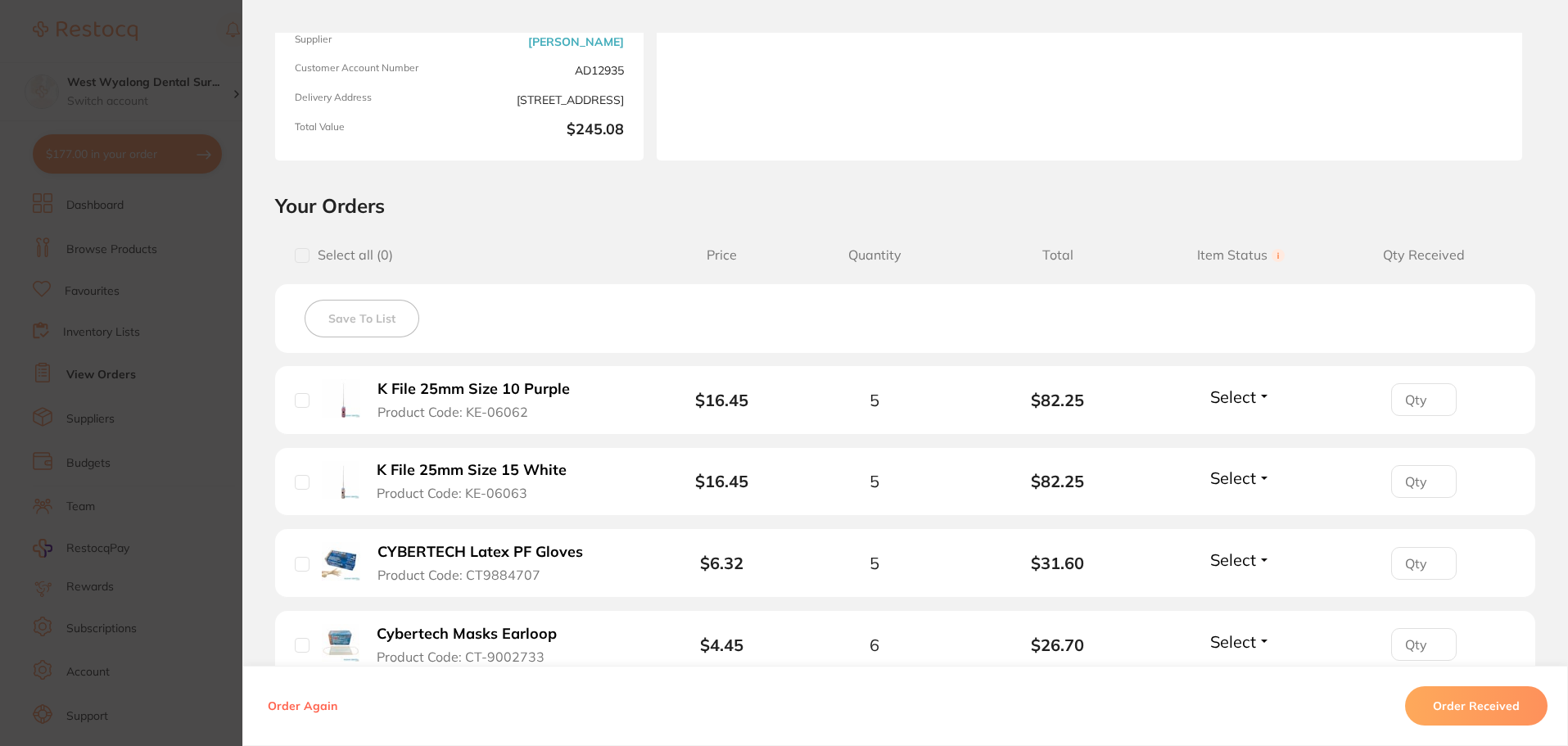
scroll to position [245, 0]
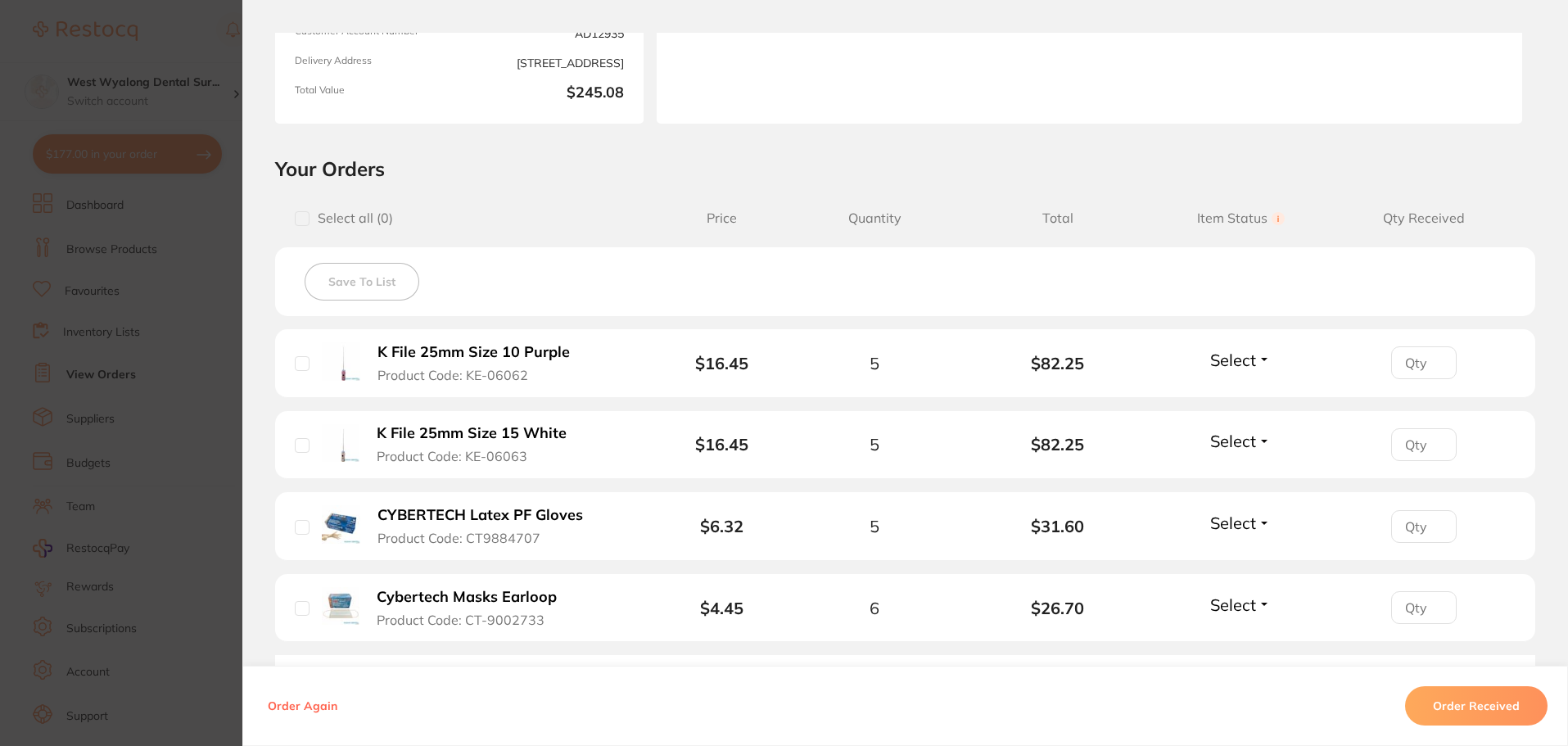
click at [295, 530] on input "checkbox" at bounding box center [302, 527] width 15 height 15
checkbox input "true"
click at [299, 607] on input "checkbox" at bounding box center [302, 608] width 15 height 15
checkbox input "true"
click at [1437, 701] on button "Order Received" at bounding box center [1476, 705] width 143 height 39
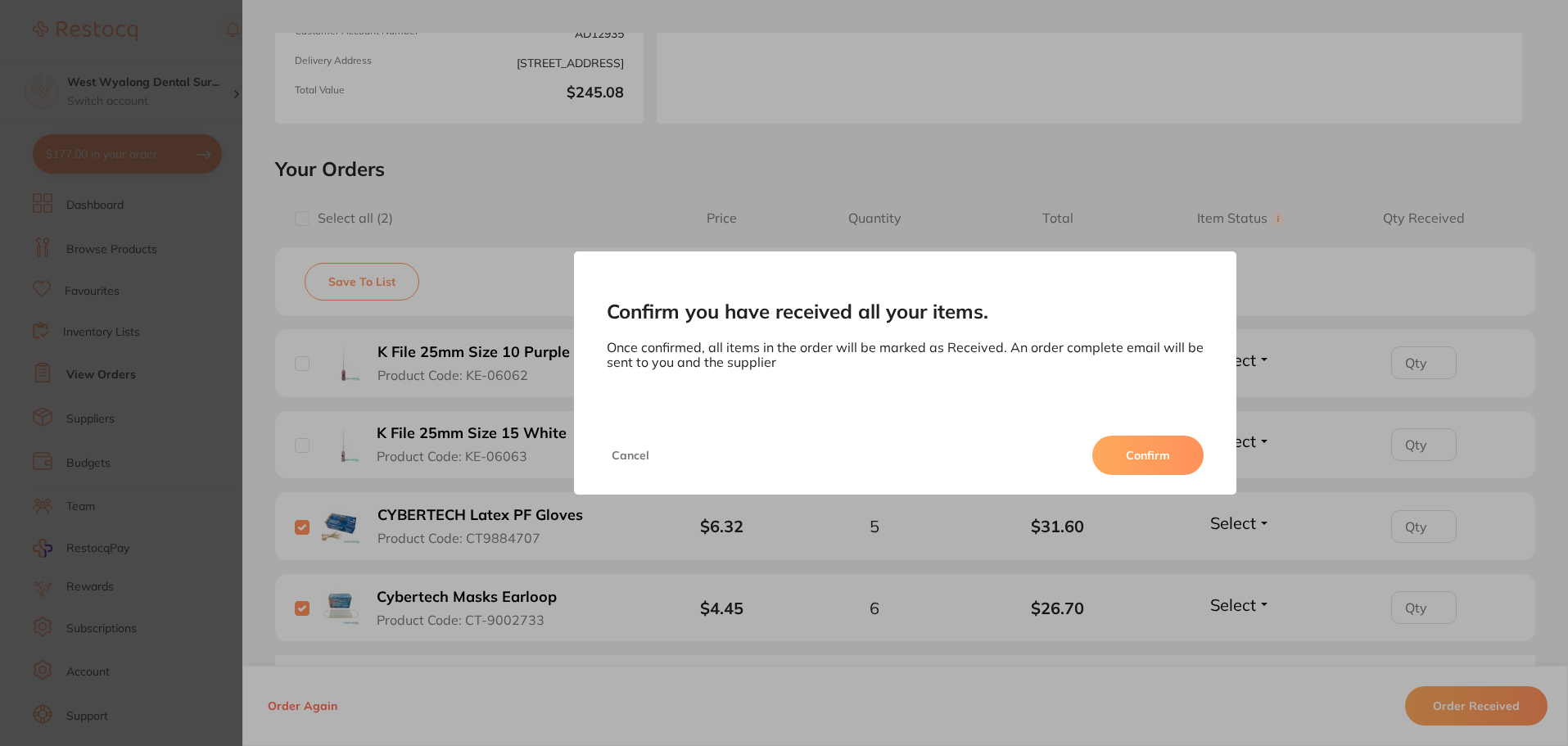
click at [1146, 458] on button "Confirm" at bounding box center [1149, 455] width 112 height 39
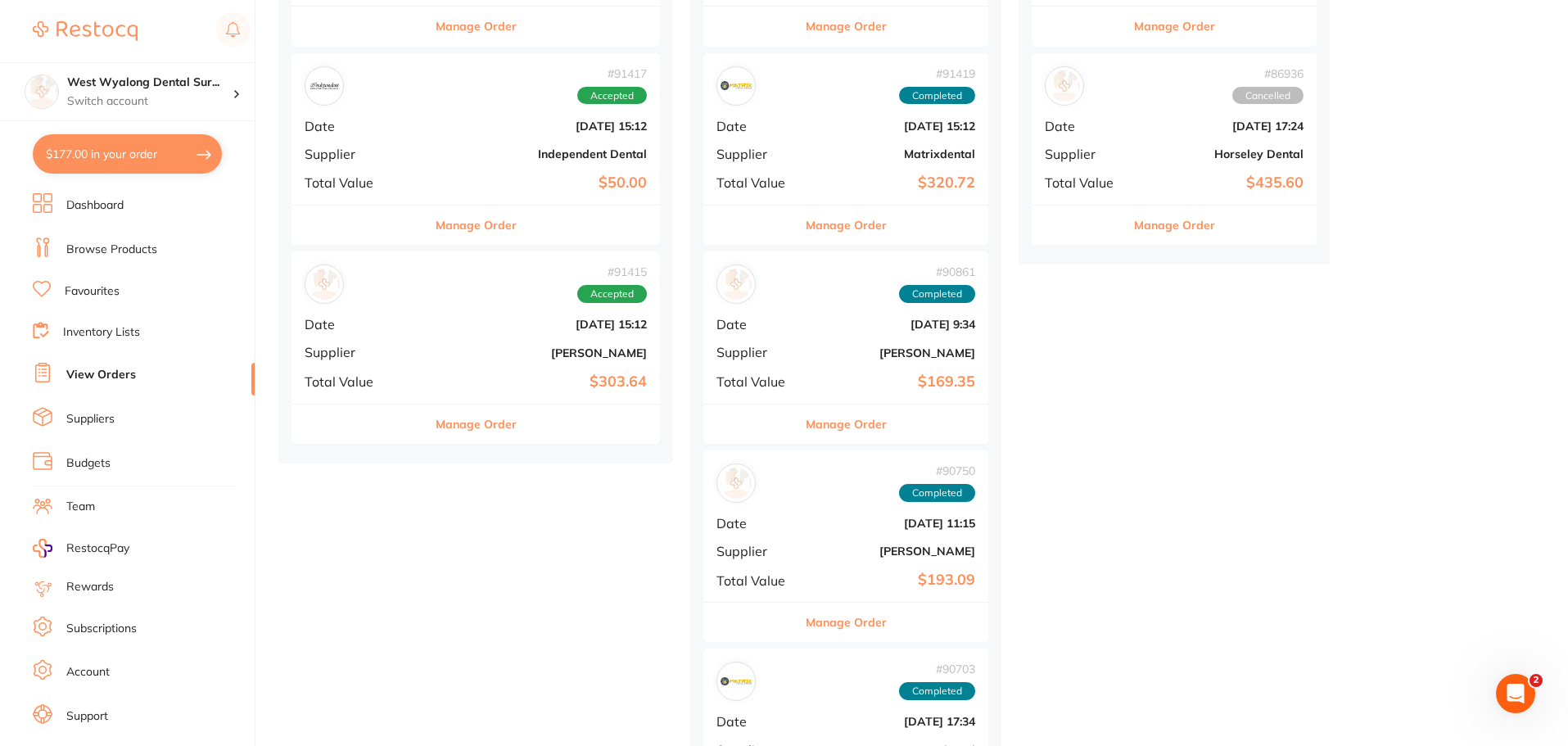
click at [428, 353] on b "[PERSON_NAME]" at bounding box center [538, 352] width 220 height 13
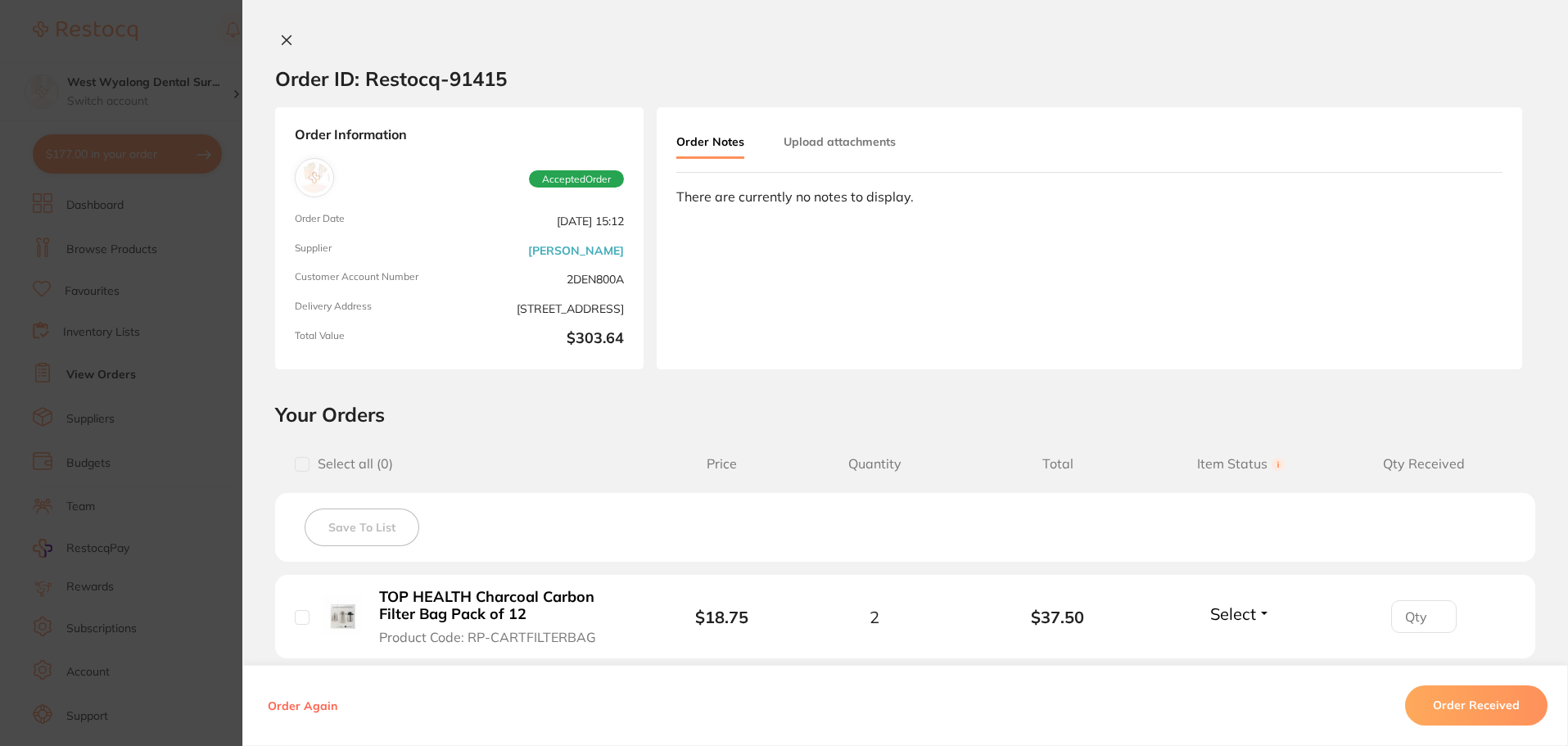
click at [289, 45] on icon at bounding box center [287, 40] width 13 height 13
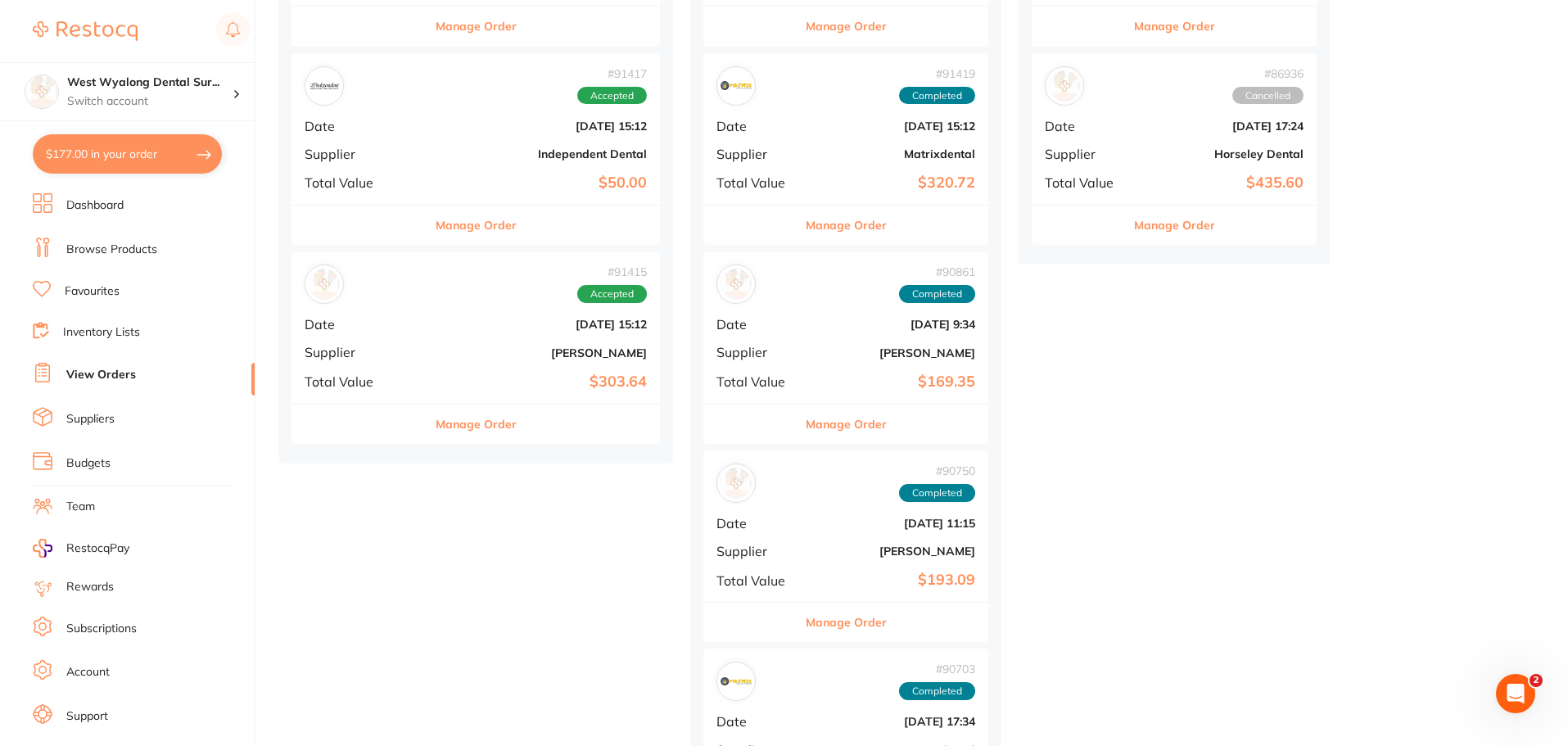
click at [428, 127] on b "[DATE] 15:12" at bounding box center [538, 126] width 220 height 13
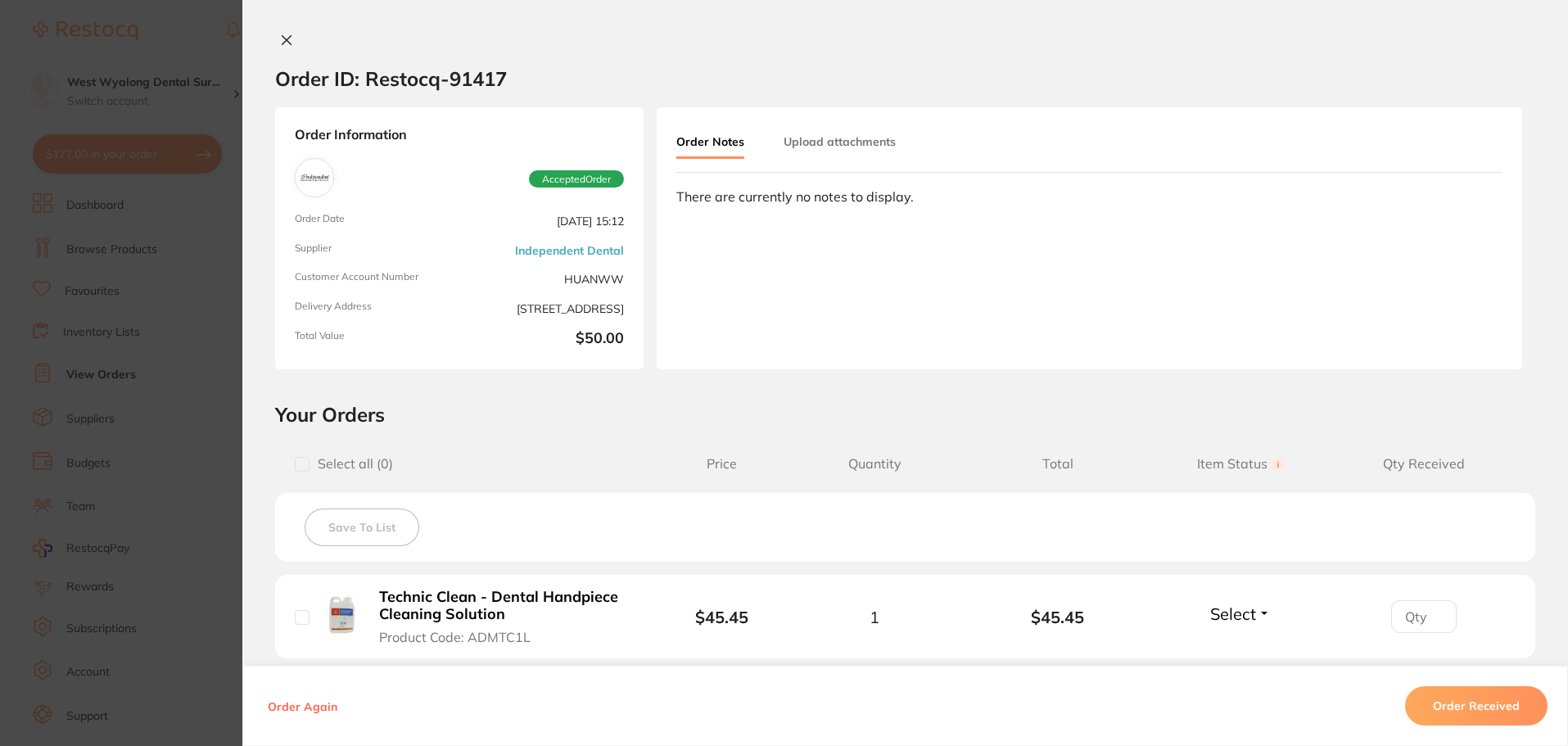
click at [282, 44] on icon at bounding box center [287, 40] width 9 height 9
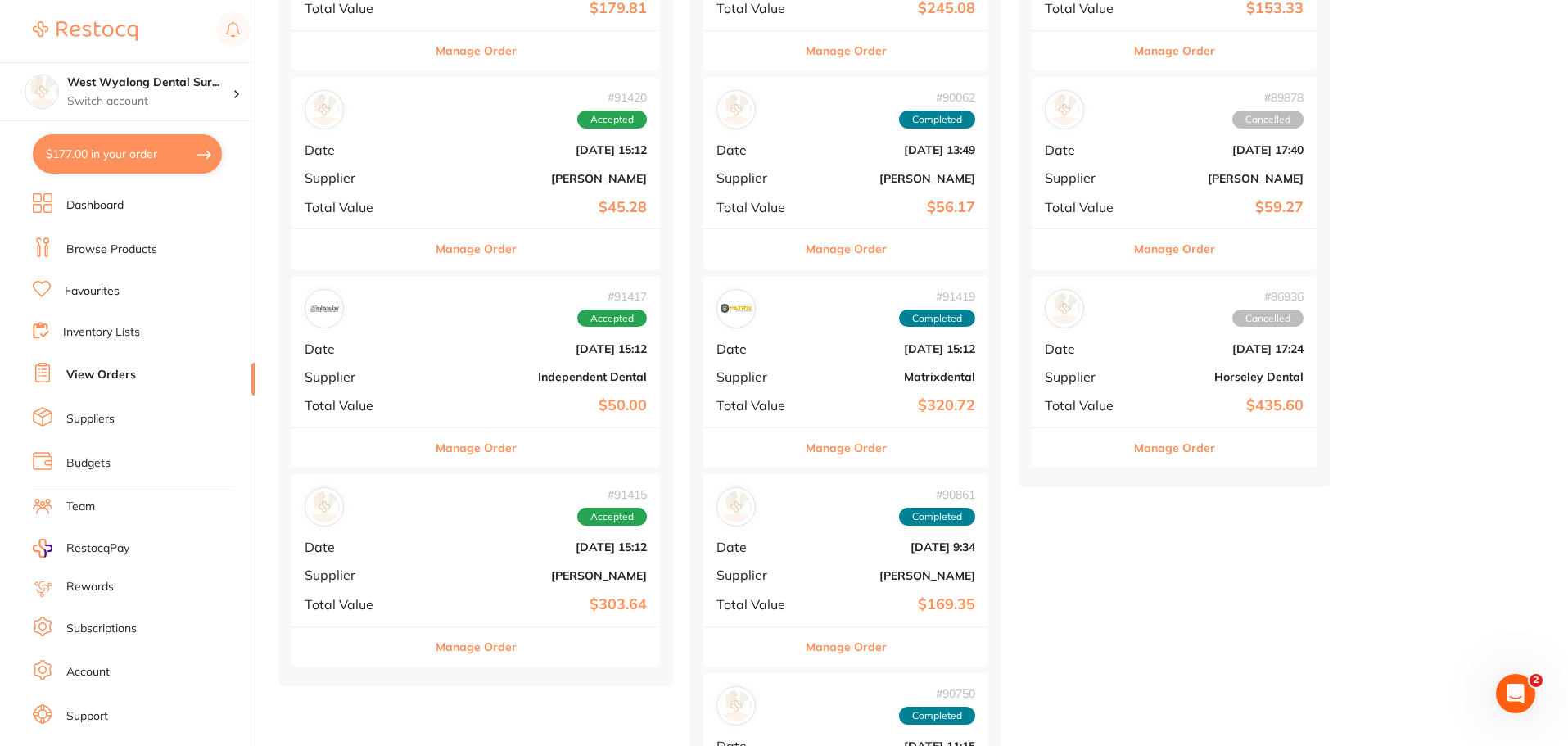
scroll to position [328, 0]
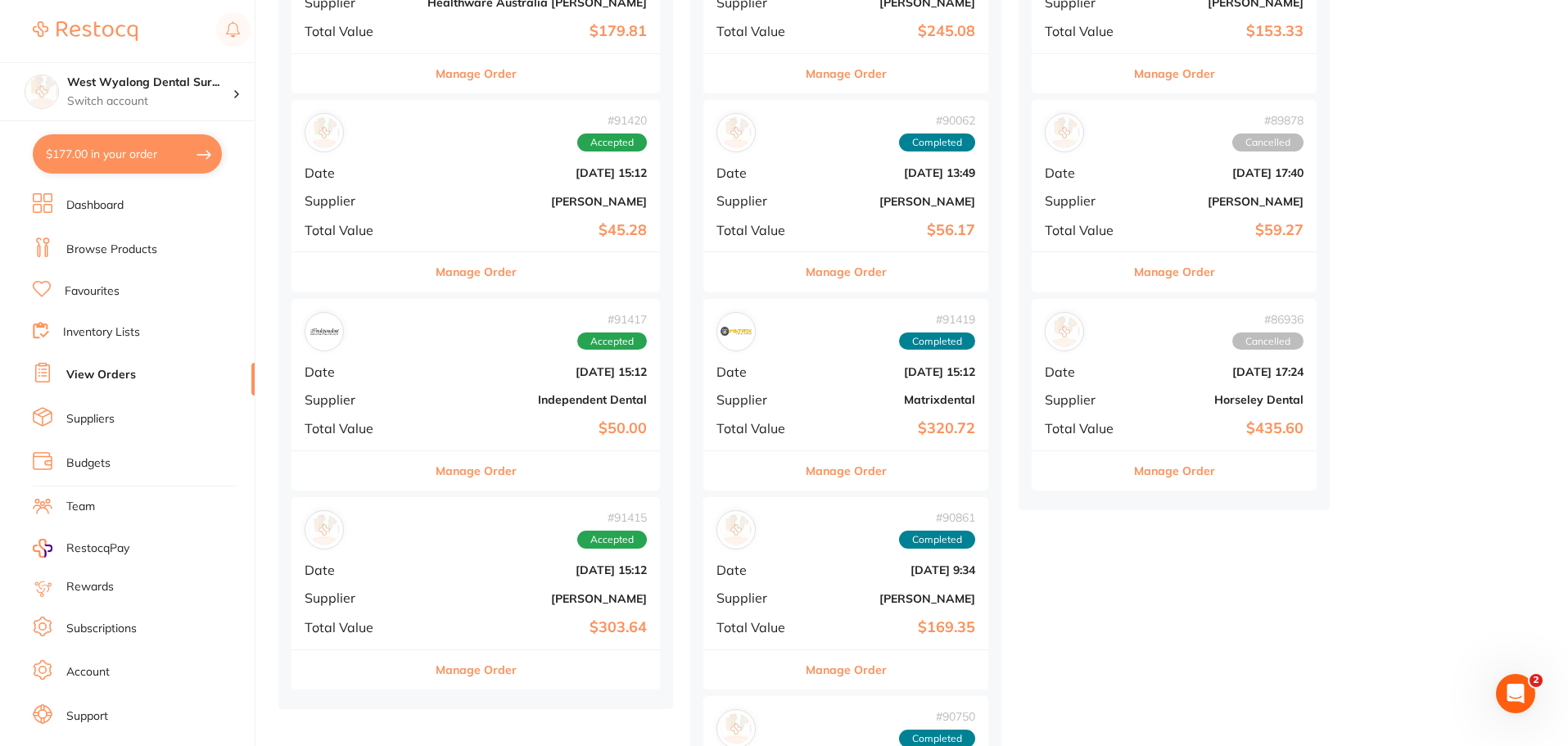
click at [397, 159] on div "# 91420 Accepted Date [DATE] 15:12 Supplier [PERSON_NAME] Total Value $45.28" at bounding box center [475, 175] width 368 height 151
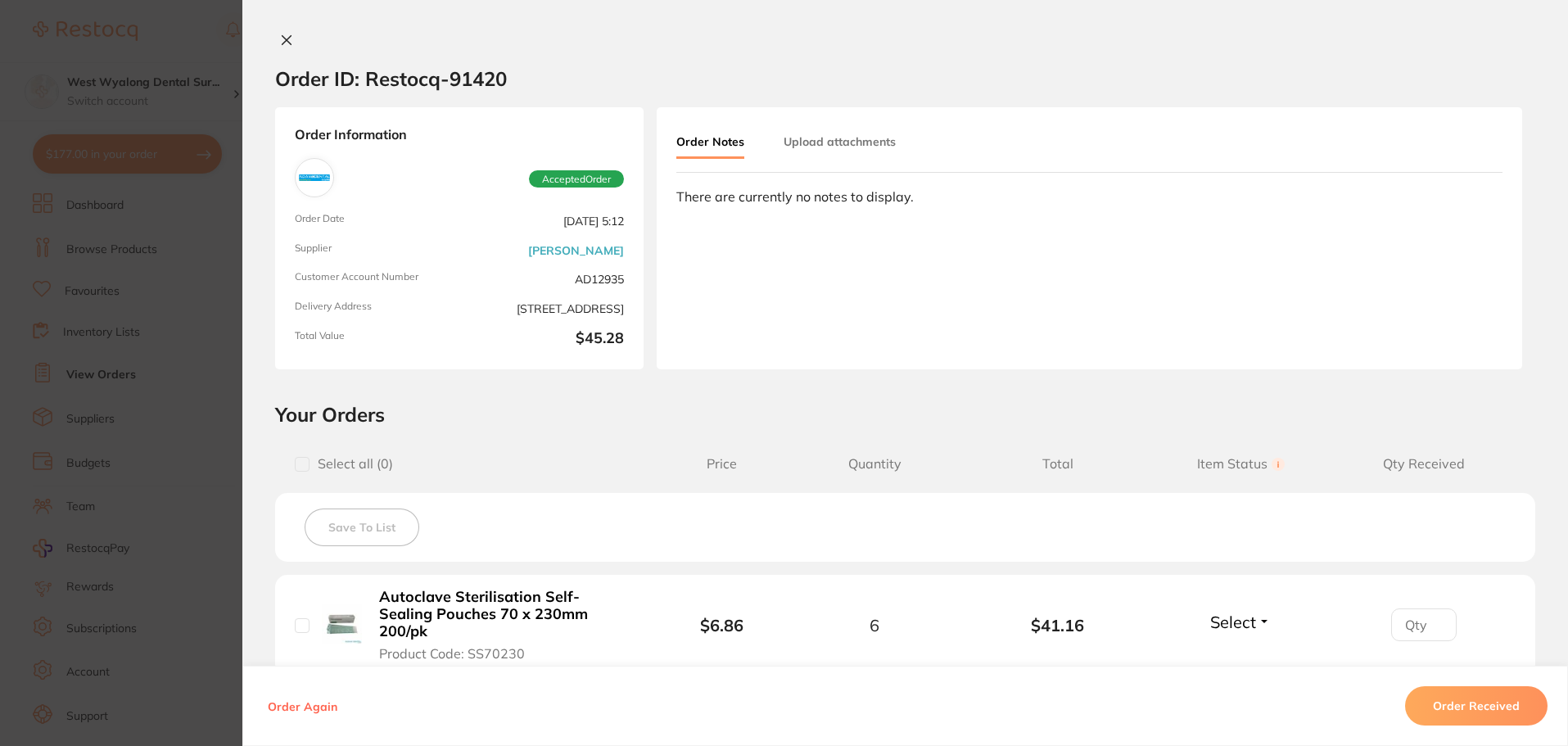
click at [282, 37] on icon at bounding box center [287, 40] width 13 height 13
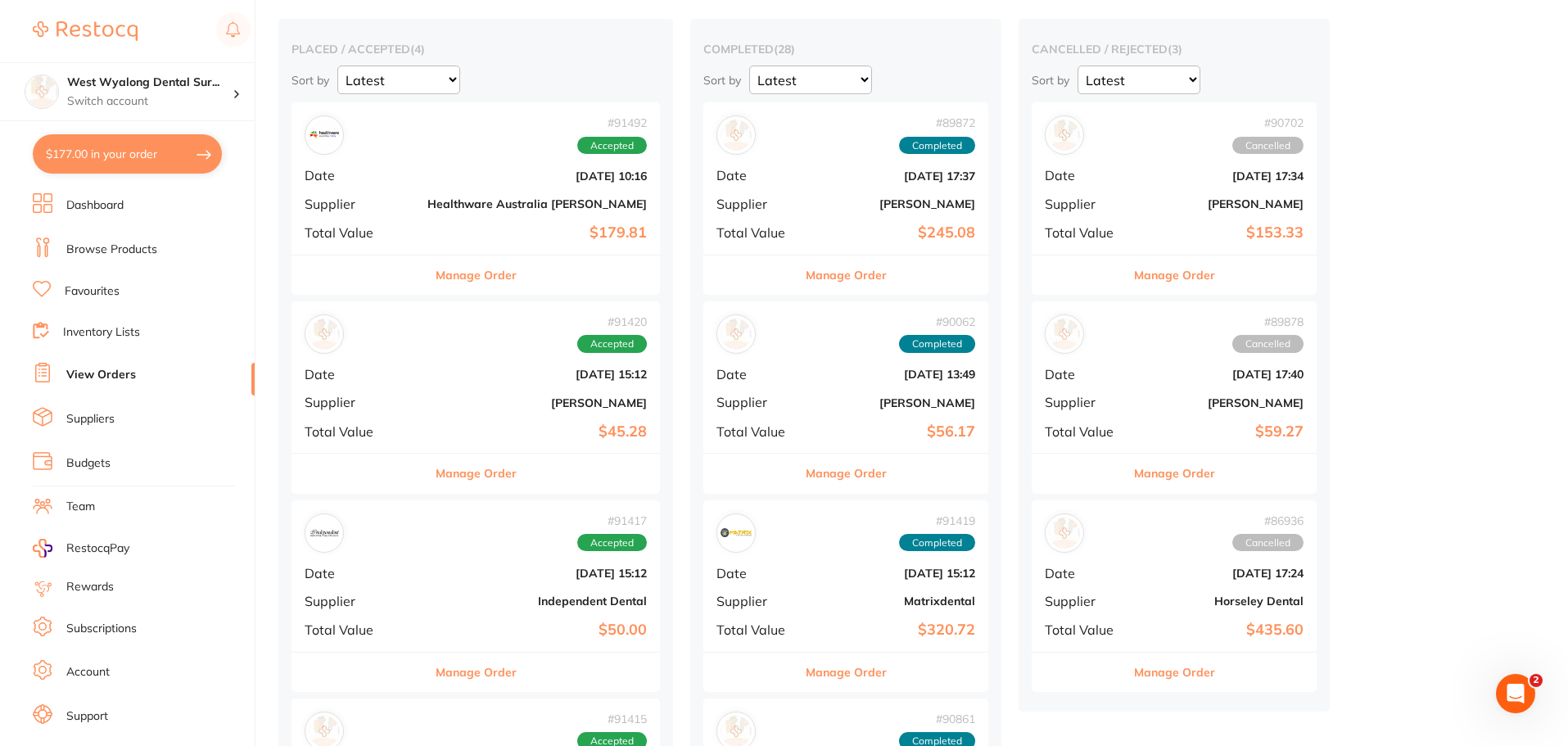
scroll to position [66, 0]
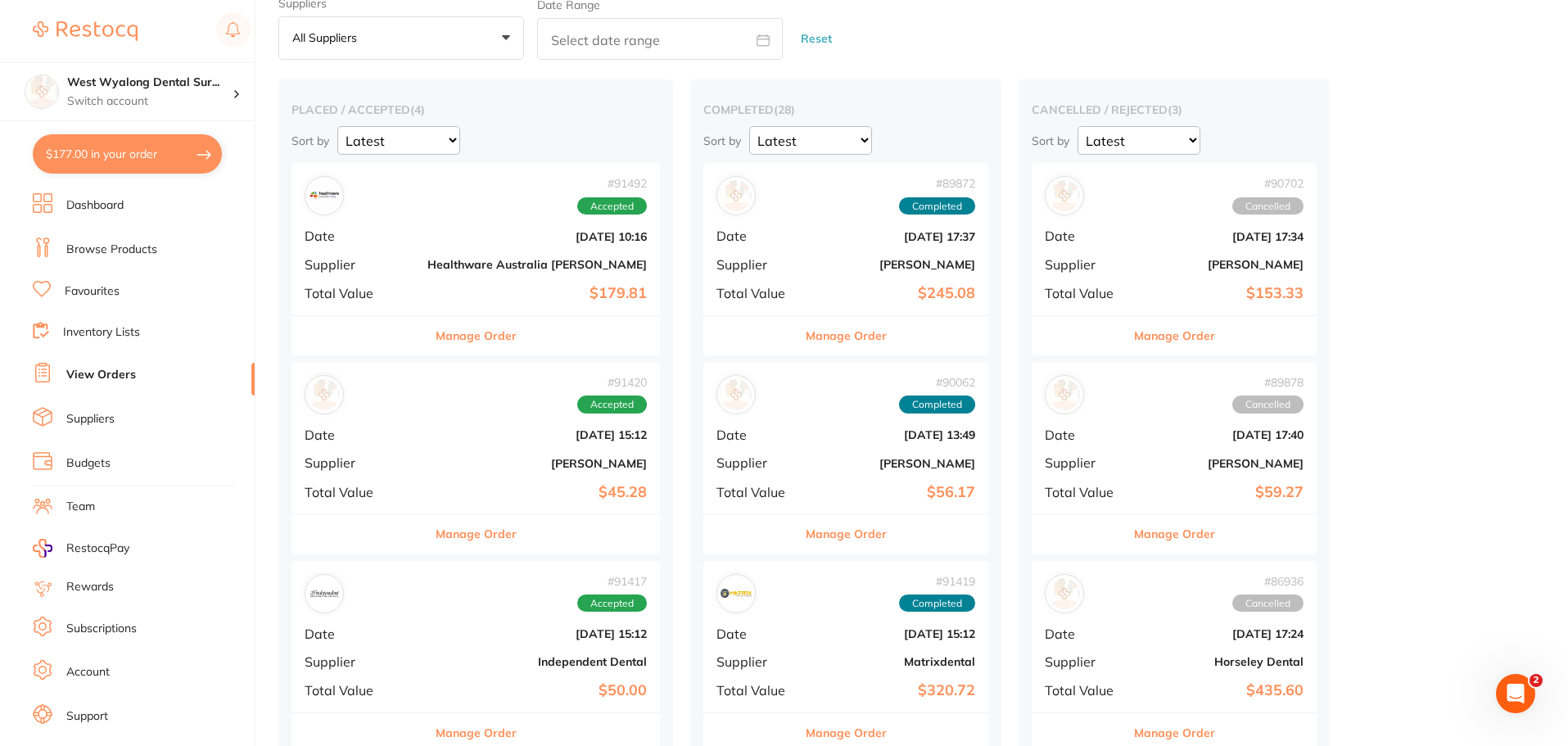
click at [407, 207] on div "# 91492 Accepted" at bounding box center [476, 195] width 343 height 39
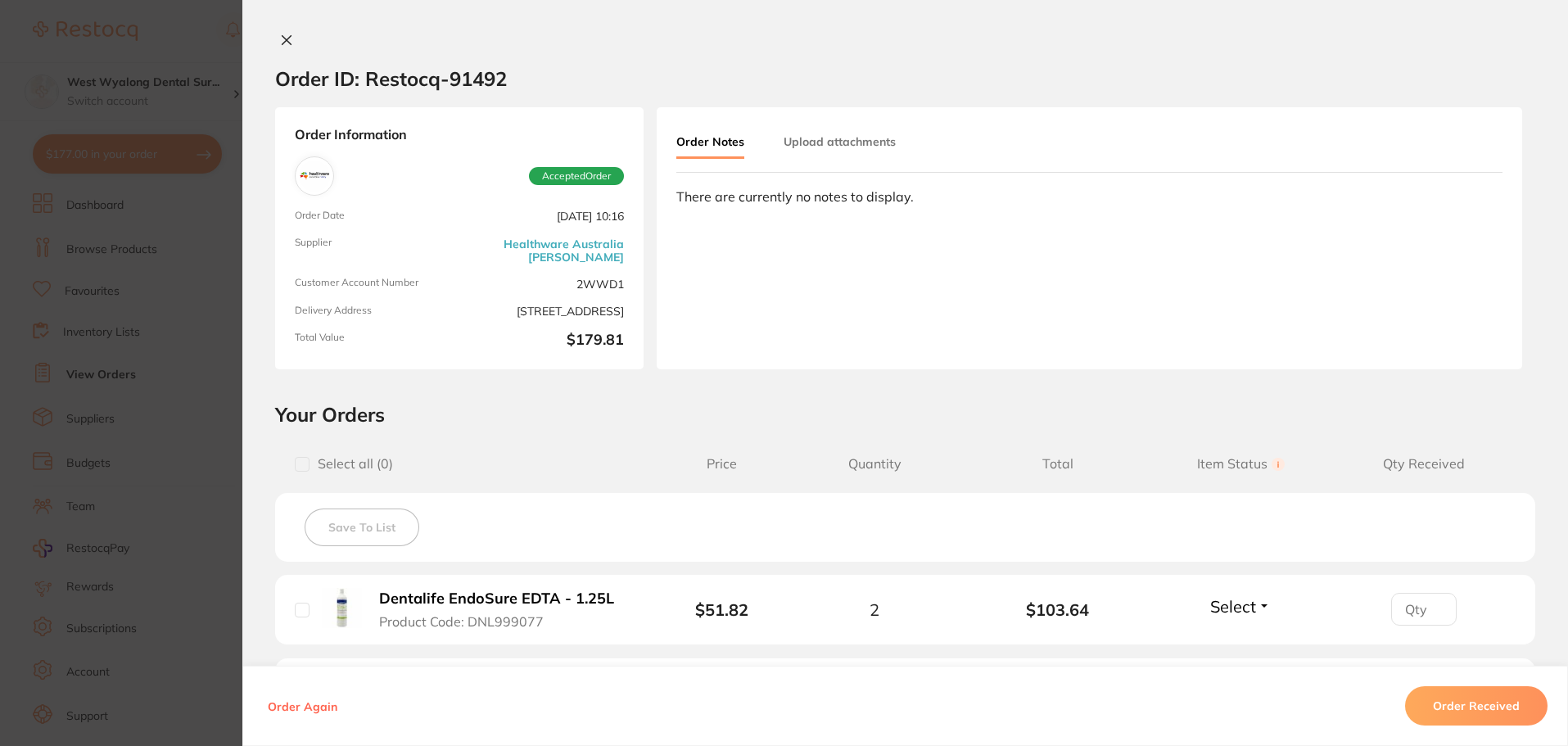
click at [280, 35] on icon at bounding box center [287, 40] width 13 height 13
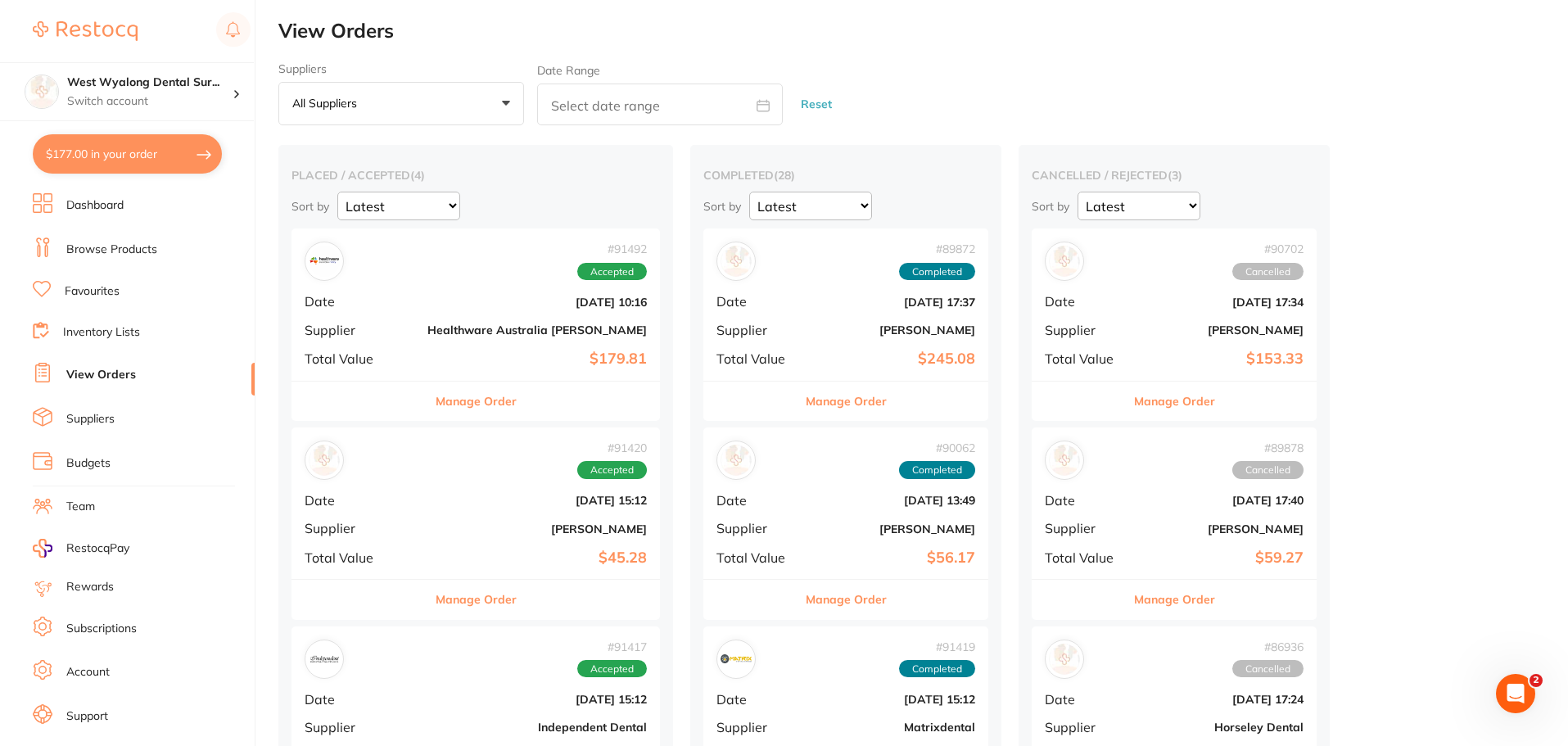
click at [124, 252] on link "Browse Products" at bounding box center [111, 250] width 91 height 16
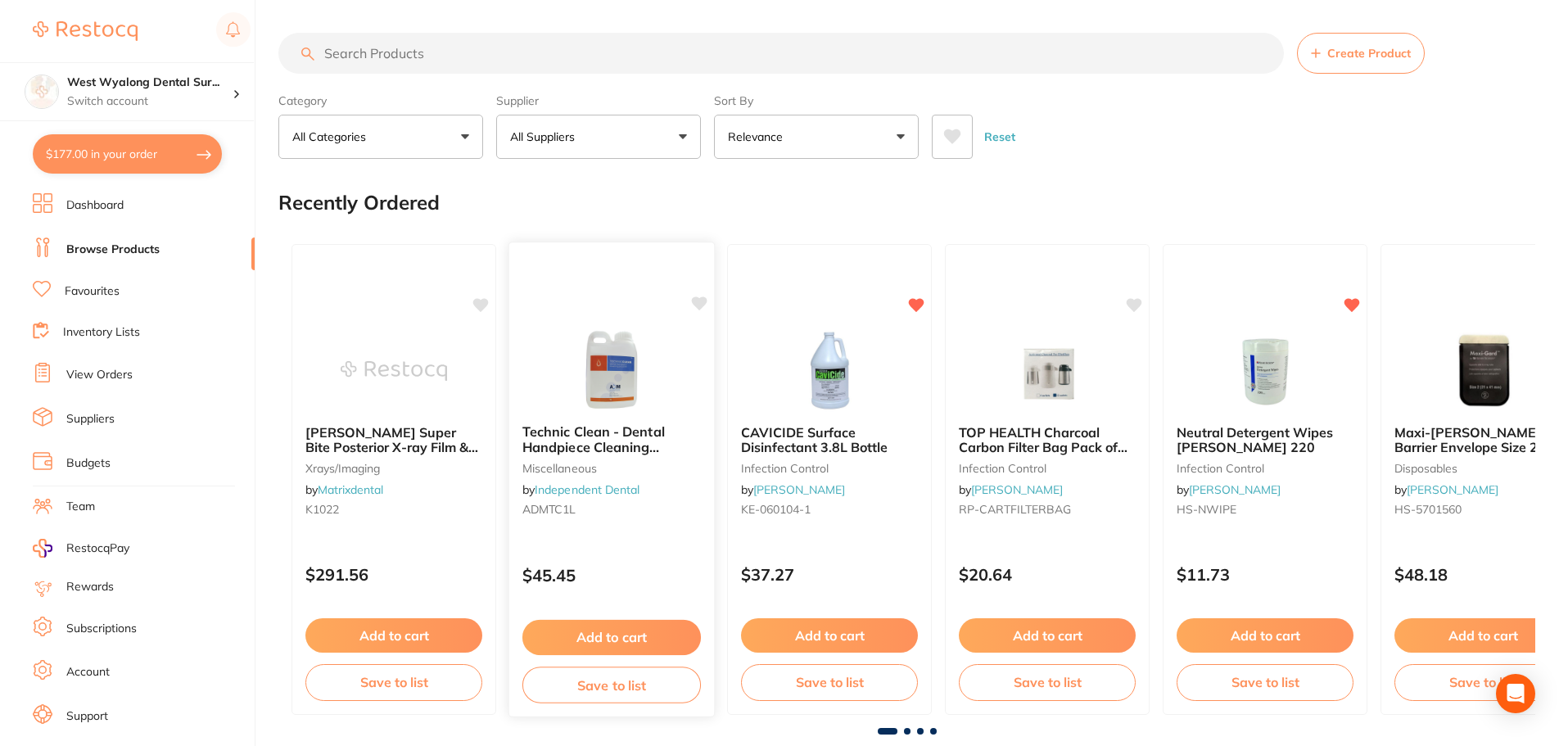
click at [625, 334] on div "$177.00 West Wyalong Dental Sur... Switch account West Wyalong [MEDICAL_DATA] (…" at bounding box center [784, 373] width 1568 height 746
click at [1156, 197] on div "Recently Ordered" at bounding box center [907, 202] width 1258 height 55
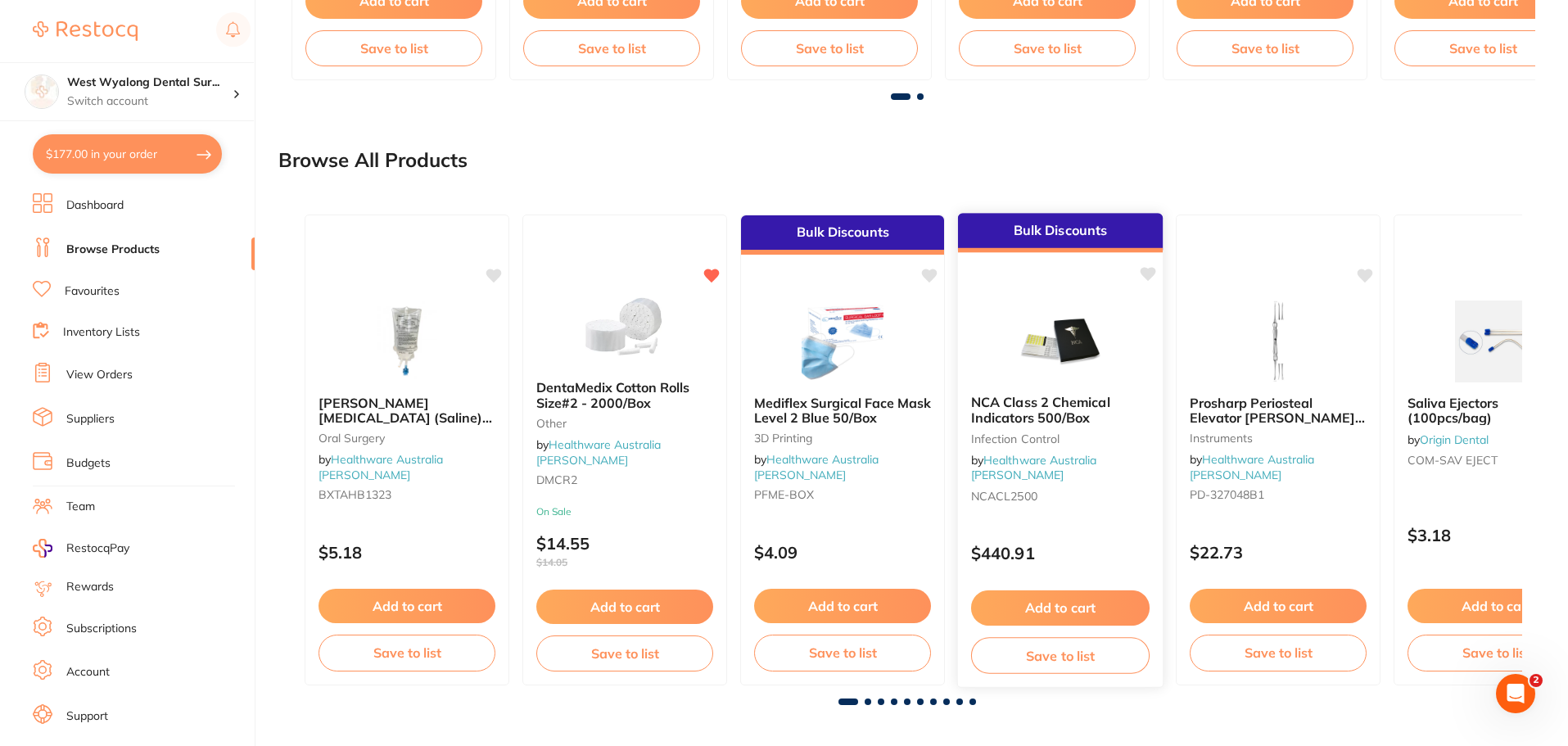
scroll to position [1249, 0]
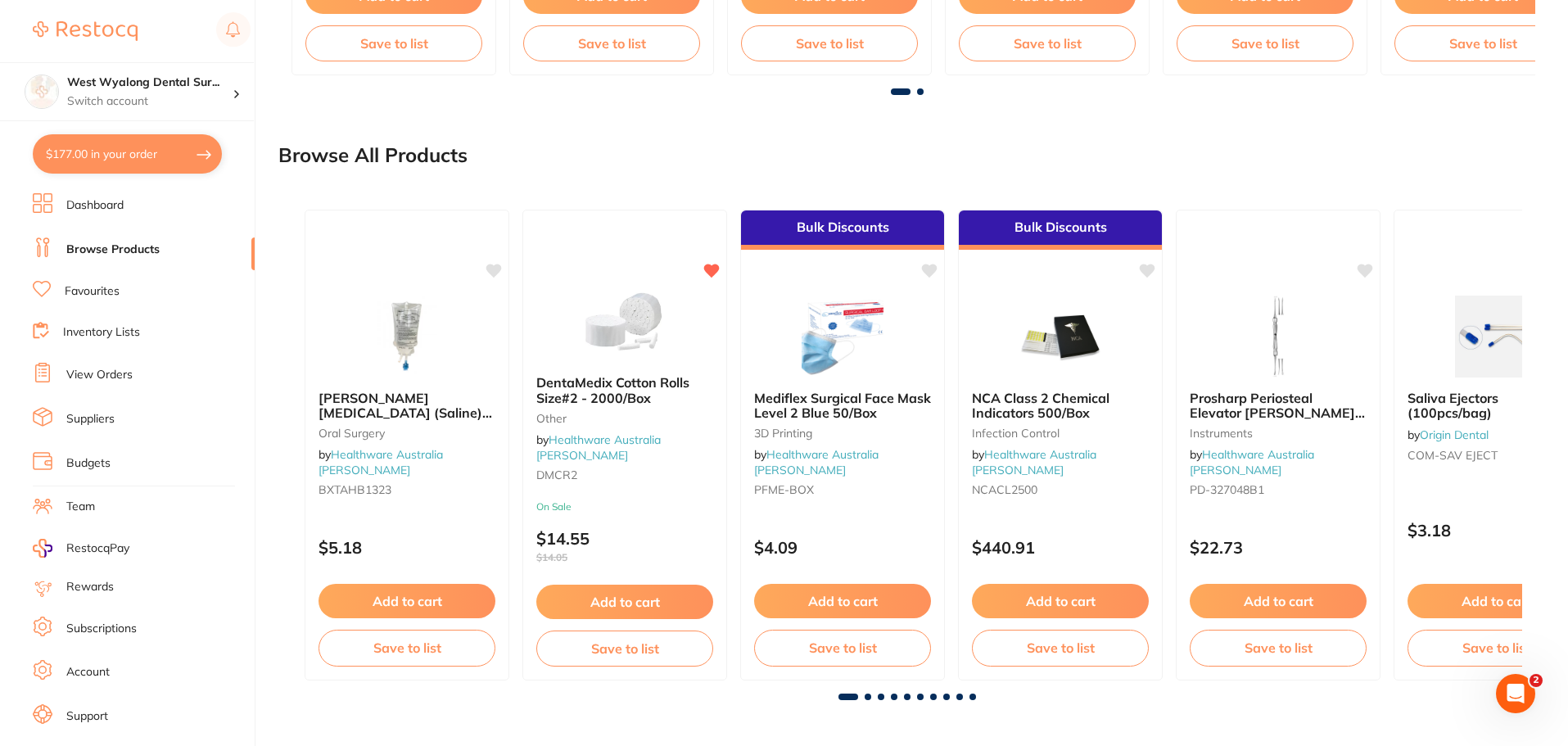
click at [867, 693] on span at bounding box center [867, 696] width 6 height 6
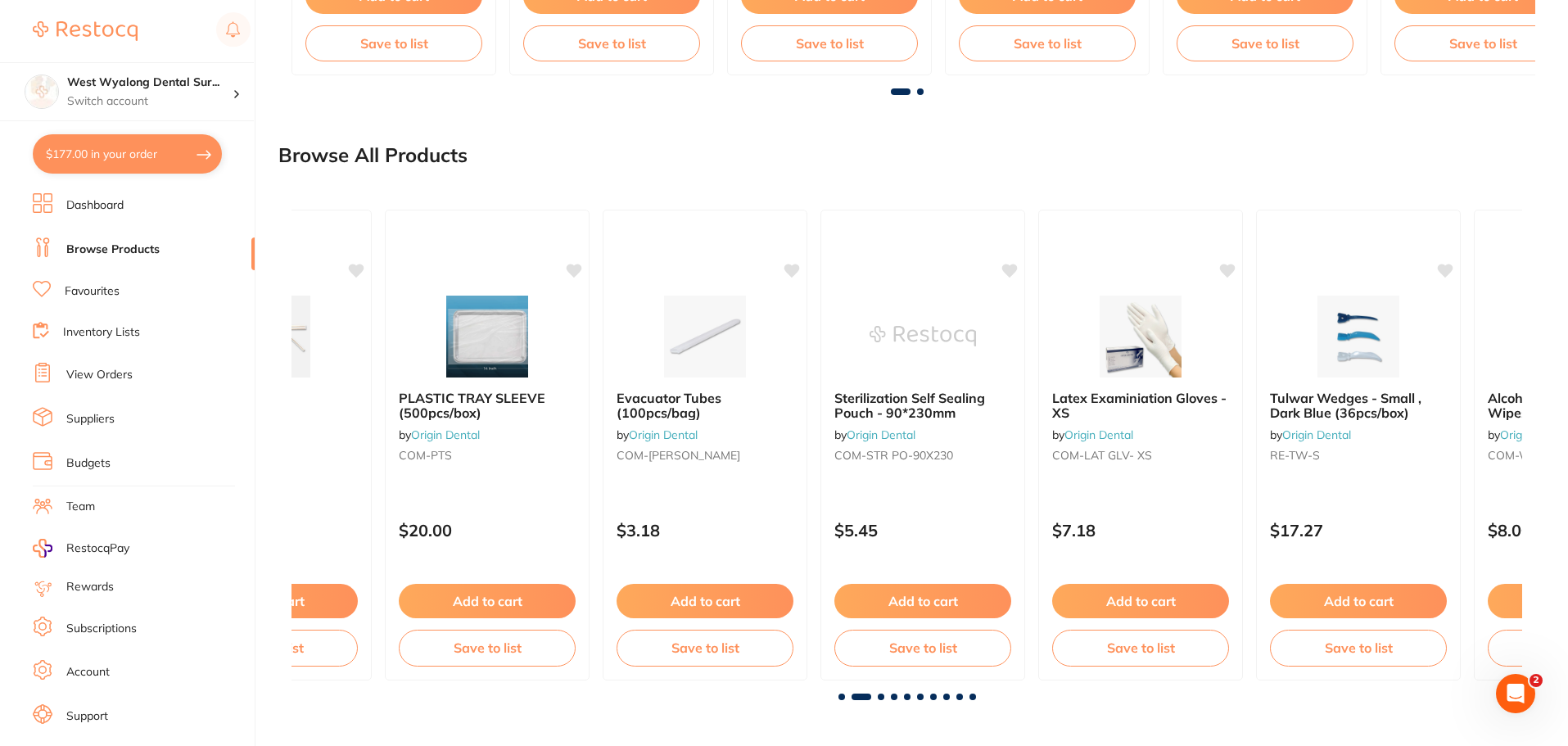
scroll to position [0, 1231]
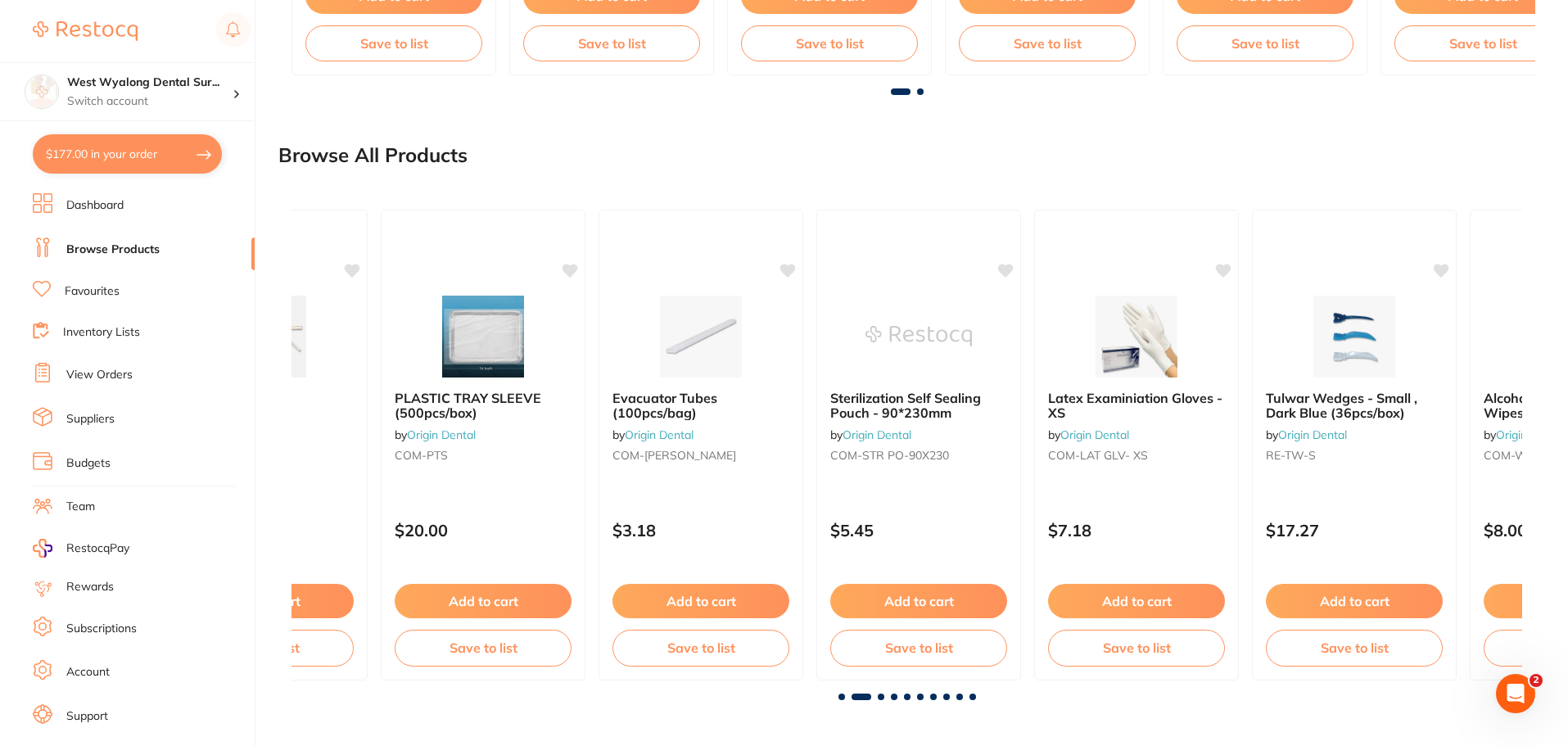
click at [883, 697] on span at bounding box center [881, 696] width 6 height 6
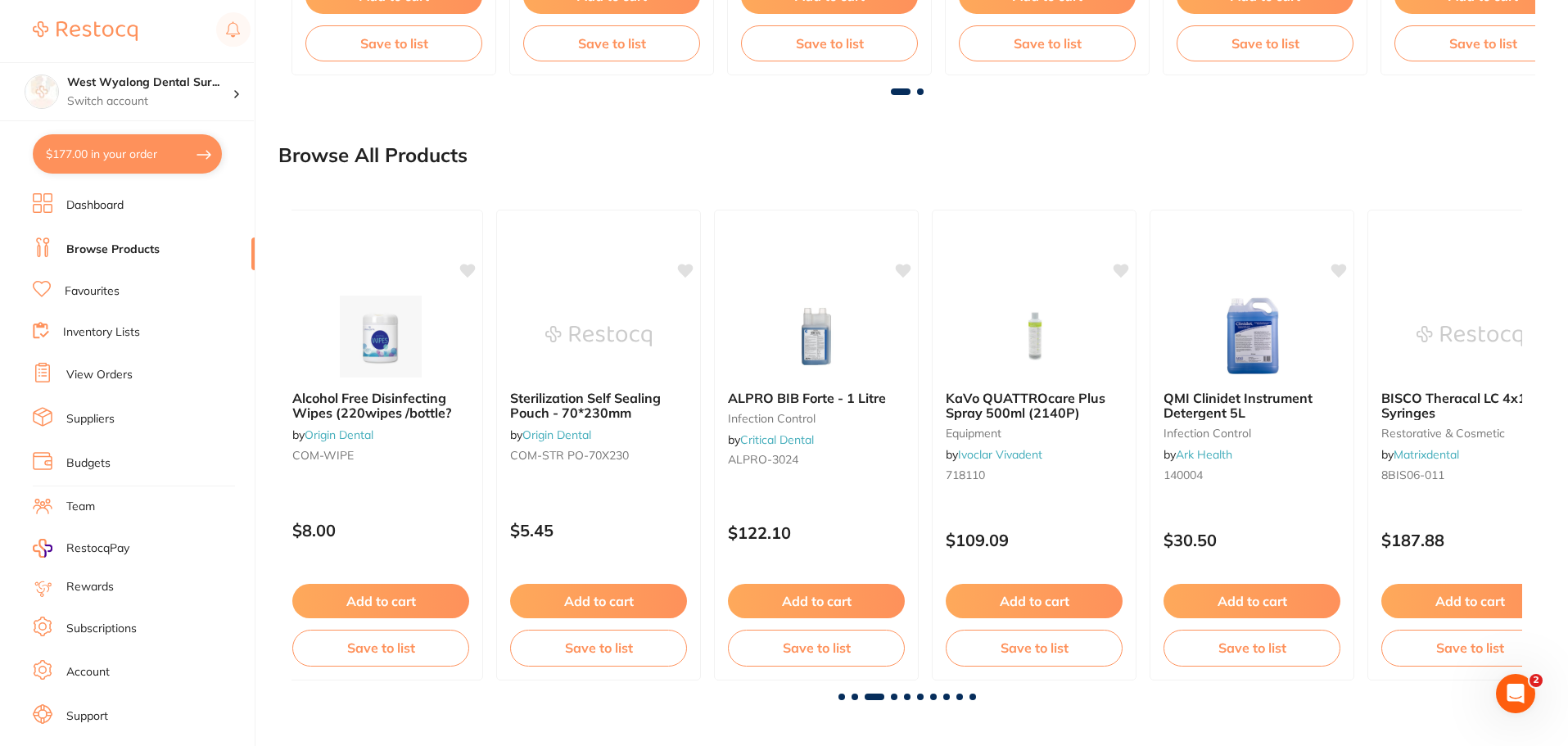
scroll to position [0, 2462]
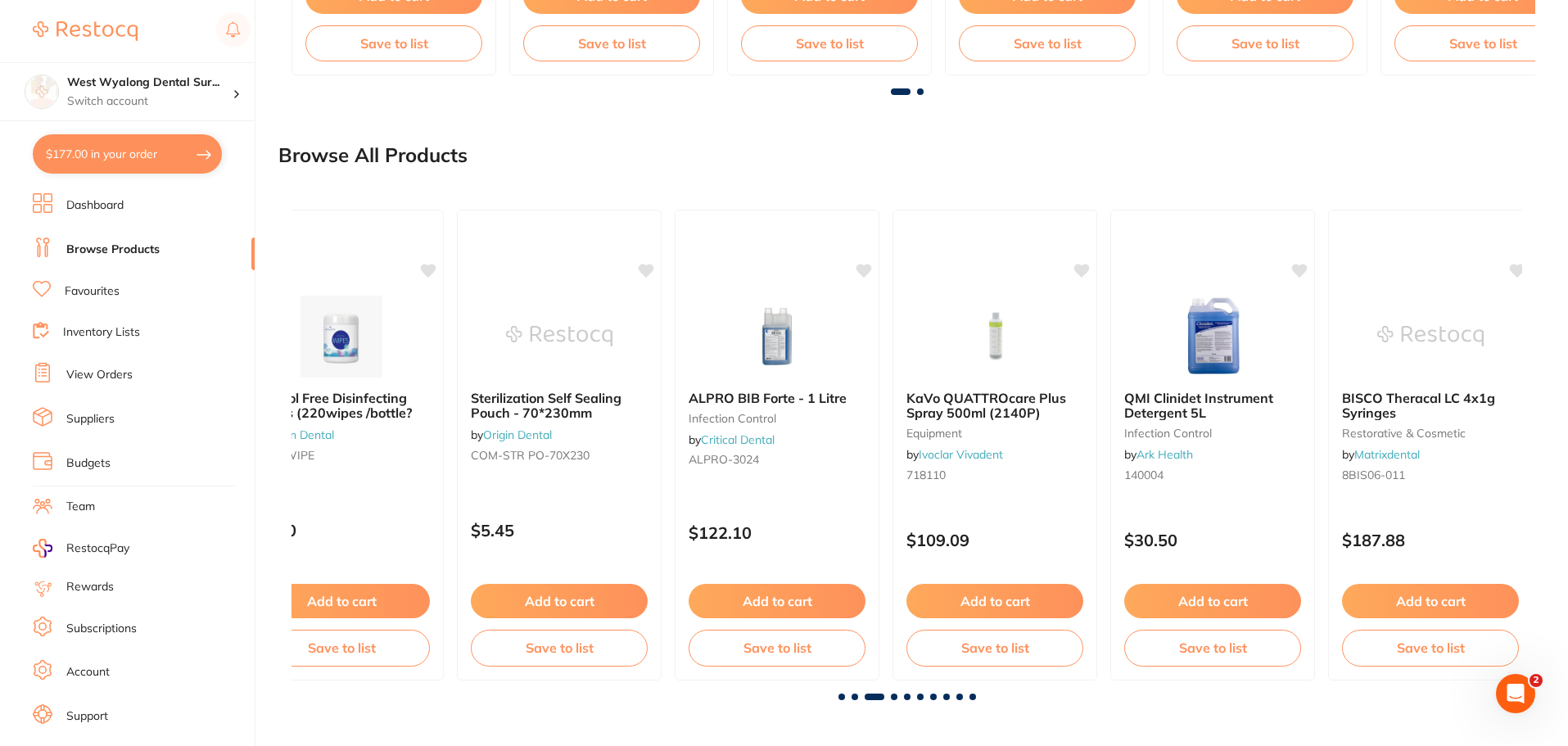
click at [897, 700] on div "[PERSON_NAME] [MEDICAL_DATA] (Saline) 0.9% For Irrigation Bag - 500ml [MEDICAL_…" at bounding box center [907, 448] width 1258 height 530
click at [895, 697] on span at bounding box center [894, 696] width 6 height 6
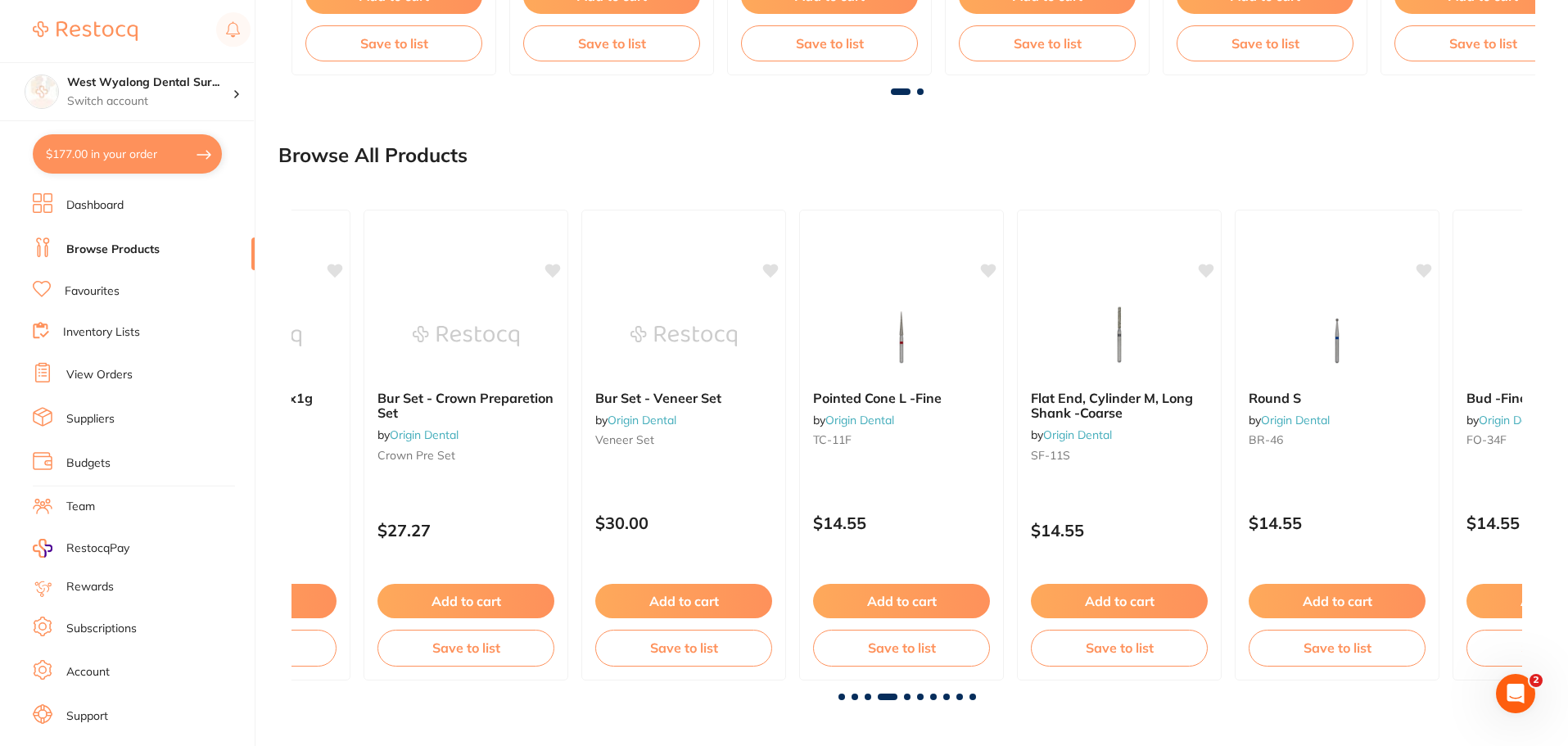
scroll to position [0, 3693]
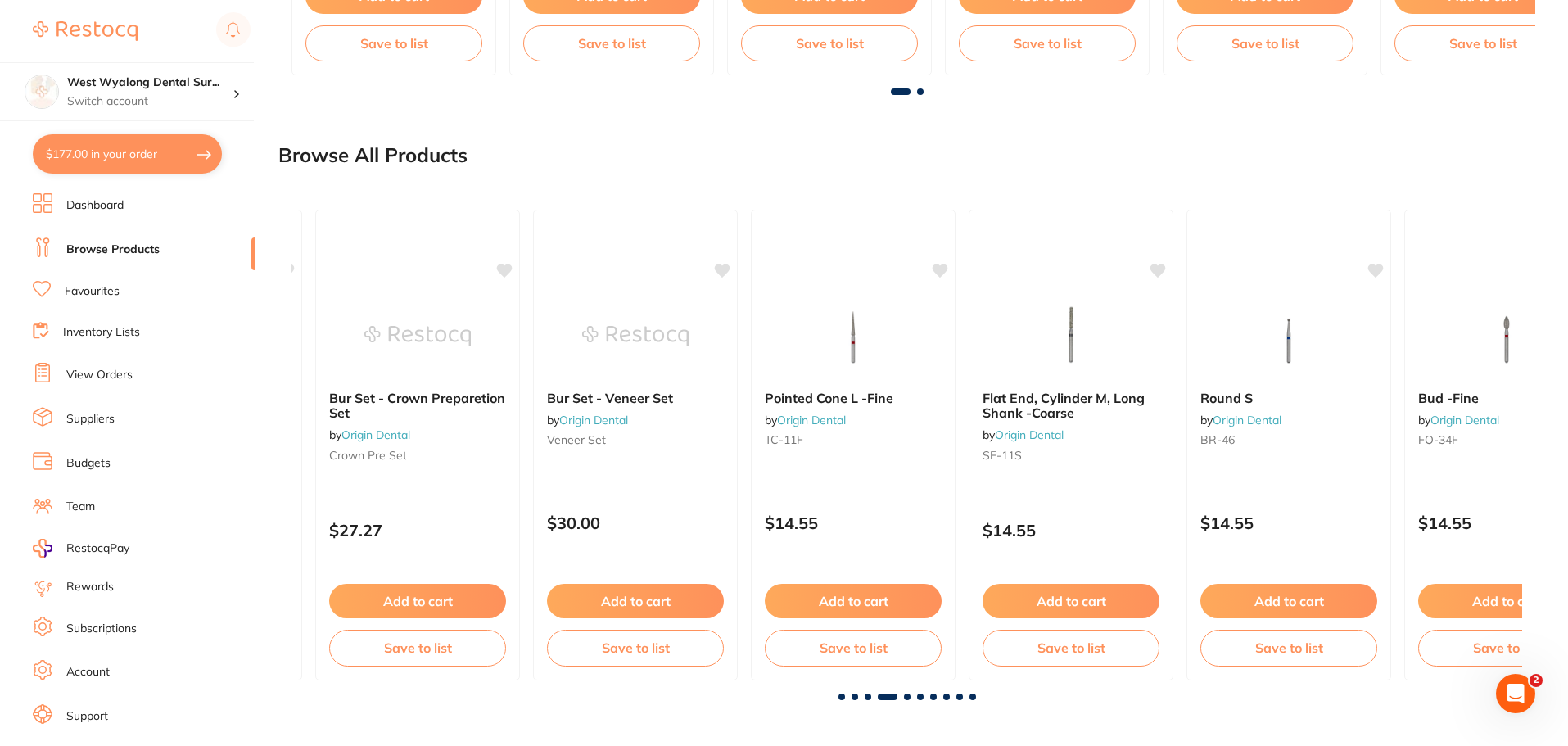
click at [905, 696] on span at bounding box center [907, 696] width 6 height 6
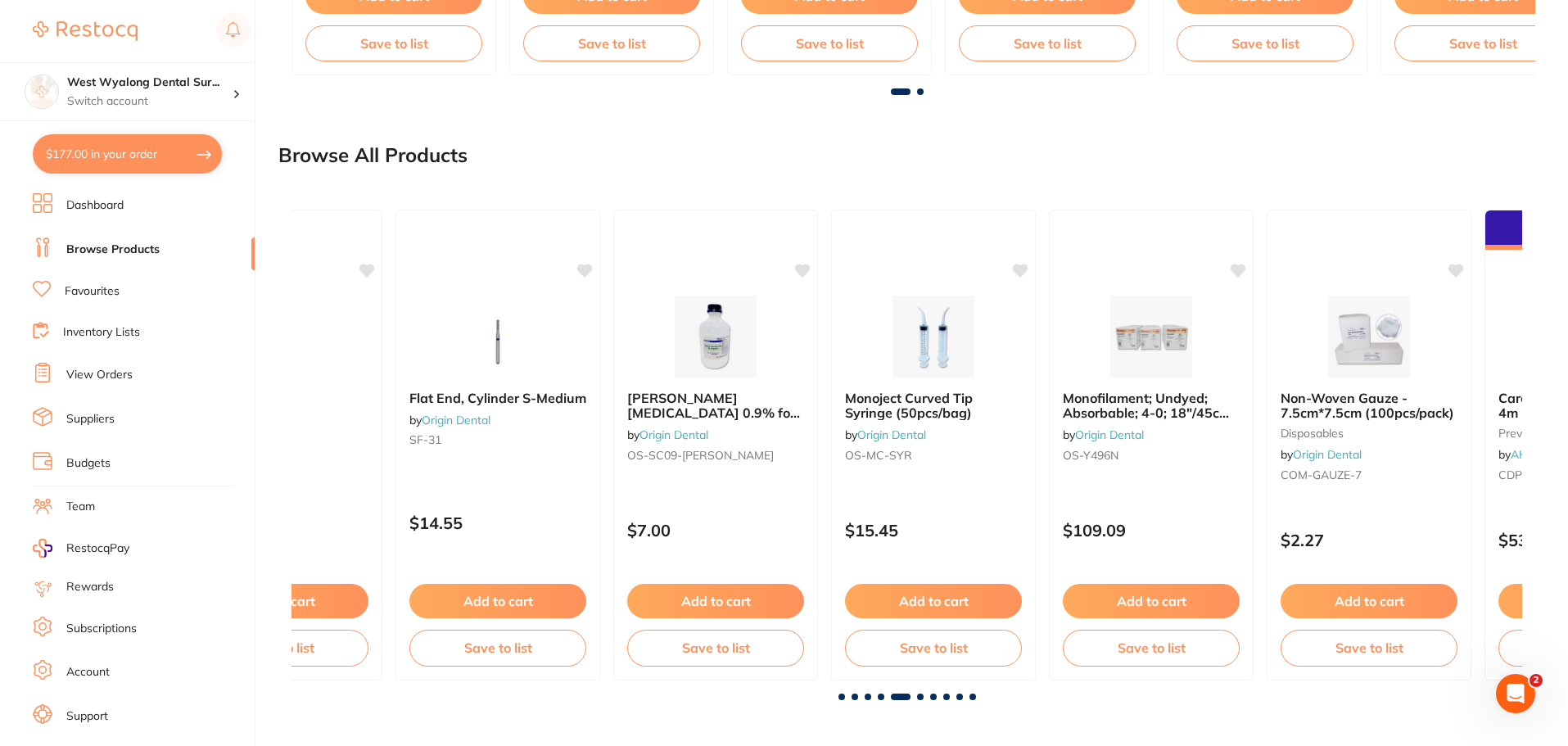
scroll to position [0, 4924]
click at [925, 696] on div at bounding box center [907, 696] width 1231 height 6
click at [921, 694] on span at bounding box center [920, 696] width 6 height 6
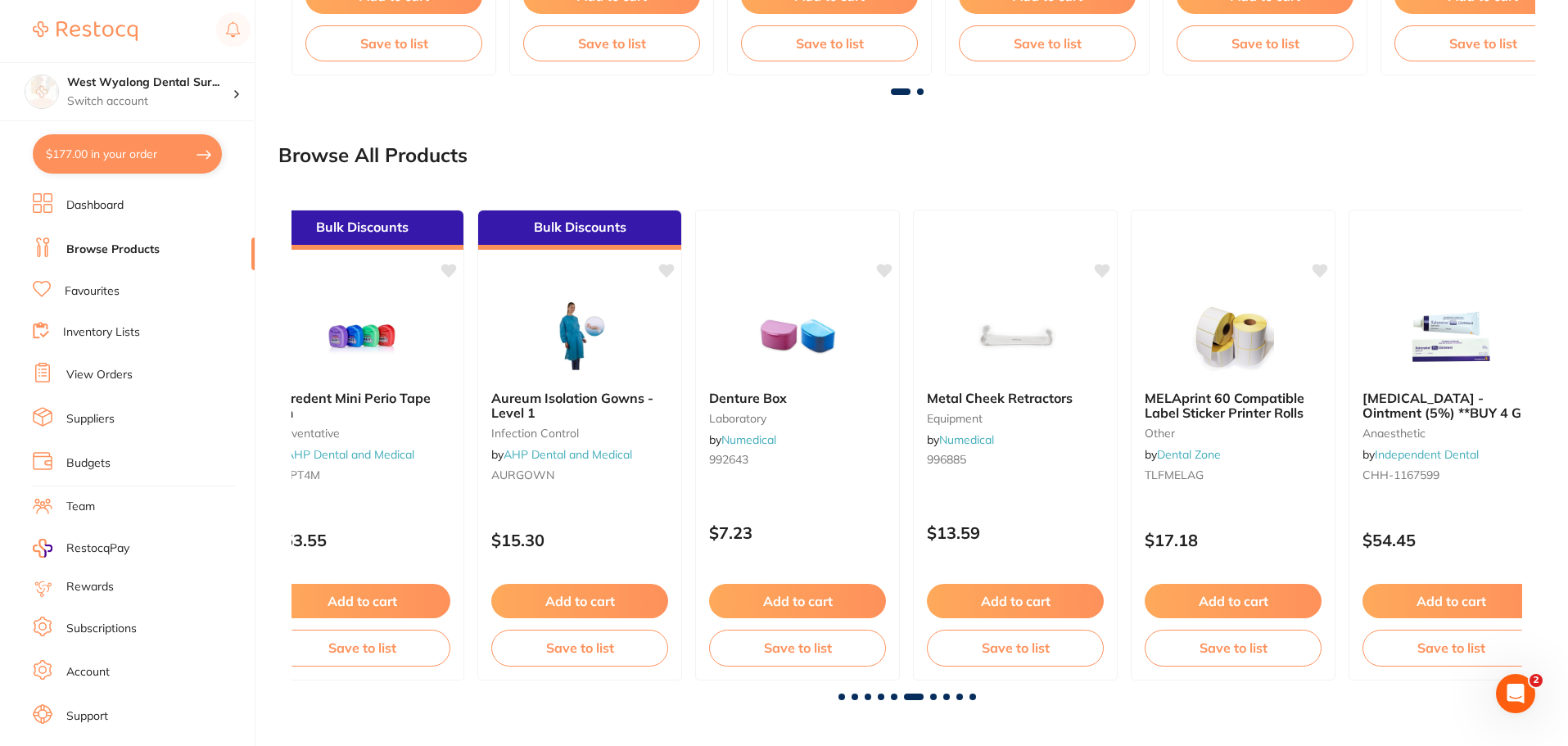
scroll to position [0, 6155]
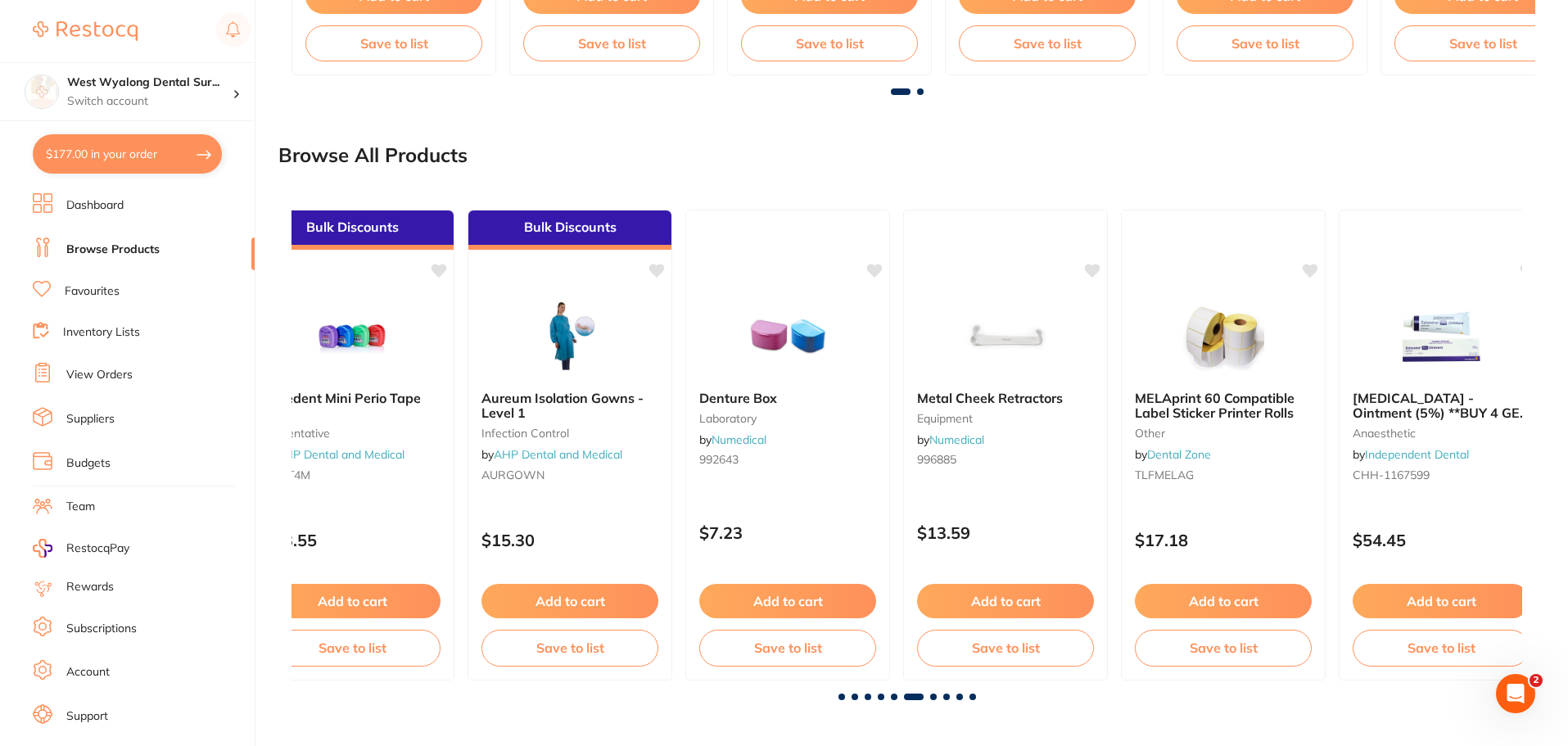
click at [934, 695] on span at bounding box center [933, 696] width 6 height 6
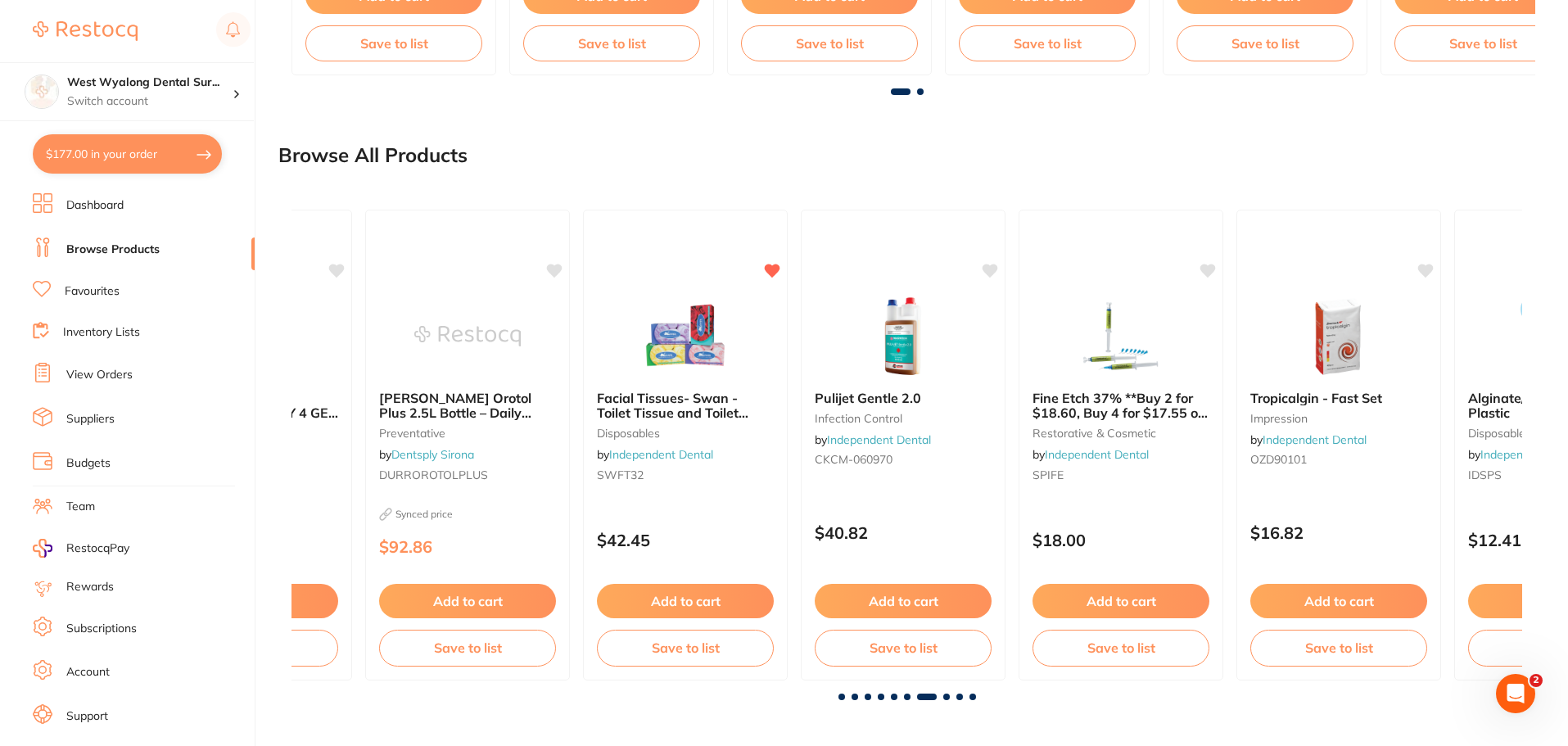
scroll to position [0, 7385]
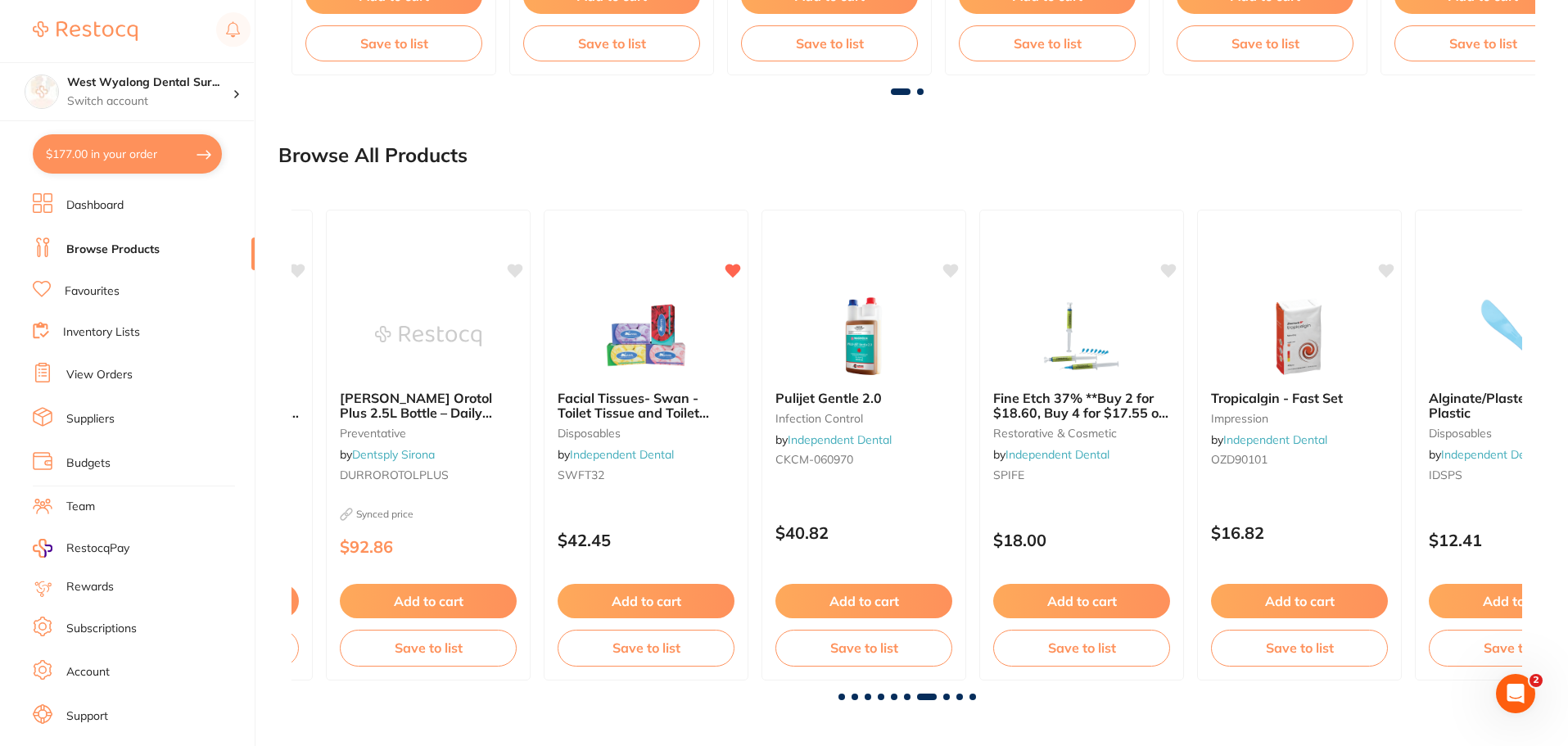
click at [942, 693] on div at bounding box center [907, 696] width 1231 height 6
click at [947, 694] on span at bounding box center [946, 696] width 6 height 6
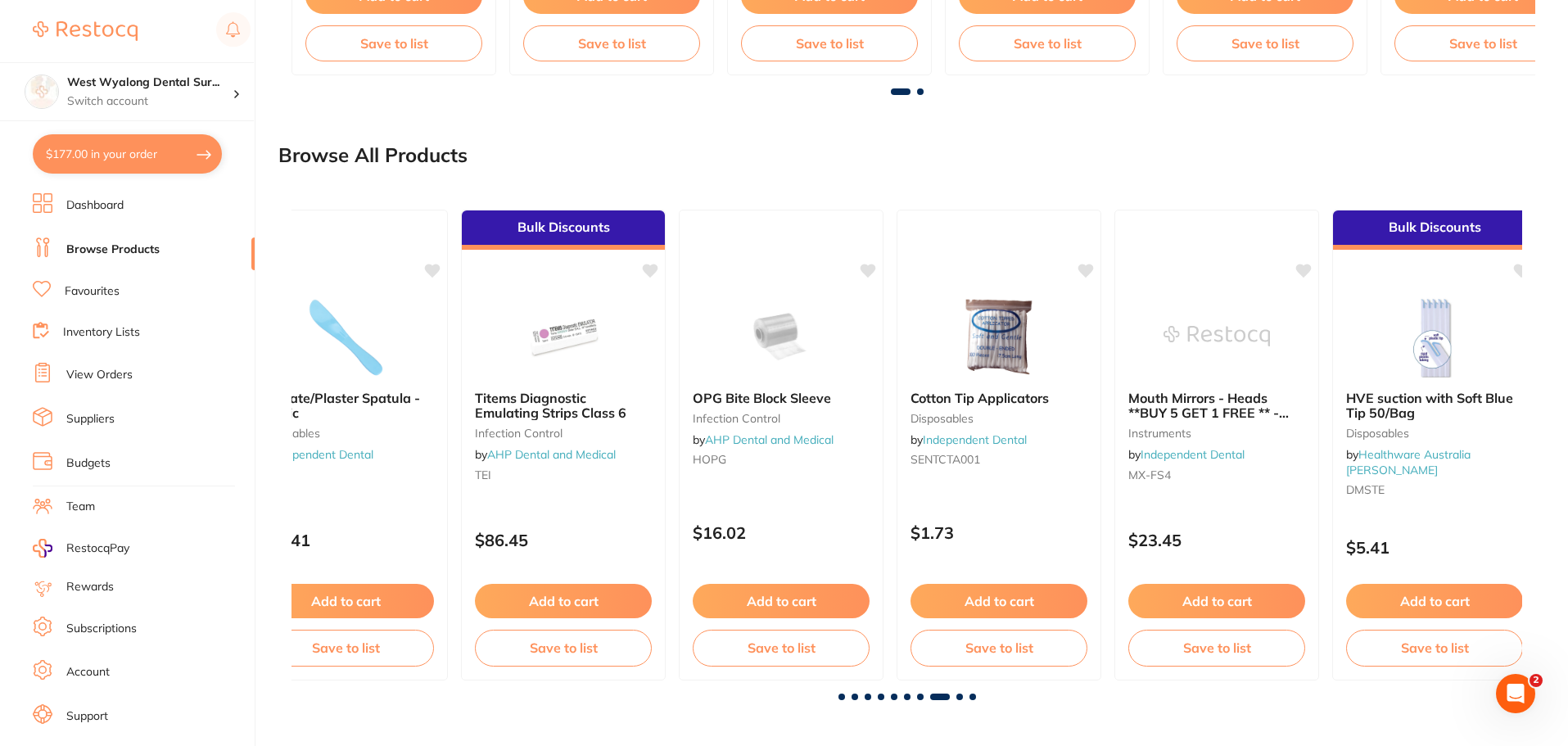
scroll to position [0, 8616]
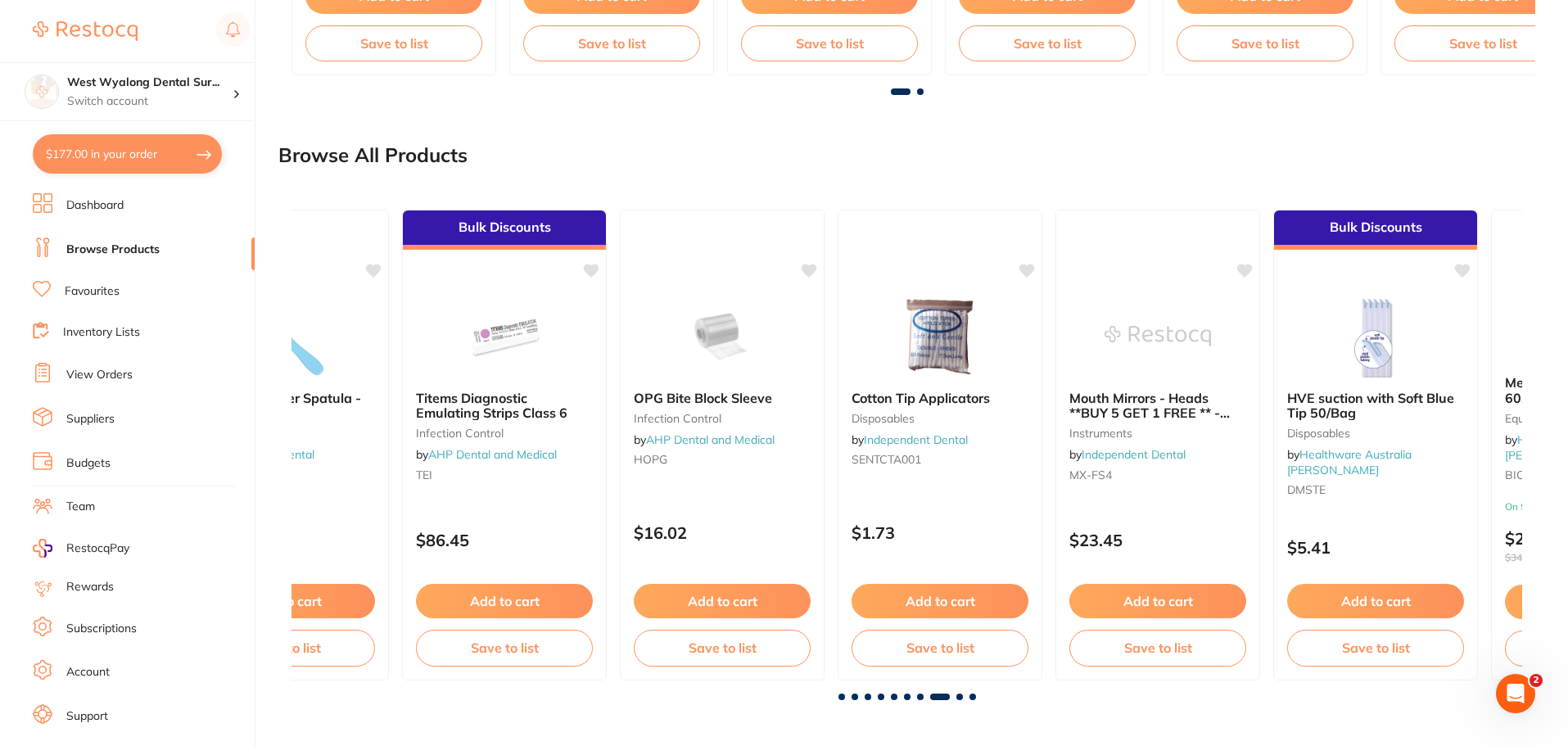
click at [958, 694] on span at bounding box center [959, 696] width 6 height 6
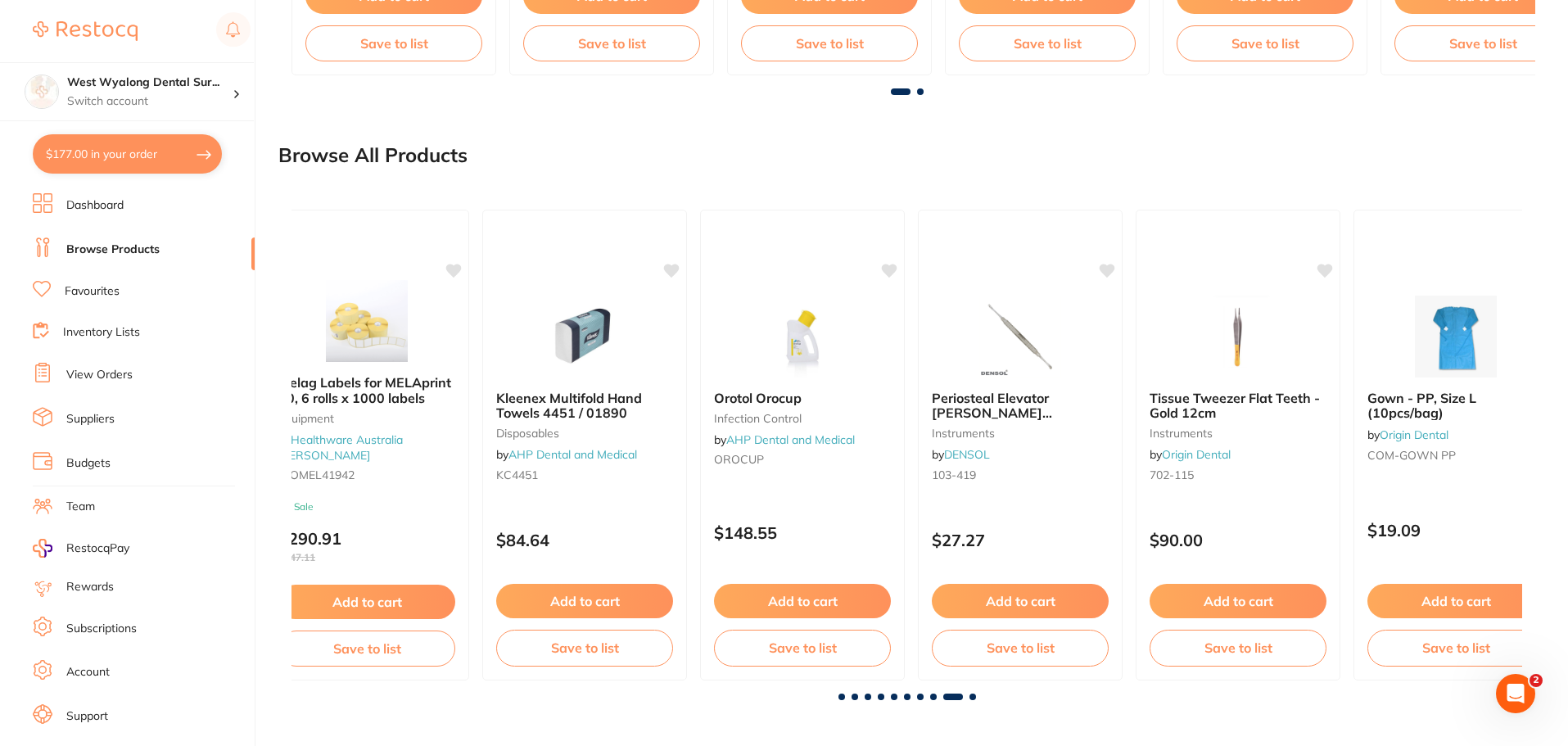
scroll to position [0, 9847]
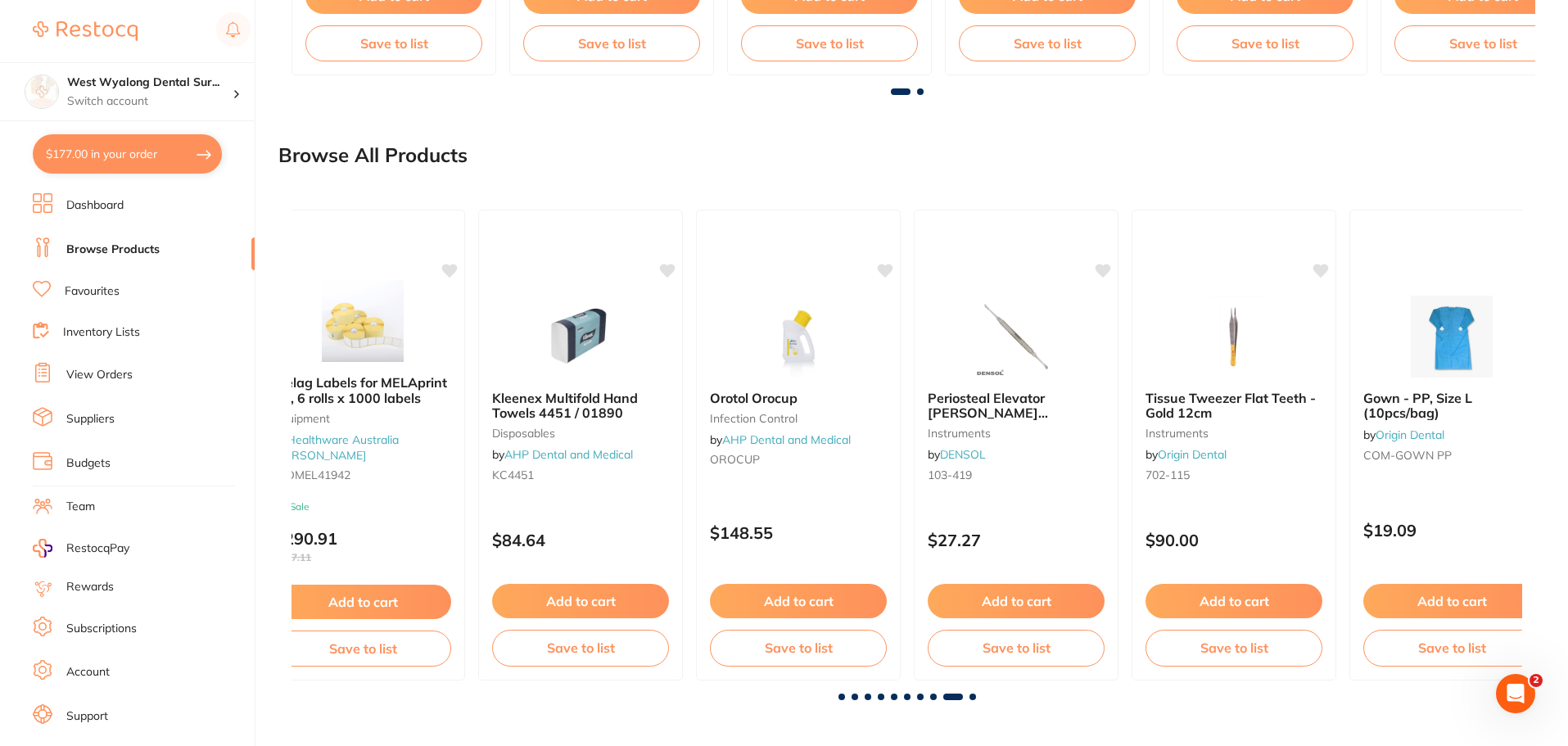
click at [974, 697] on span at bounding box center [973, 696] width 6 height 6
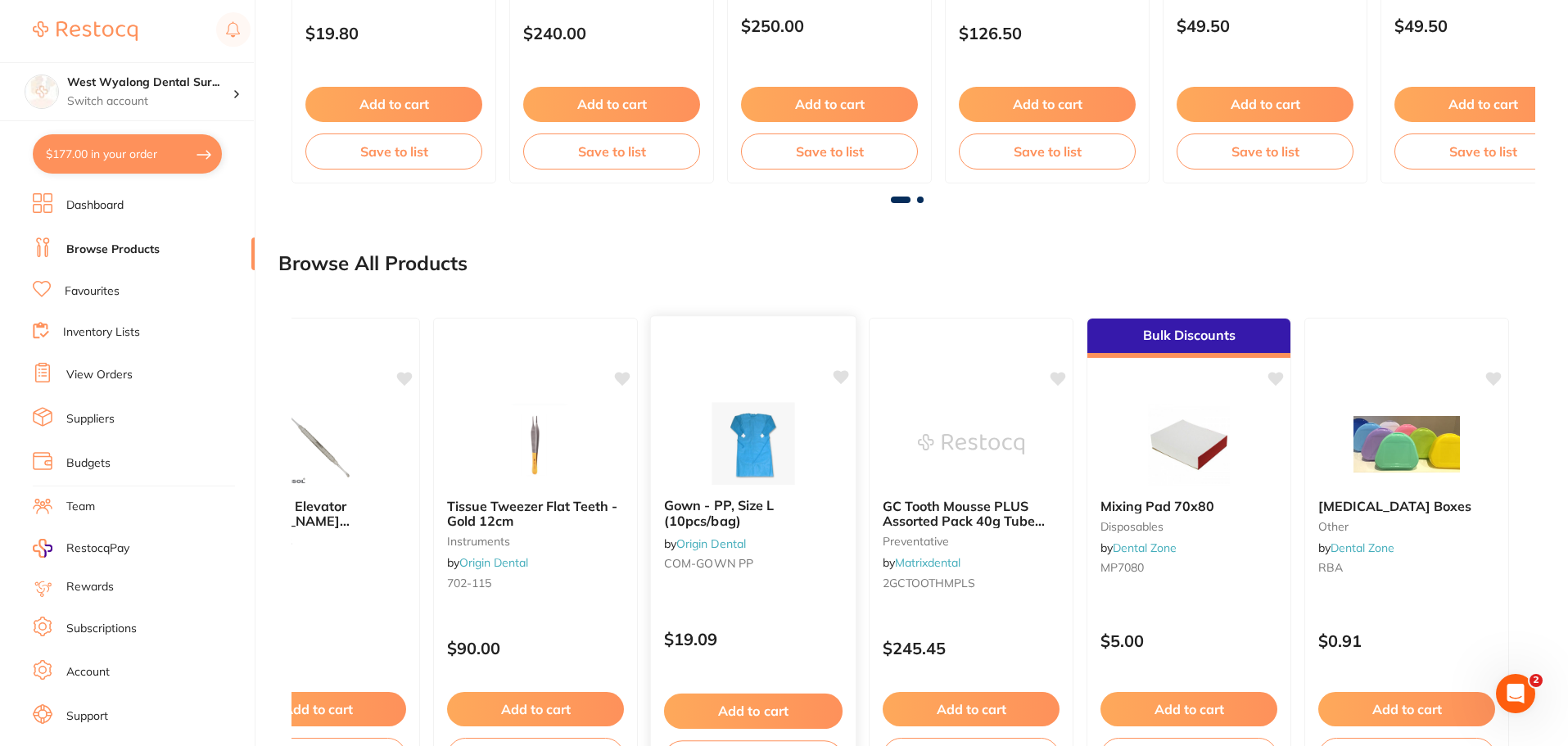
scroll to position [923, 0]
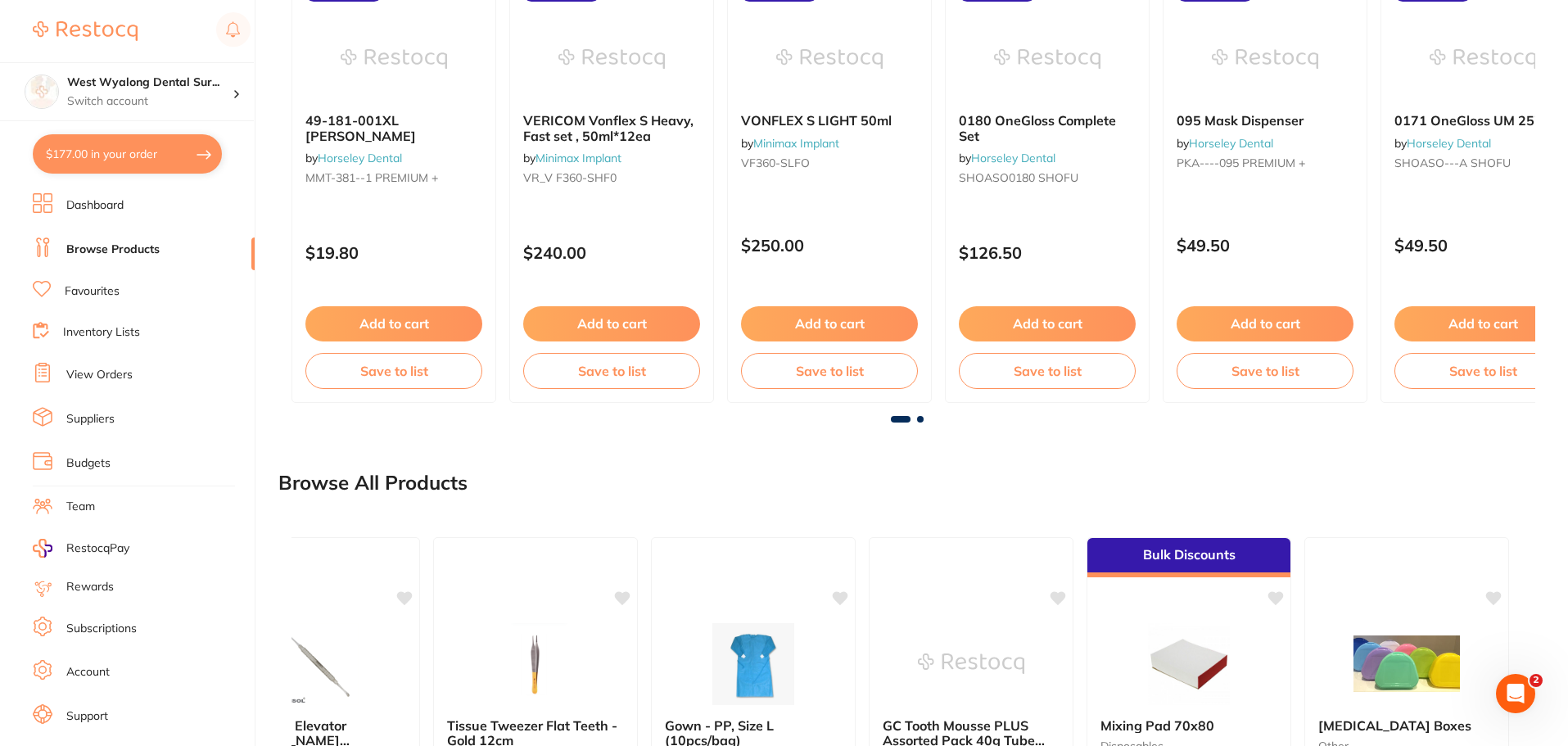
click at [921, 417] on span at bounding box center [920, 418] width 6 height 6
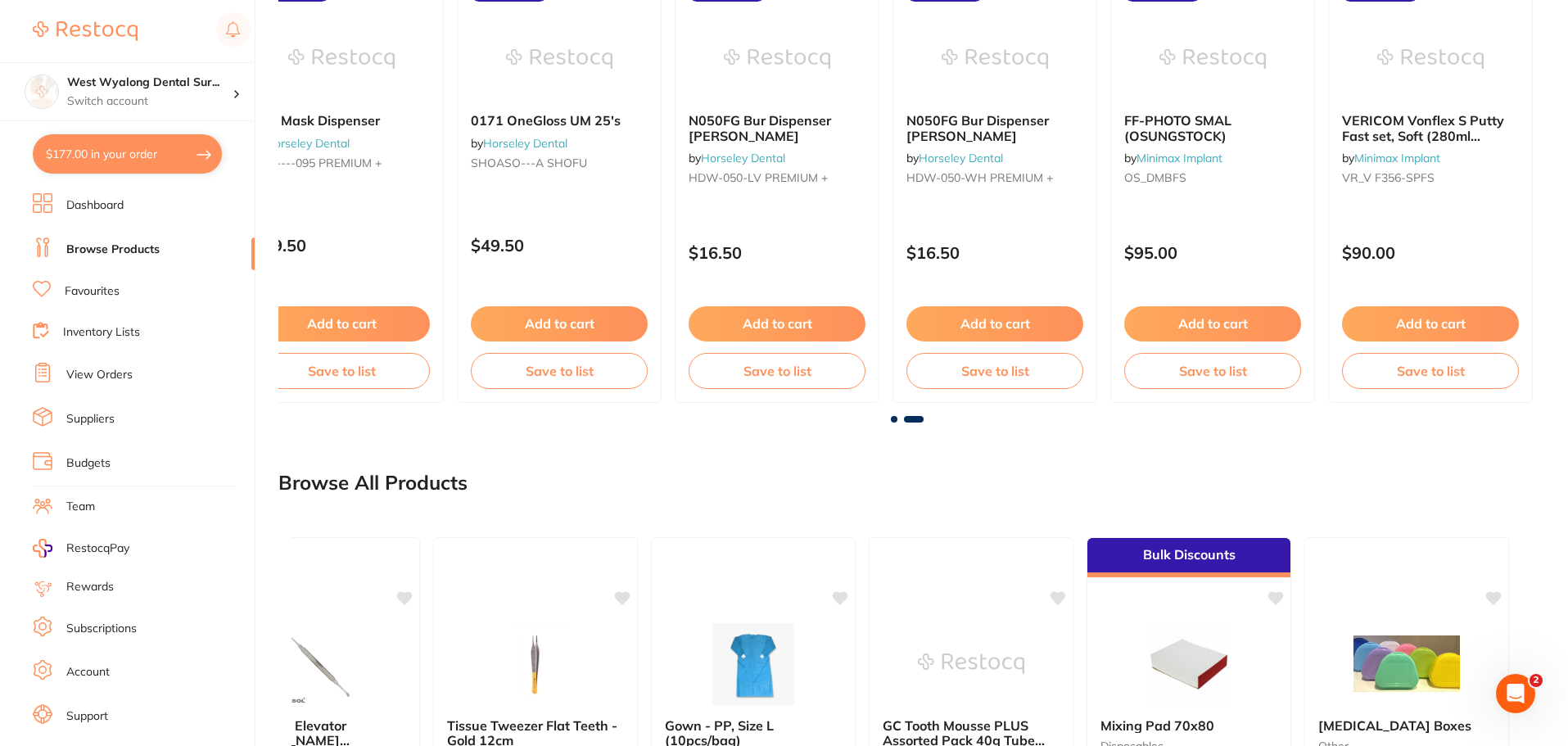
scroll to position [0, 934]
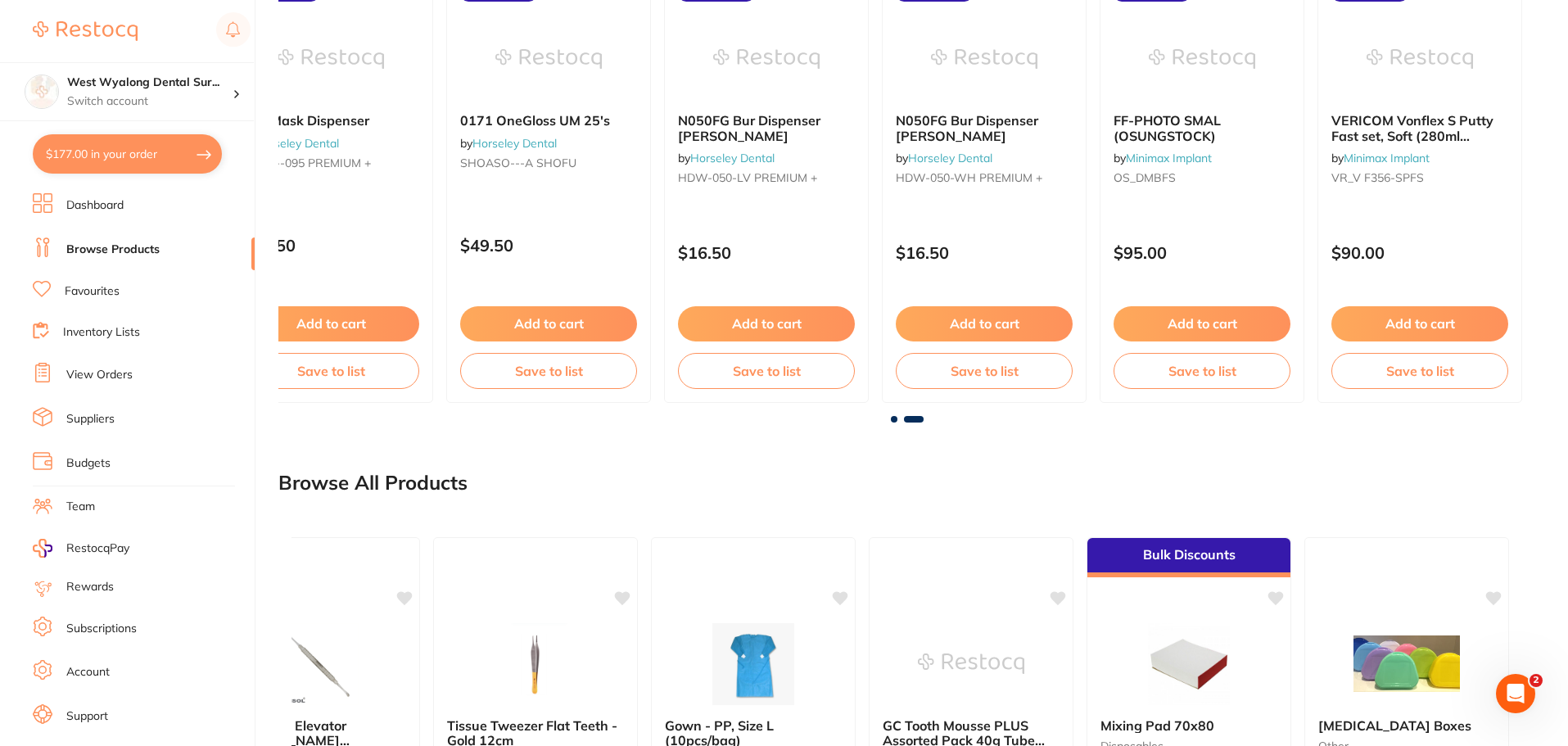
click at [892, 417] on span at bounding box center [894, 418] width 6 height 6
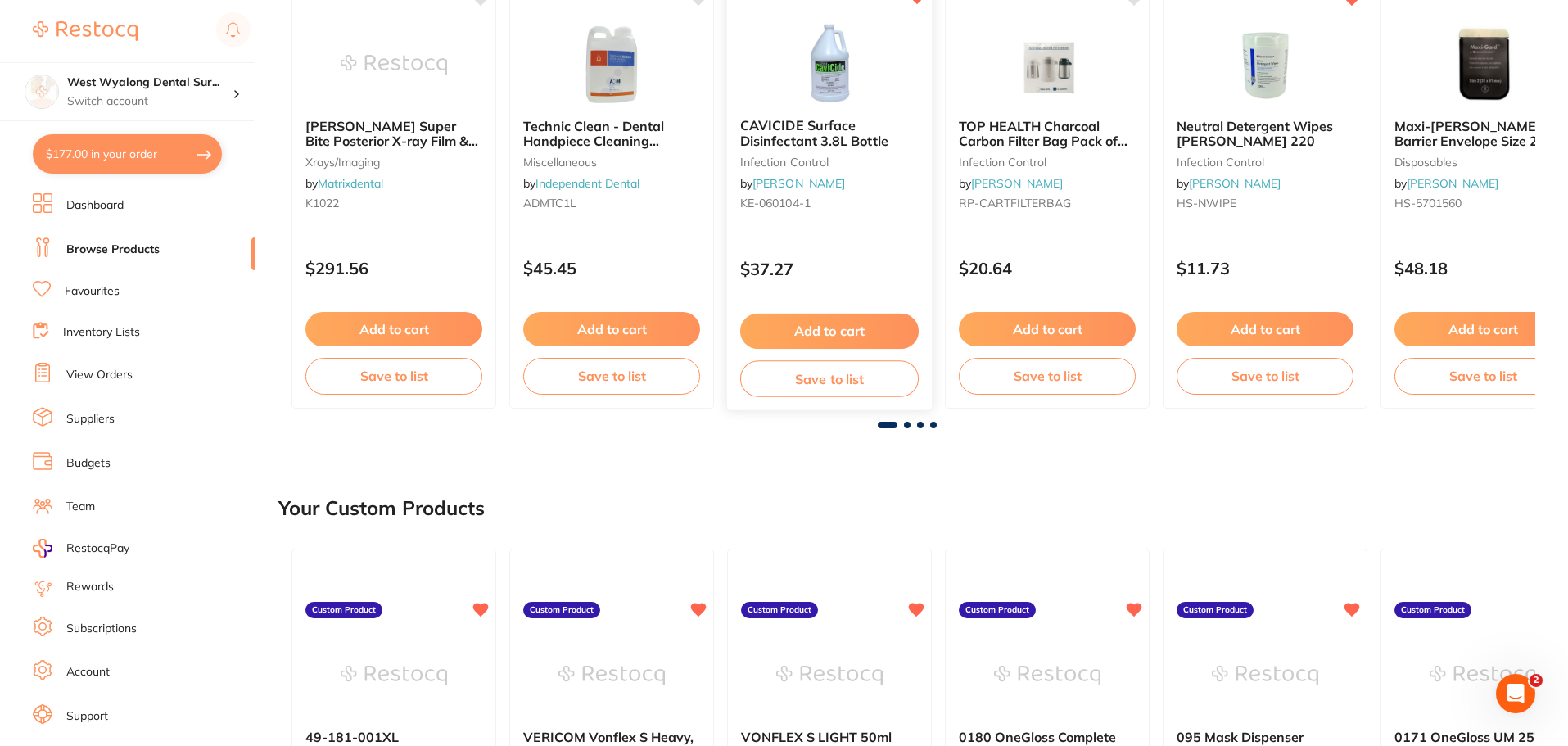
scroll to position [267, 0]
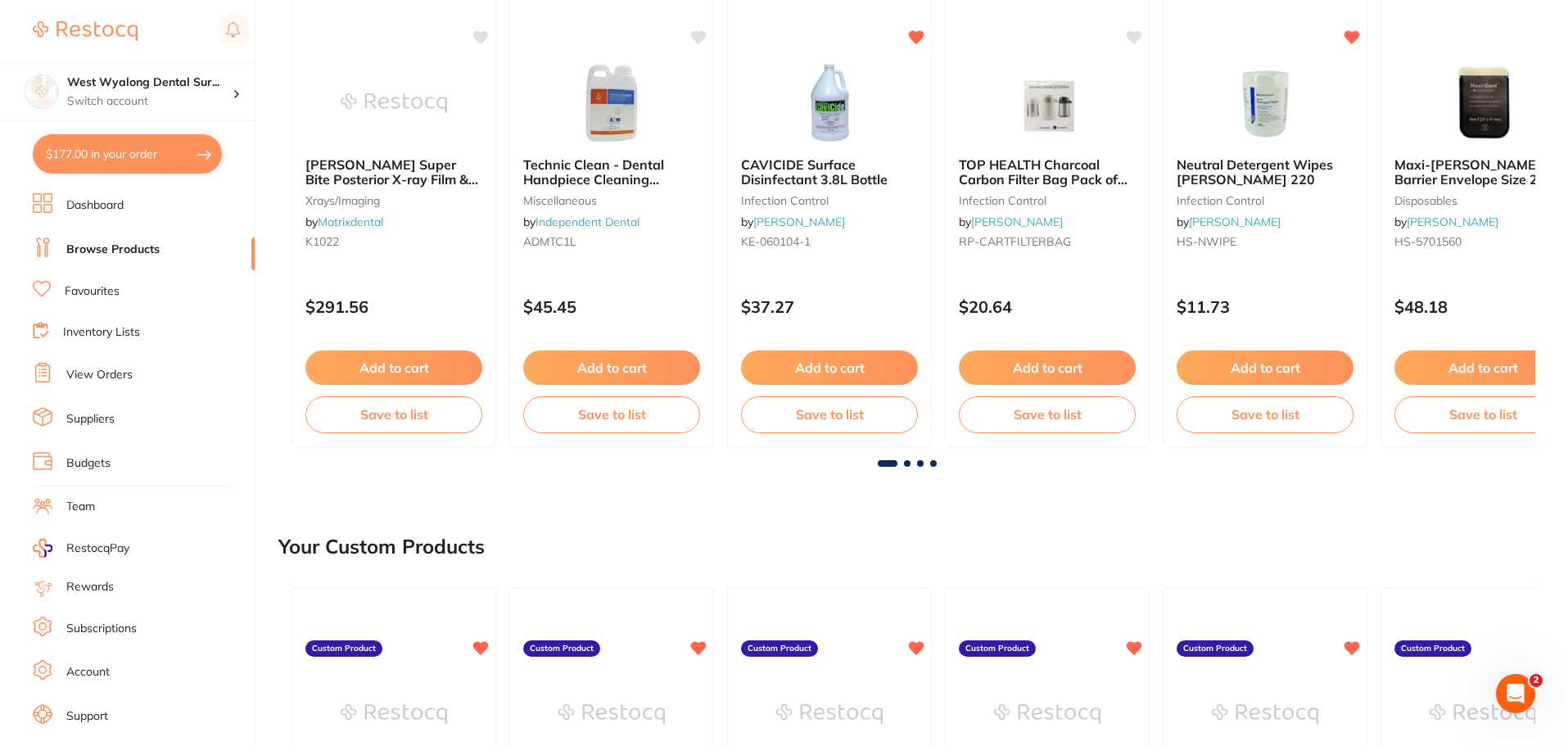
click at [908, 462] on span at bounding box center [907, 463] width 6 height 6
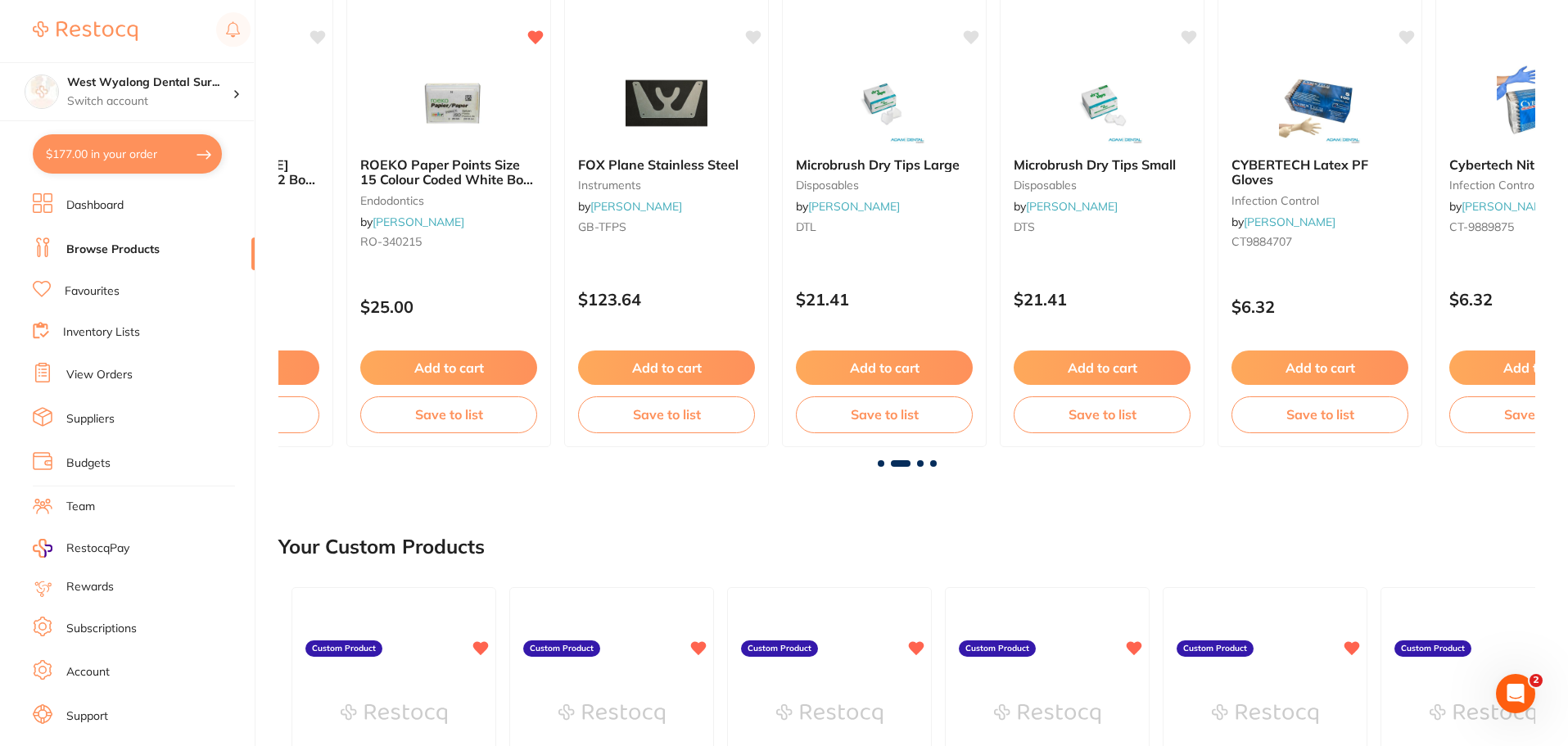
scroll to position [0, 1258]
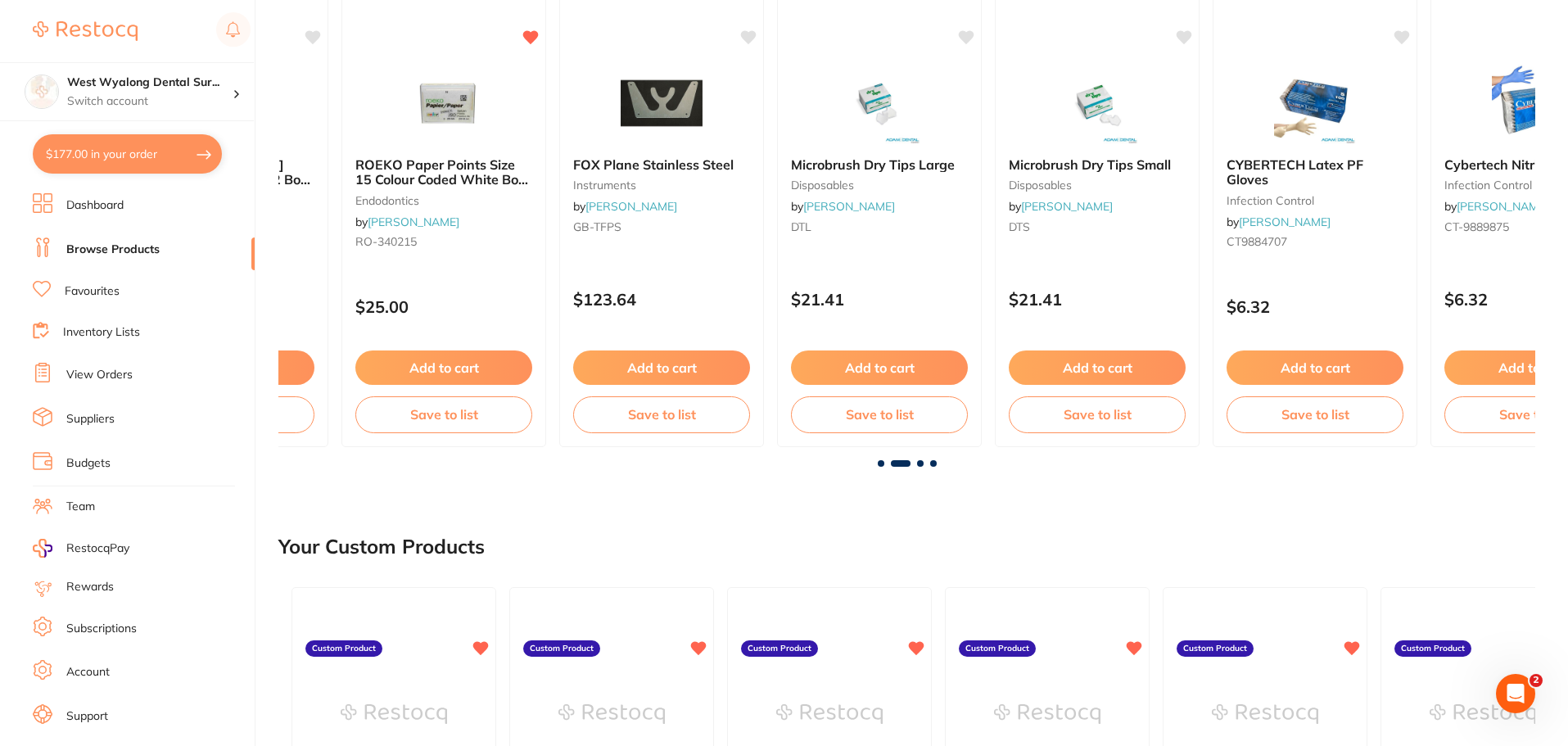
click at [908, 462] on span at bounding box center [900, 463] width 19 height 6
click at [919, 462] on span at bounding box center [920, 463] width 6 height 6
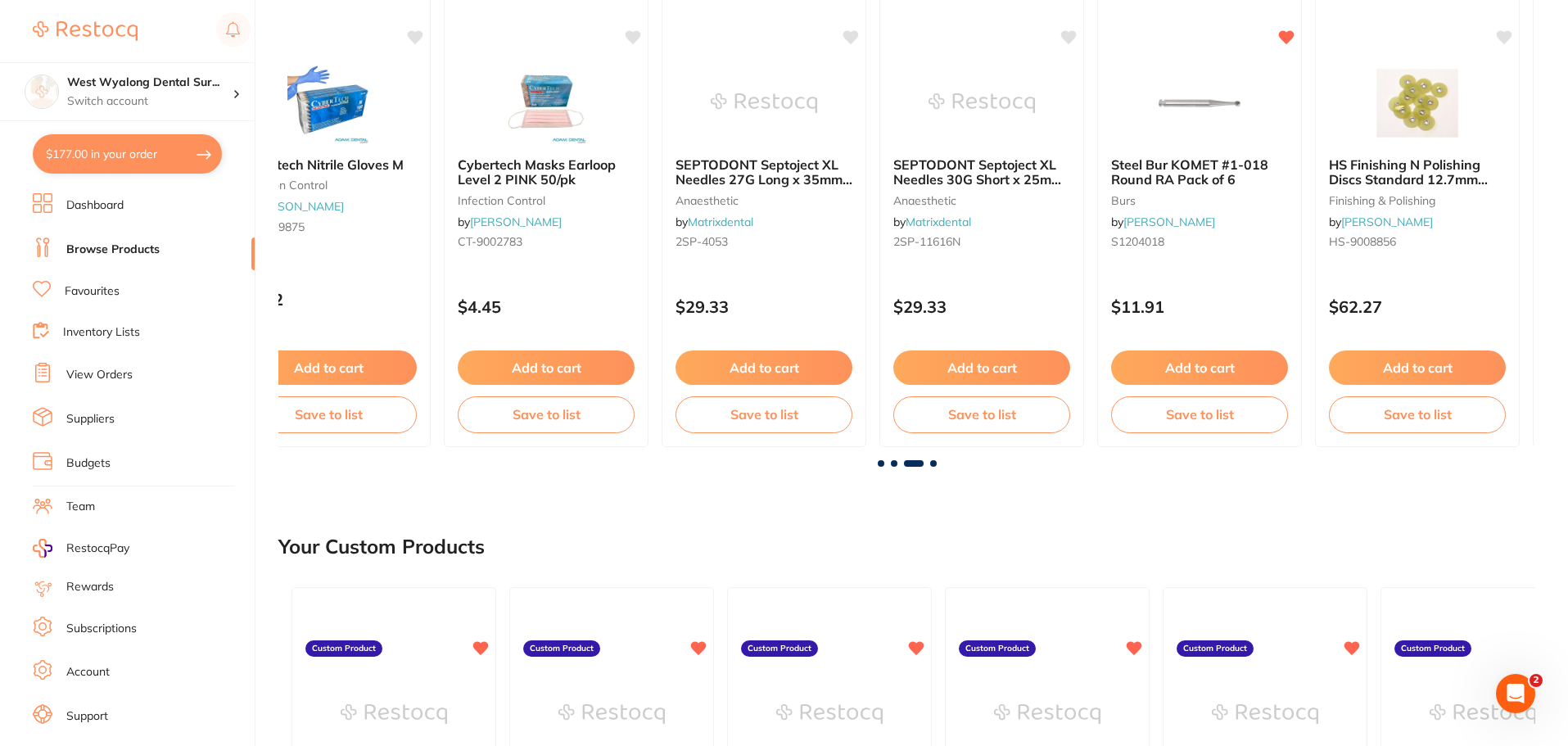
scroll to position [0, 2514]
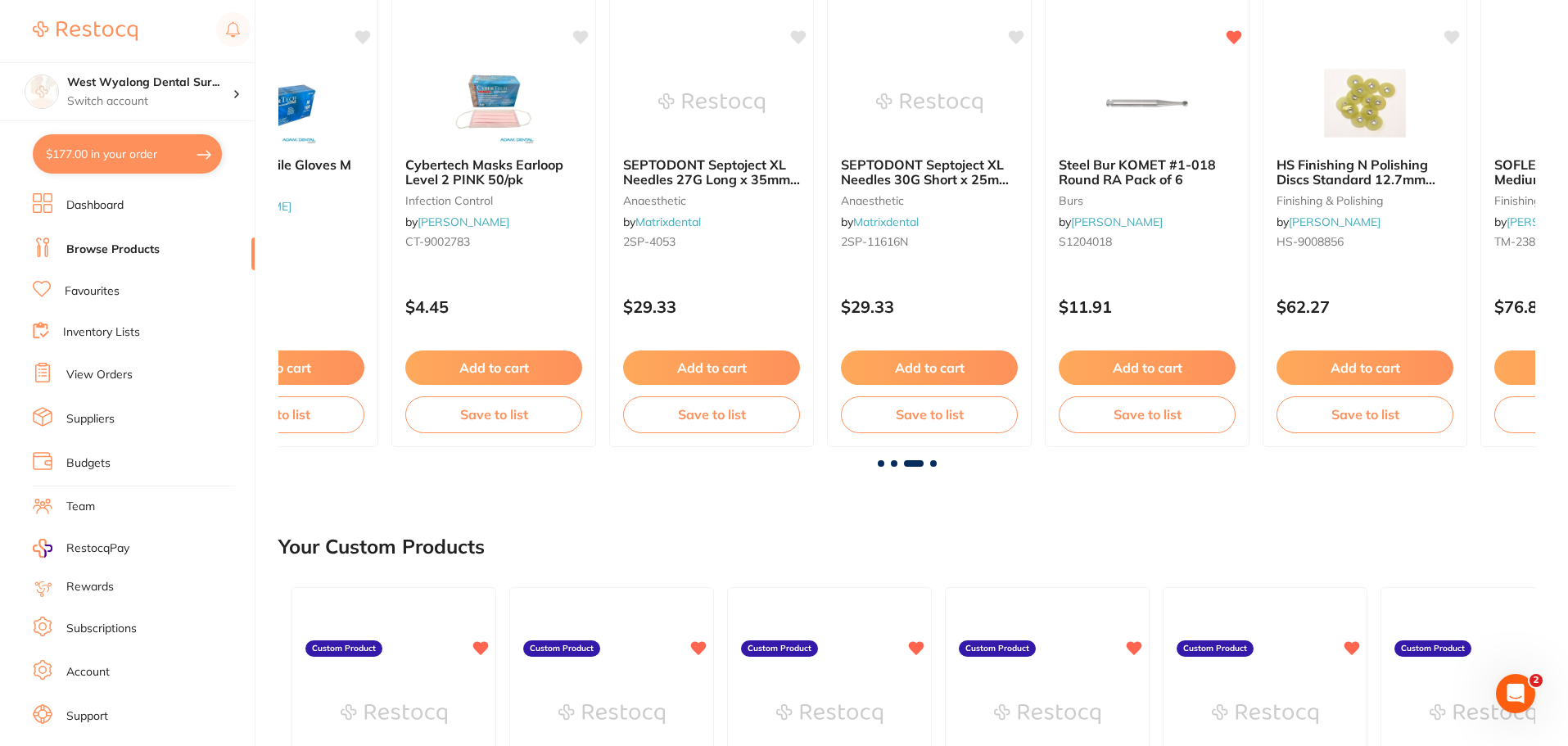
click at [932, 462] on span at bounding box center [933, 463] width 6 height 6
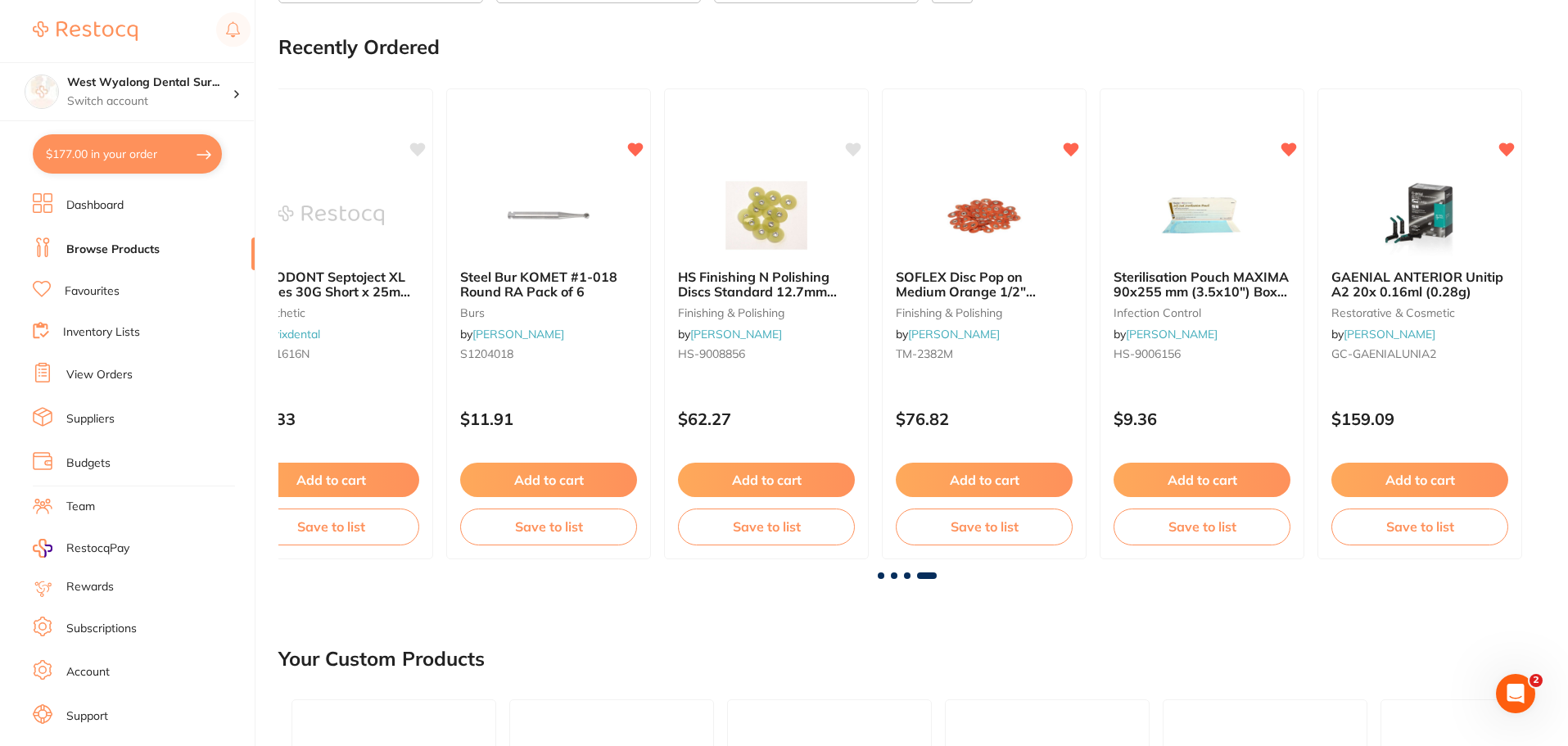
scroll to position [0, 0]
